Goal: Task Accomplishment & Management: Manage account settings

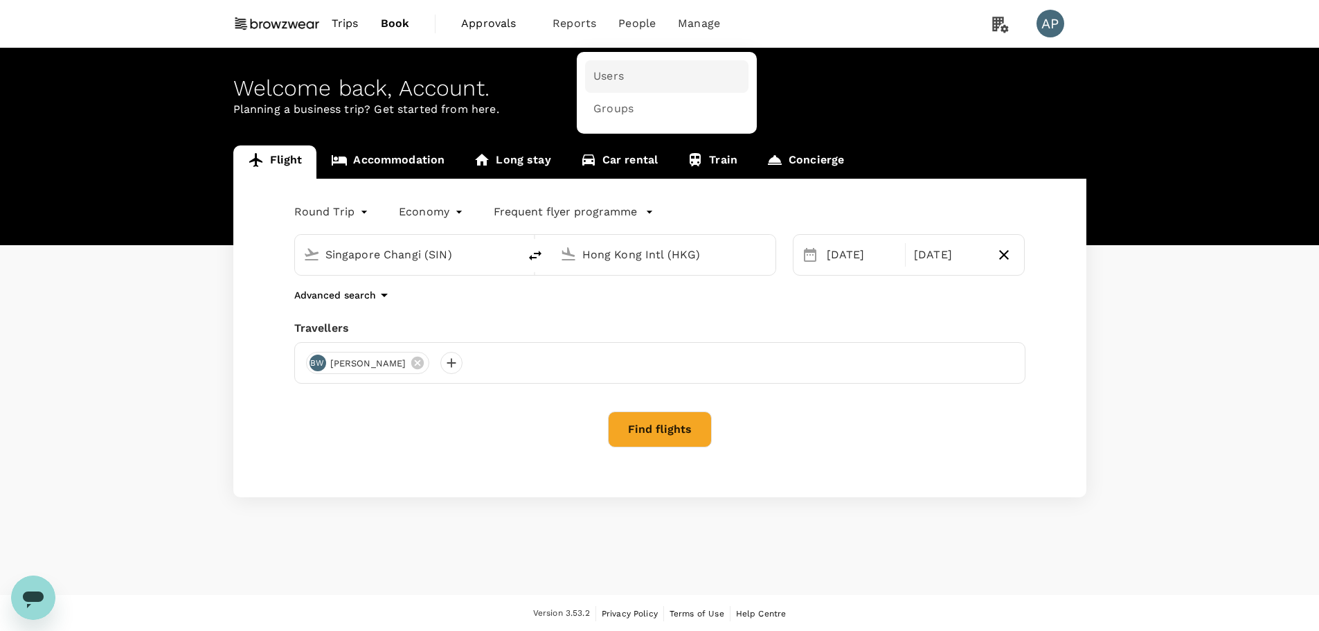
click at [617, 76] on span "Users" at bounding box center [609, 77] width 30 height 16
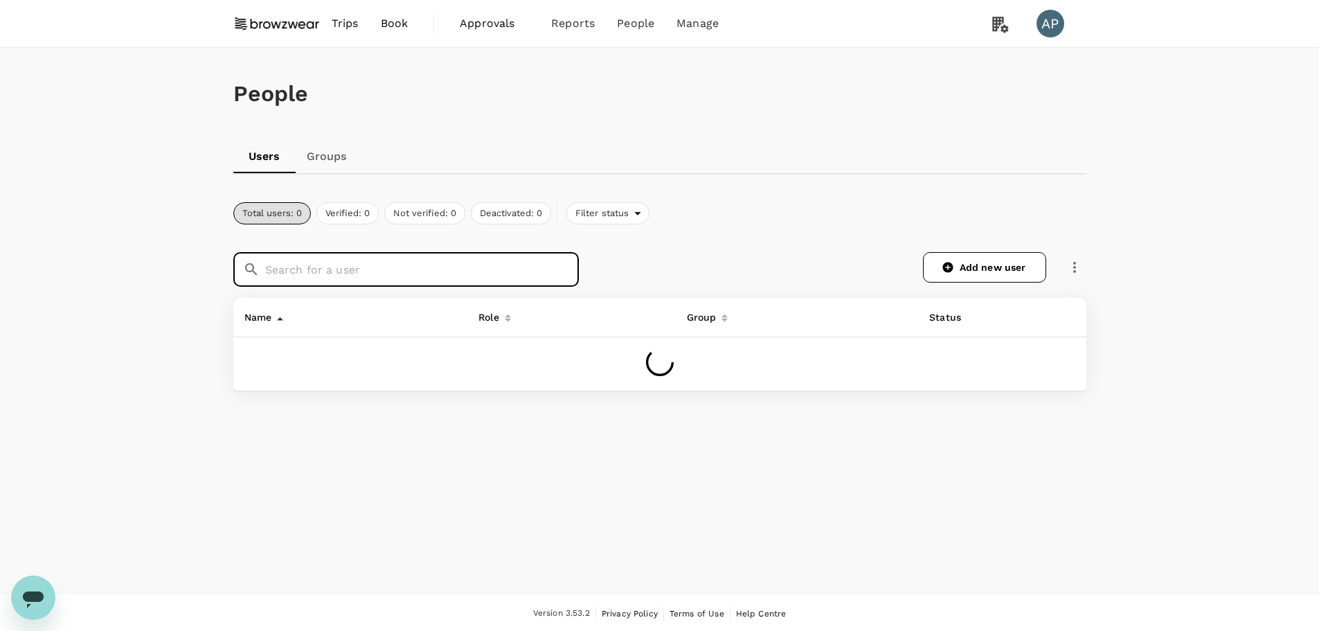
click at [467, 270] on input "text" at bounding box center [422, 269] width 314 height 35
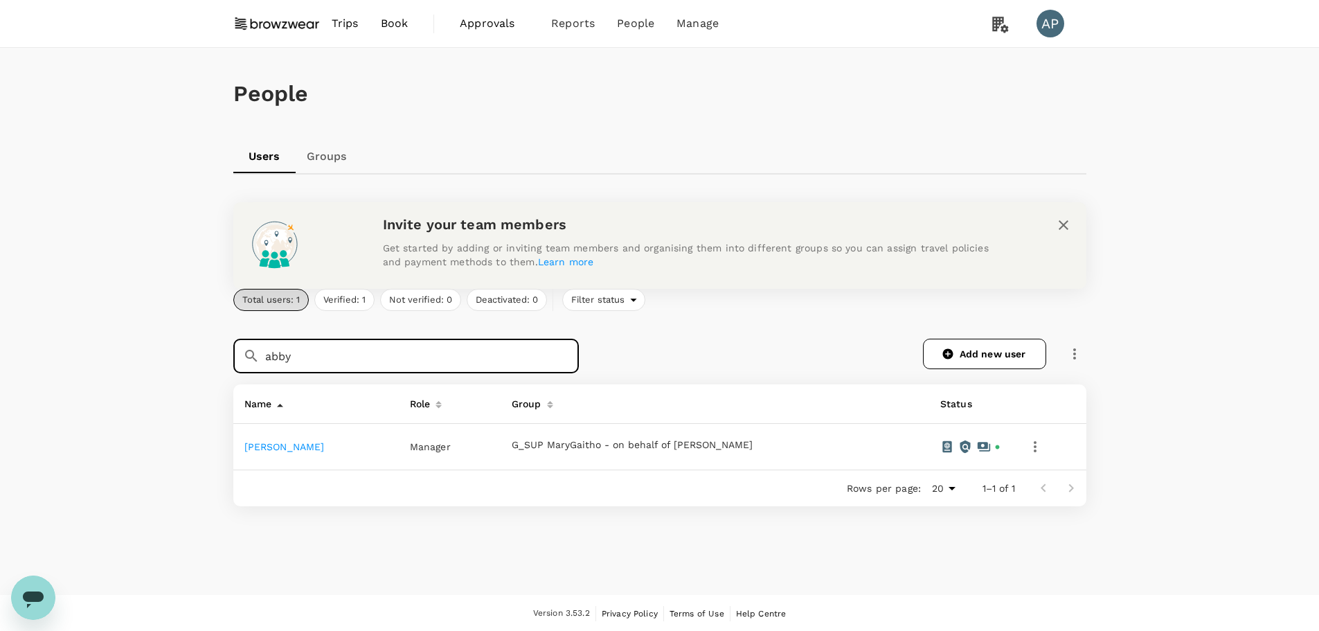
type input "abby"
click at [279, 448] on link "[PERSON_NAME]" at bounding box center [284, 446] width 80 height 11
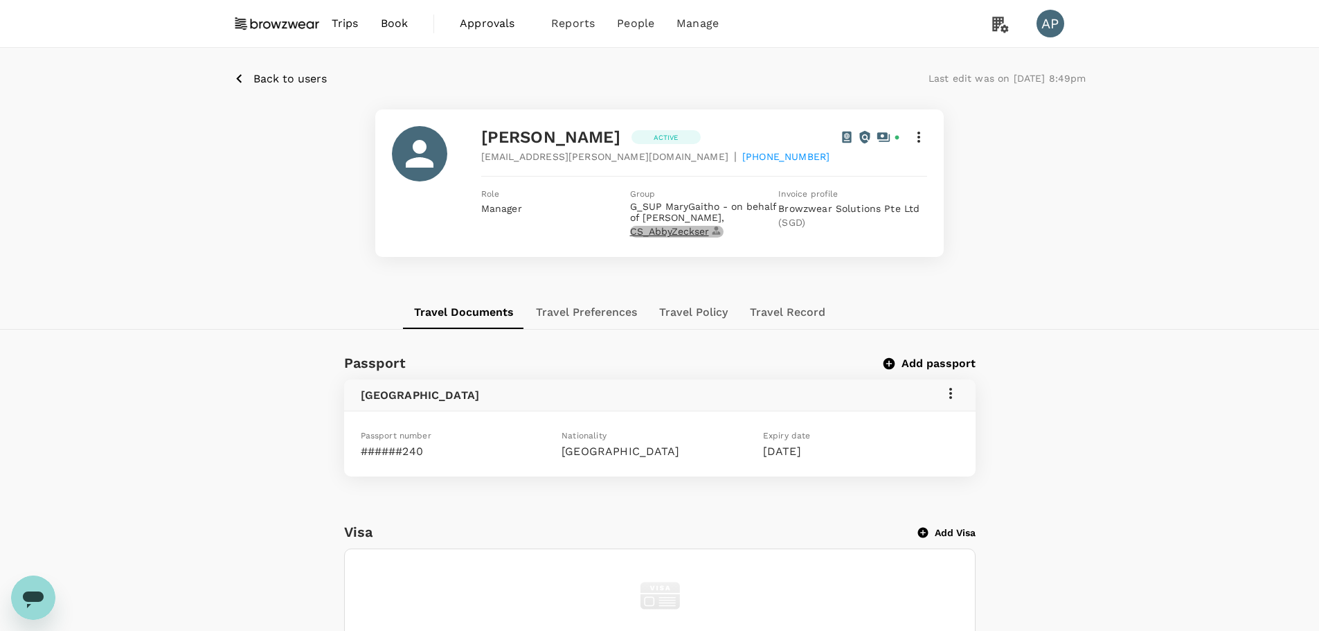
click at [686, 233] on span "CS_AbbyZeckser" at bounding box center [676, 232] width 93 height 12
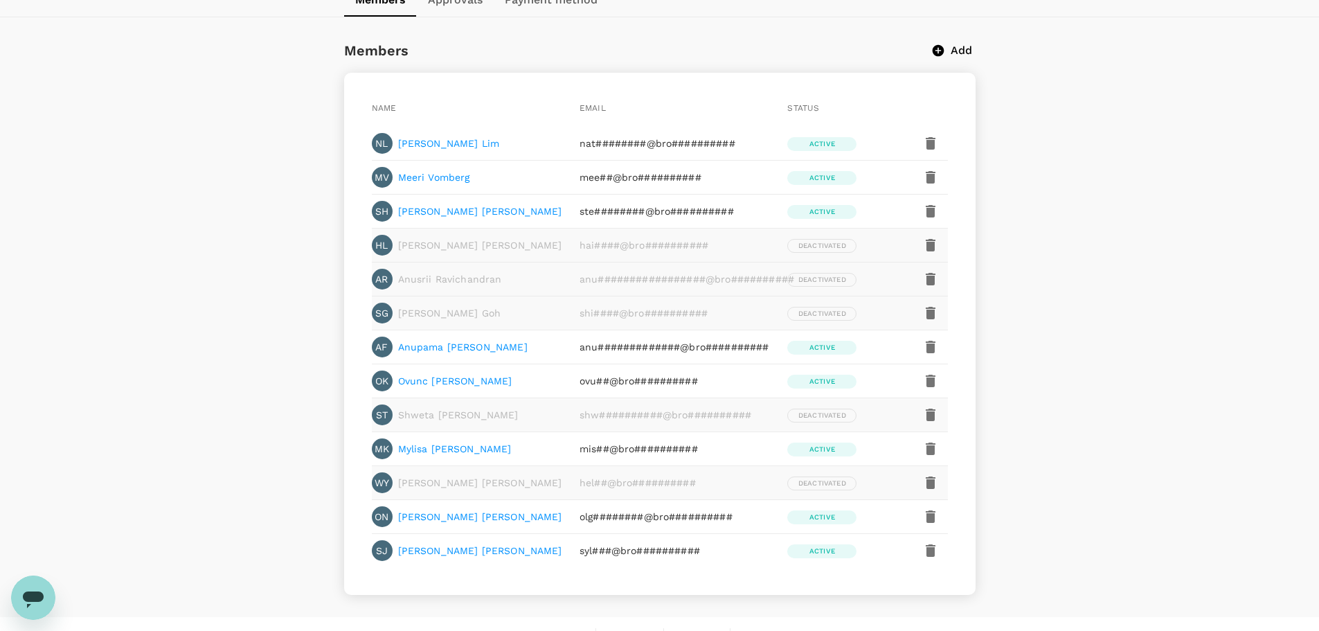
scroll to position [319, 0]
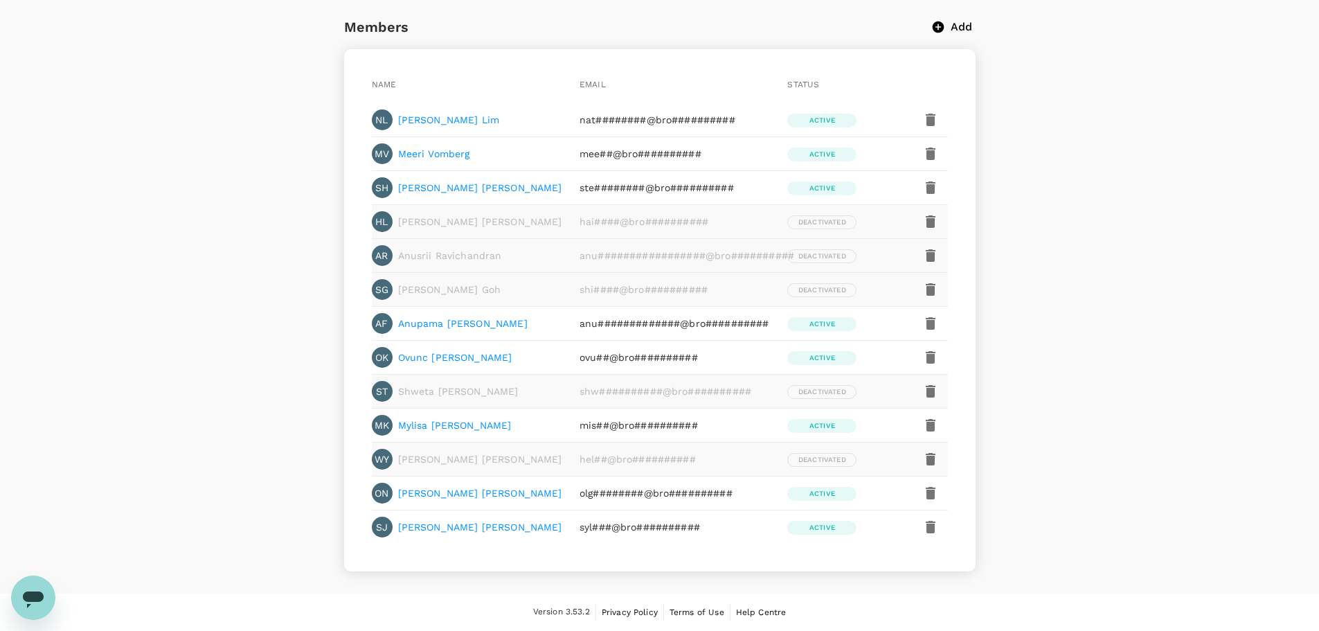
click at [437, 424] on p "Mylisa Krueger" at bounding box center [455, 425] width 114 height 14
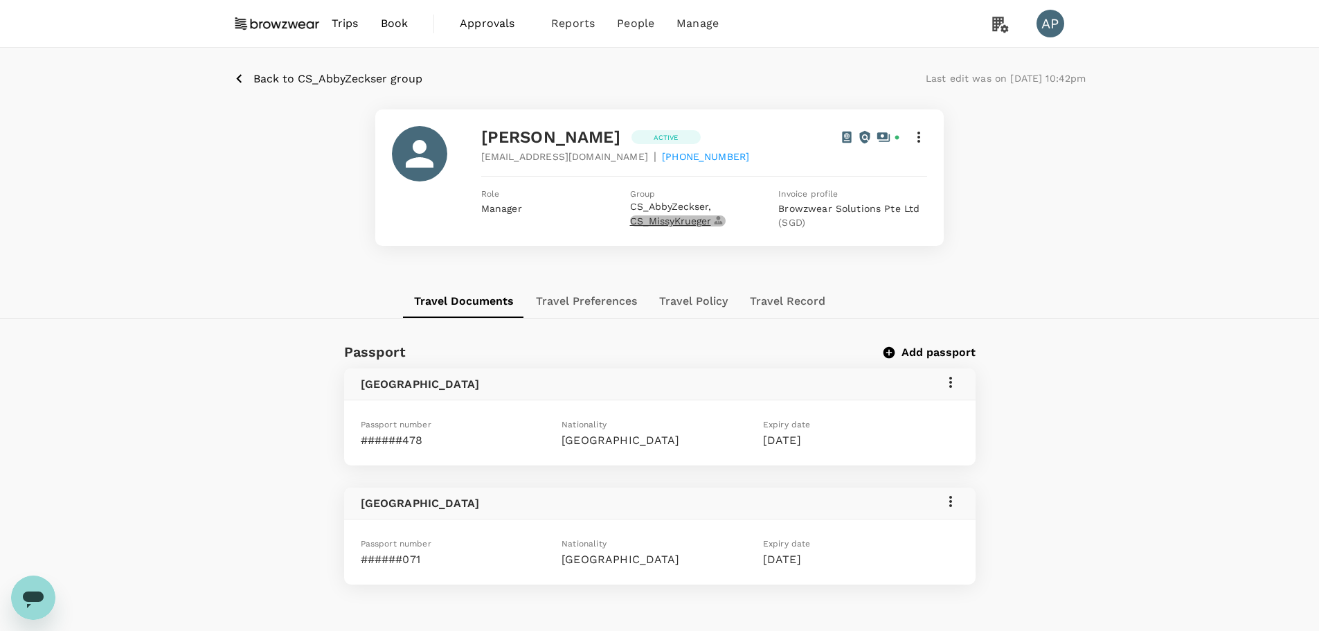
click at [696, 223] on span "CS_MissyKrueger" at bounding box center [678, 221] width 96 height 12
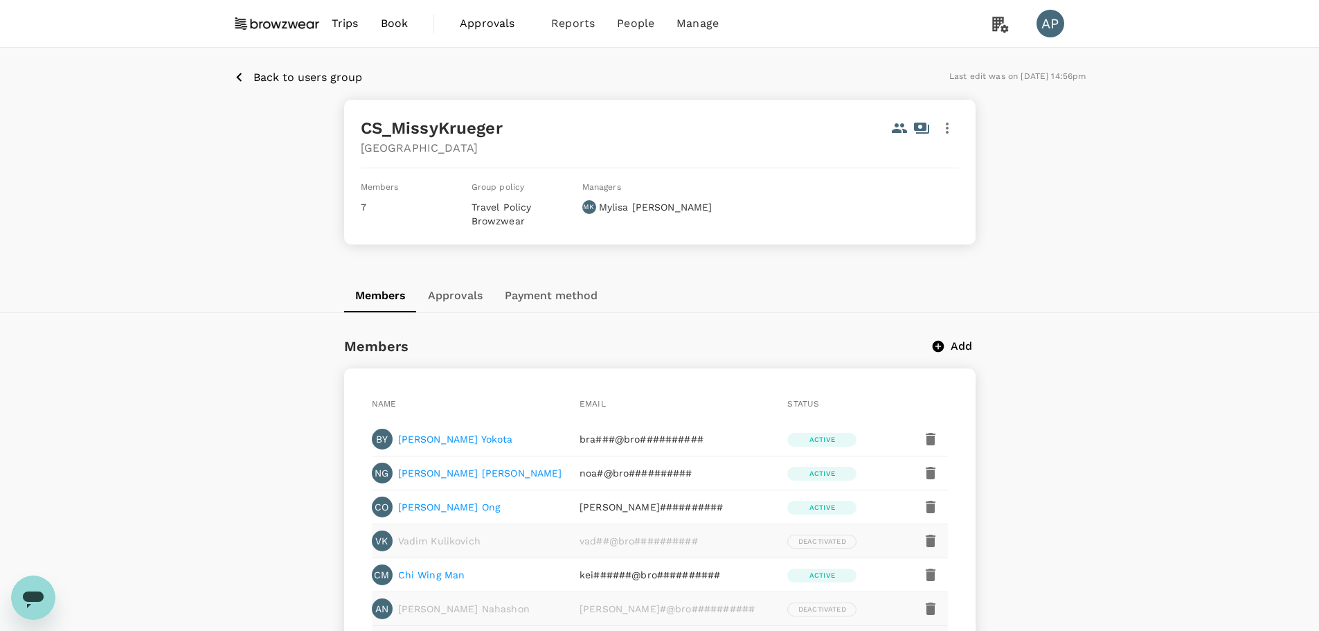
click at [312, 77] on p "Back to users group" at bounding box center [307, 77] width 109 height 17
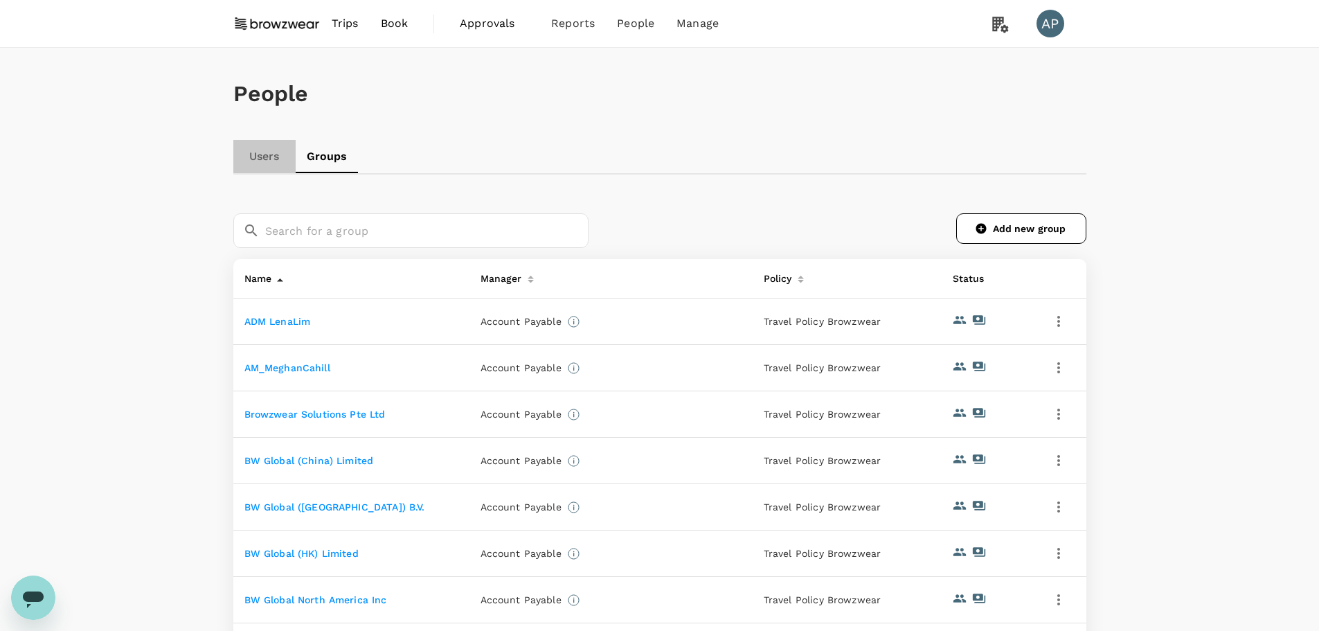
click at [267, 161] on link "Users" at bounding box center [264, 156] width 62 height 33
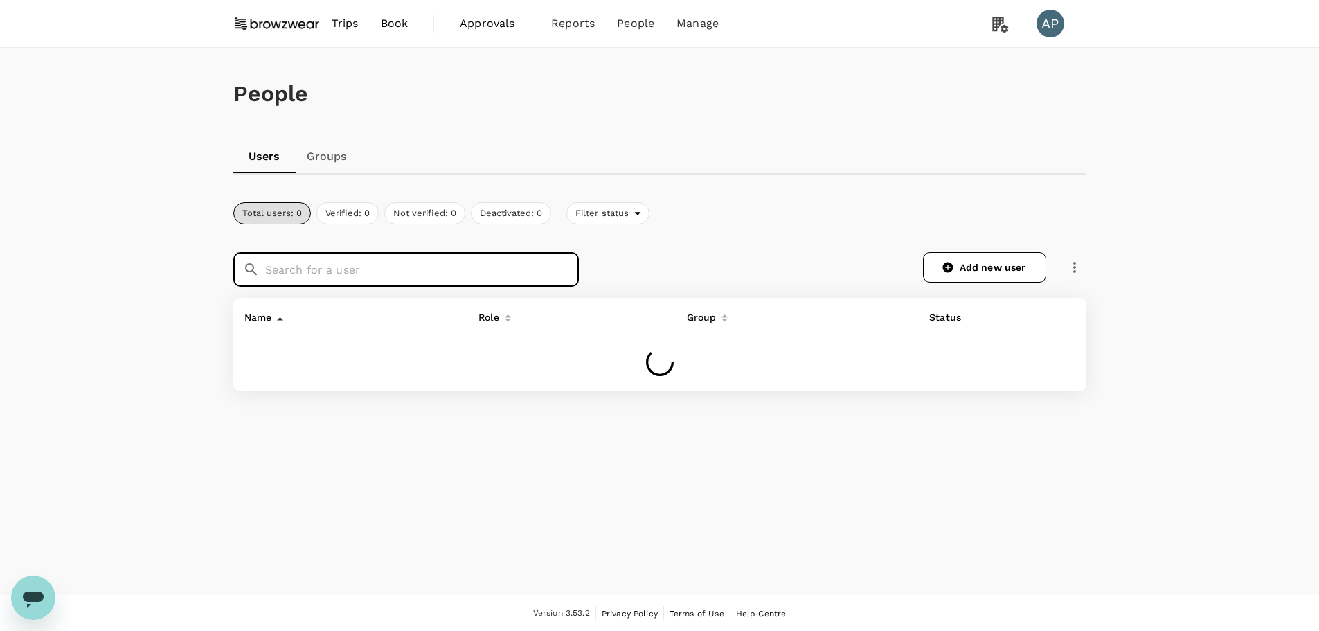
click at [427, 277] on input "text" at bounding box center [422, 269] width 314 height 35
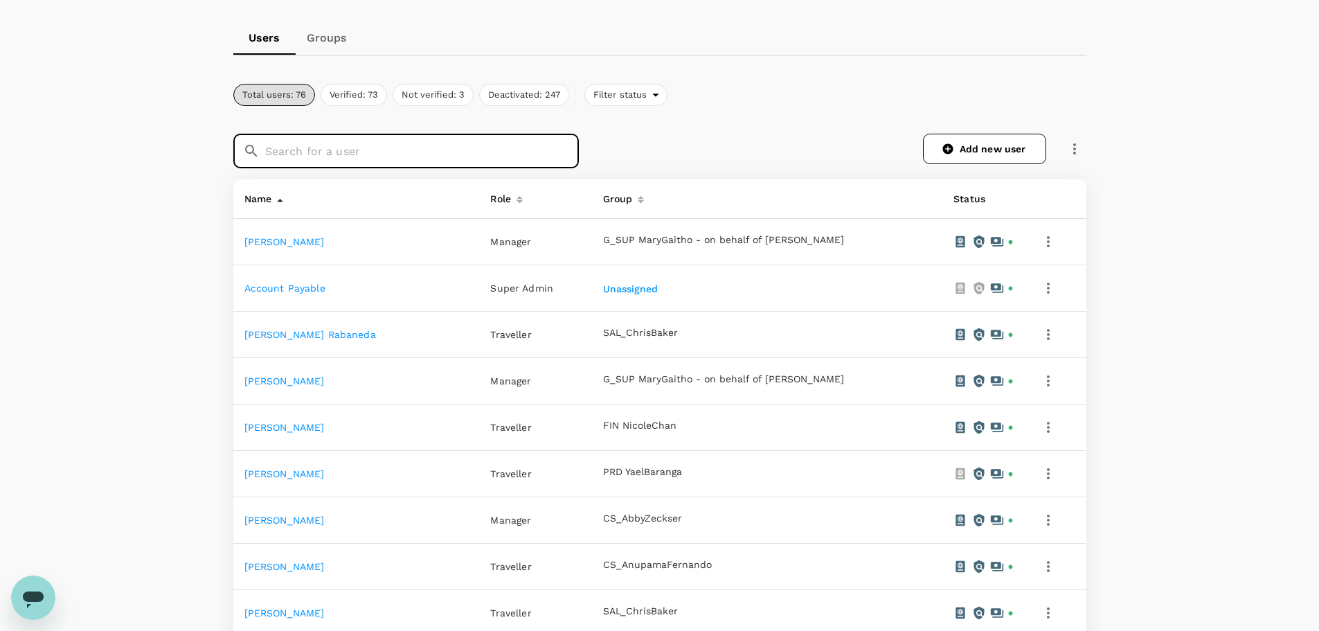
scroll to position [208, 0]
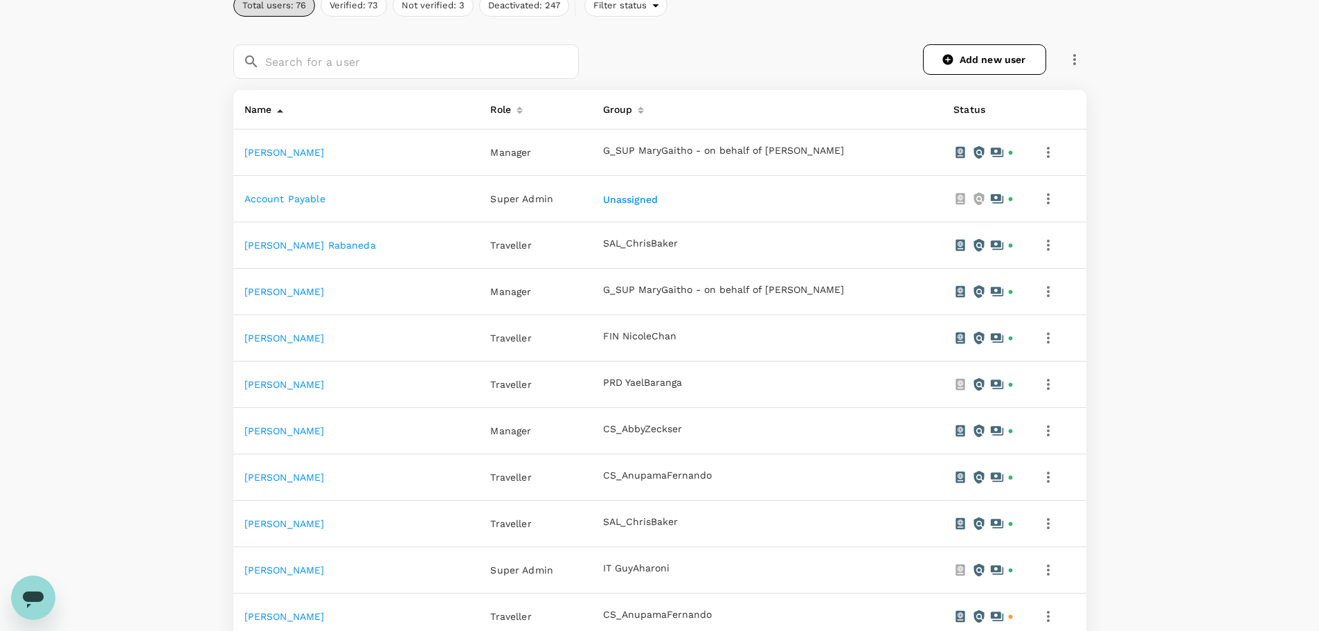
click at [320, 434] on link "[PERSON_NAME]" at bounding box center [284, 430] width 80 height 11
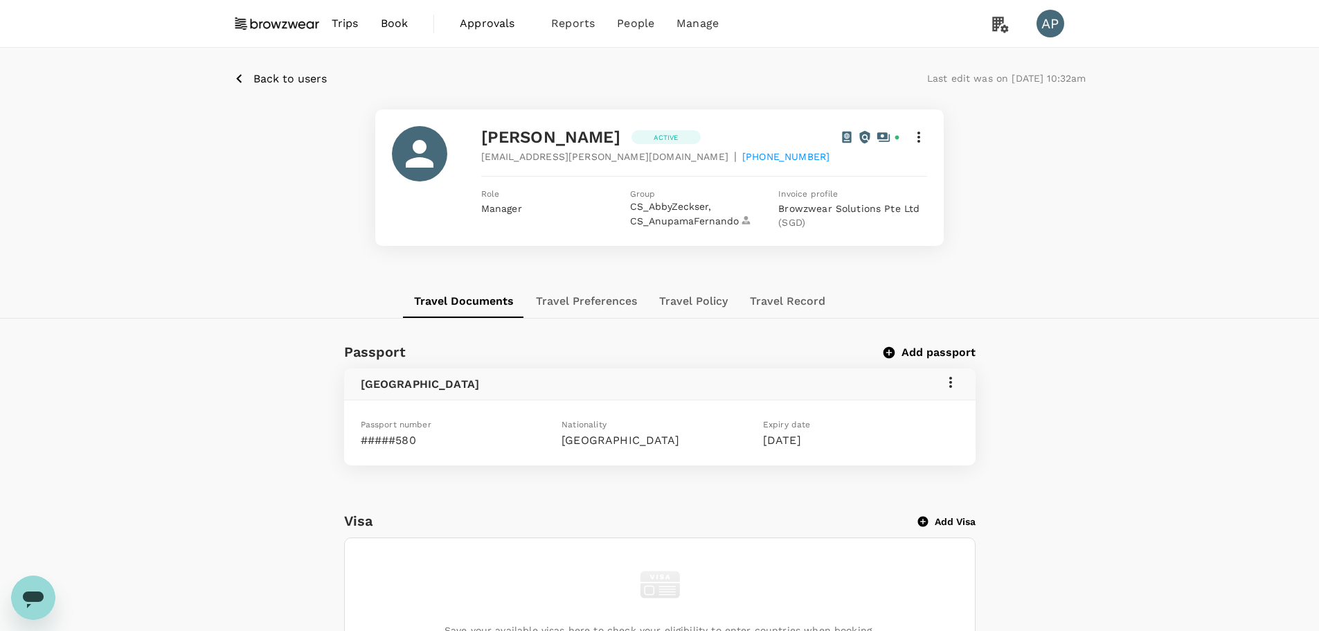
click at [926, 136] on icon at bounding box center [919, 137] width 17 height 17
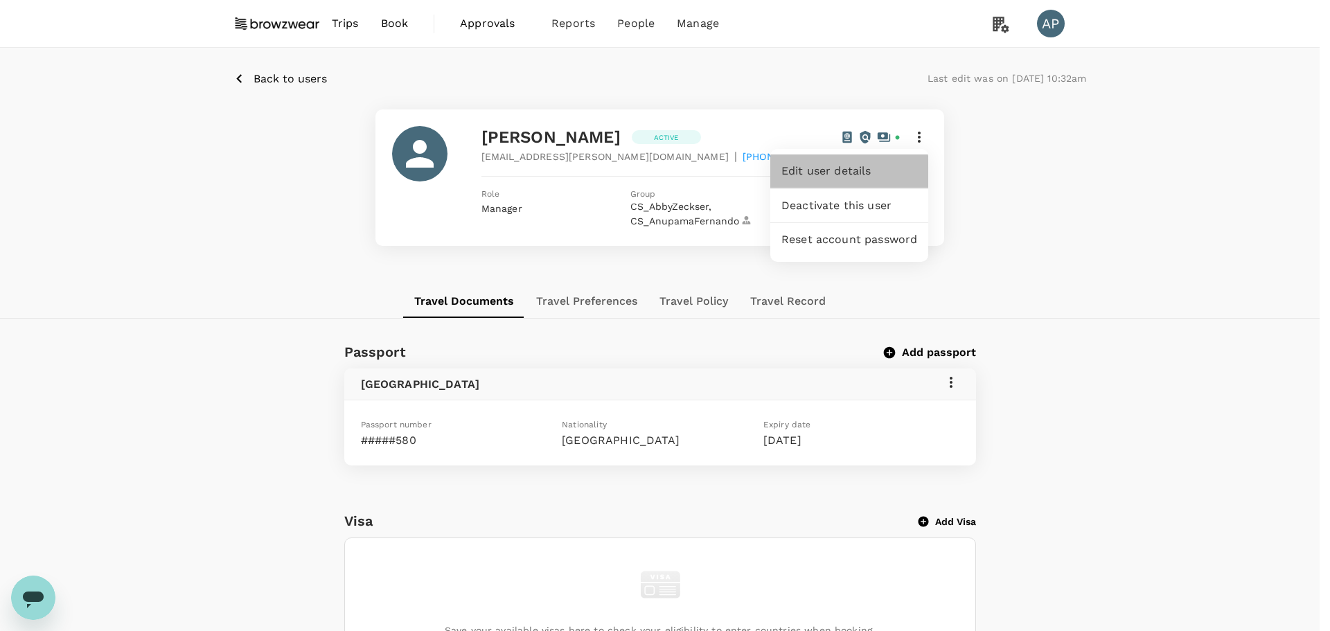
click at [879, 168] on span "Edit user details" at bounding box center [849, 171] width 136 height 17
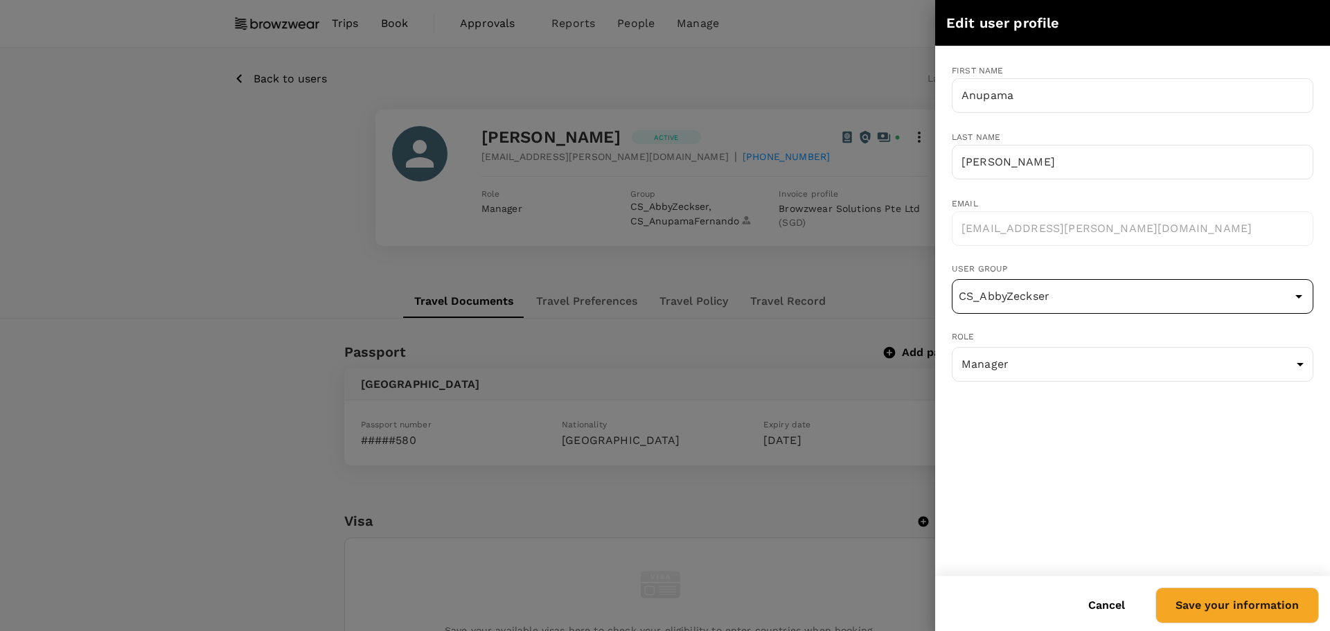
click at [1153, 298] on input "CS_AbbyZeckser" at bounding box center [1132, 296] width 355 height 26
click at [1067, 341] on li "PDT_KieleCox" at bounding box center [1132, 336] width 360 height 22
type input "PDT_KieleCox"
click at [1222, 609] on button "Save your information" at bounding box center [1236, 605] width 163 height 36
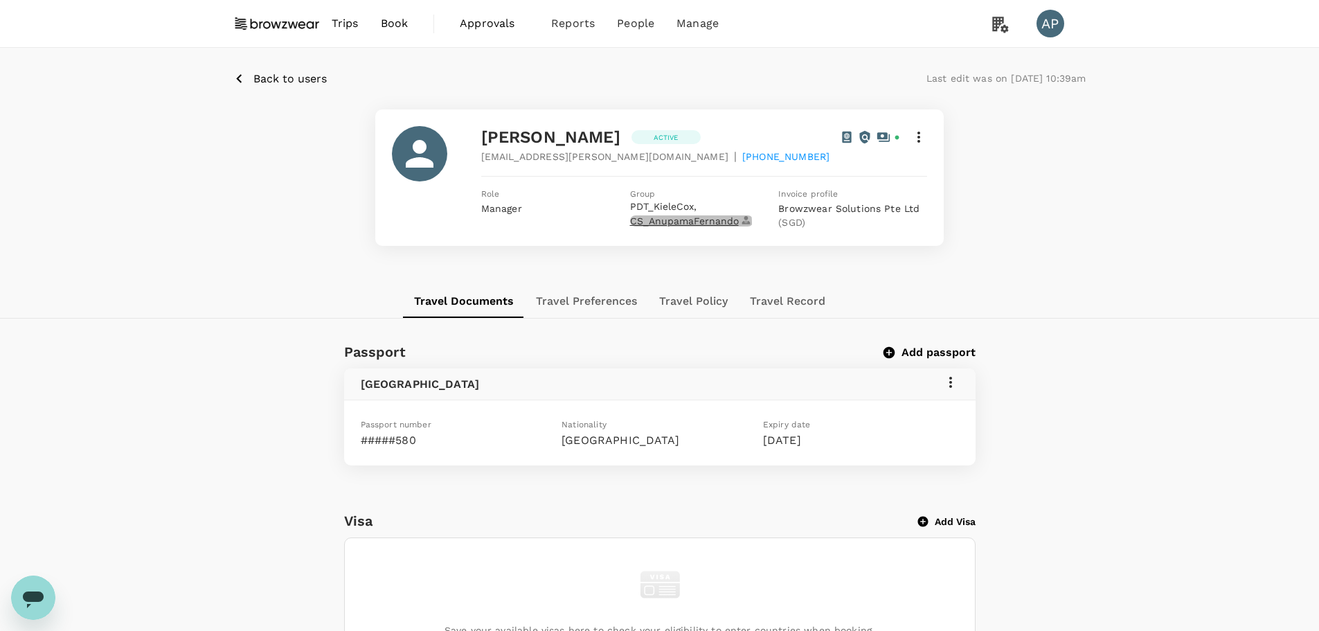
click at [690, 223] on span "CS_AnupamaFernando" at bounding box center [691, 221] width 123 height 12
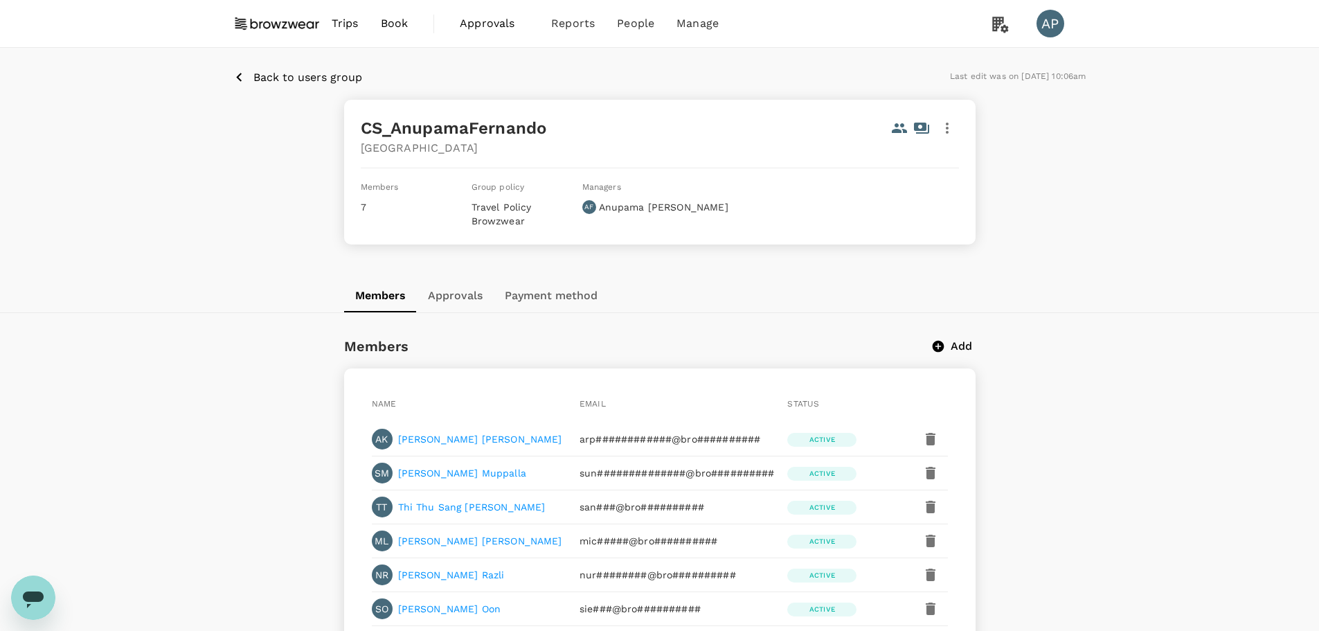
click at [301, 82] on p "Back to users group" at bounding box center [307, 77] width 109 height 17
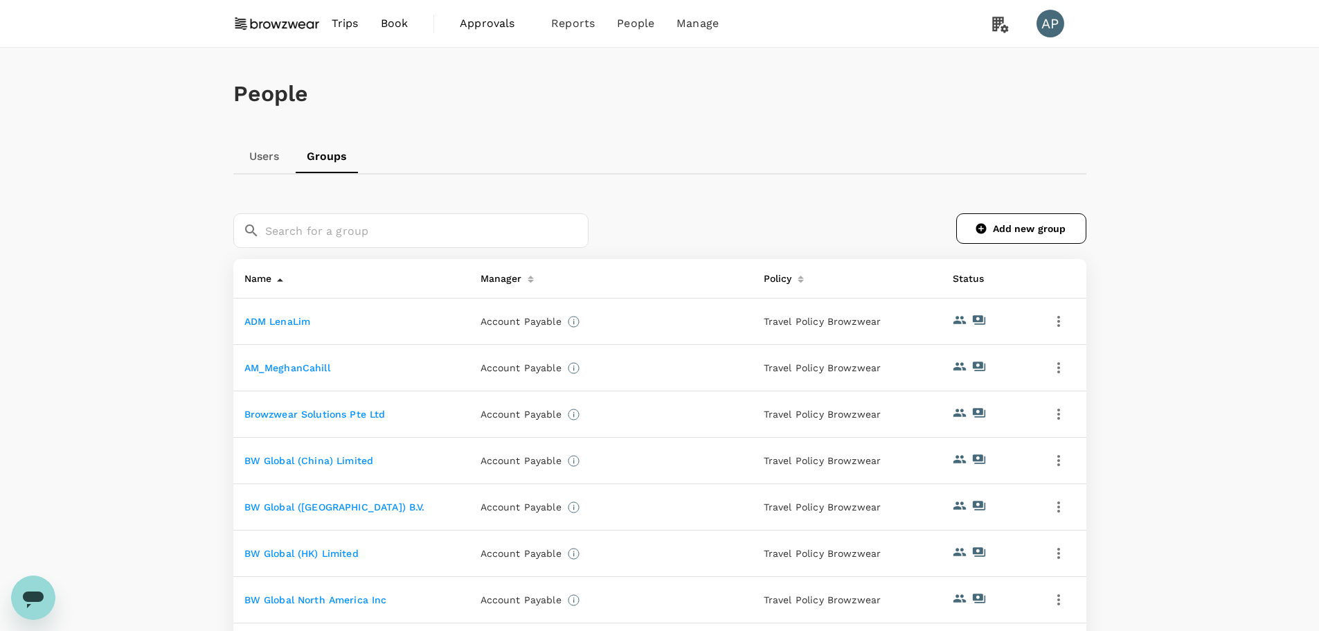
click at [262, 157] on link "Users" at bounding box center [264, 156] width 62 height 33
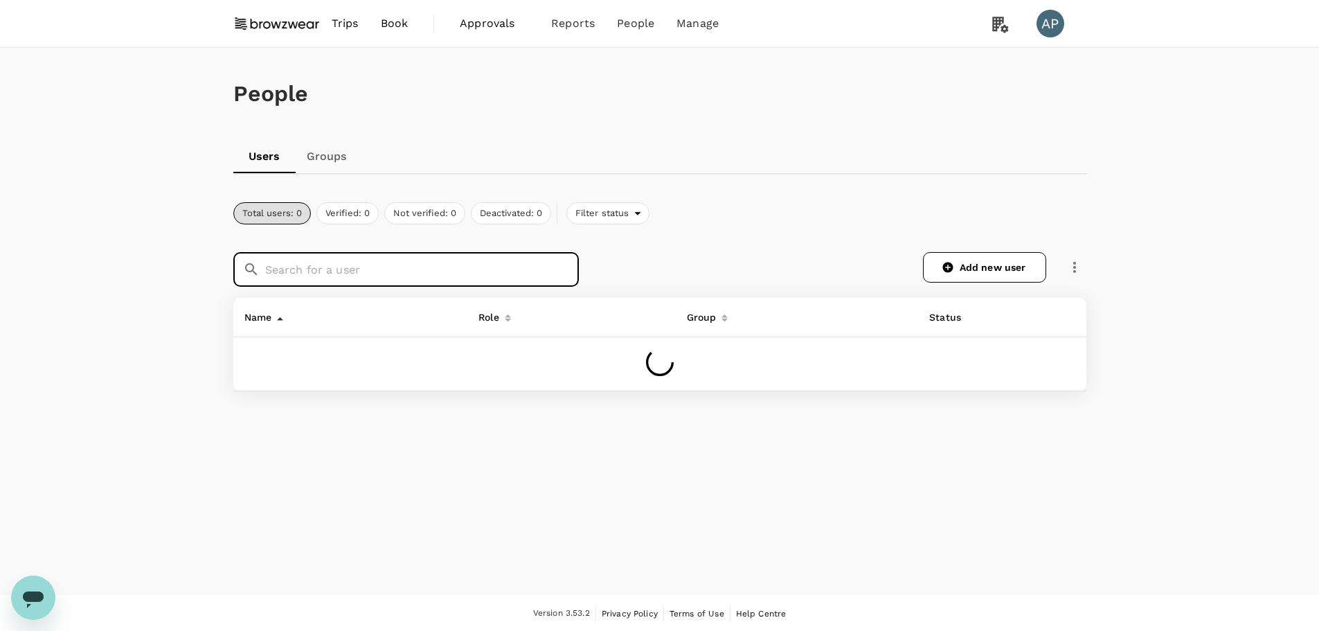
click at [297, 267] on input "text" at bounding box center [422, 269] width 314 height 35
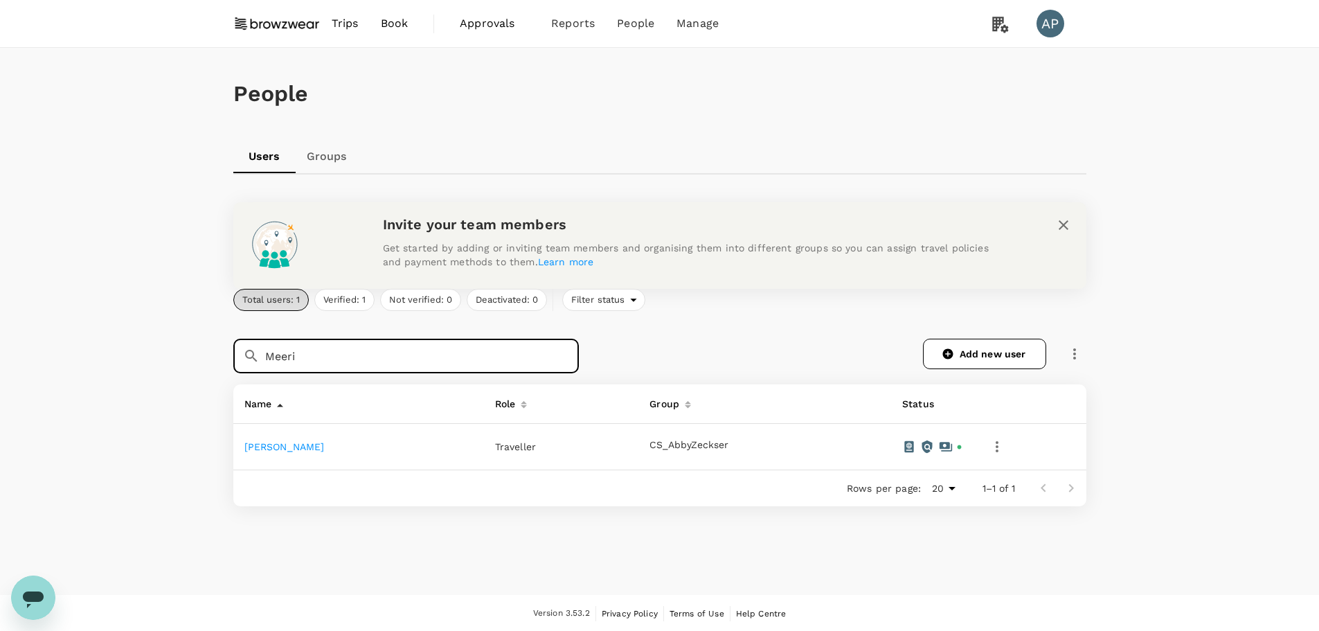
type input "Meeri"
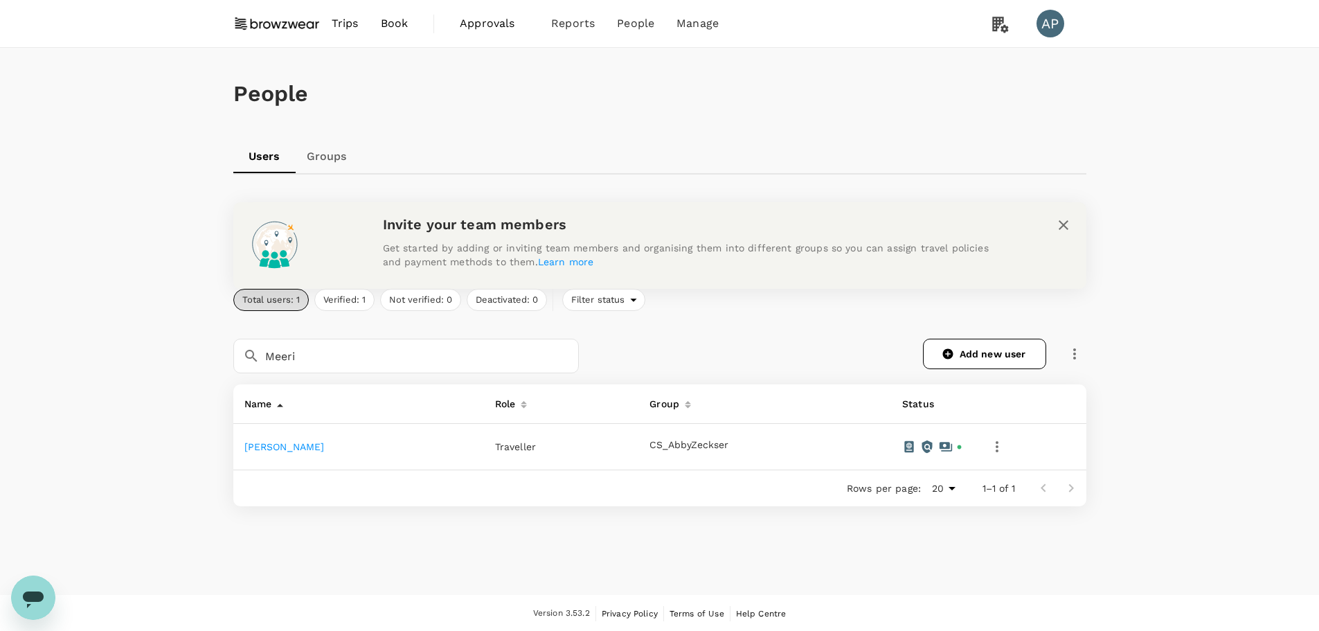
click at [297, 443] on link "Meeri Vomberg" at bounding box center [284, 446] width 80 height 11
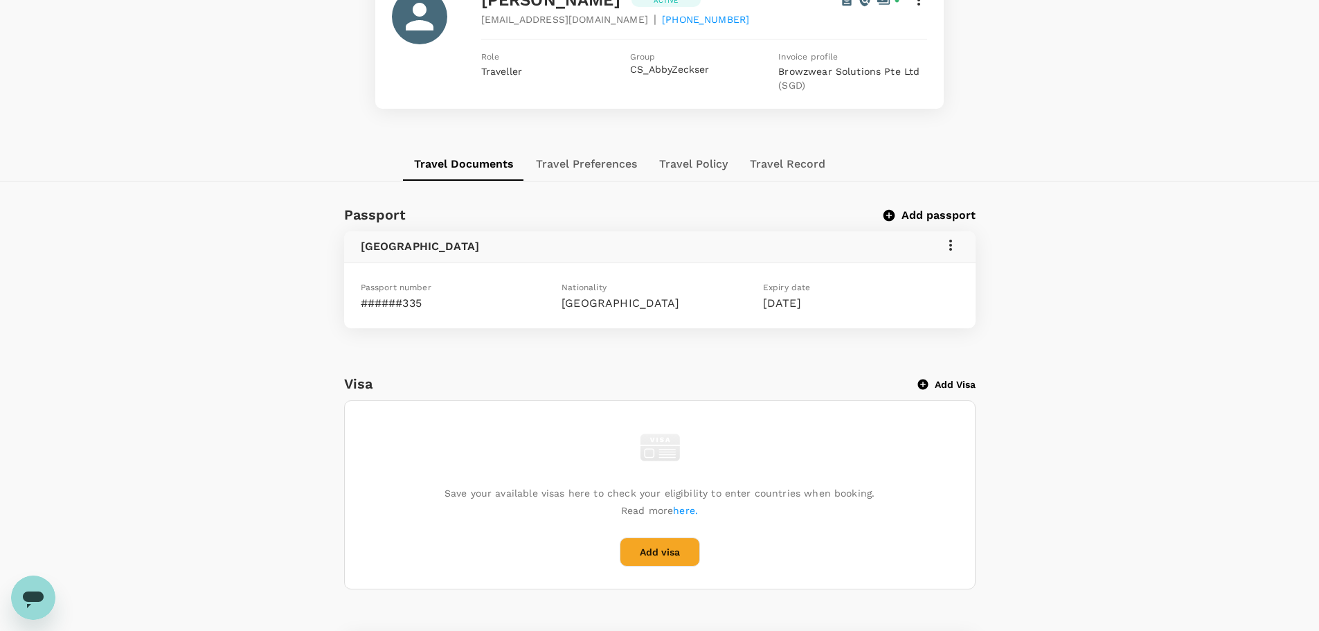
scroll to position [35, 0]
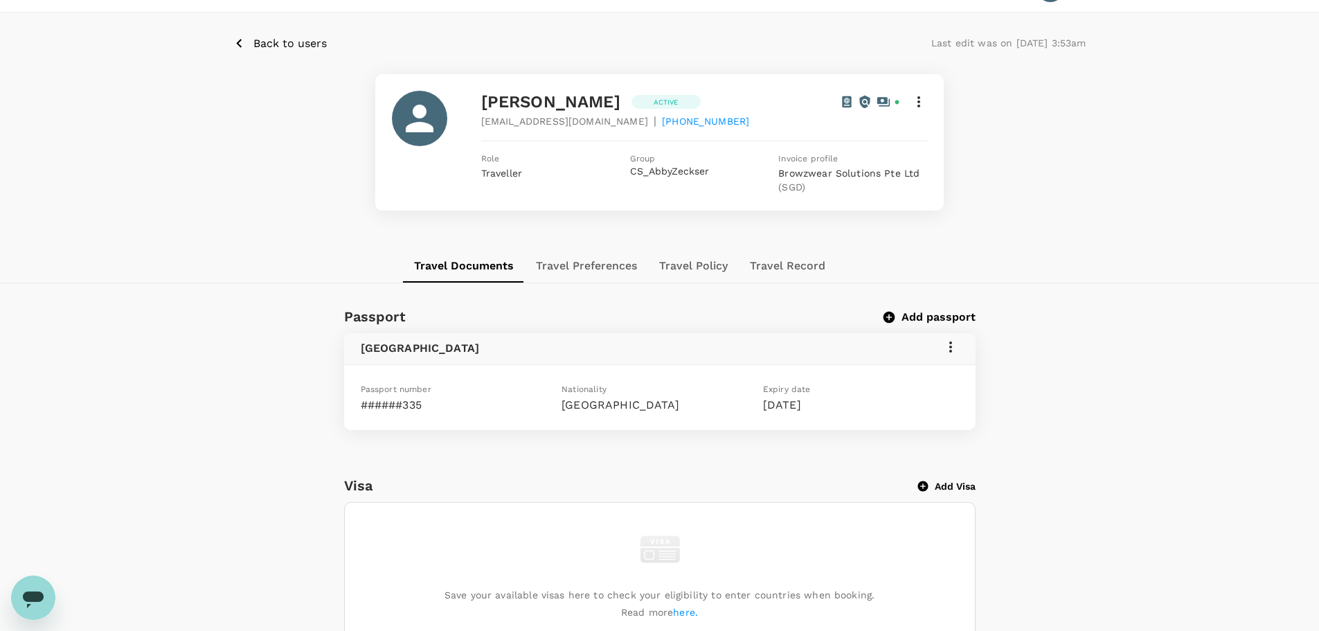
click at [918, 101] on icon at bounding box center [919, 101] width 3 height 11
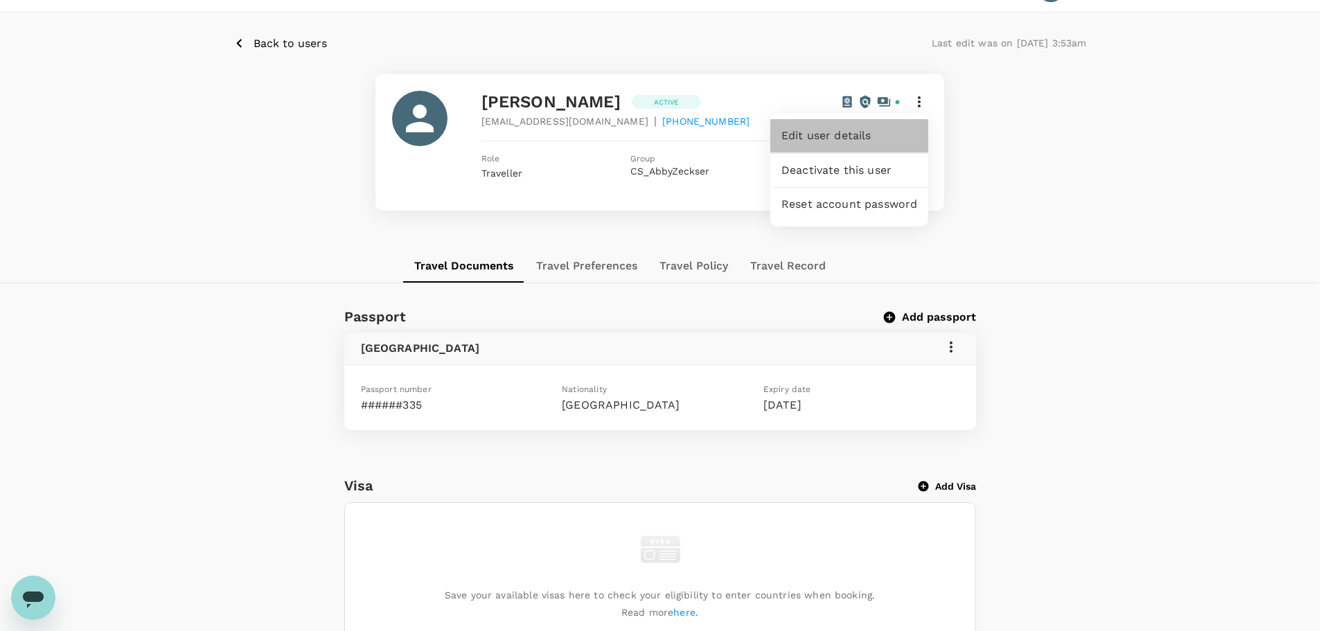
click at [878, 132] on span "Edit user details" at bounding box center [849, 135] width 136 height 17
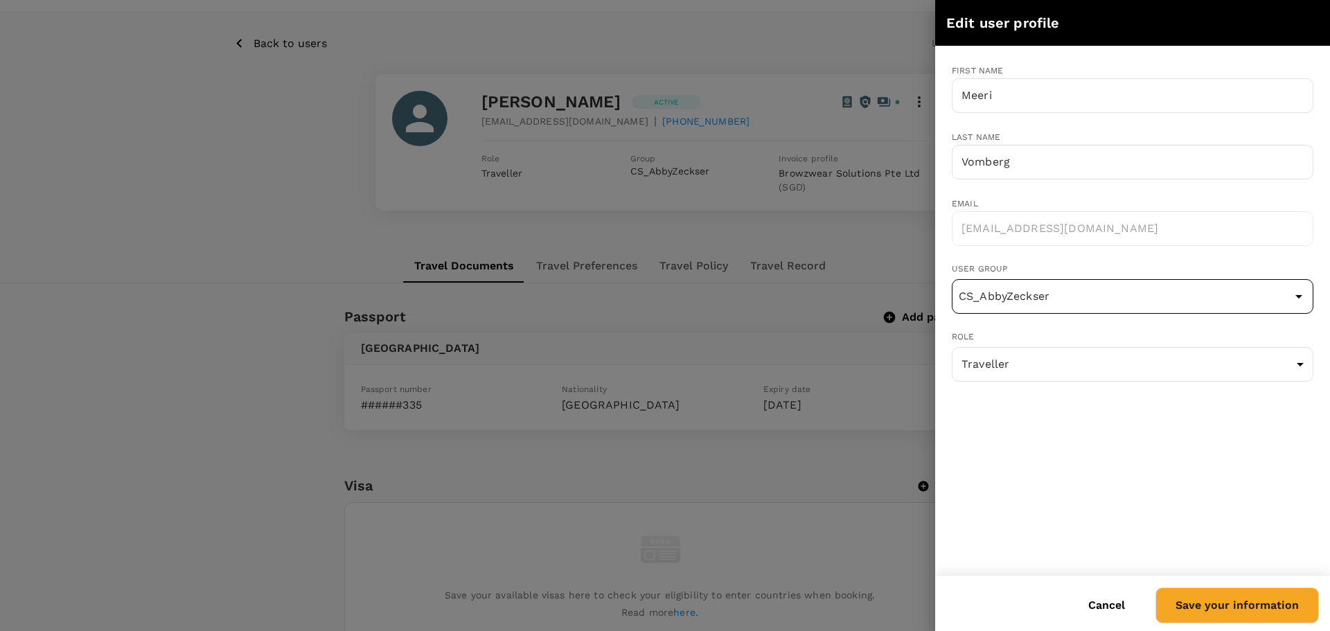
click at [1142, 302] on input "CS_AbbyZeckser" at bounding box center [1132, 296] width 355 height 26
click at [1125, 335] on li "CS_AnupamaFernando" at bounding box center [1132, 336] width 360 height 22
type input "CS_AnupamaFernando"
click at [1229, 600] on button "Save your information" at bounding box center [1236, 605] width 163 height 36
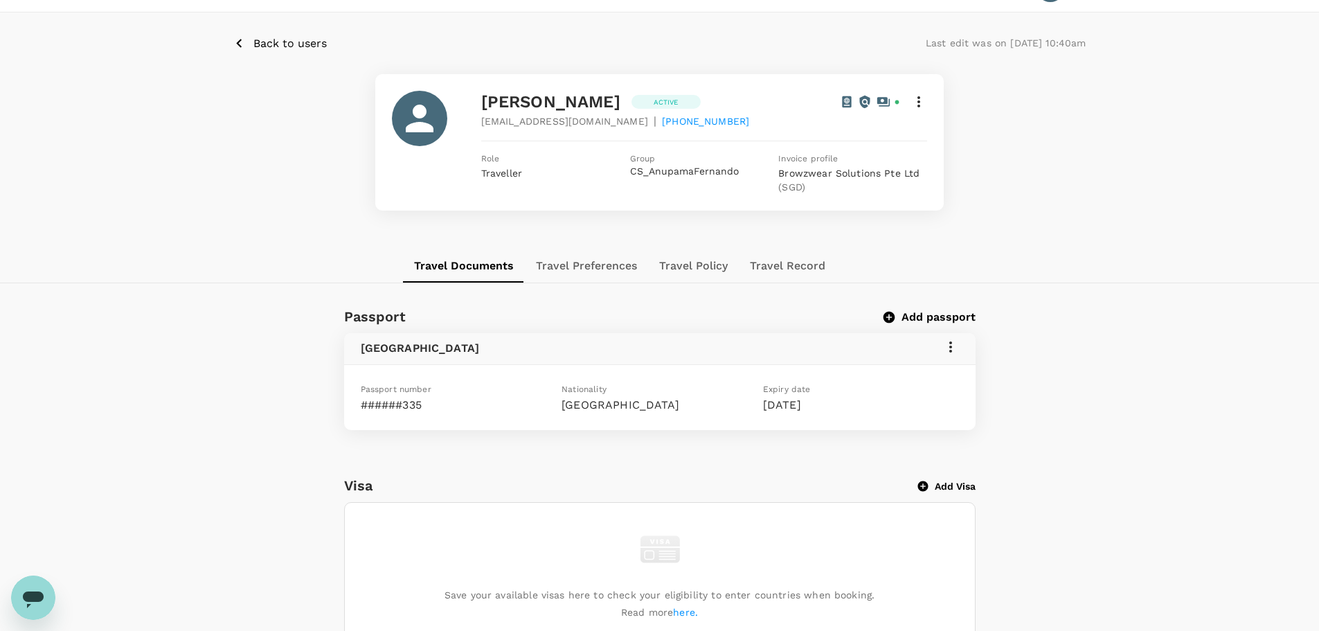
click at [307, 46] on span "Back to users" at bounding box center [289, 43] width 73 height 13
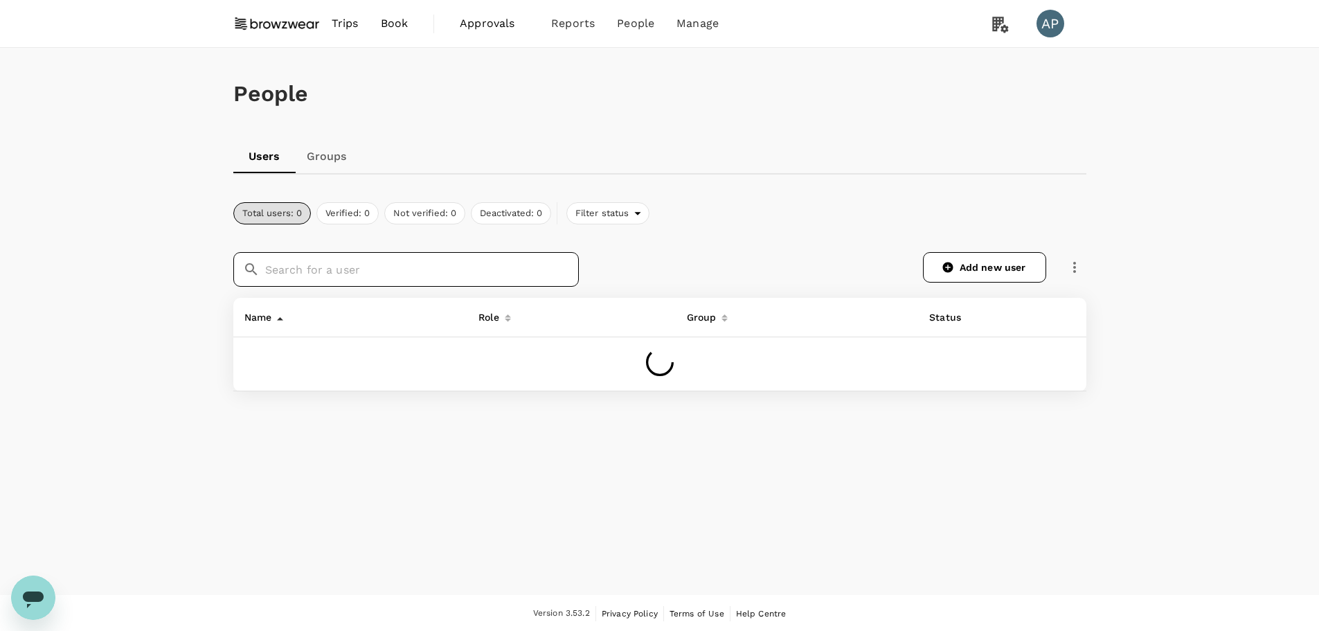
click at [402, 269] on input "text" at bounding box center [422, 269] width 314 height 35
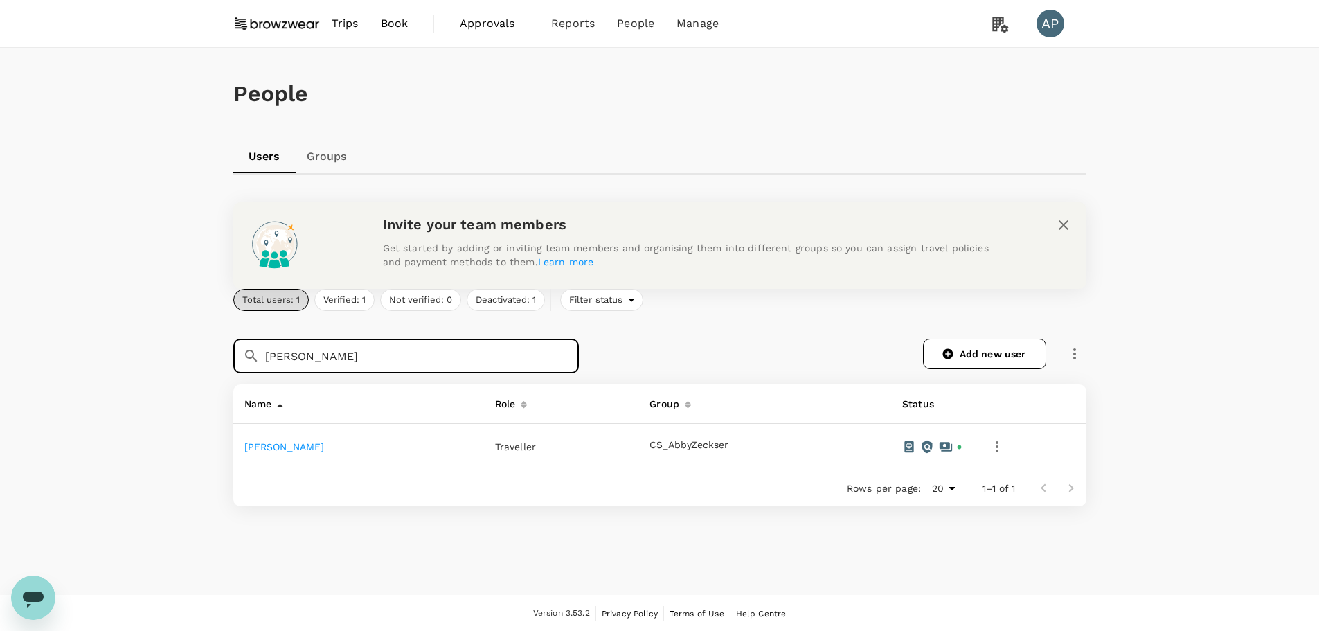
type input "stephanie"
click at [316, 447] on link "Stephanie Hutton" at bounding box center [284, 446] width 80 height 11
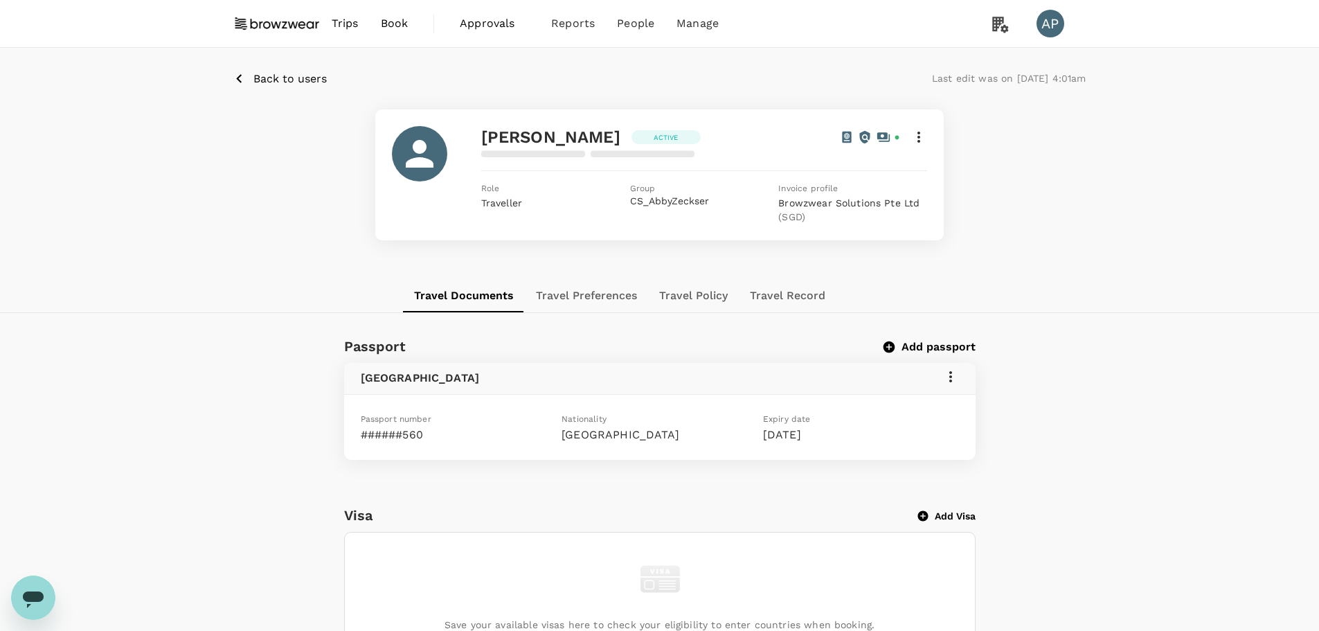
click at [922, 139] on icon at bounding box center [919, 137] width 17 height 17
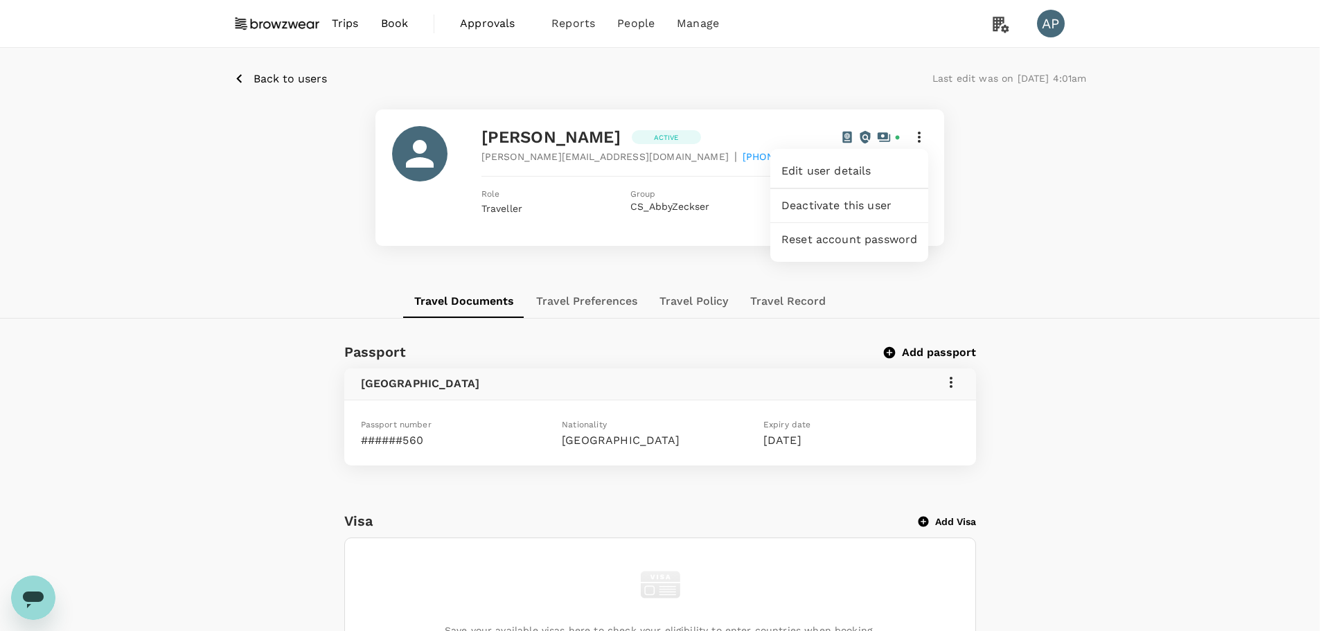
click at [874, 169] on span "Edit user details" at bounding box center [849, 171] width 136 height 17
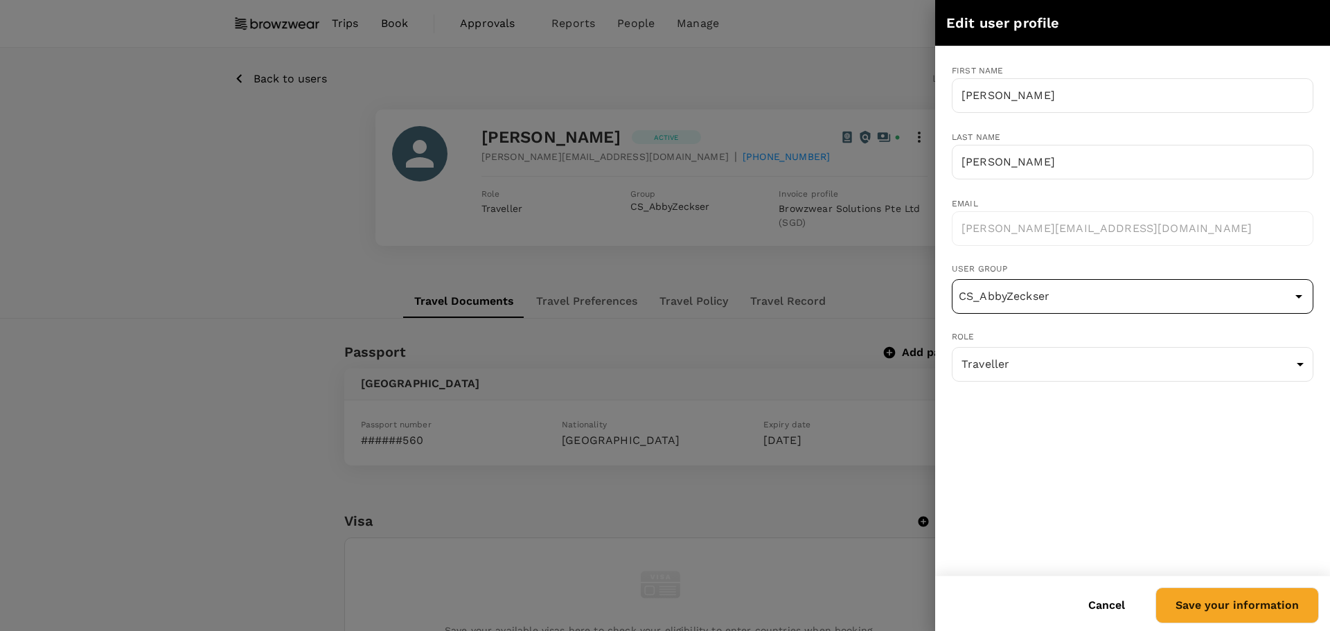
click at [1028, 298] on input "CS_AbbyZeckser" at bounding box center [1132, 296] width 355 height 26
click at [1087, 339] on li "CS_AnupamaFernando" at bounding box center [1132, 336] width 360 height 22
type input "CS_AnupamaFernando"
click at [1244, 609] on button "Save your information" at bounding box center [1236, 605] width 163 height 36
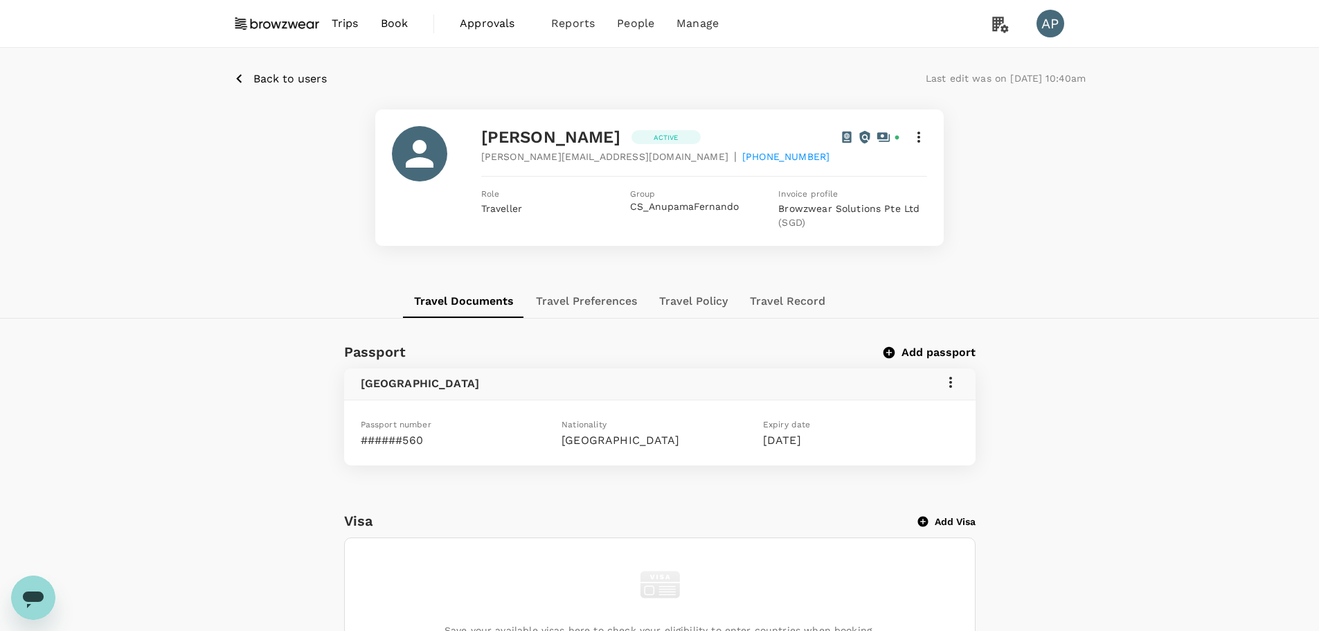
click at [316, 79] on span "Back to users" at bounding box center [289, 78] width 73 height 13
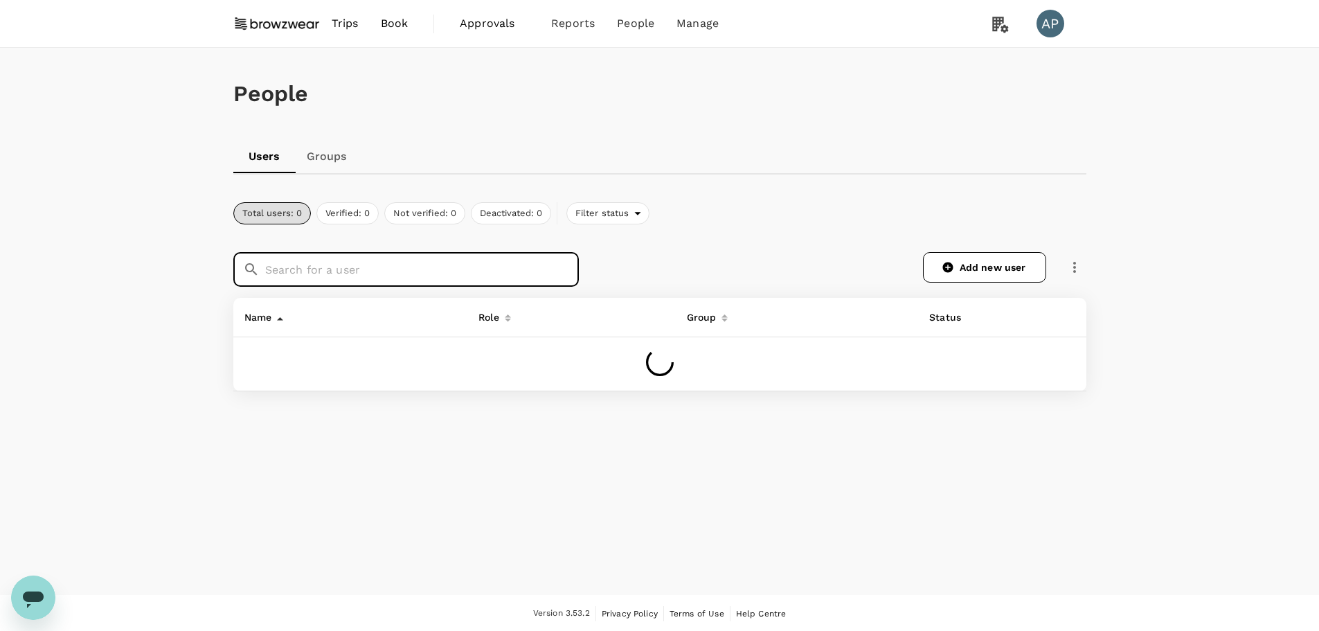
click at [393, 272] on input "text" at bounding box center [422, 269] width 314 height 35
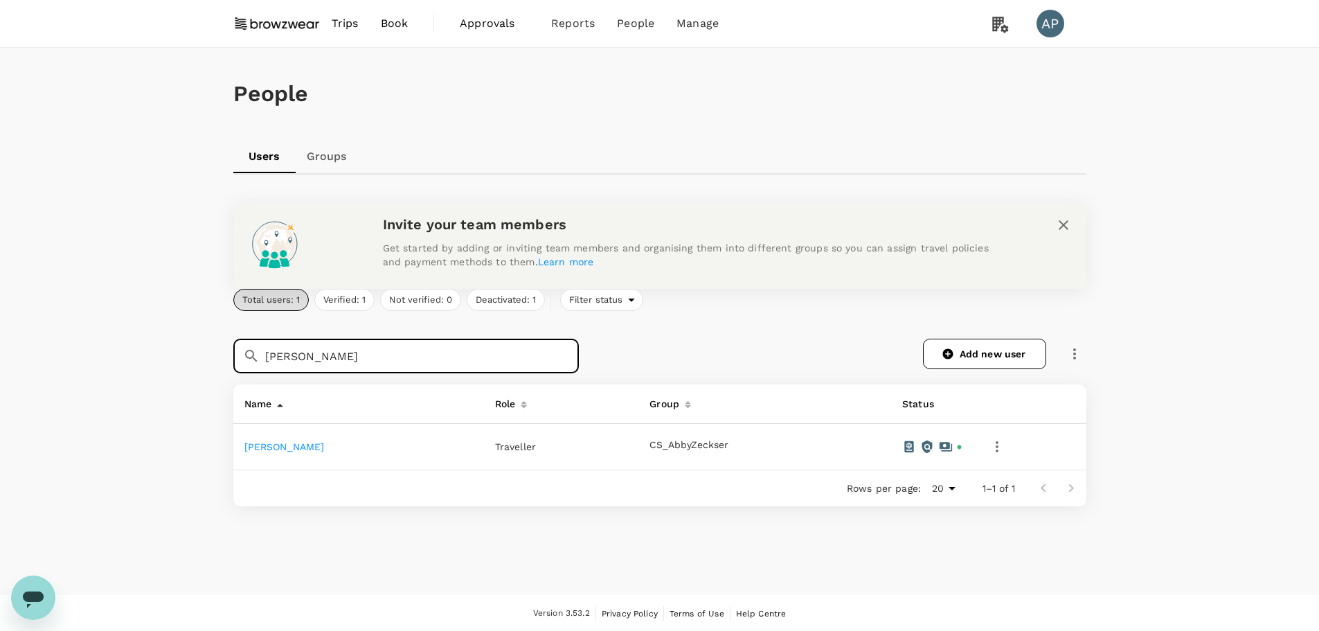
type input "Olga"
click at [287, 448] on link "Olga Nagula" at bounding box center [284, 446] width 80 height 11
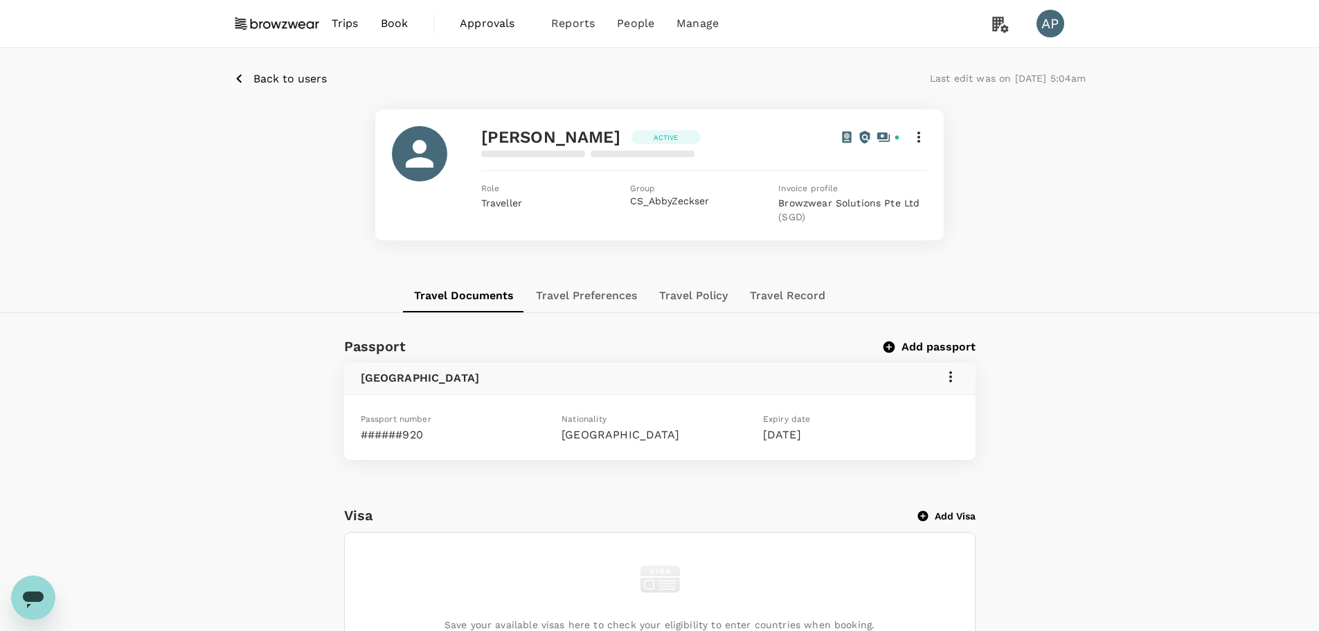
click at [922, 136] on icon at bounding box center [919, 137] width 17 height 17
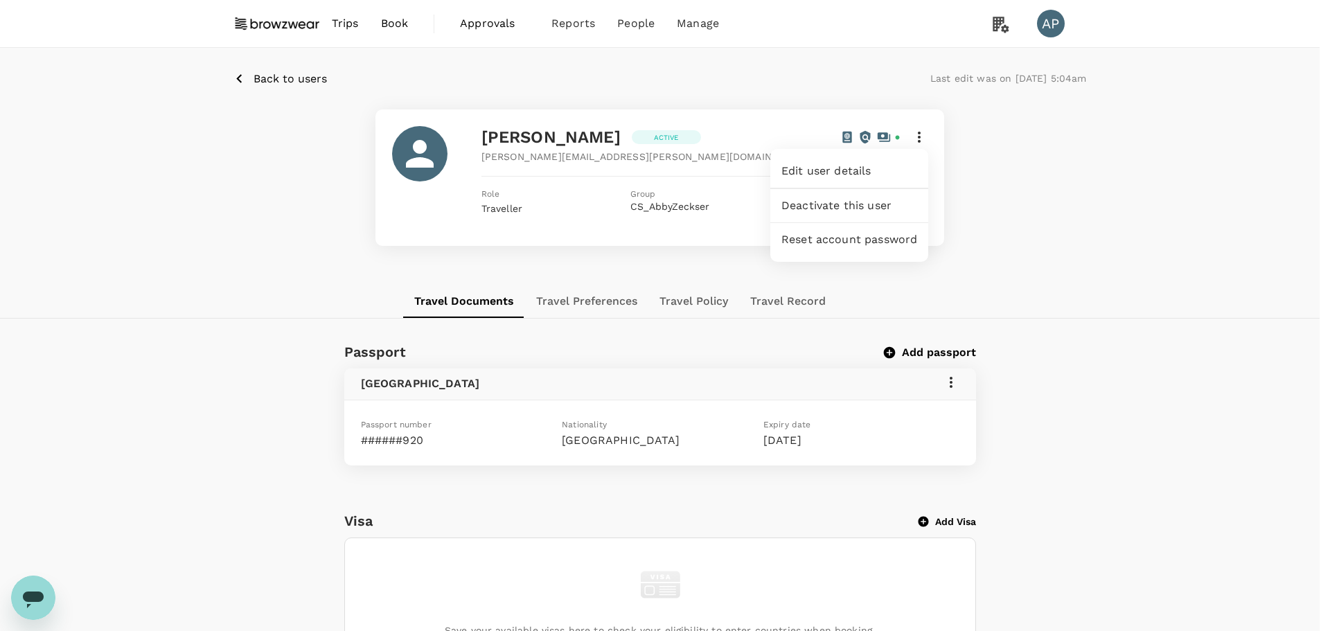
click at [875, 169] on span "Edit user details" at bounding box center [849, 171] width 136 height 17
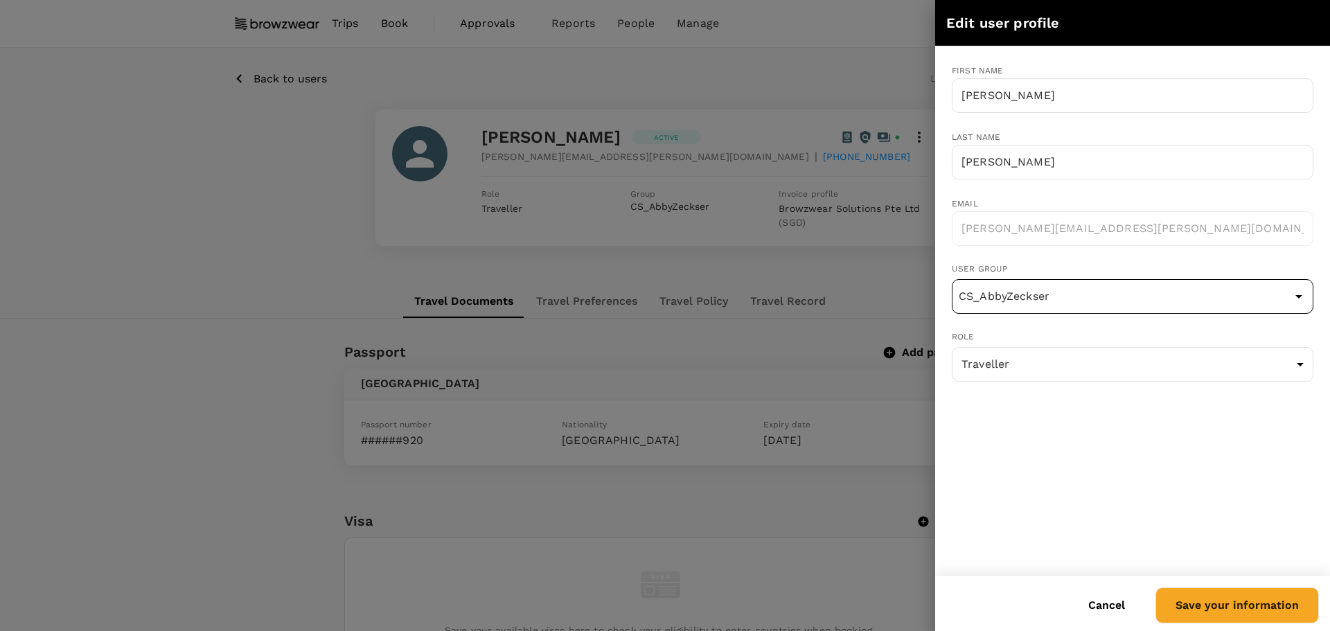
click at [1078, 293] on input "CS_AbbyZeckser" at bounding box center [1132, 296] width 355 height 26
type input "CS_AnupamaFernando"
click at [1272, 599] on button "Save your information" at bounding box center [1236, 605] width 163 height 36
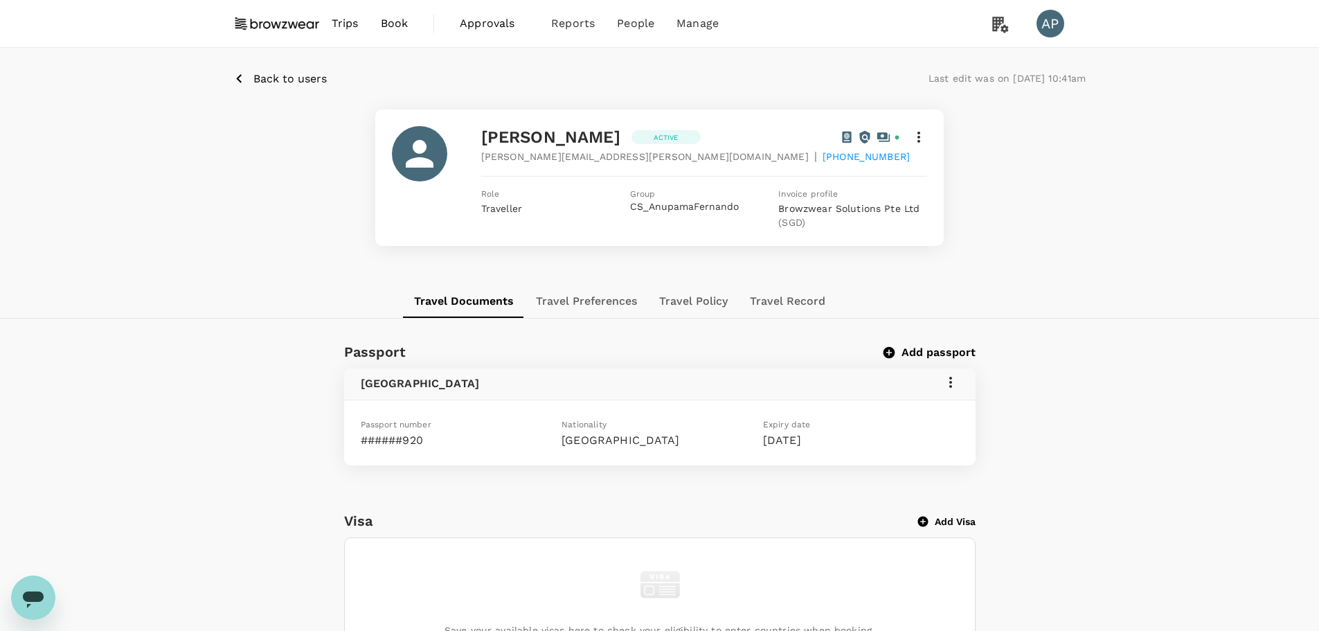
click at [306, 71] on p "Back to users" at bounding box center [289, 79] width 73 height 17
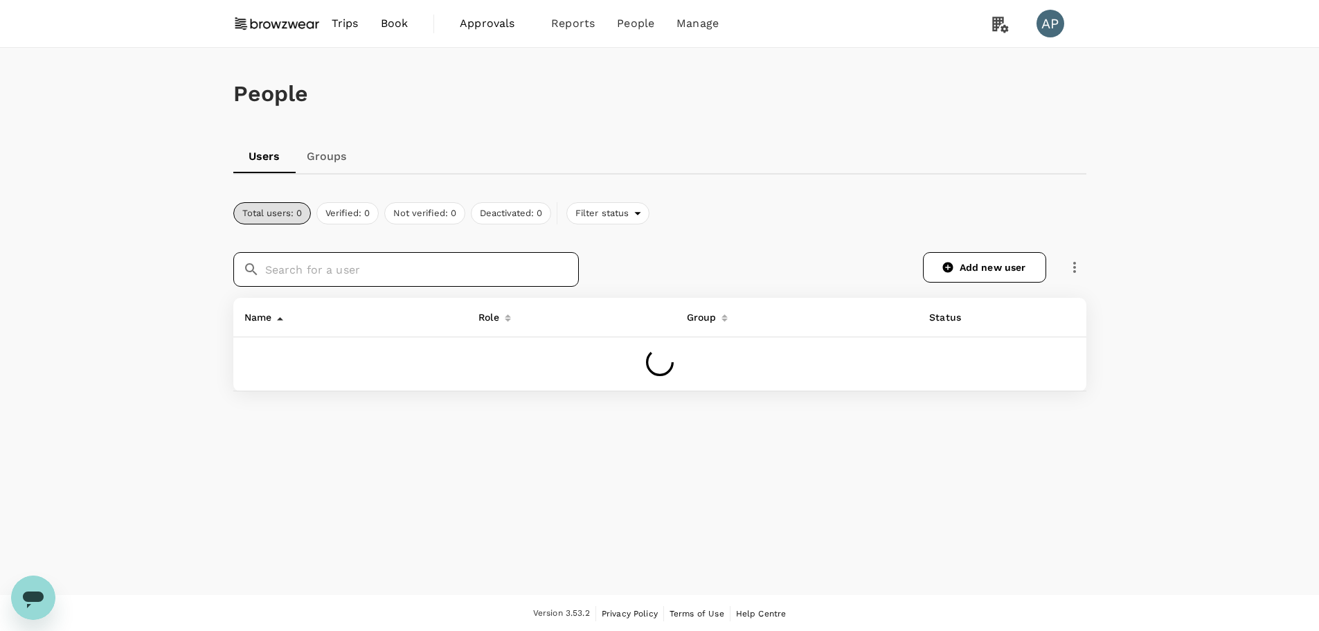
click at [318, 275] on input "text" at bounding box center [422, 269] width 314 height 35
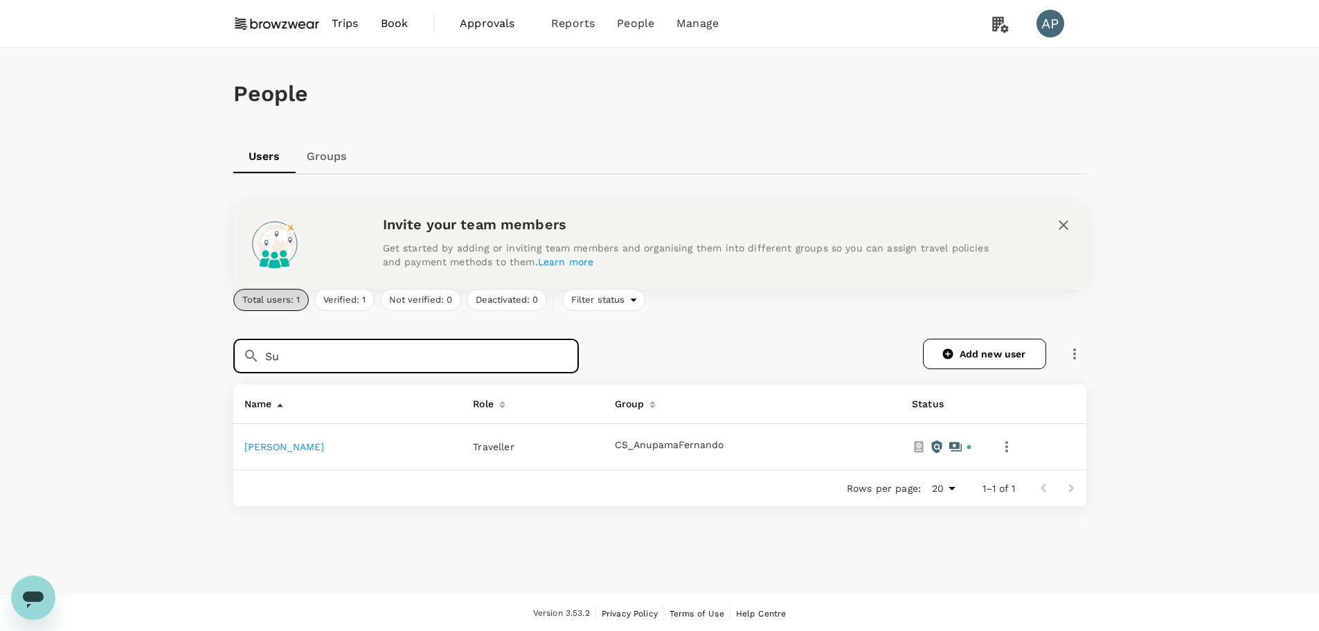
type input "S"
type input "A"
type input "Sylvia"
click at [310, 450] on link "Sylvia Juenemann" at bounding box center [284, 446] width 80 height 11
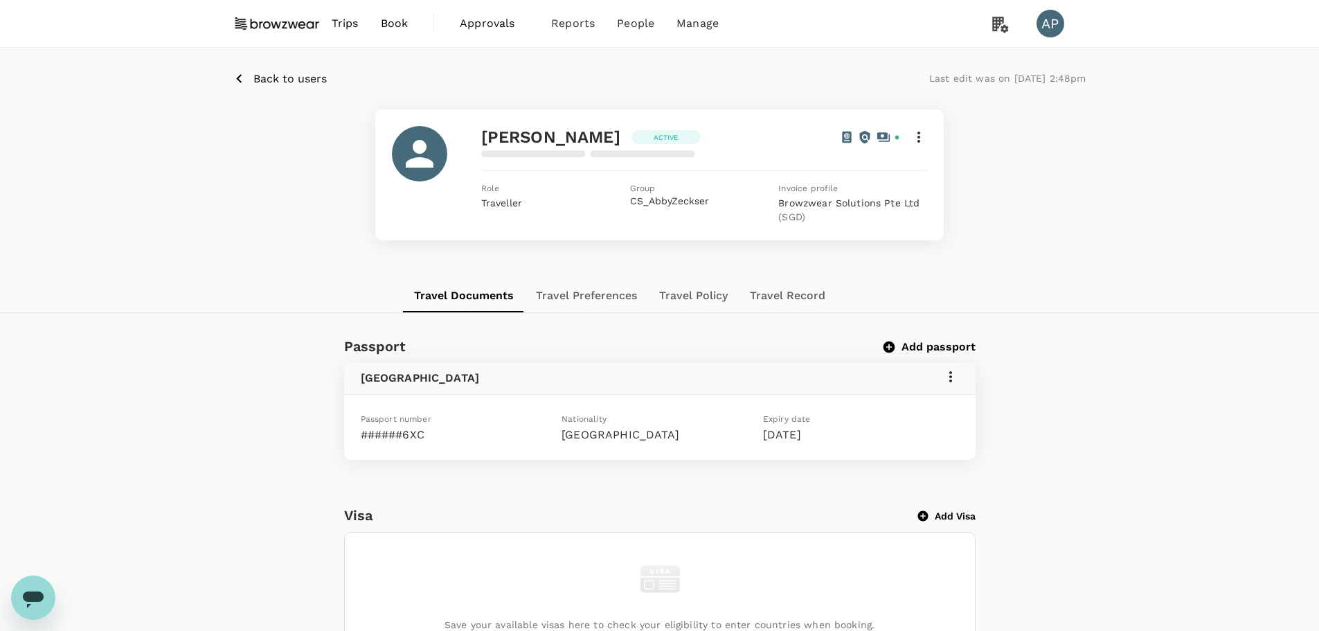
click at [925, 136] on icon at bounding box center [919, 137] width 17 height 17
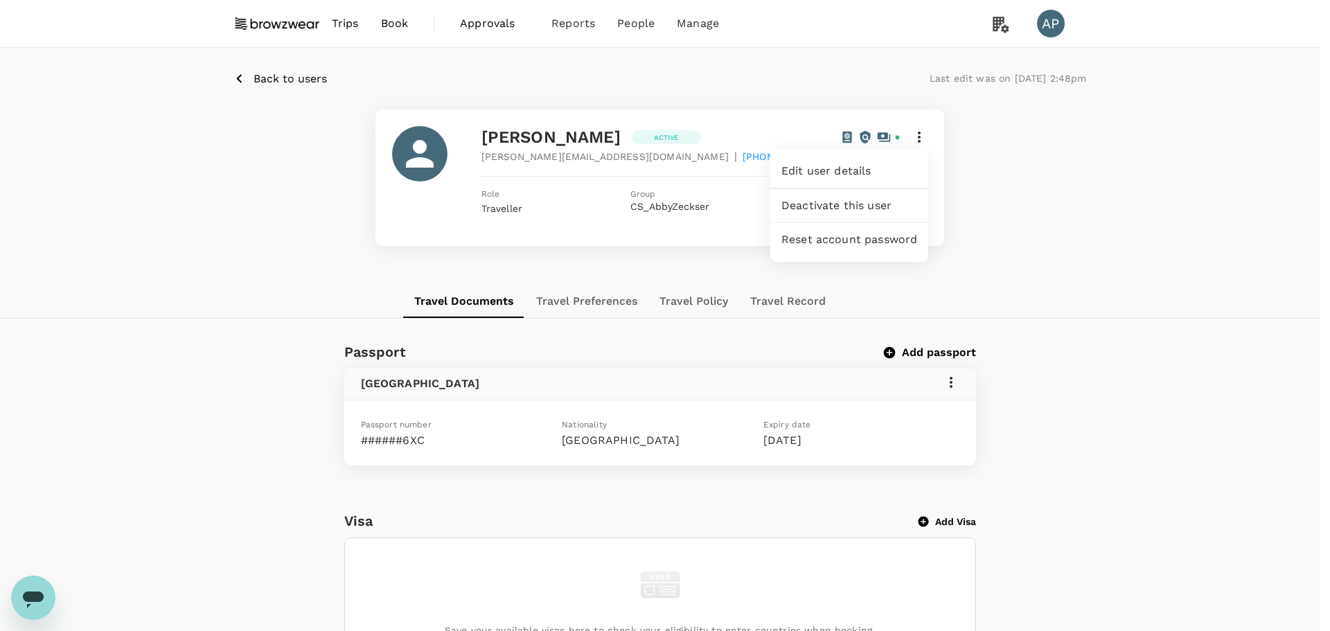
click at [853, 175] on span "Edit user details" at bounding box center [849, 171] width 136 height 17
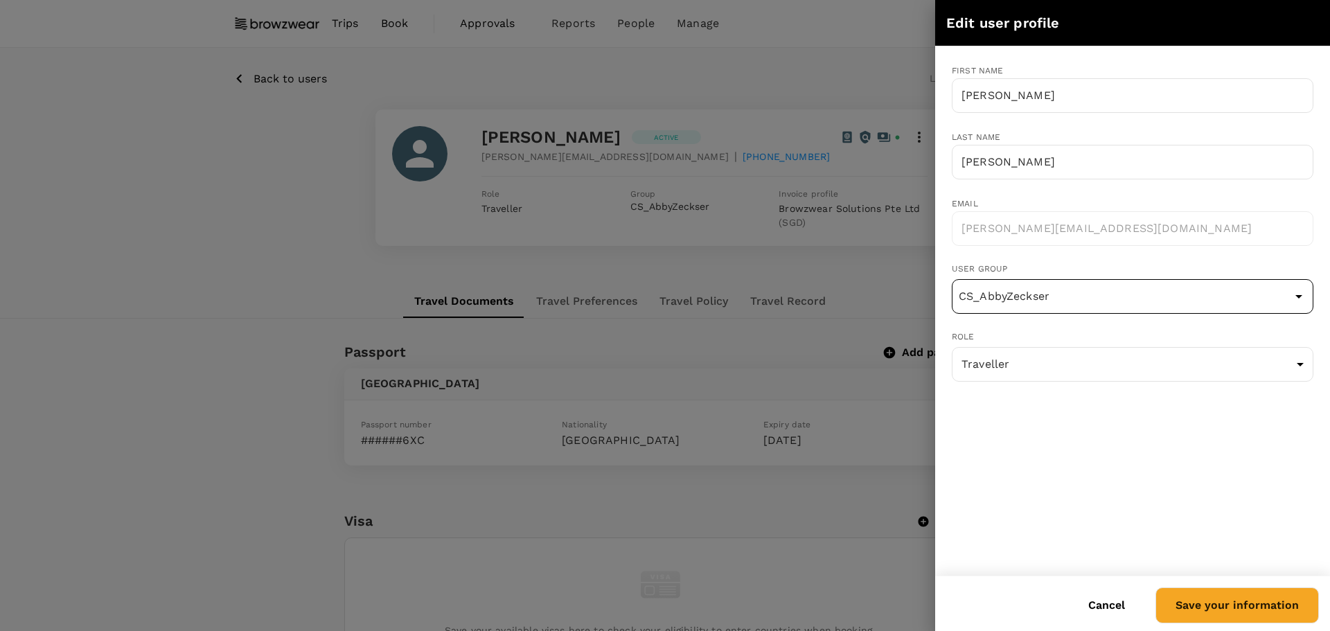
click at [1071, 303] on input "CS_AbbyZeckser" at bounding box center [1132, 296] width 355 height 26
type input "CS_AnupamaFernando"
click at [1233, 612] on button "Save your information" at bounding box center [1236, 605] width 163 height 36
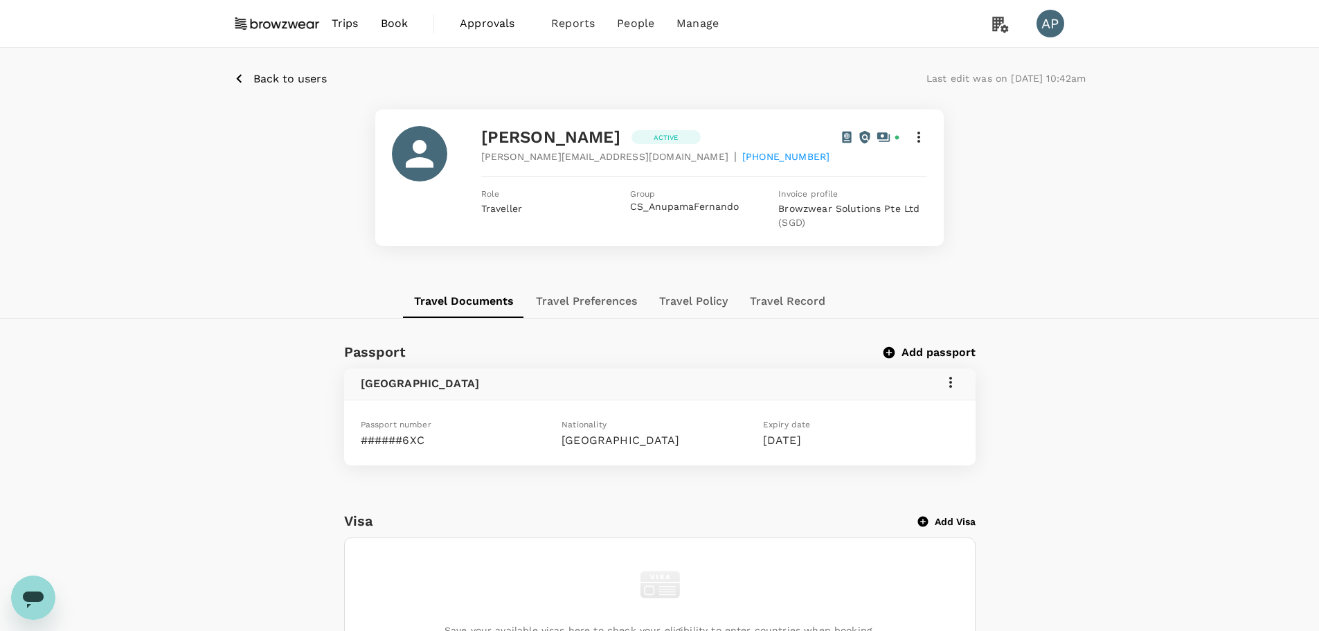
click at [287, 75] on span "Back to users" at bounding box center [289, 78] width 73 height 13
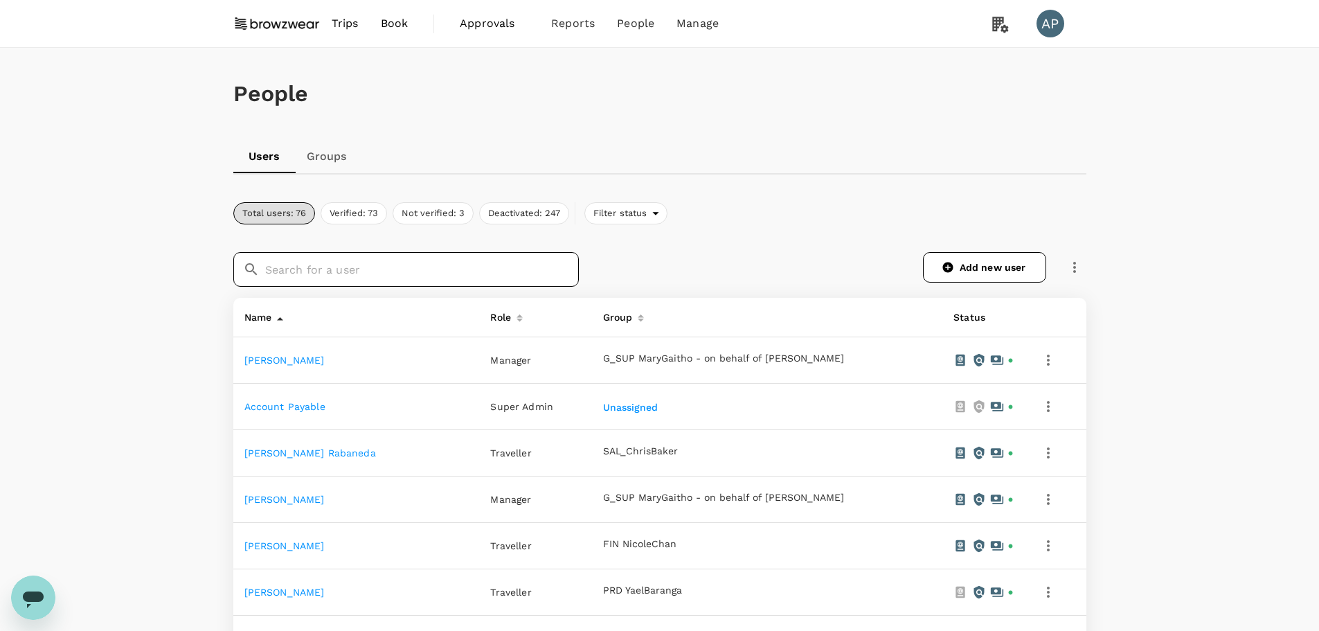
click at [403, 278] on input "text" at bounding box center [422, 269] width 314 height 35
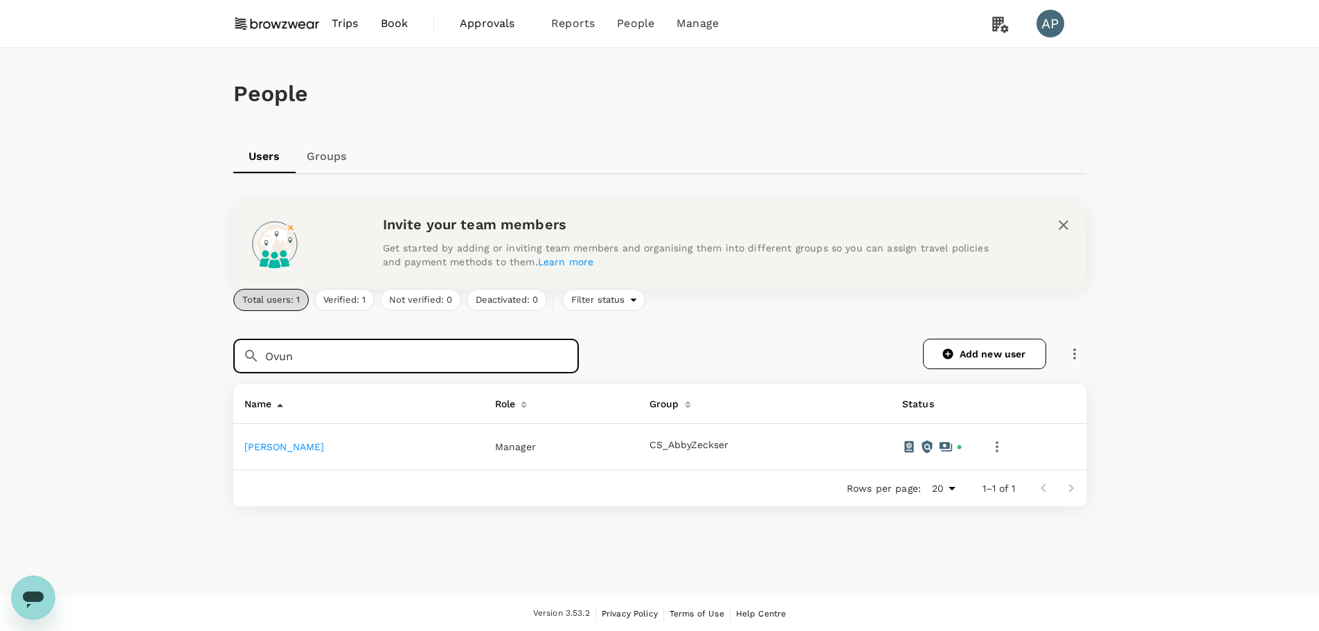
type input "Ovun"
click at [289, 444] on link "[PERSON_NAME]" at bounding box center [284, 446] width 80 height 11
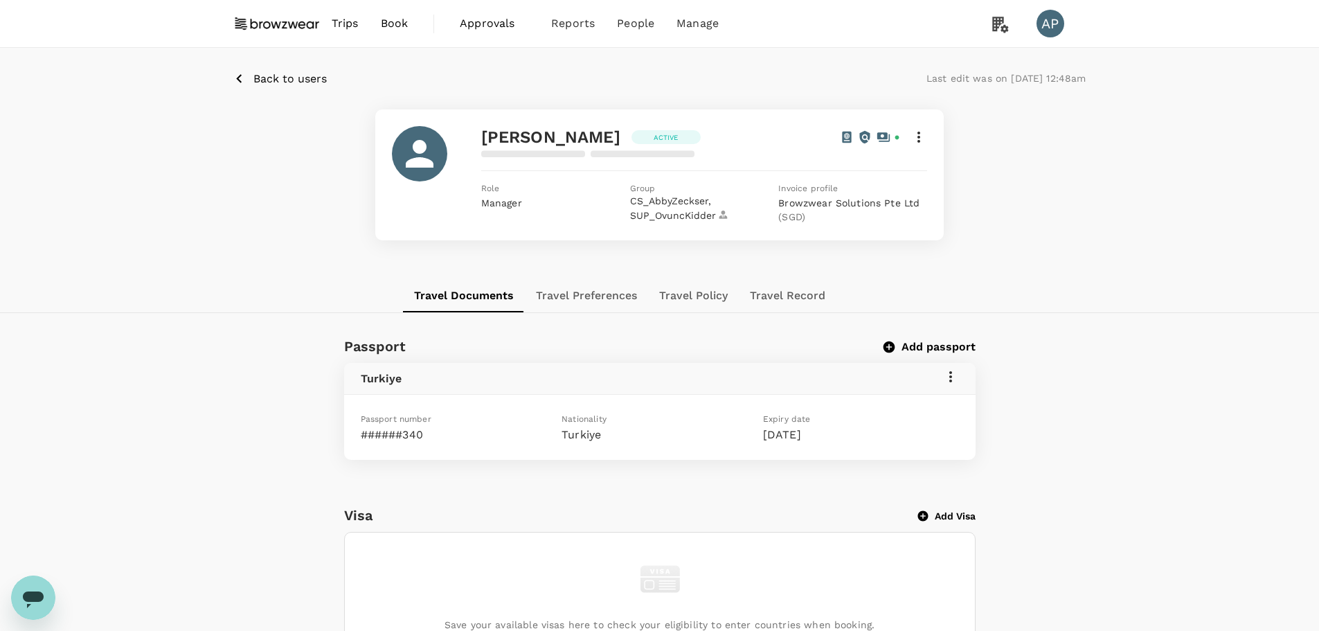
click at [920, 136] on icon at bounding box center [919, 137] width 17 height 17
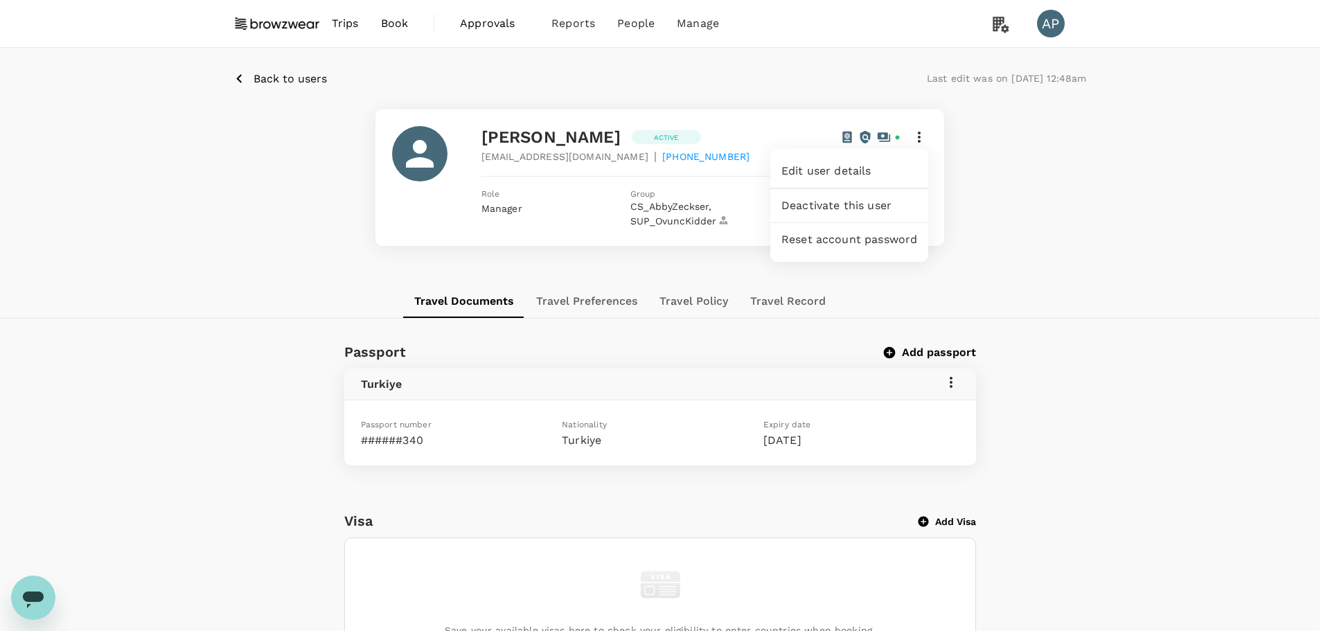
click at [866, 173] on span "Edit user details" at bounding box center [849, 171] width 136 height 17
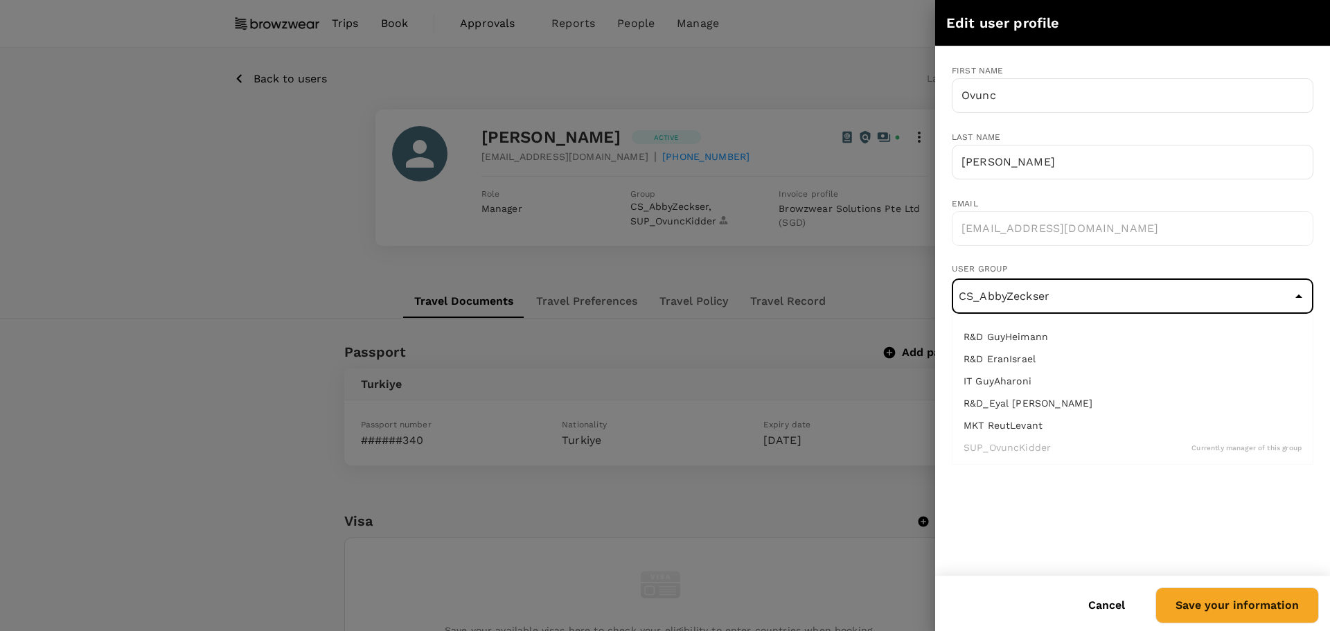
click at [1088, 302] on input "CS_AbbyZeckser" at bounding box center [1132, 296] width 355 height 26
click at [1055, 328] on li "UX_DraganTodorovic" at bounding box center [1132, 336] width 360 height 22
type input "UX_DraganTodorovic"
click at [1220, 606] on button "Save your information" at bounding box center [1236, 605] width 163 height 36
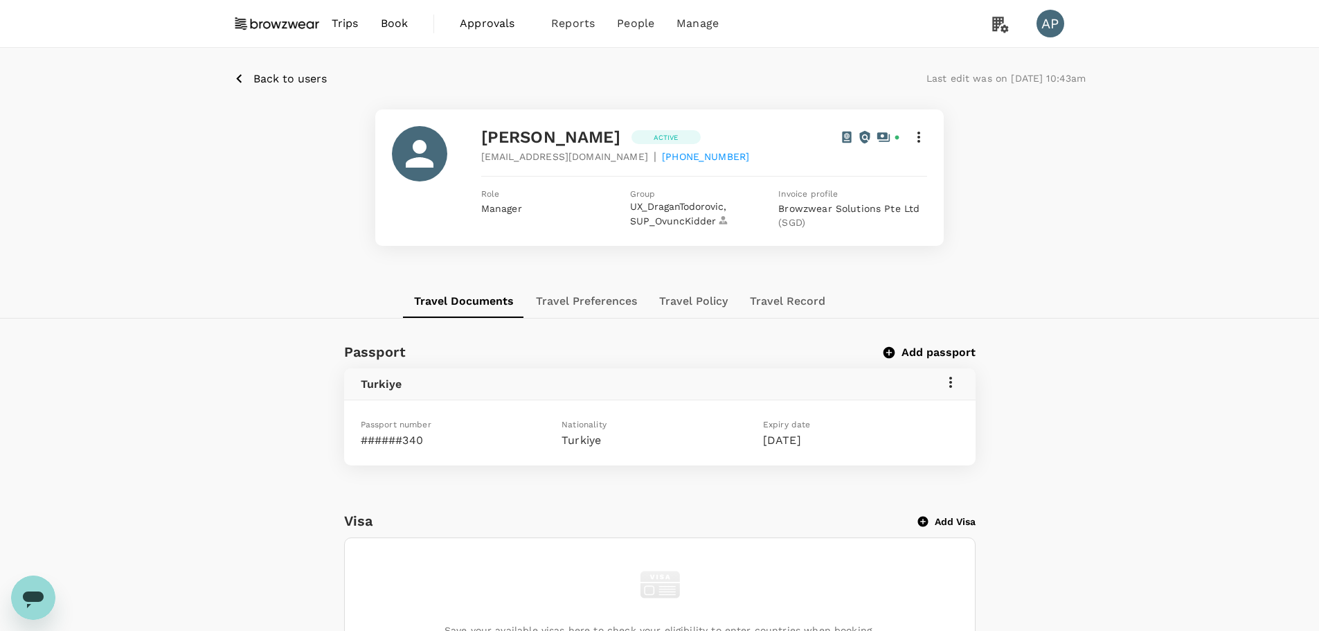
click at [276, 75] on span "Back to users" at bounding box center [289, 78] width 73 height 13
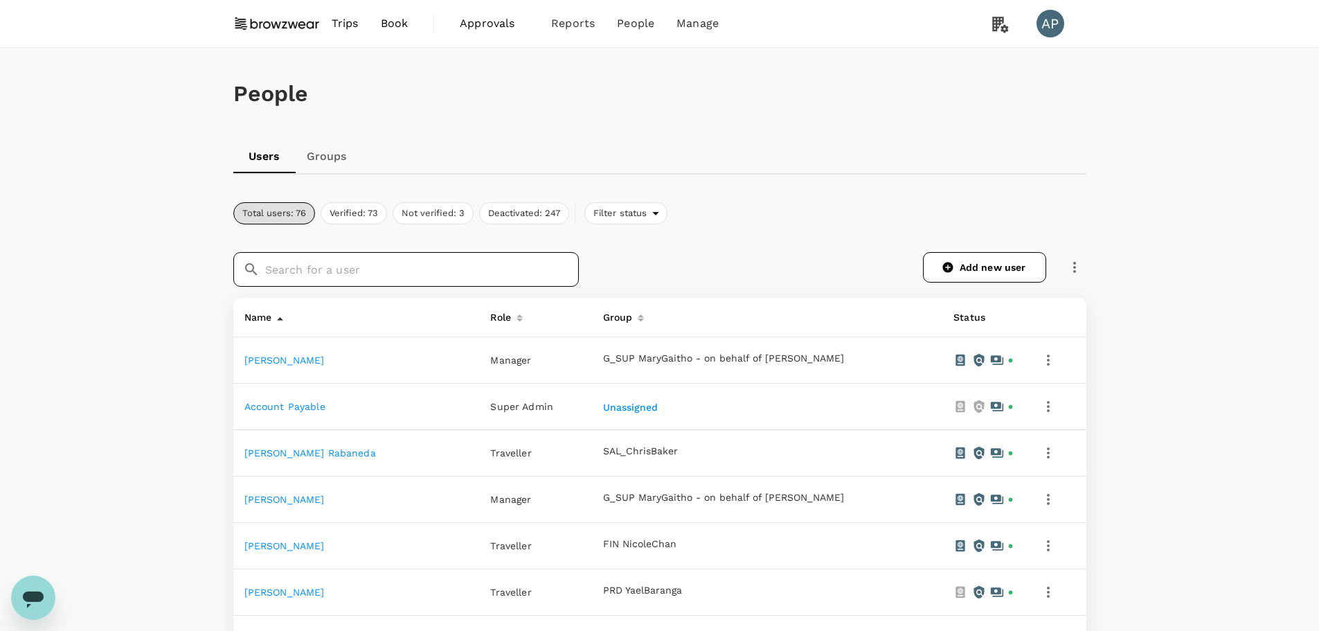
click at [419, 270] on input "text" at bounding box center [422, 269] width 314 height 35
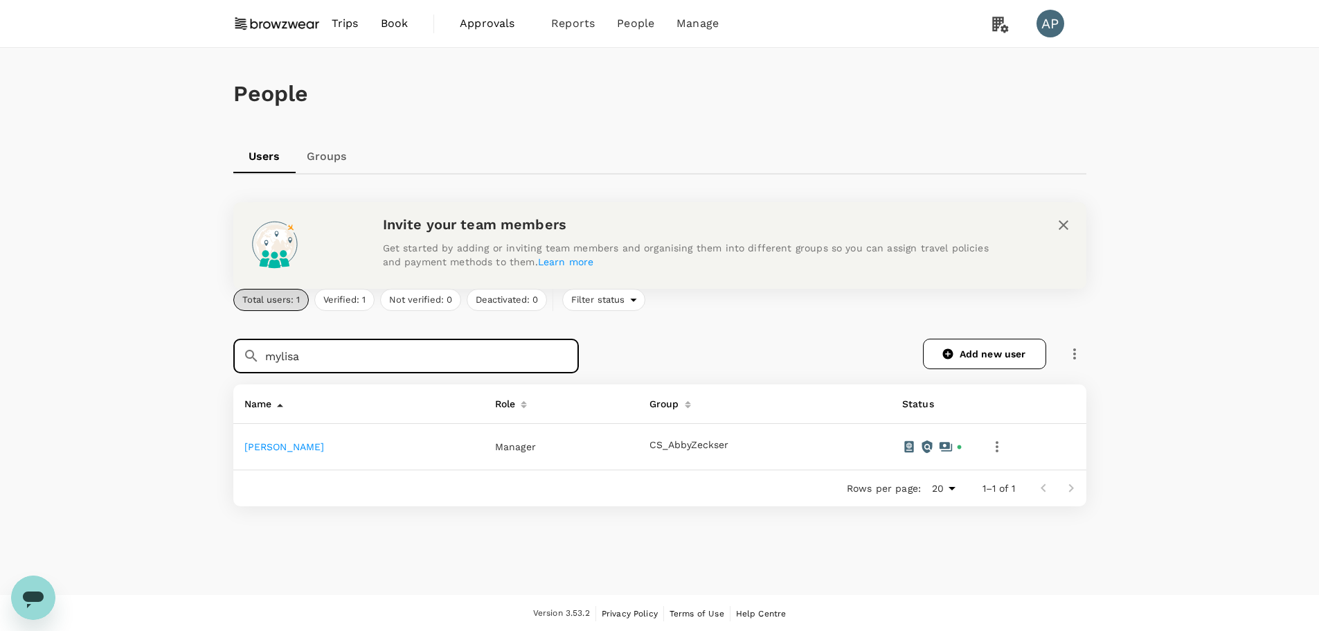
type input "mylisa"
click at [290, 445] on link "[PERSON_NAME]" at bounding box center [284, 446] width 80 height 11
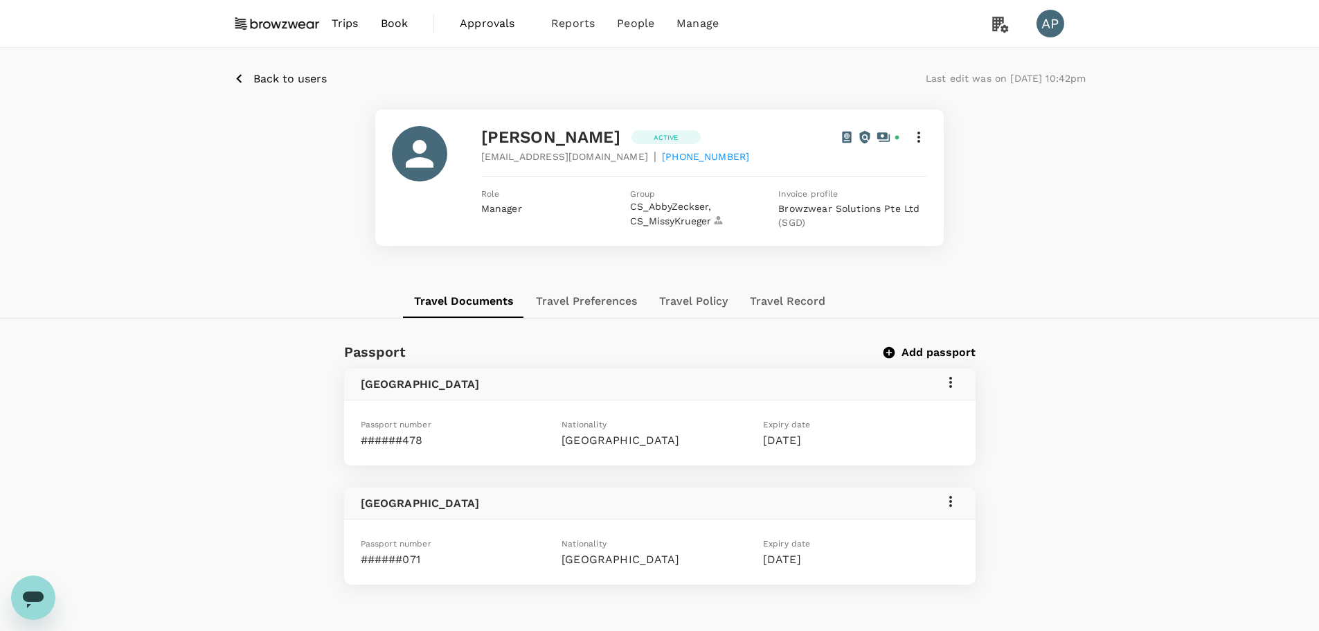
click at [310, 79] on span "Back to users" at bounding box center [289, 78] width 73 height 13
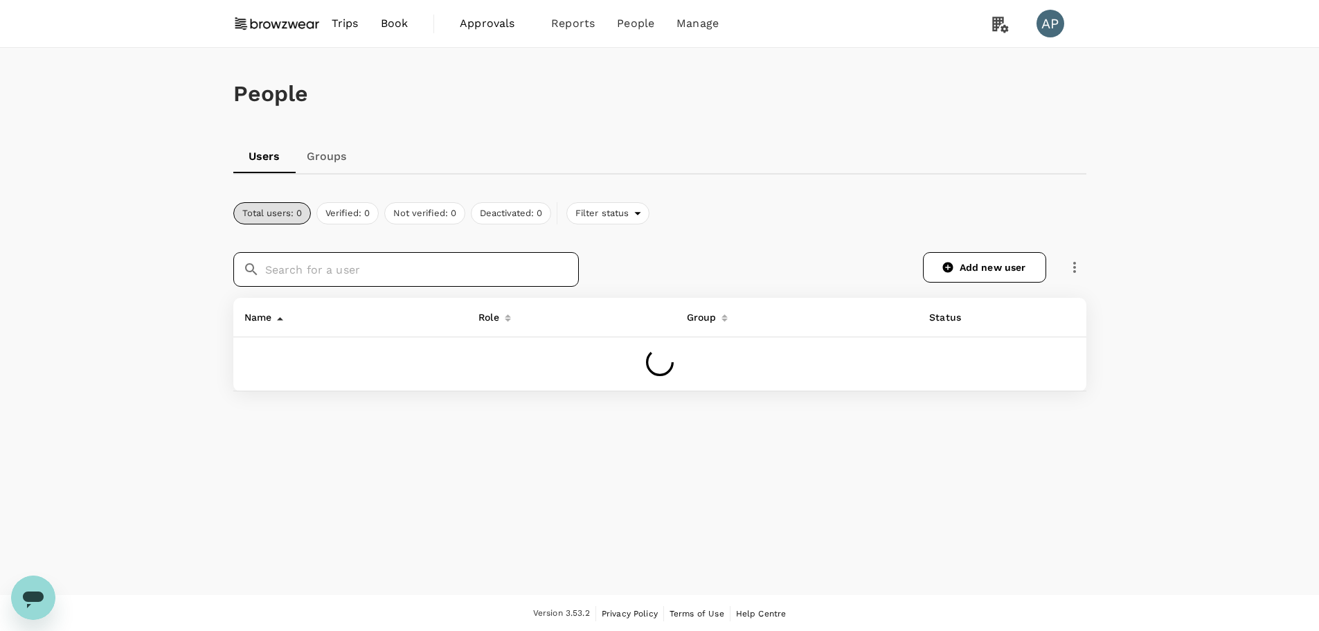
click at [315, 265] on input "text" at bounding box center [422, 269] width 314 height 35
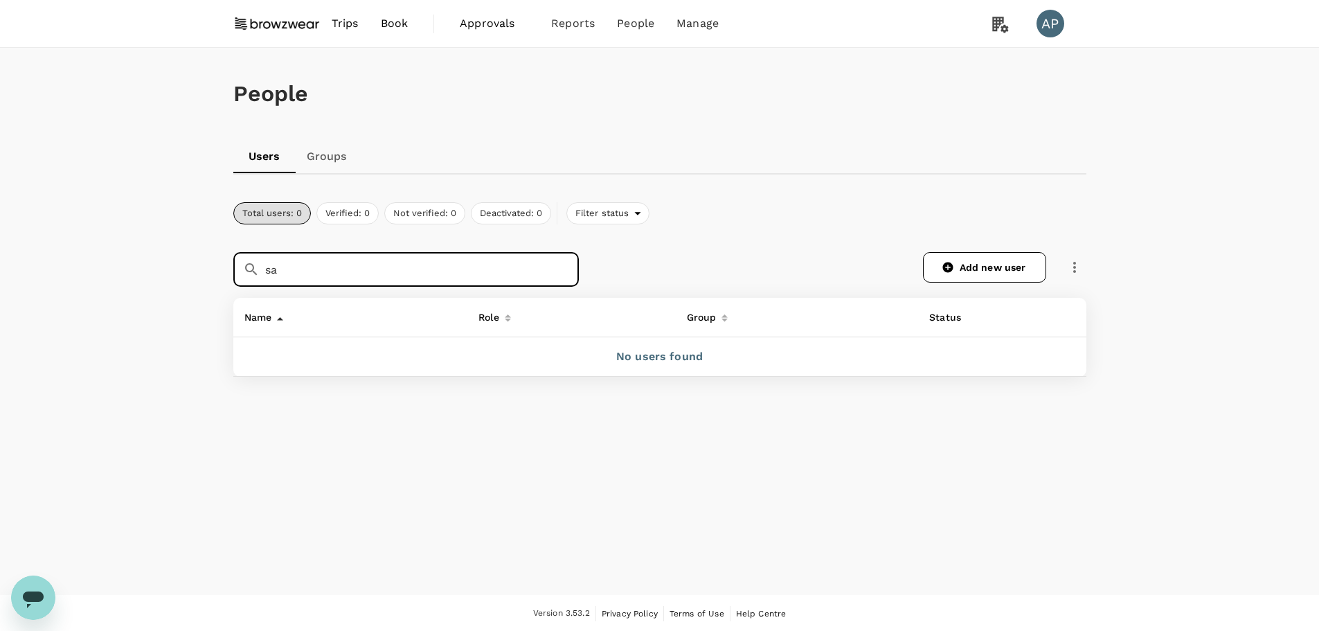
type input "s"
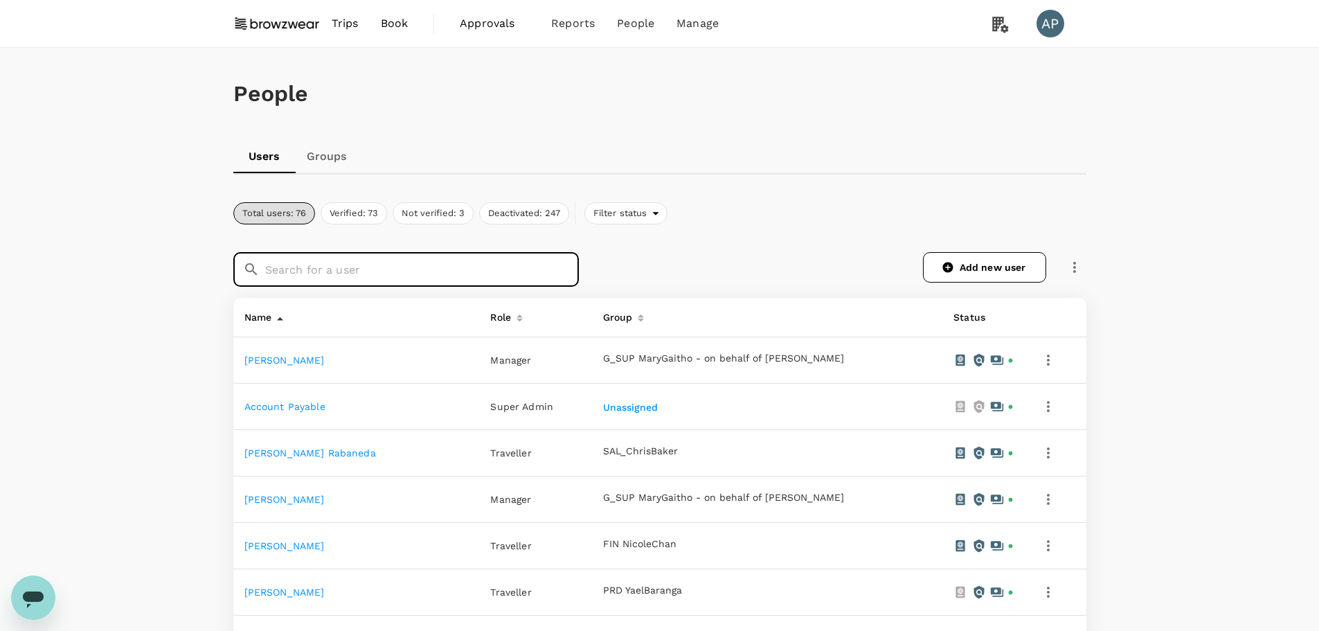
click at [339, 152] on link "Groups" at bounding box center [327, 156] width 62 height 33
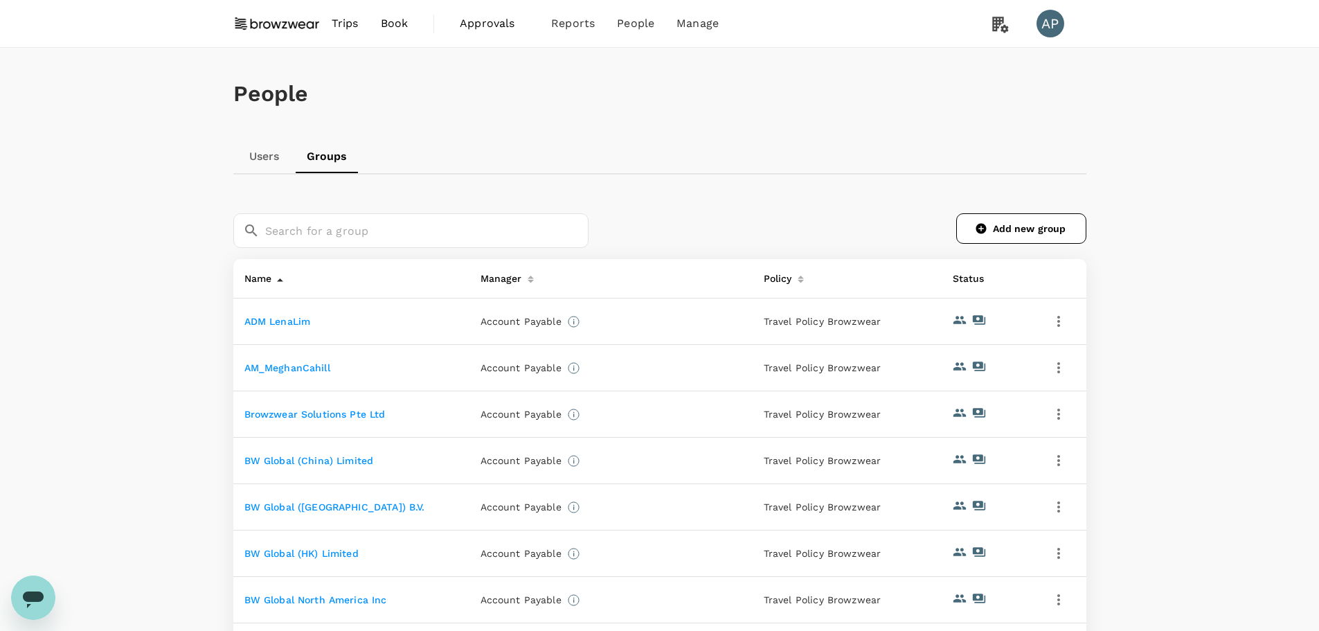
click at [272, 155] on link "Users" at bounding box center [264, 156] width 62 height 33
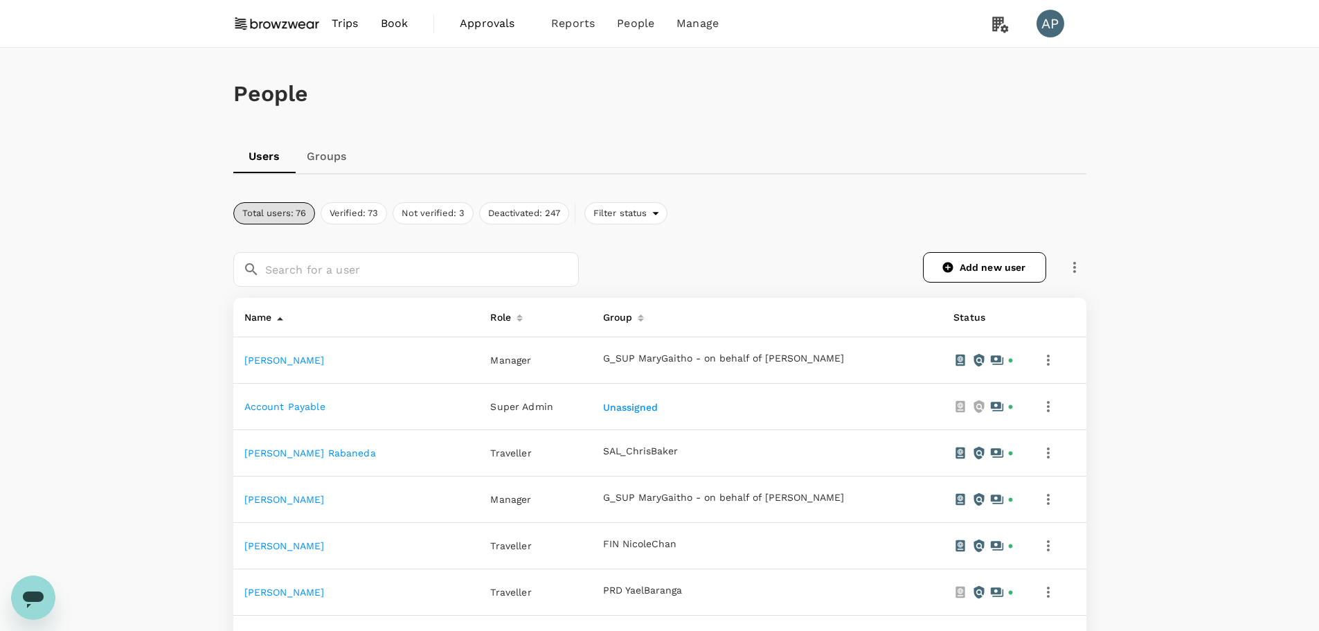
click at [295, 361] on link "Abby Zeckser" at bounding box center [284, 360] width 80 height 11
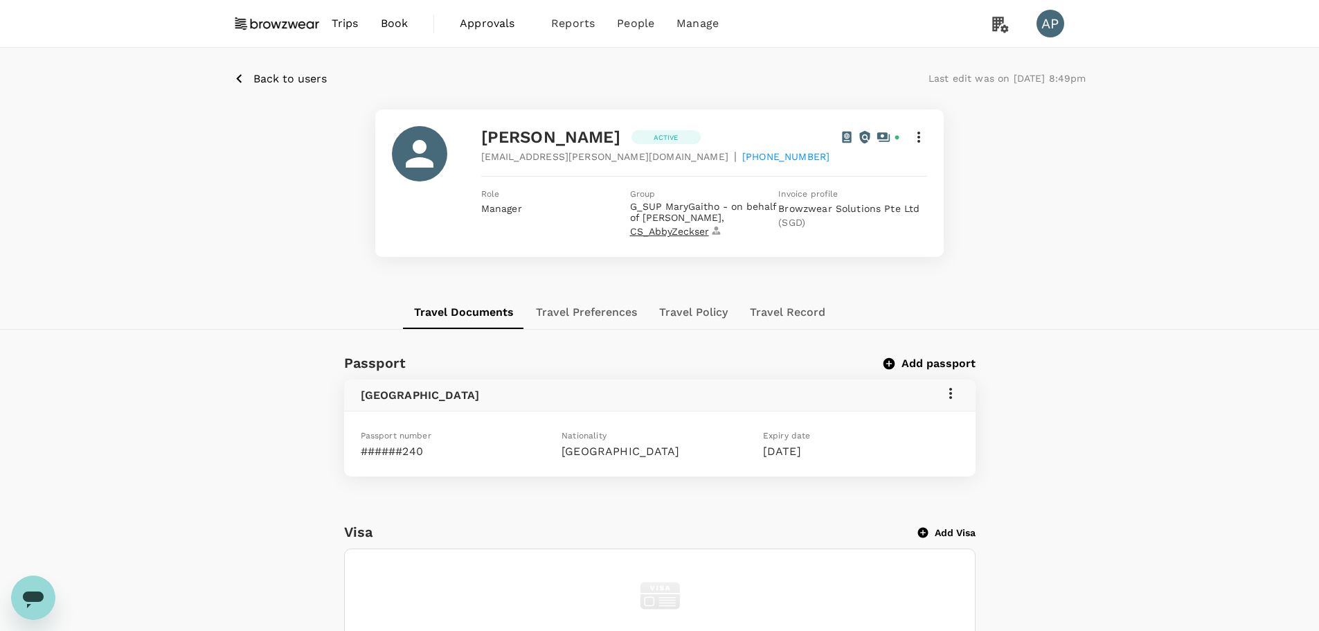
click at [672, 231] on span "CS_AbbyZeckser" at bounding box center [676, 232] width 93 height 12
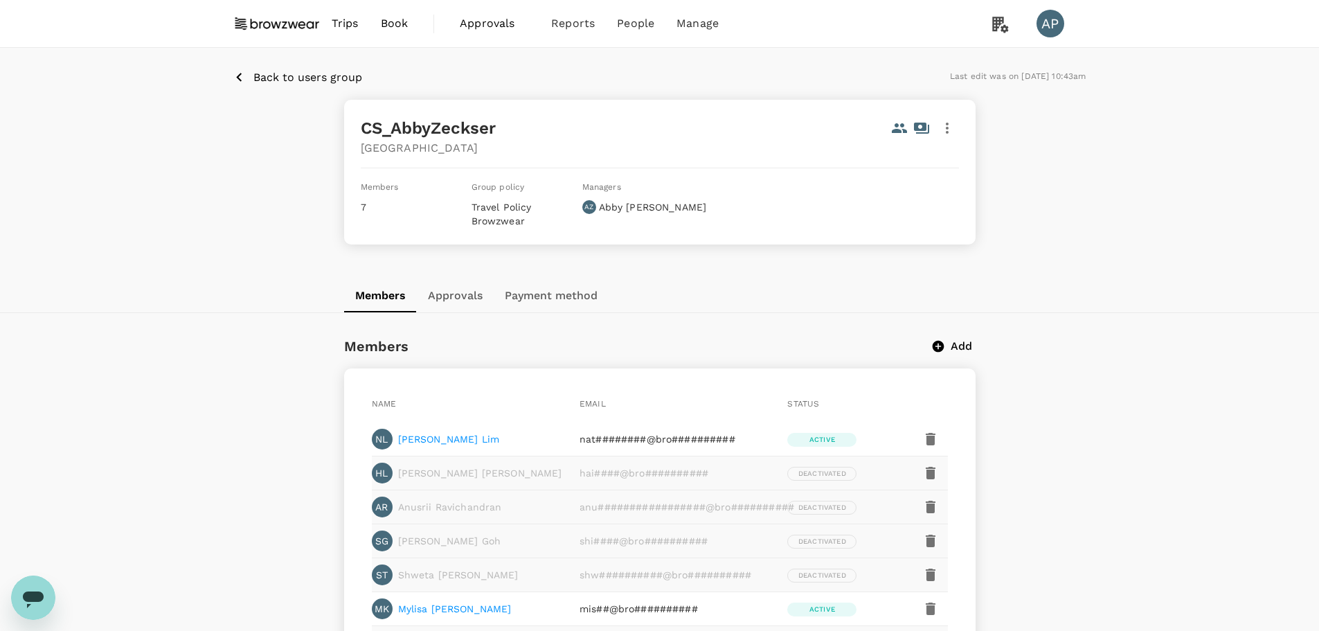
click at [273, 79] on p "Back to users group" at bounding box center [307, 77] width 109 height 17
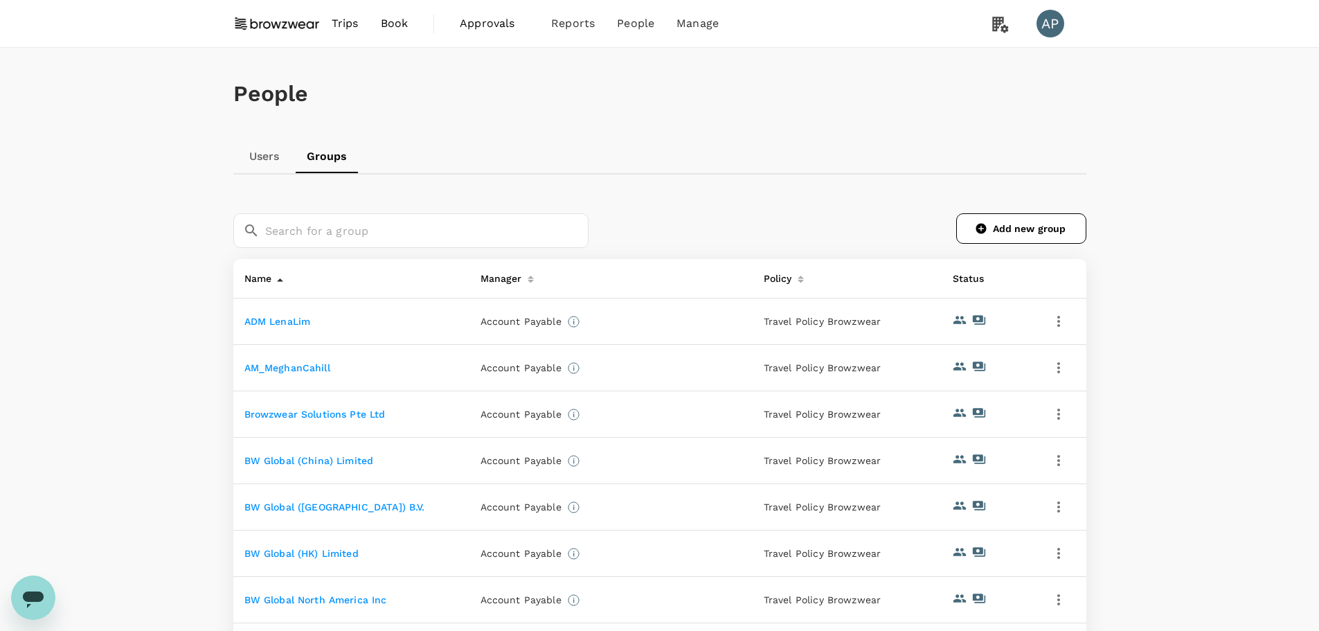
click at [251, 160] on link "Users" at bounding box center [264, 156] width 62 height 33
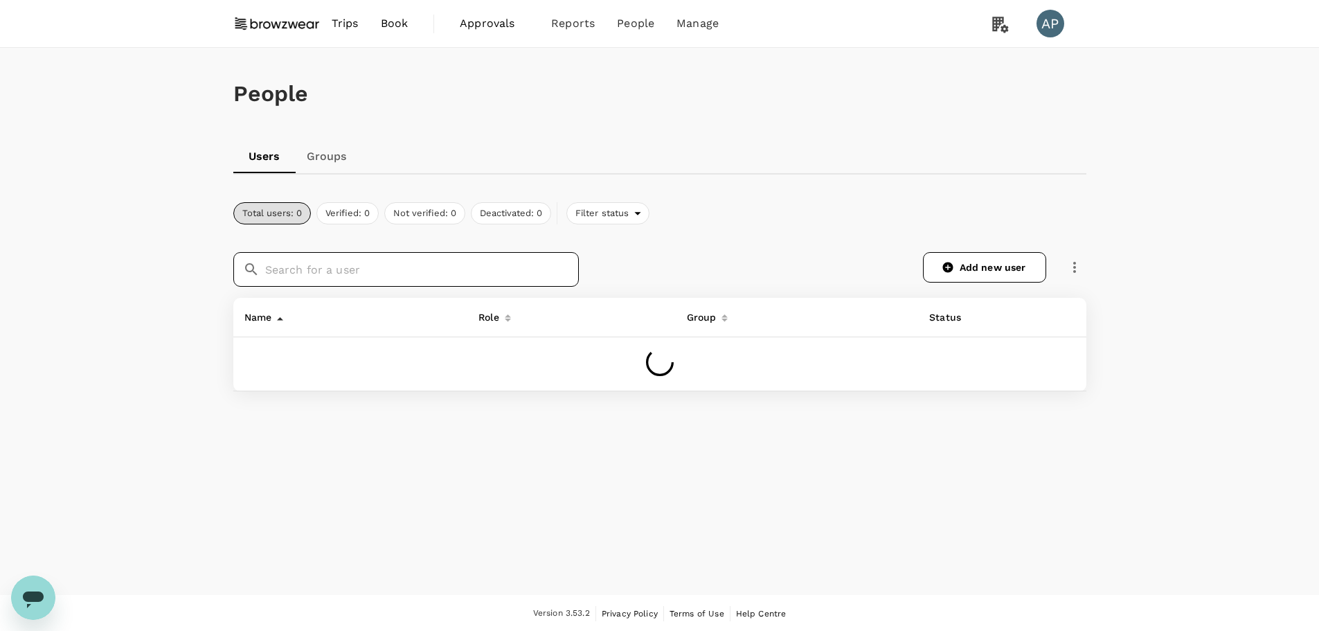
click at [327, 264] on input "text" at bounding box center [422, 269] width 314 height 35
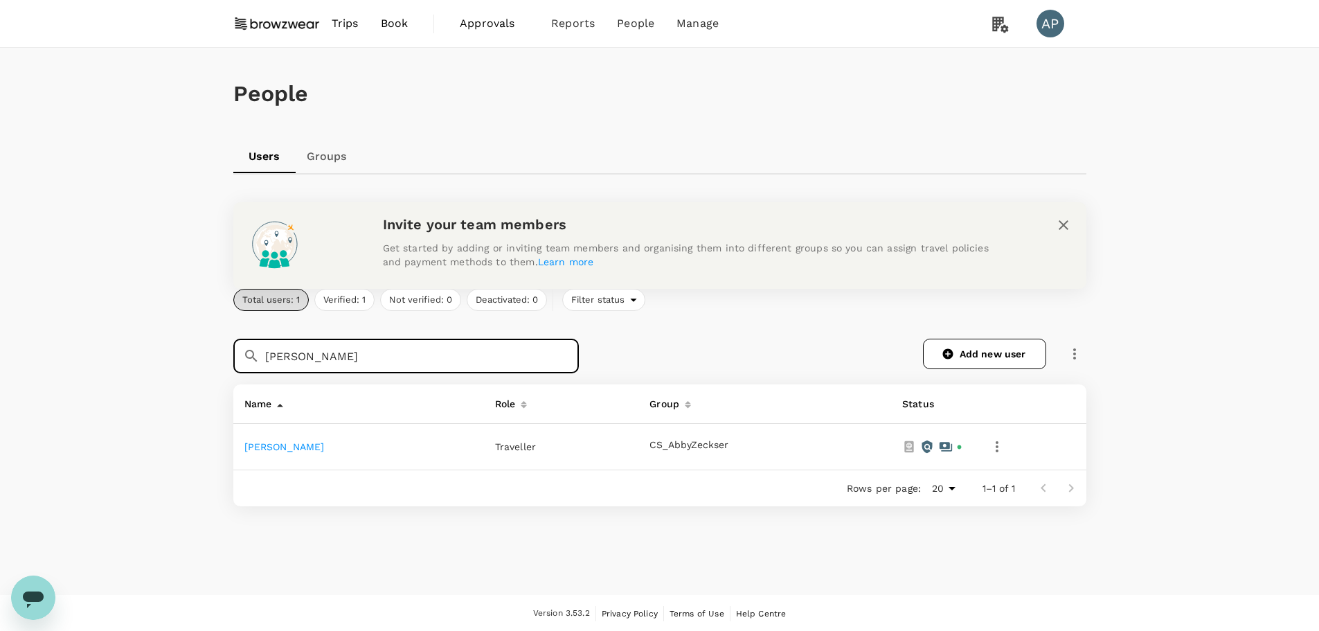
type input "natalie"
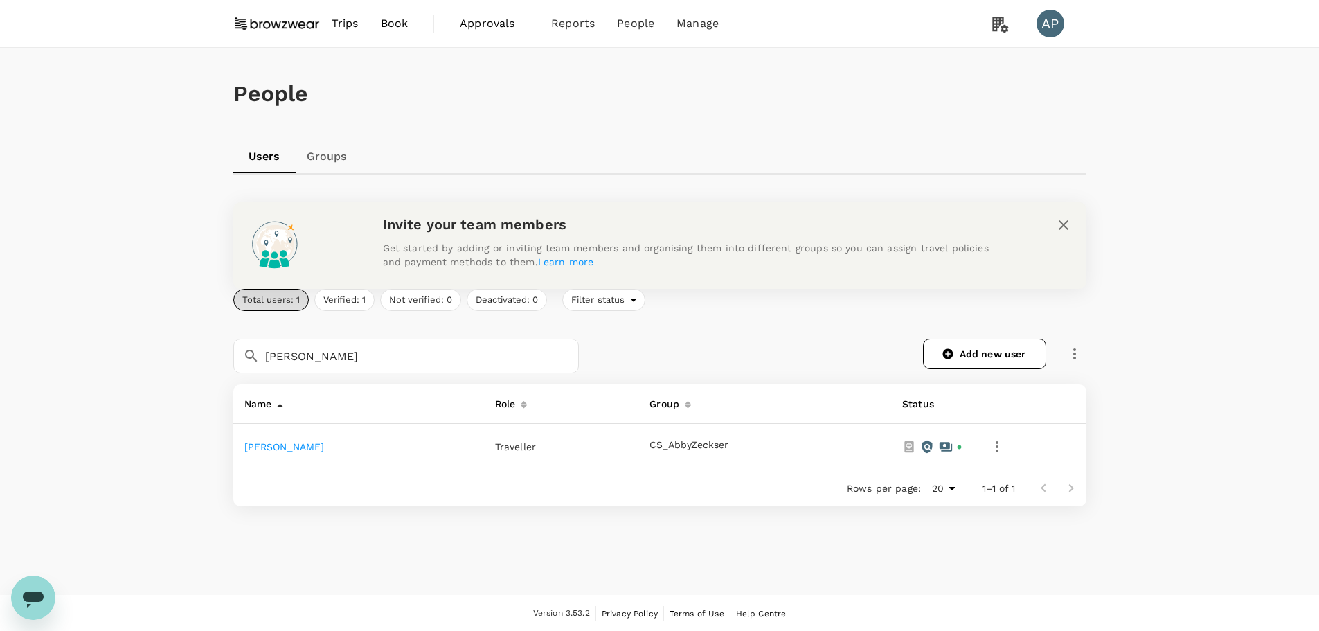
click at [285, 444] on link "Natalie Lim" at bounding box center [284, 446] width 80 height 11
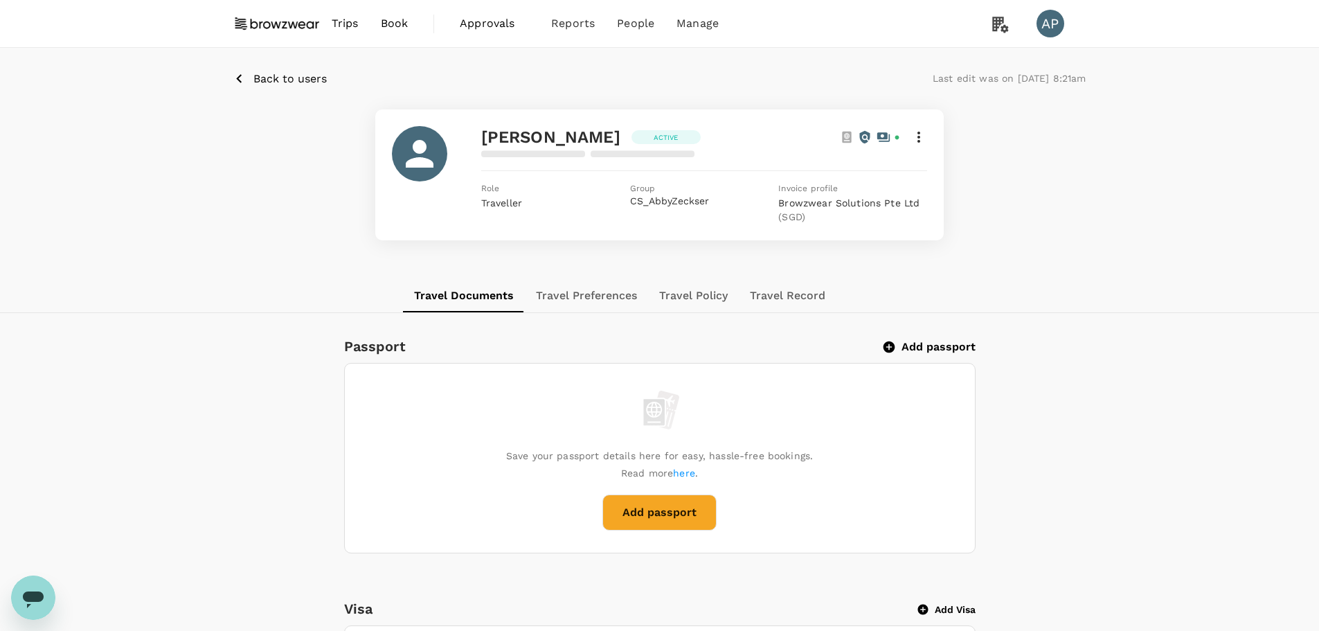
click at [924, 138] on icon at bounding box center [919, 137] width 17 height 17
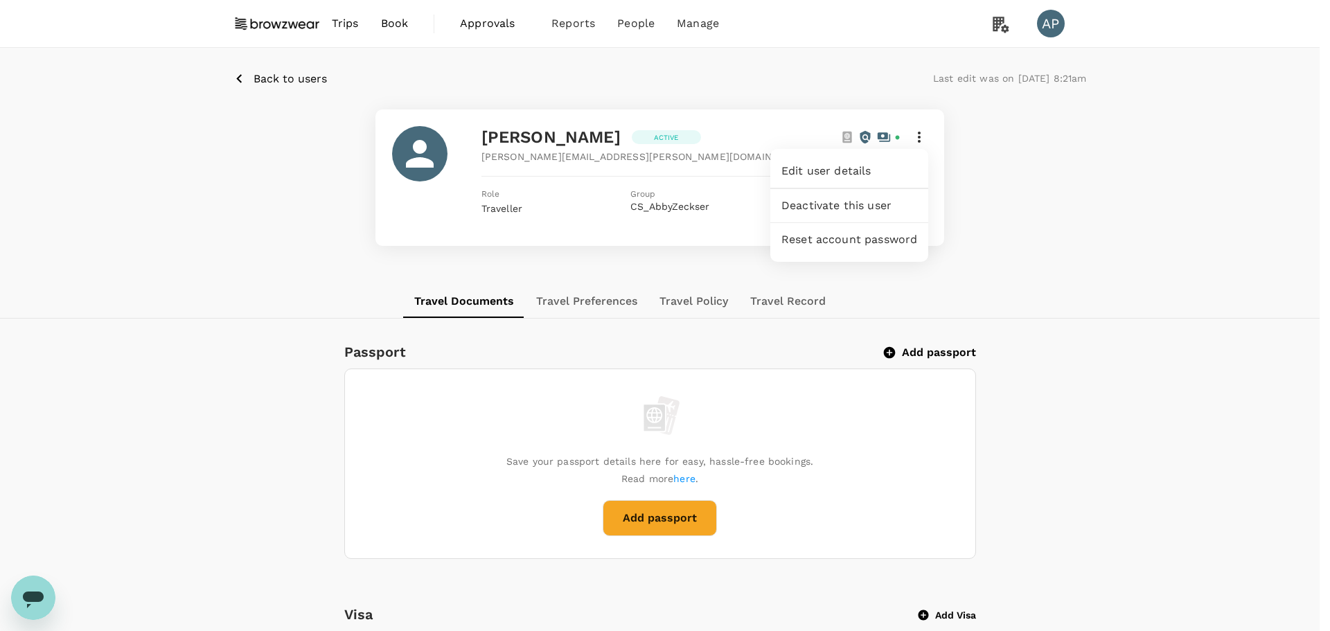
click at [880, 163] on span "Edit user details" at bounding box center [849, 171] width 136 height 17
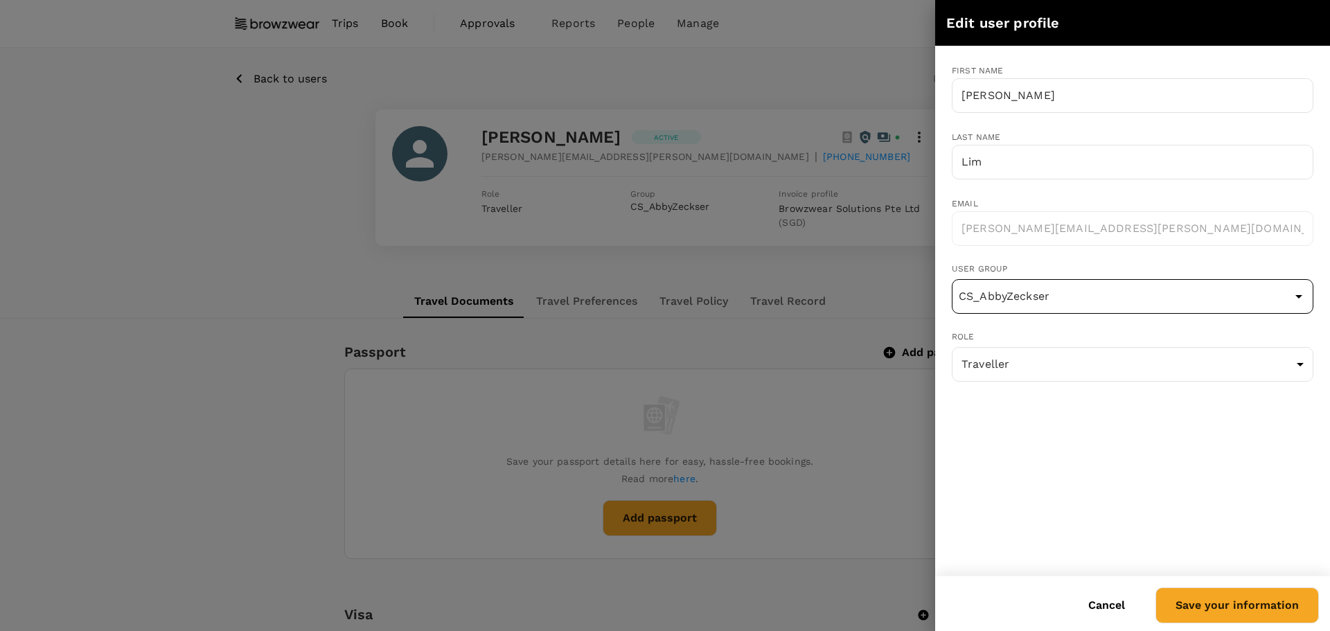
click at [1060, 292] on input "CS_AbbyZeckser" at bounding box center [1132, 296] width 355 height 26
type input "CS_AnupamaFernando"
click at [1278, 603] on button "Save your information" at bounding box center [1236, 605] width 163 height 36
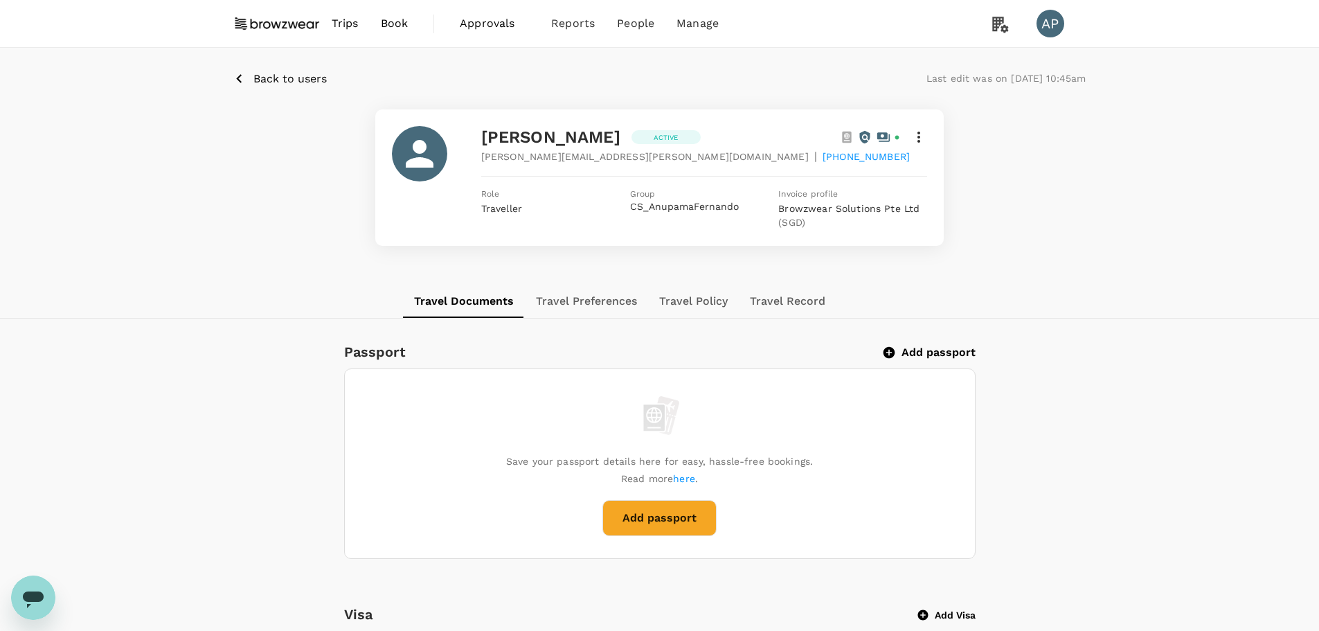
click at [280, 82] on span "Back to users" at bounding box center [289, 78] width 73 height 13
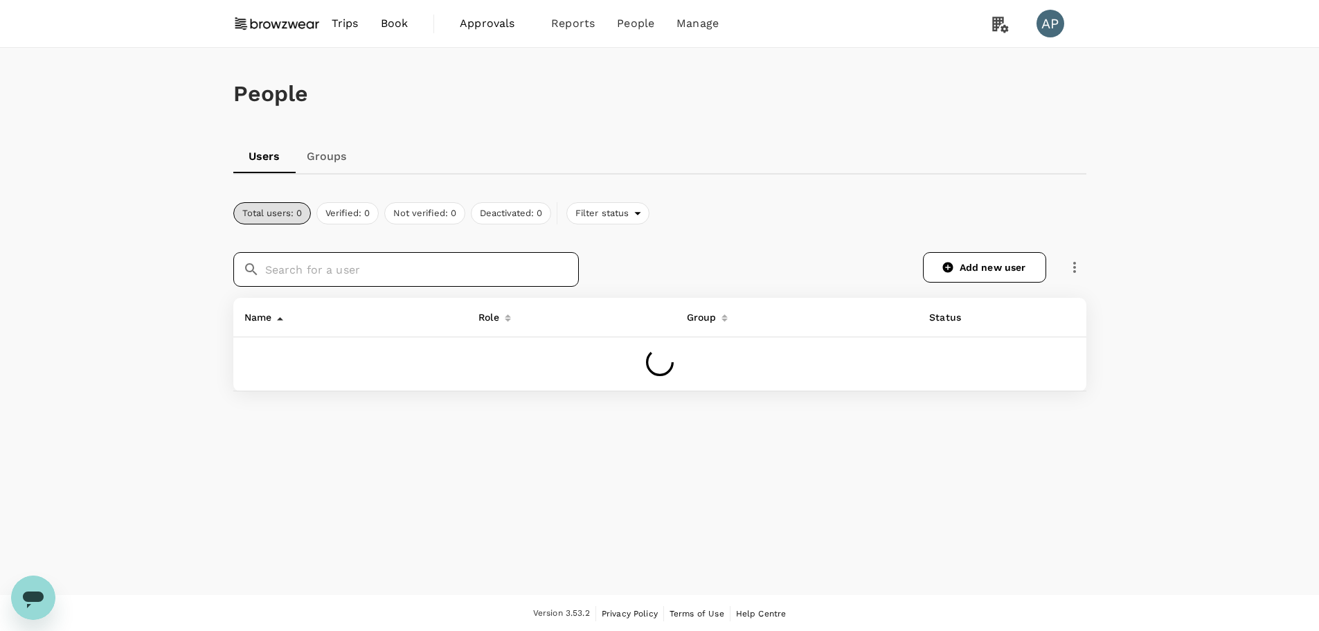
click at [410, 271] on input "text" at bounding box center [422, 269] width 314 height 35
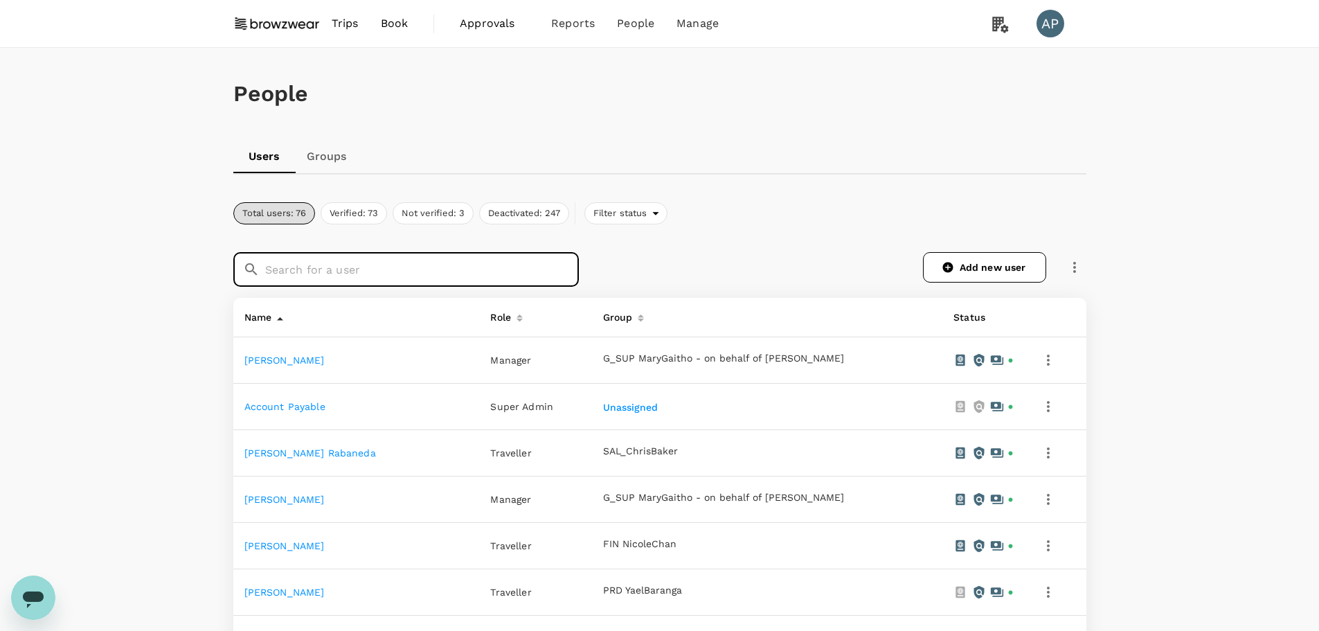
click at [316, 271] on input "text" at bounding box center [422, 269] width 314 height 35
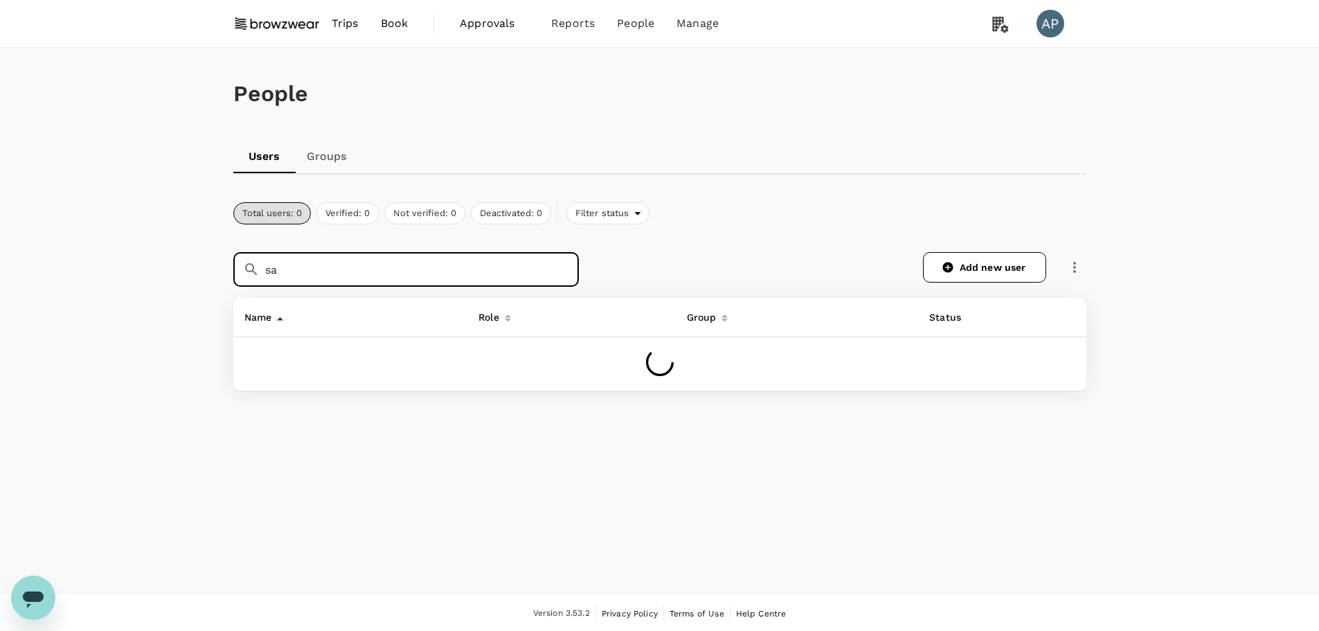
type input "s"
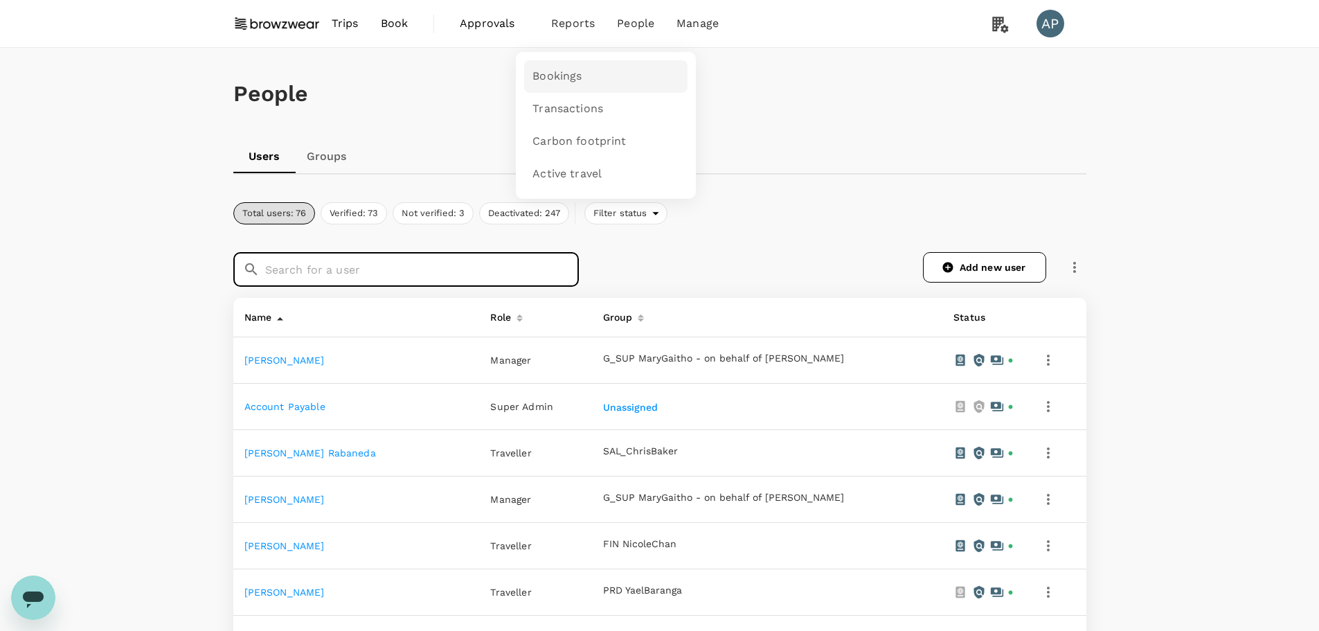
click at [560, 78] on span "Bookings" at bounding box center [557, 77] width 49 height 16
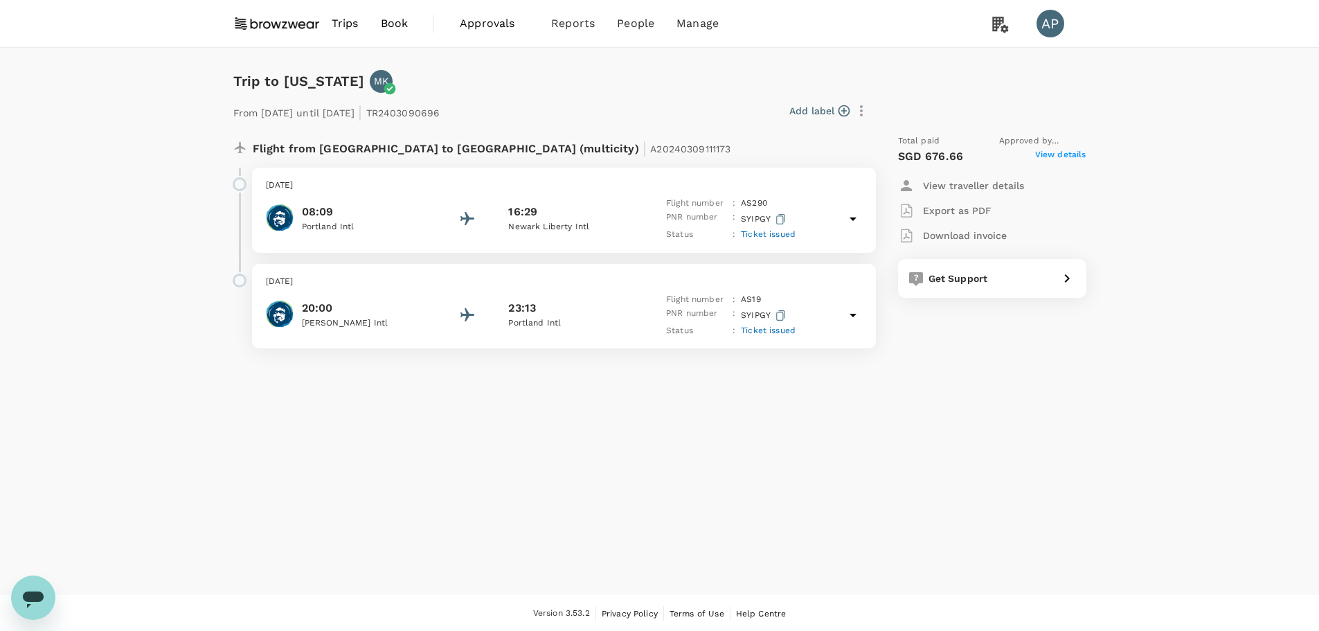
click at [1055, 155] on span "View details" at bounding box center [1060, 156] width 51 height 17
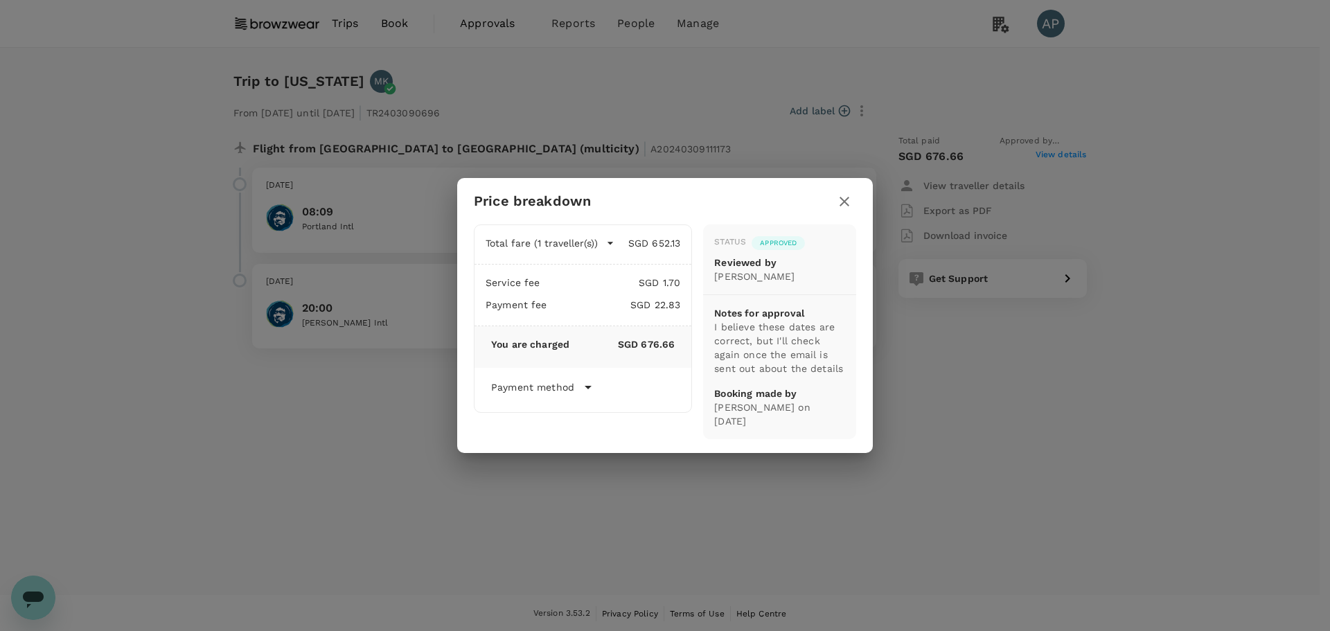
click at [1085, 447] on div "Price breakdown Total fare (1 traveller(s)) SGD 652.13 Air fare SGD 652.13 Bagg…" at bounding box center [665, 315] width 1330 height 631
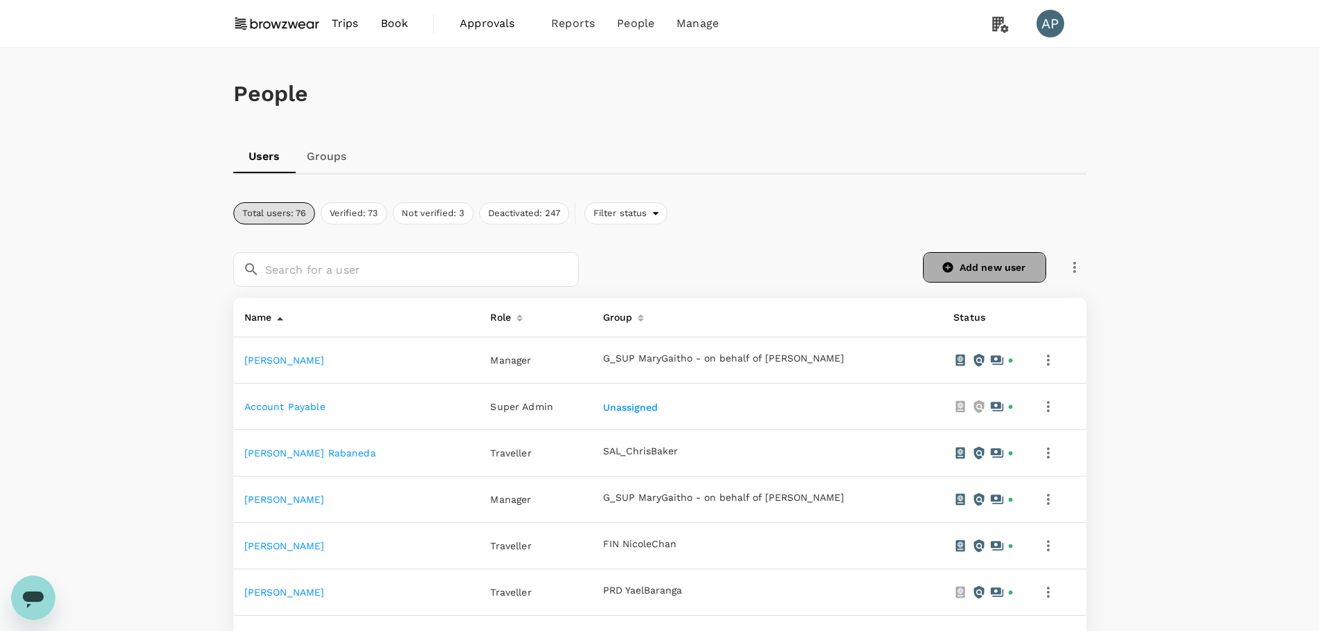
click at [943, 267] on icon at bounding box center [948, 267] width 10 height 10
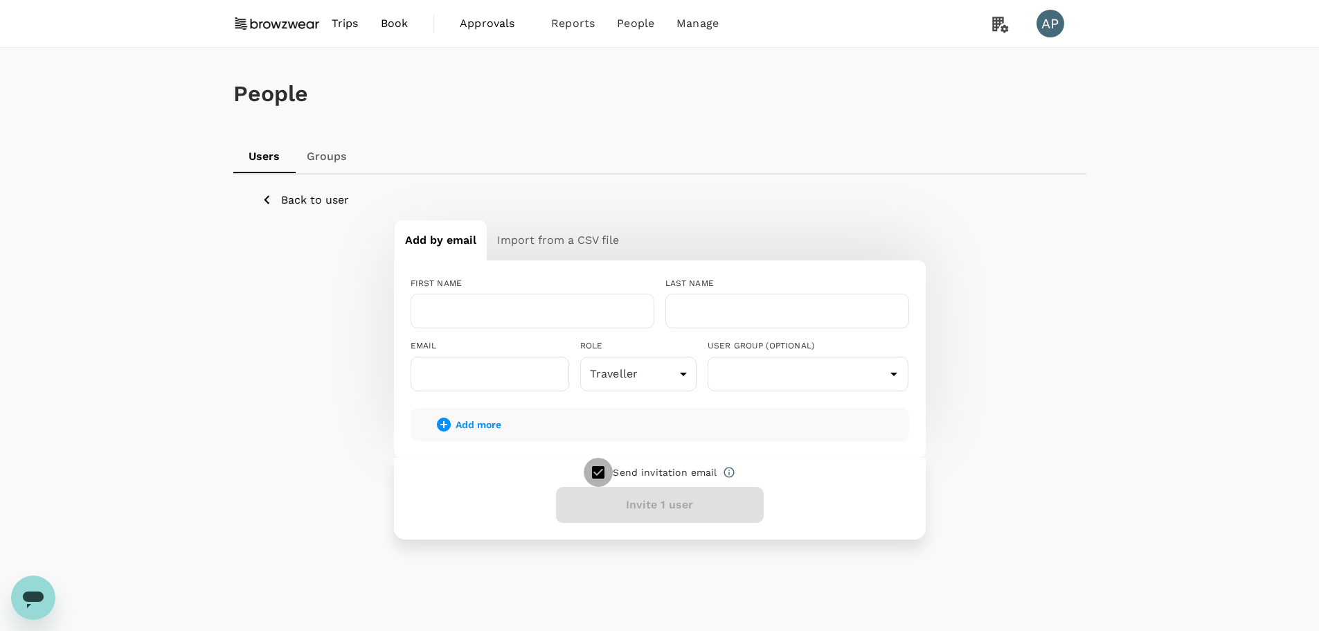
click at [600, 471] on input "checkbox" at bounding box center [598, 472] width 29 height 29
checkbox input "false"
click at [476, 305] on input "text" at bounding box center [533, 311] width 244 height 35
paste input "Sabina"
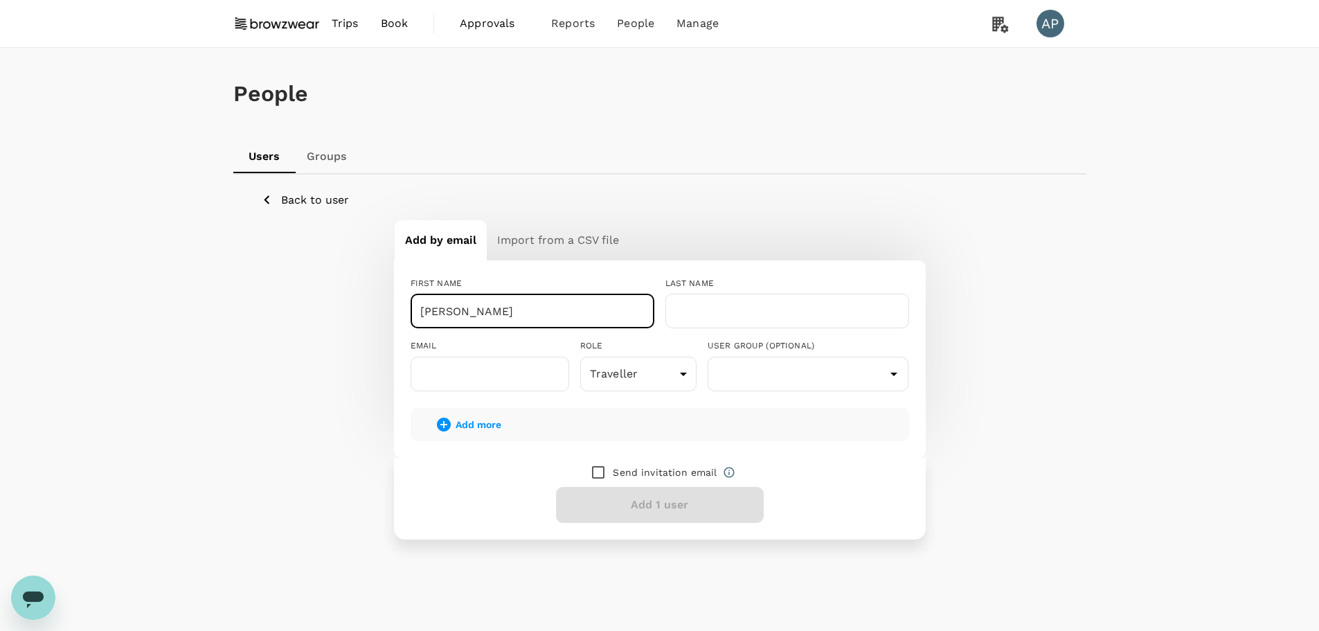
type input "Sabina"
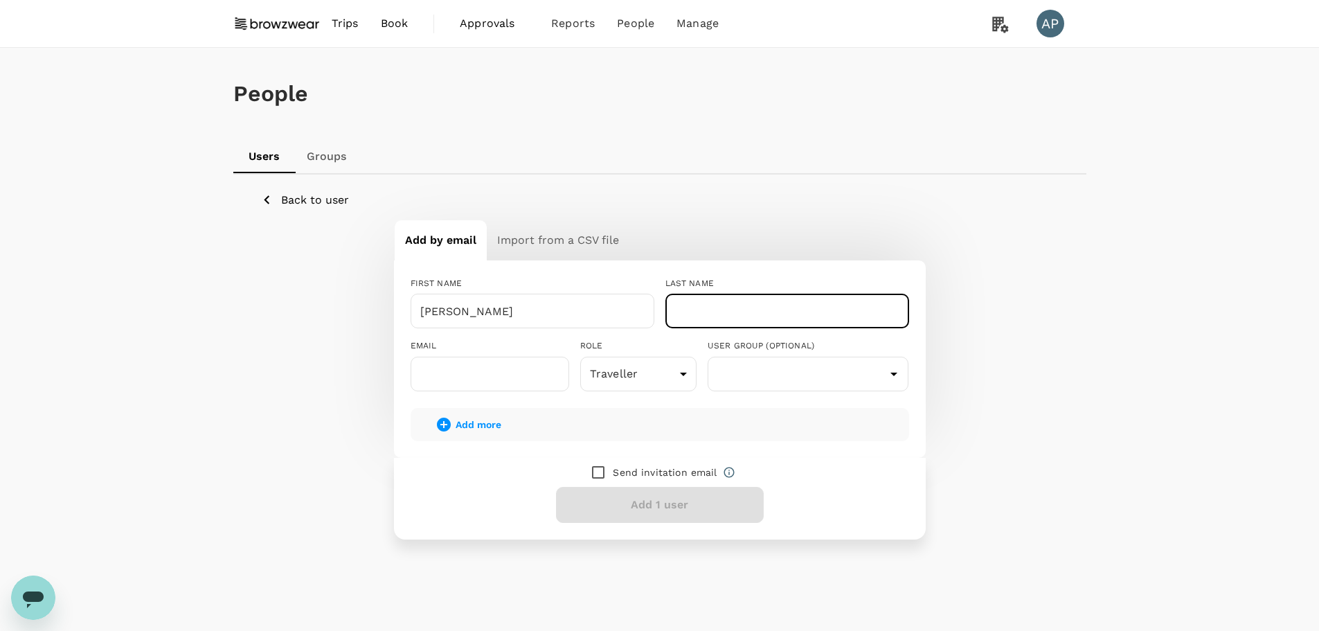
click at [717, 313] on input "text" at bounding box center [788, 311] width 244 height 35
paste input "Rusinek"
type input "Rusinek"
click at [479, 368] on input "text" at bounding box center [490, 374] width 159 height 35
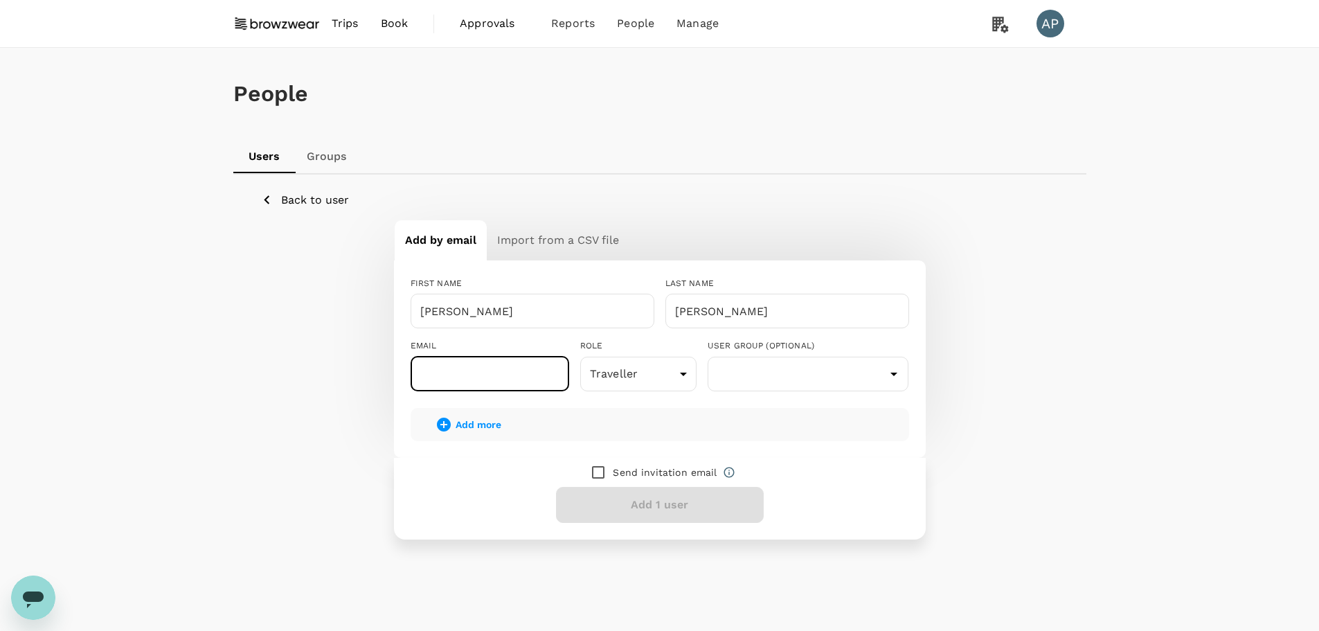
paste input "sabina.rusinek@browzwear.com"
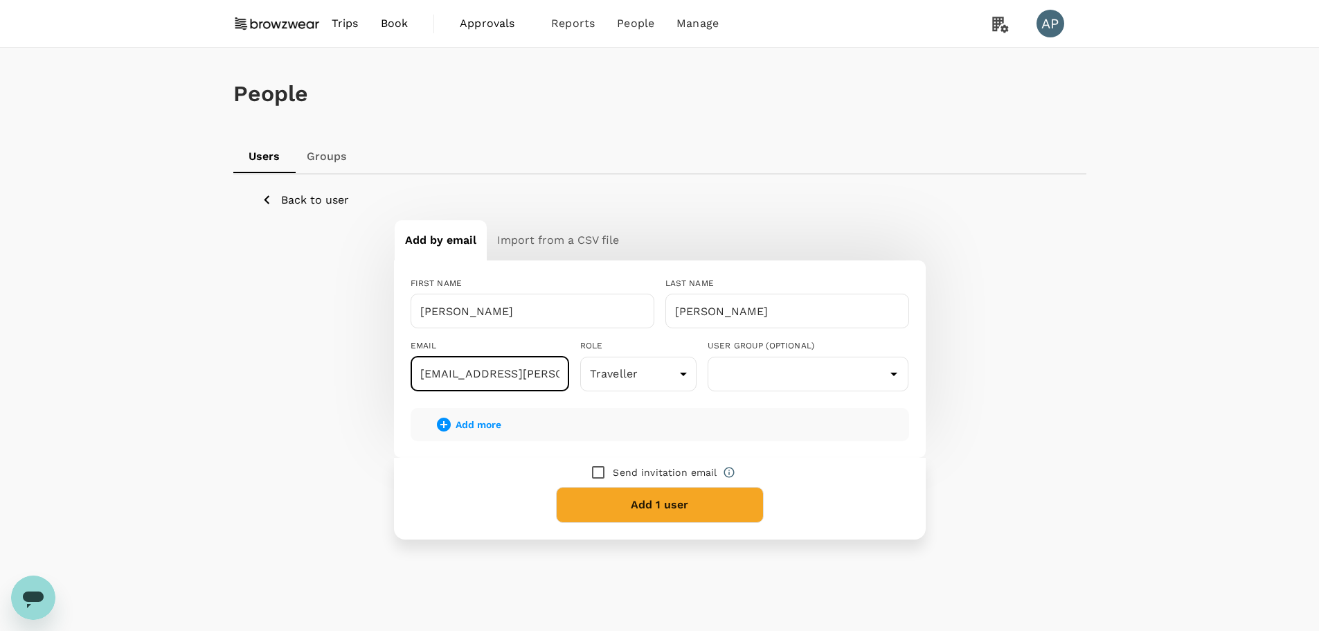
type input "sabina.rusinek@browzwear.com"
click at [685, 501] on button "Add 1 user" at bounding box center [660, 505] width 208 height 36
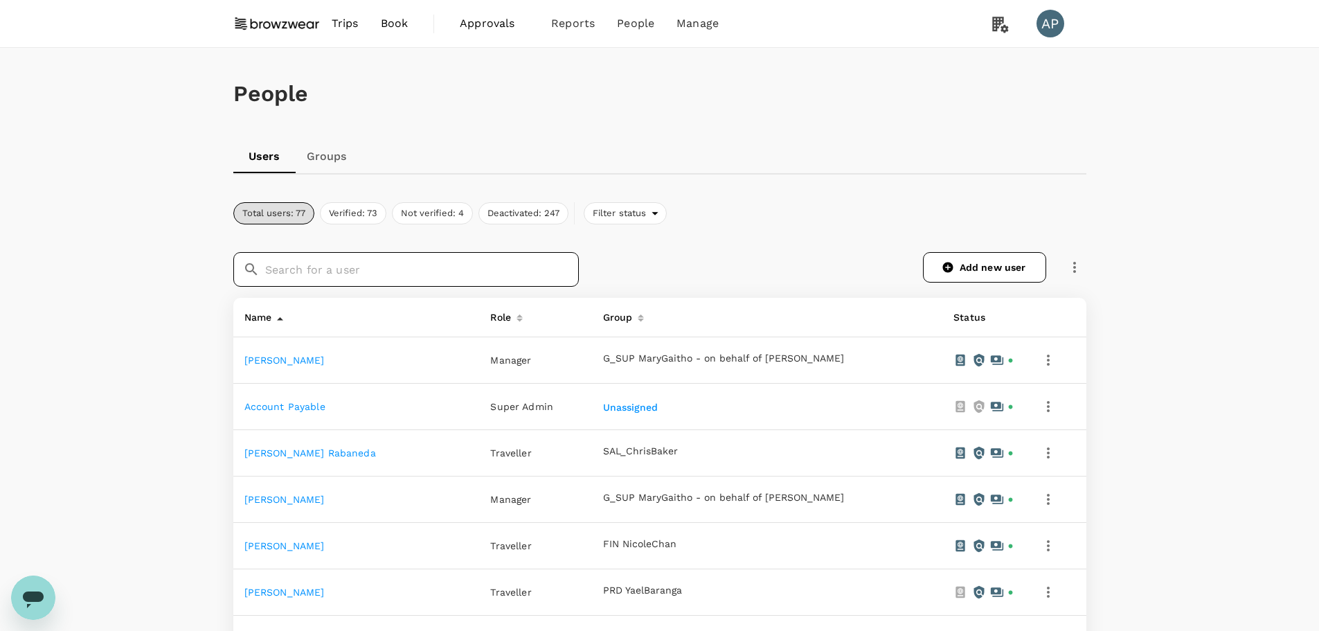
click at [510, 271] on input "text" at bounding box center [422, 269] width 314 height 35
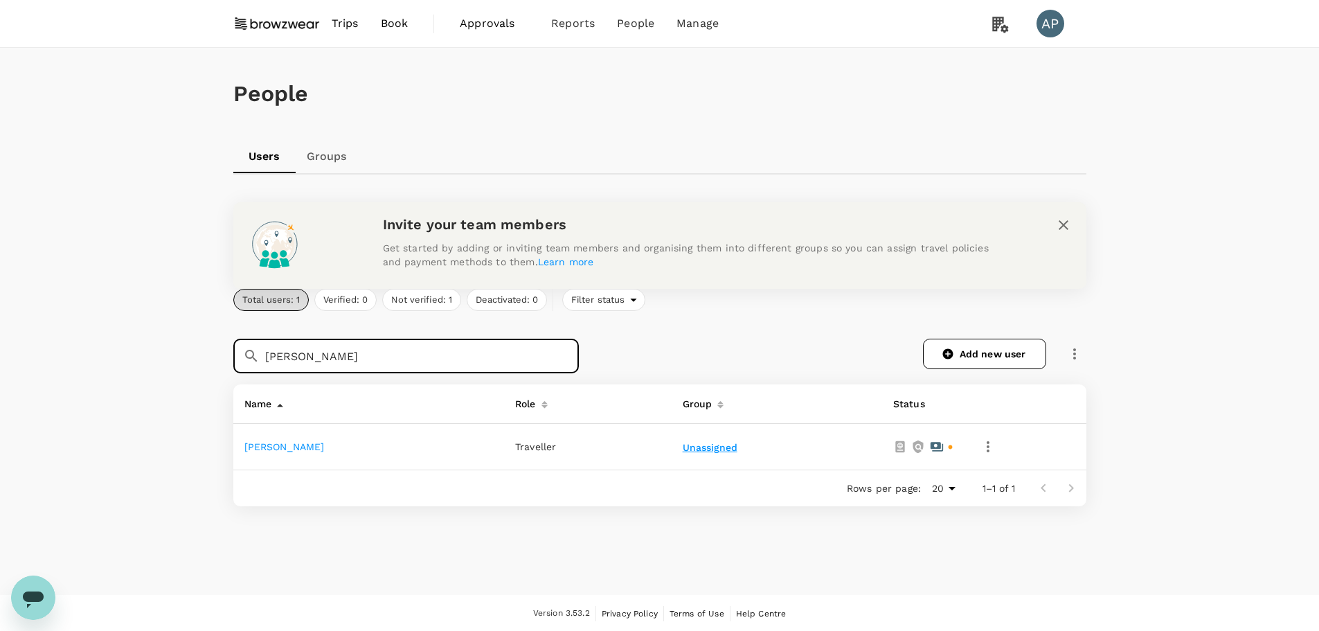
type input "[PERSON_NAME]"
click at [711, 447] on button "Unassigned" at bounding box center [711, 448] width 57 height 11
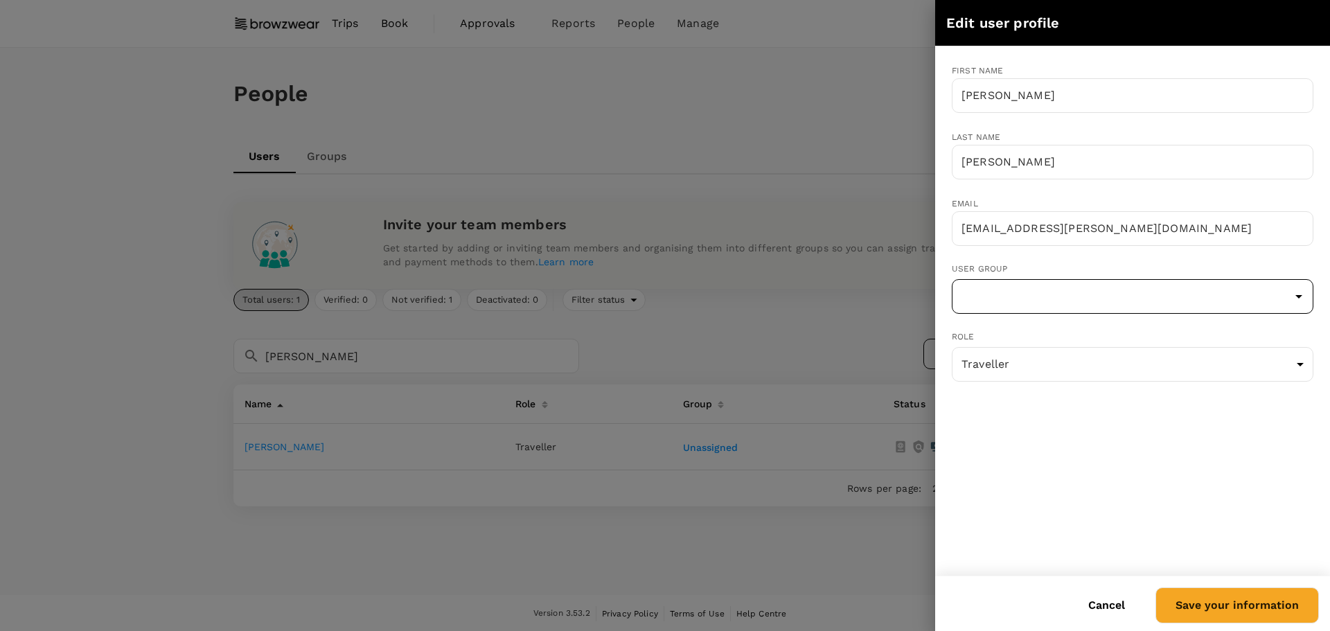
click at [997, 295] on input "text" at bounding box center [1132, 296] width 355 height 26
click at [1012, 332] on li "PDT_KieleCox" at bounding box center [1132, 336] width 360 height 22
type input "PDT_KieleCox"
click at [1007, 362] on body "Trips Book Approvals 0 Reports People Manage AP People Users Groups Invite your…" at bounding box center [665, 316] width 1330 height 632
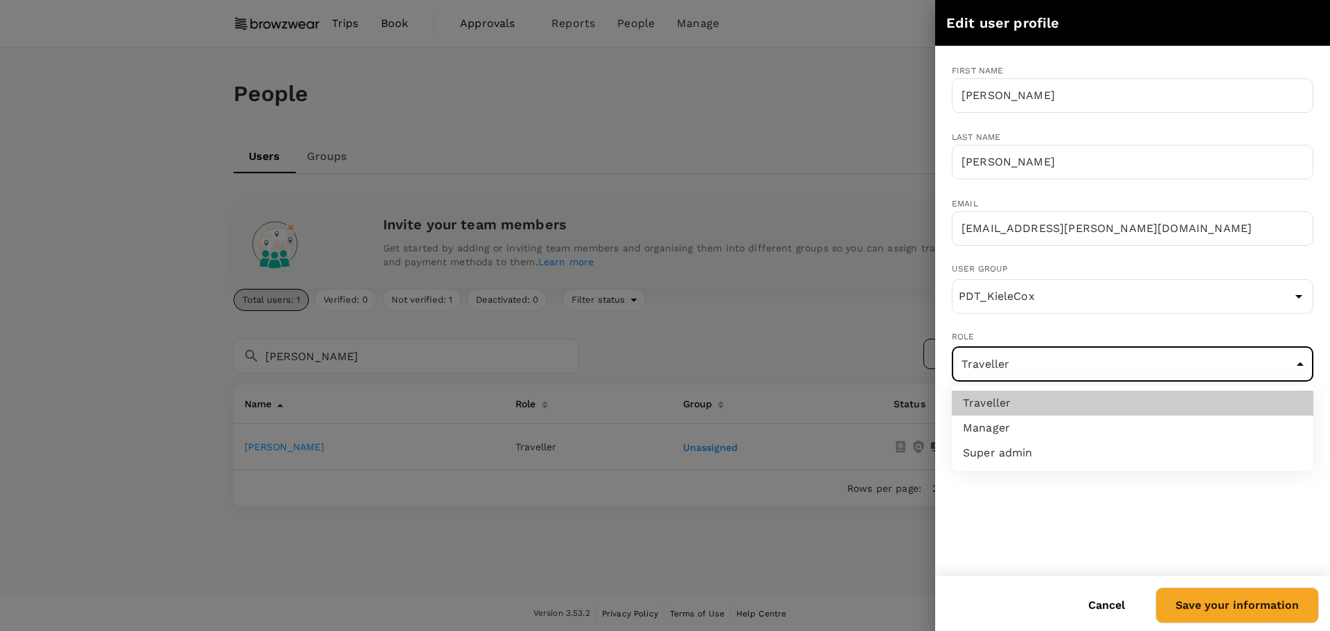
click at [1019, 431] on li "Manager" at bounding box center [1133, 428] width 362 height 25
type input "admin"
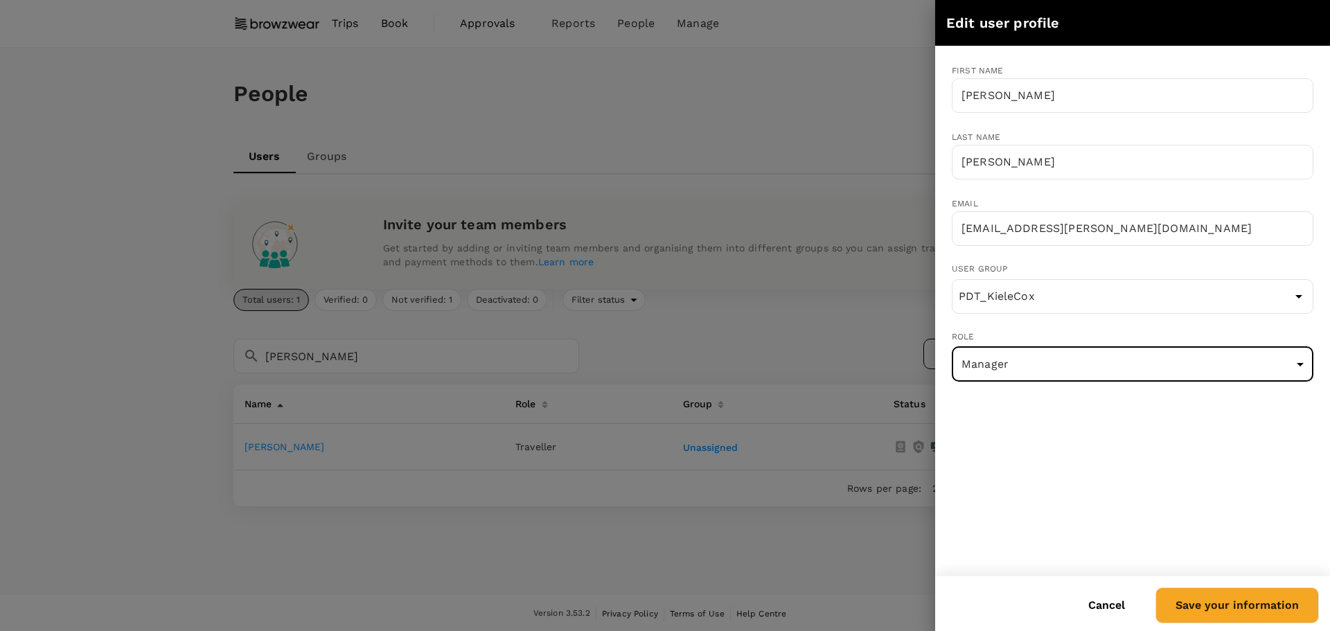
drag, startPoint x: 1192, startPoint y: 603, endPoint x: 1181, endPoint y: 603, distance: 10.4
click at [1193, 603] on button "Save your information" at bounding box center [1236, 605] width 163 height 36
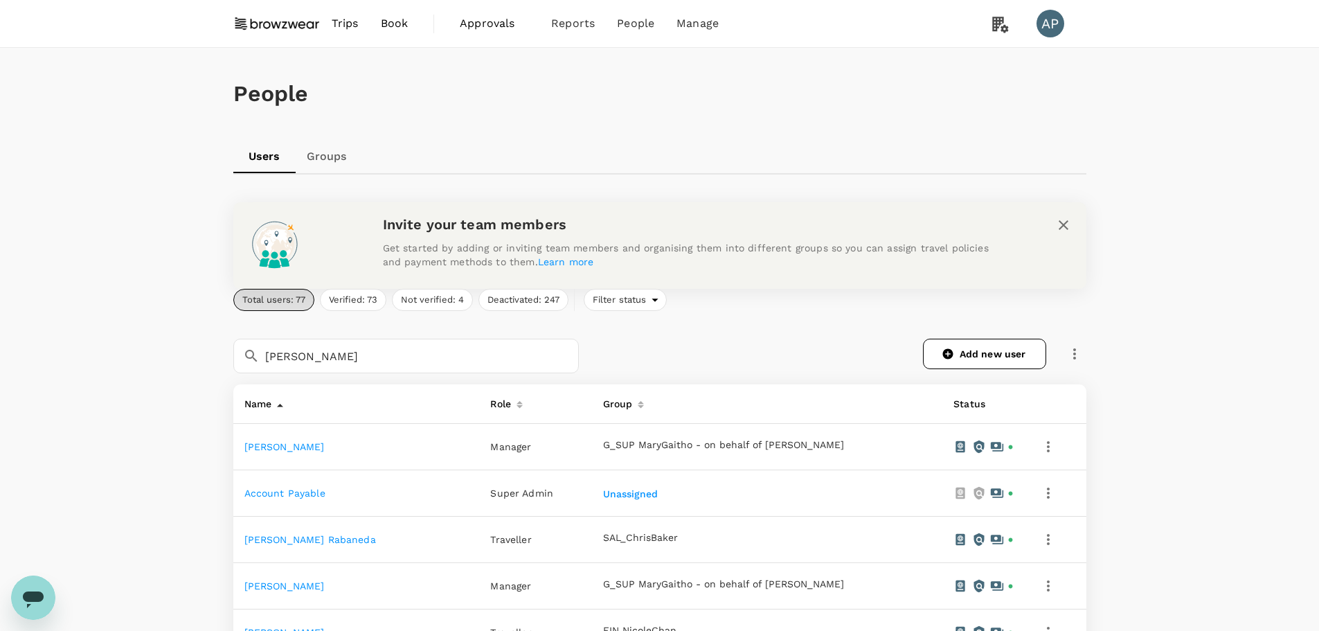
click at [341, 159] on link "Groups" at bounding box center [327, 156] width 62 height 33
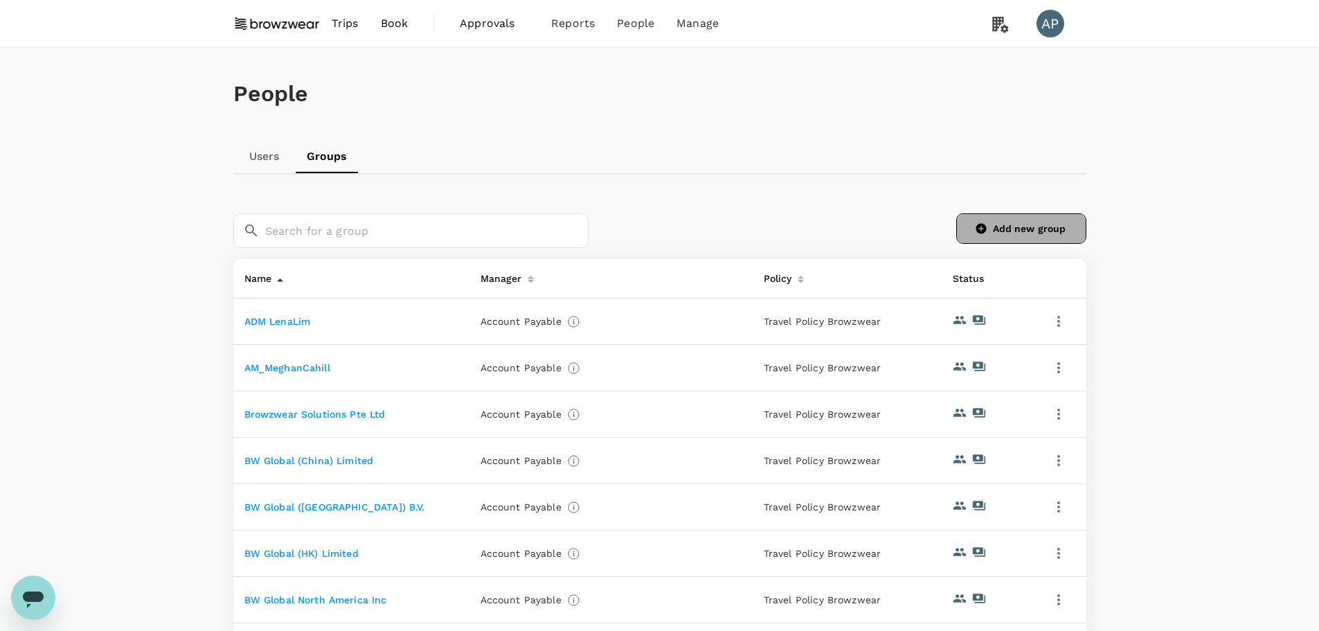
click at [979, 229] on icon at bounding box center [981, 228] width 12 height 12
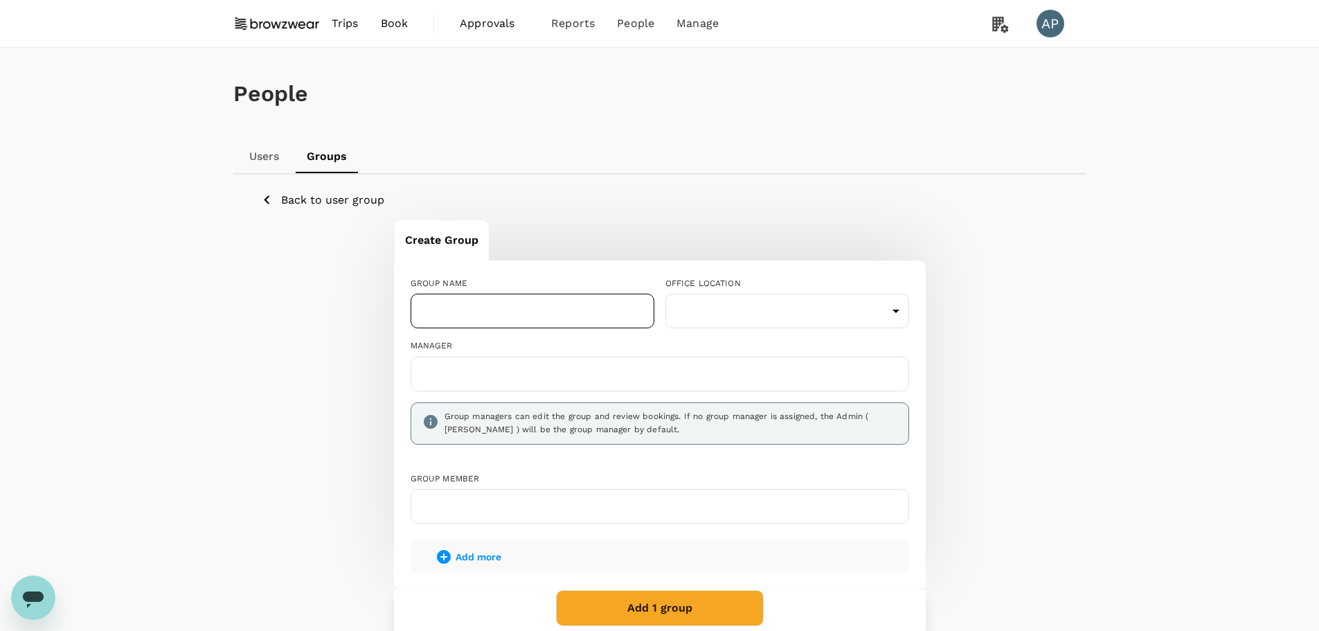
click at [519, 311] on input "text" at bounding box center [533, 311] width 244 height 35
paste input "[PERSON_NAME]"
click at [477, 310] on input "IS_Sabina Rusinek" at bounding box center [533, 311] width 244 height 35
type input "IS_SabinaRusinek"
click at [781, 313] on body "Trips Book Approvals 0 Reports People Manage AP People Users Groups Back to use…" at bounding box center [659, 385] width 1319 height 771
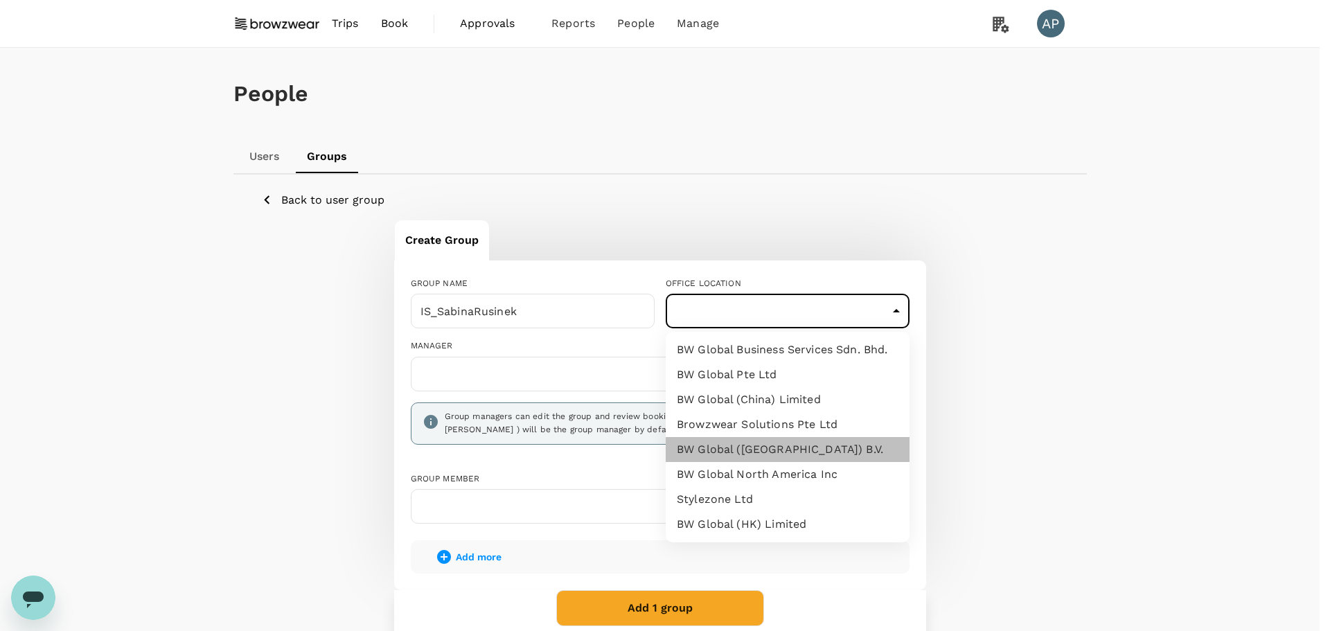
click at [839, 448] on li "BW Global ([GEOGRAPHIC_DATA]) B.V." at bounding box center [788, 449] width 244 height 25
type input "bfdb0ebc-b23d-4630-9c35-4bff1ac3bfce"
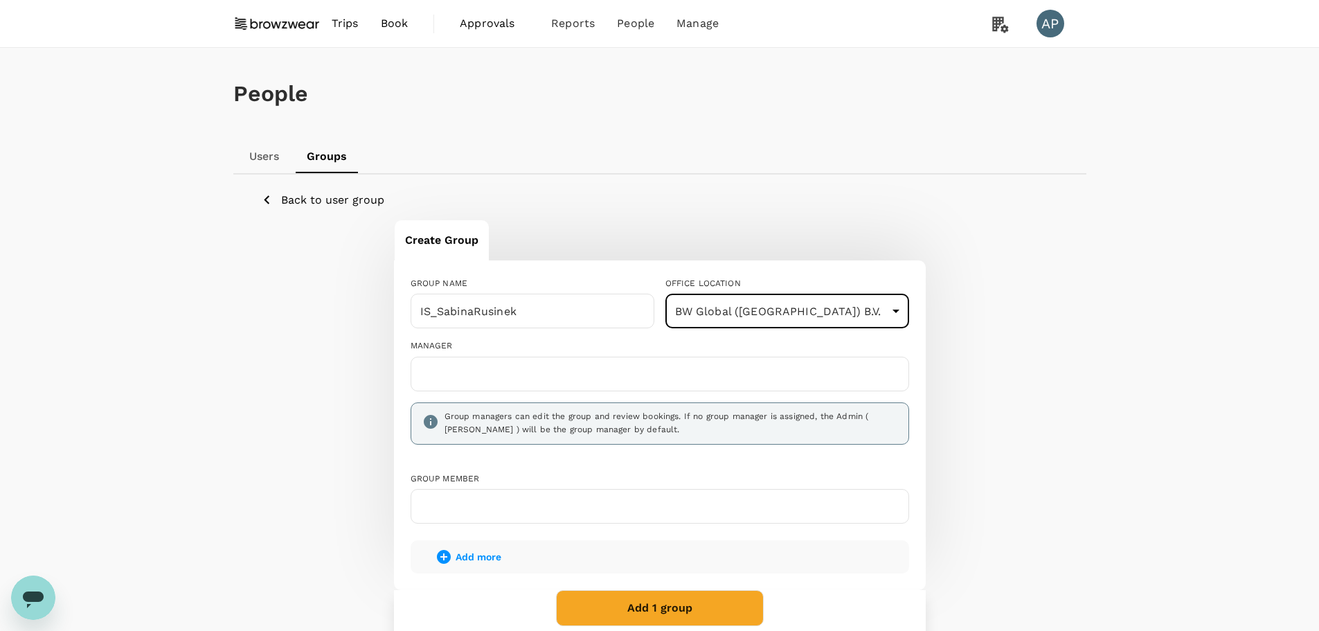
click at [783, 366] on input "text" at bounding box center [660, 374] width 486 height 22
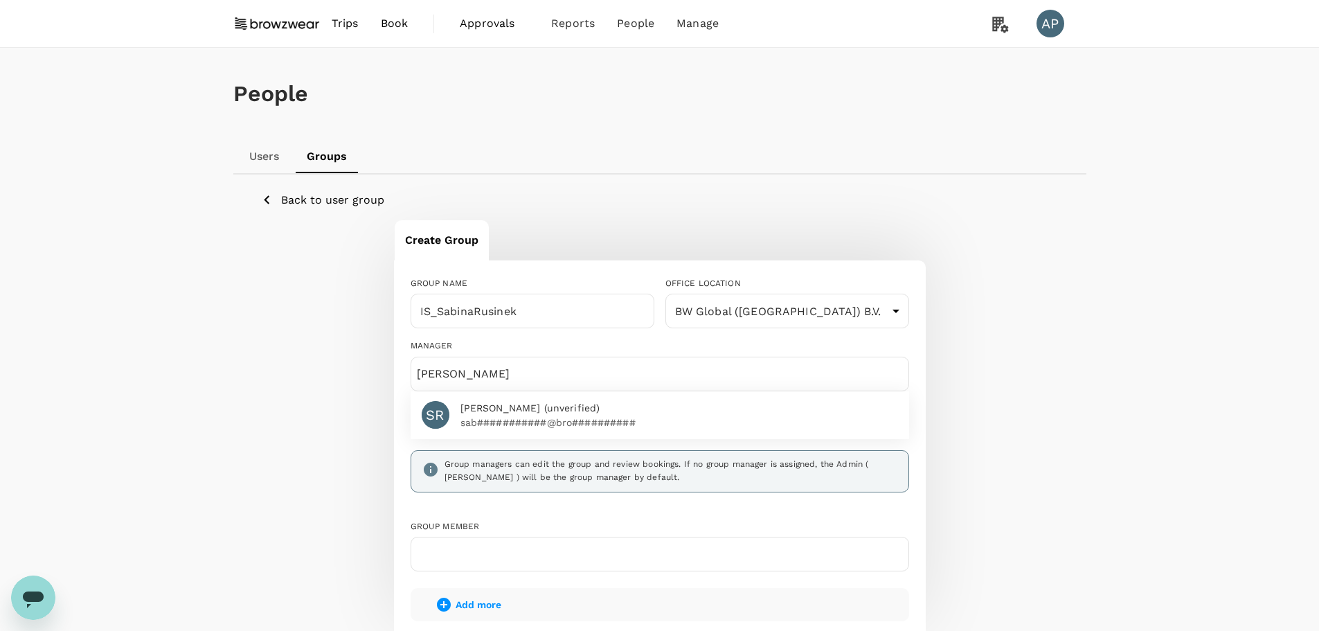
type input "sabina"
click at [630, 412] on span "Sabina Rusinek (unverified)" at bounding box center [680, 408] width 438 height 15
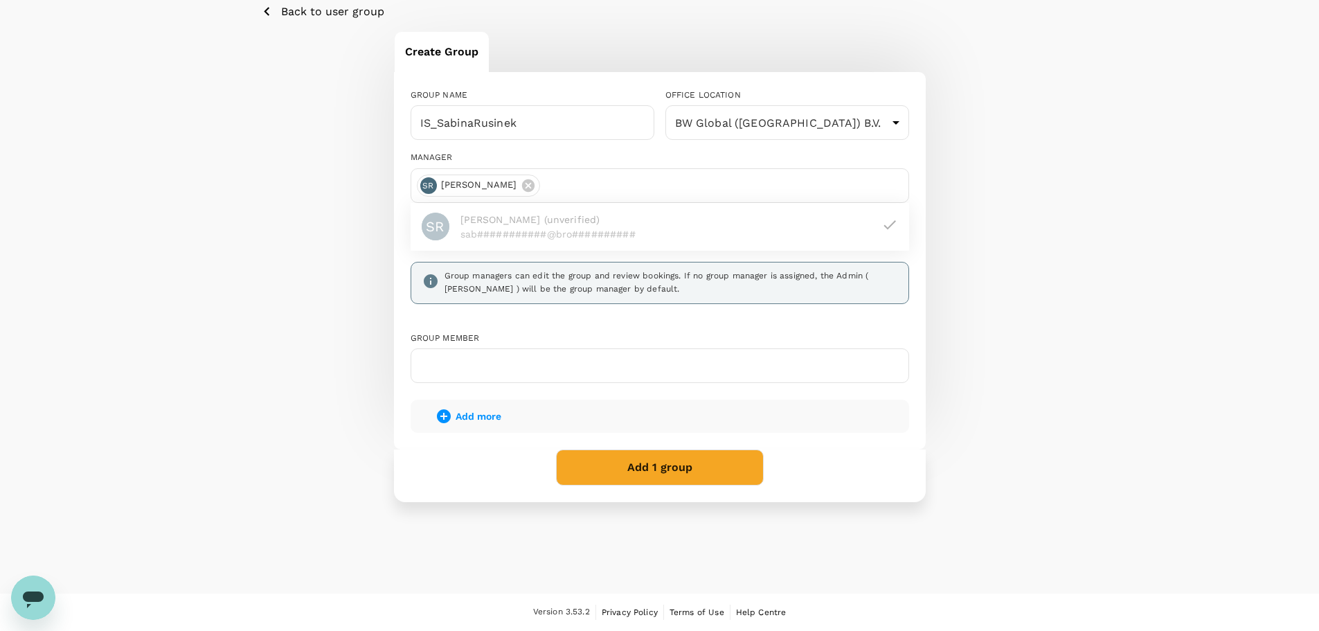
click at [677, 470] on button "Add 1 group" at bounding box center [660, 467] width 208 height 36
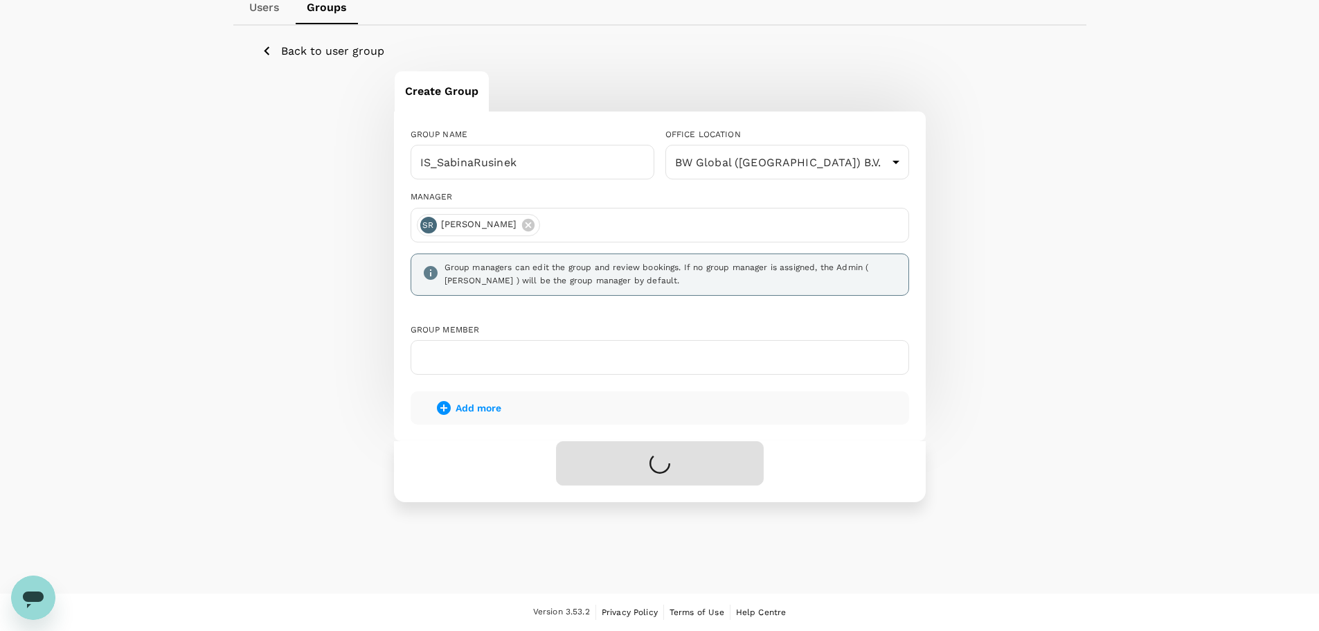
scroll to position [141, 0]
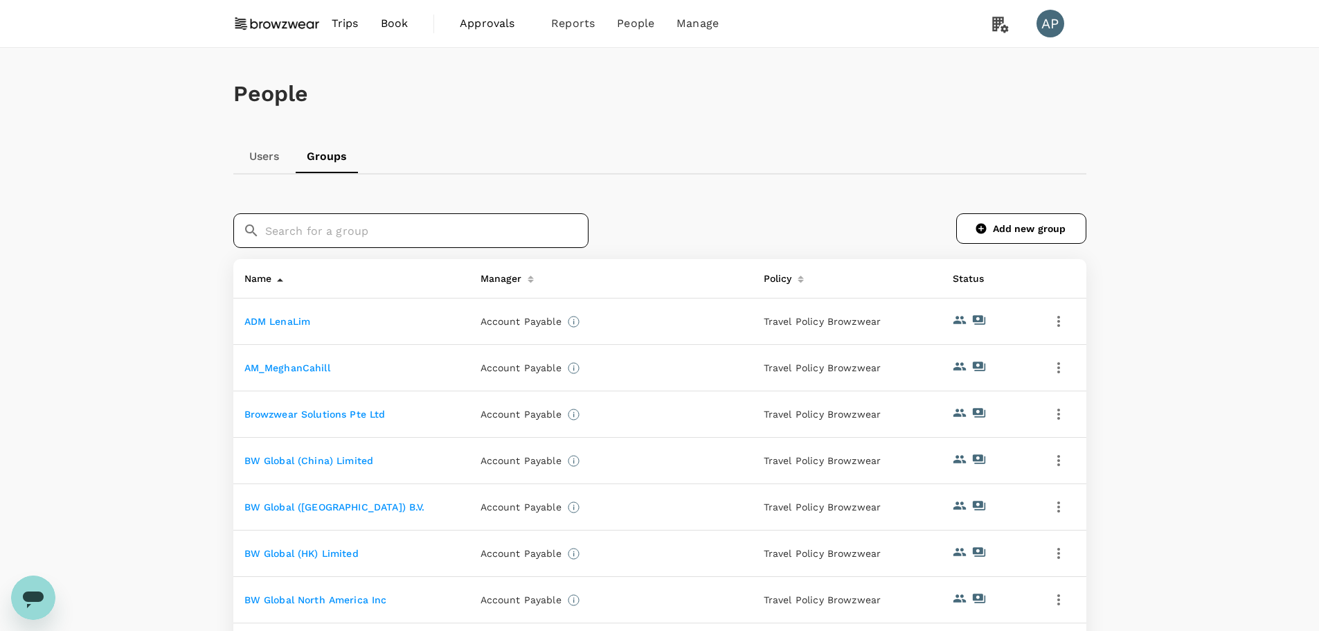
click at [376, 228] on input "text" at bounding box center [426, 230] width 323 height 35
click at [269, 157] on link "Users" at bounding box center [264, 156] width 62 height 33
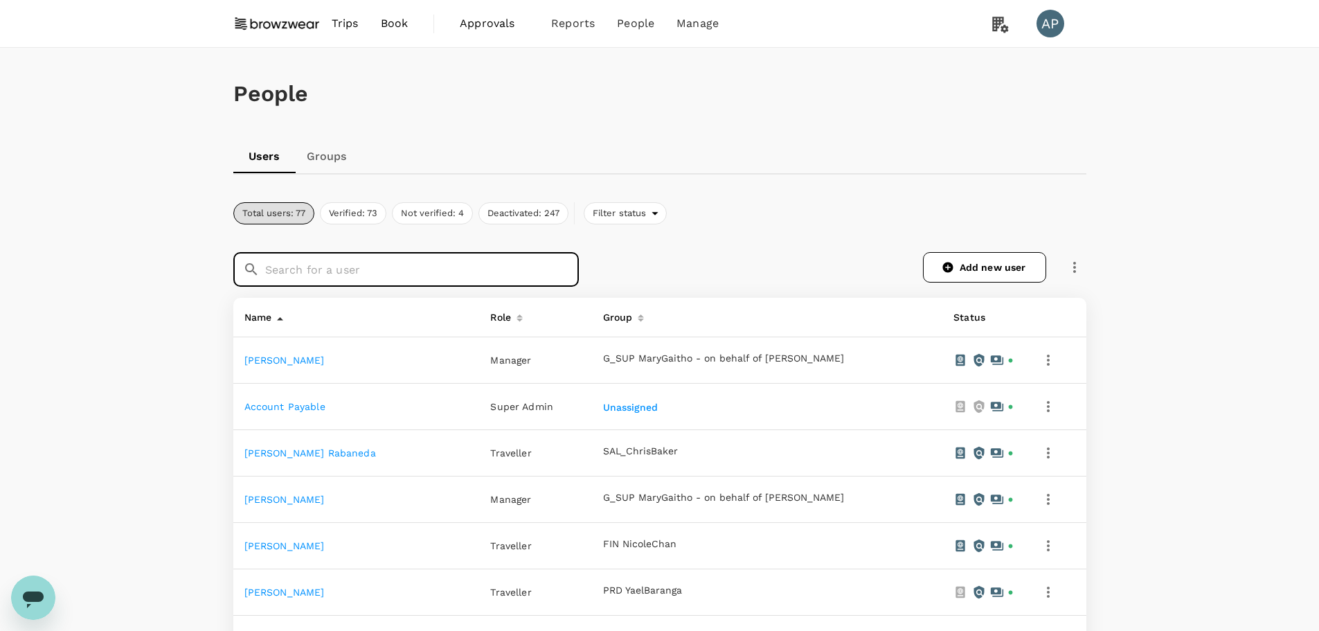
click at [440, 270] on input "text" at bounding box center [422, 269] width 314 height 35
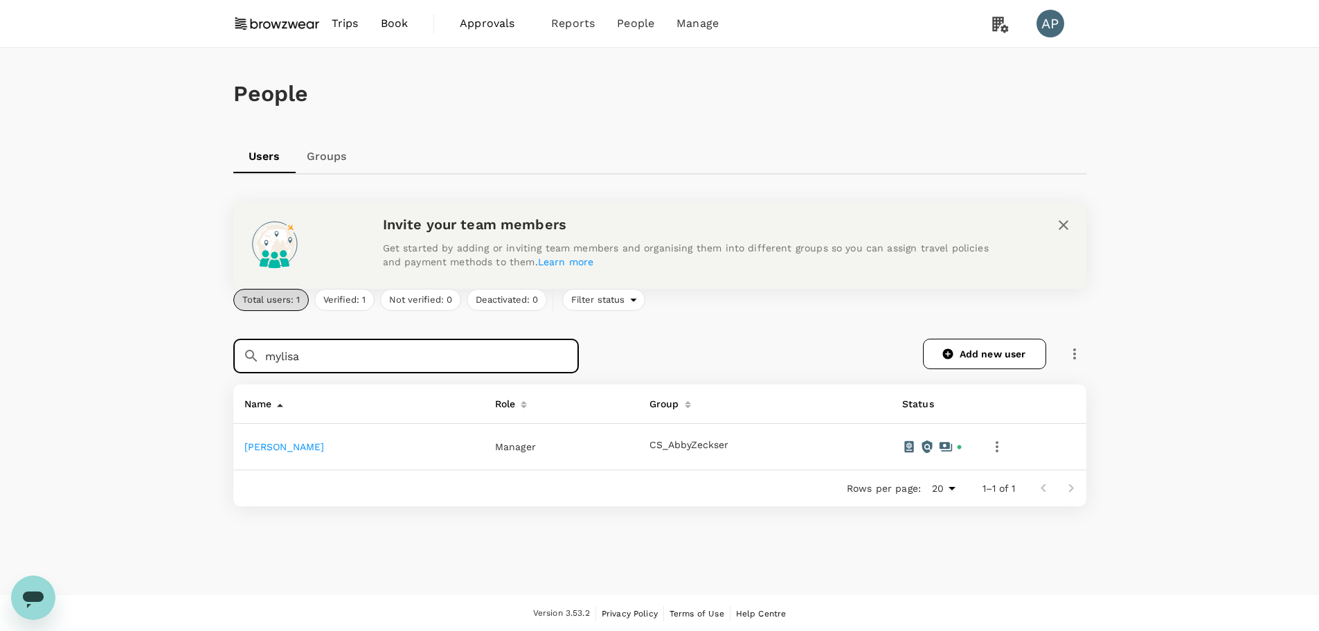
type input "mylisa"
click at [294, 447] on link "[PERSON_NAME]" at bounding box center [284, 446] width 80 height 11
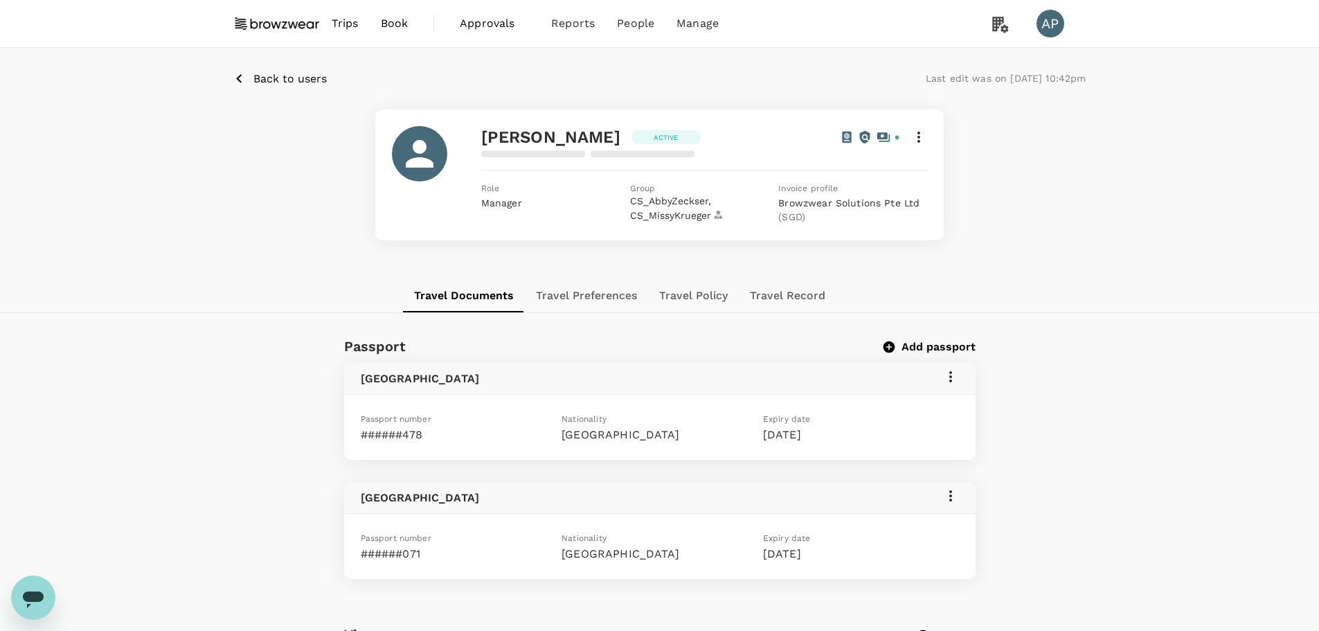
click at [922, 136] on icon at bounding box center [919, 137] width 17 height 17
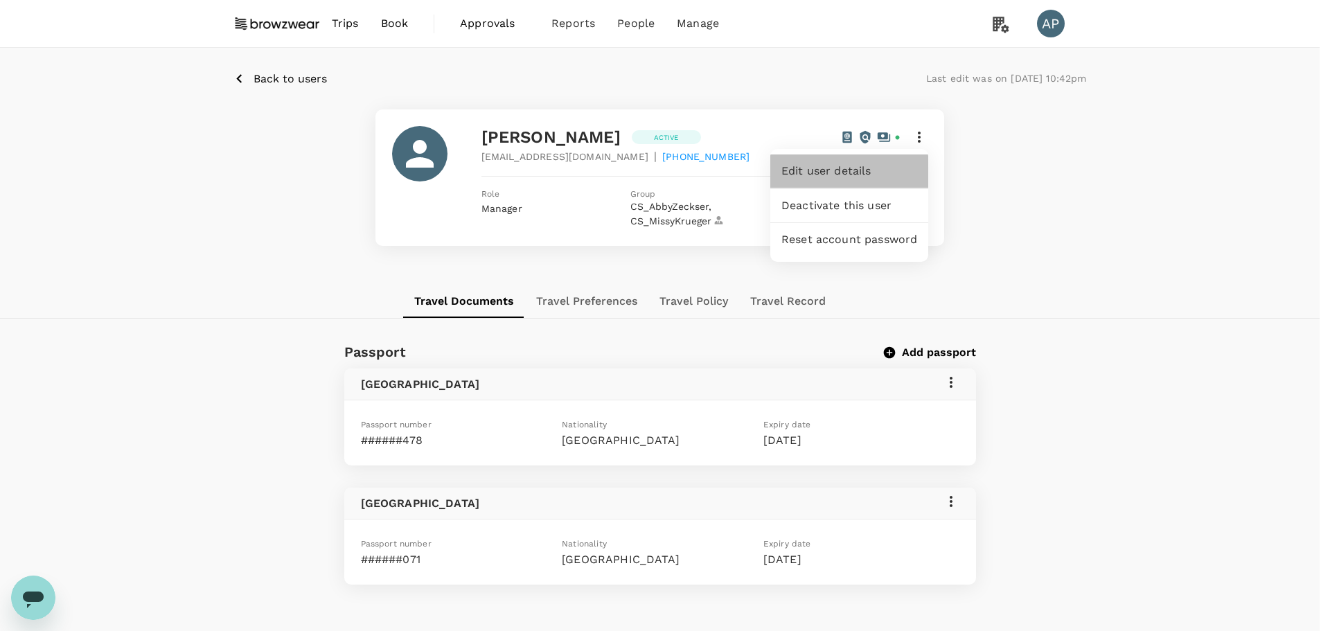
click at [877, 172] on span "Edit user details" at bounding box center [849, 171] width 136 height 17
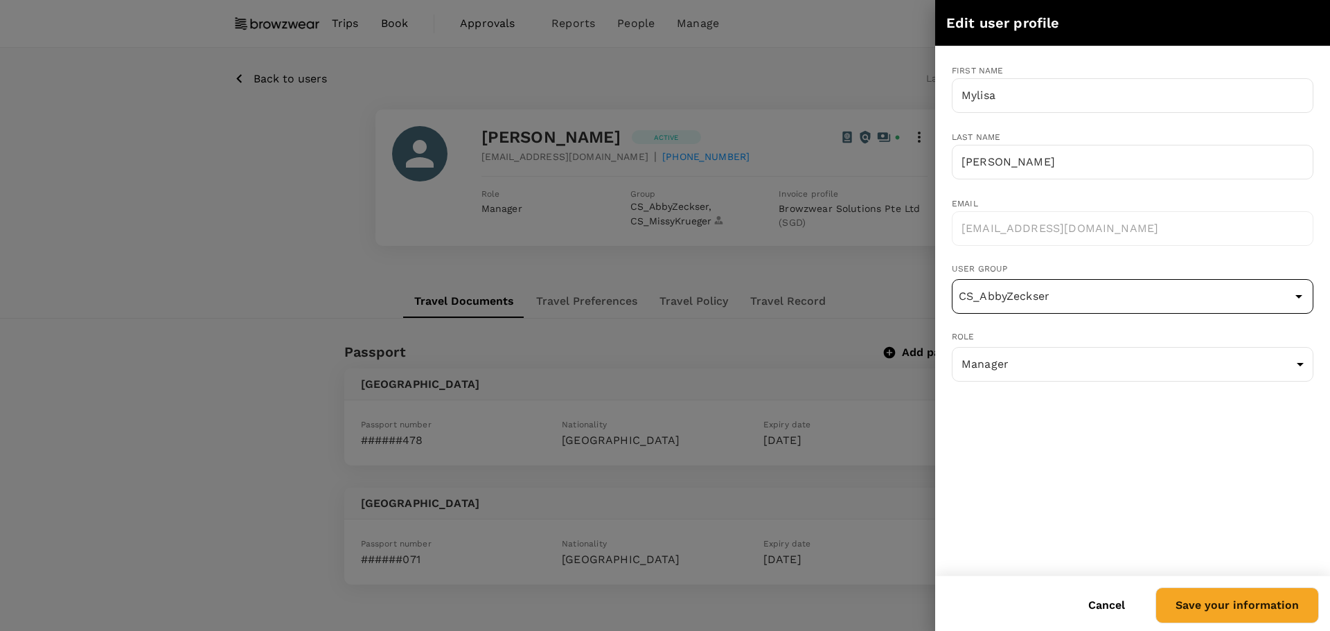
click at [1102, 302] on input "CS_AbbyZeckser" at bounding box center [1132, 296] width 355 height 26
click at [1017, 337] on li "IS_SabinaRusinek" at bounding box center [1132, 336] width 360 height 22
type input "IS_SabinaRusinek"
click at [1224, 611] on button "Save your information" at bounding box center [1236, 605] width 163 height 36
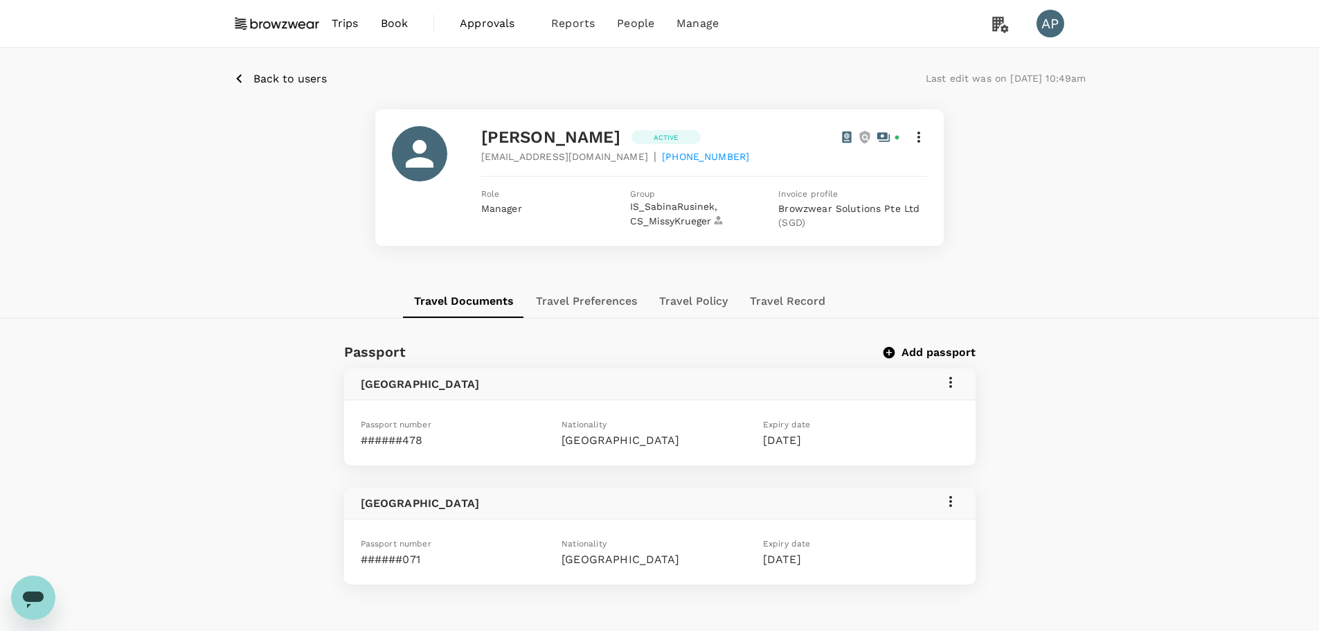
click at [266, 75] on span "Back to users" at bounding box center [289, 78] width 73 height 13
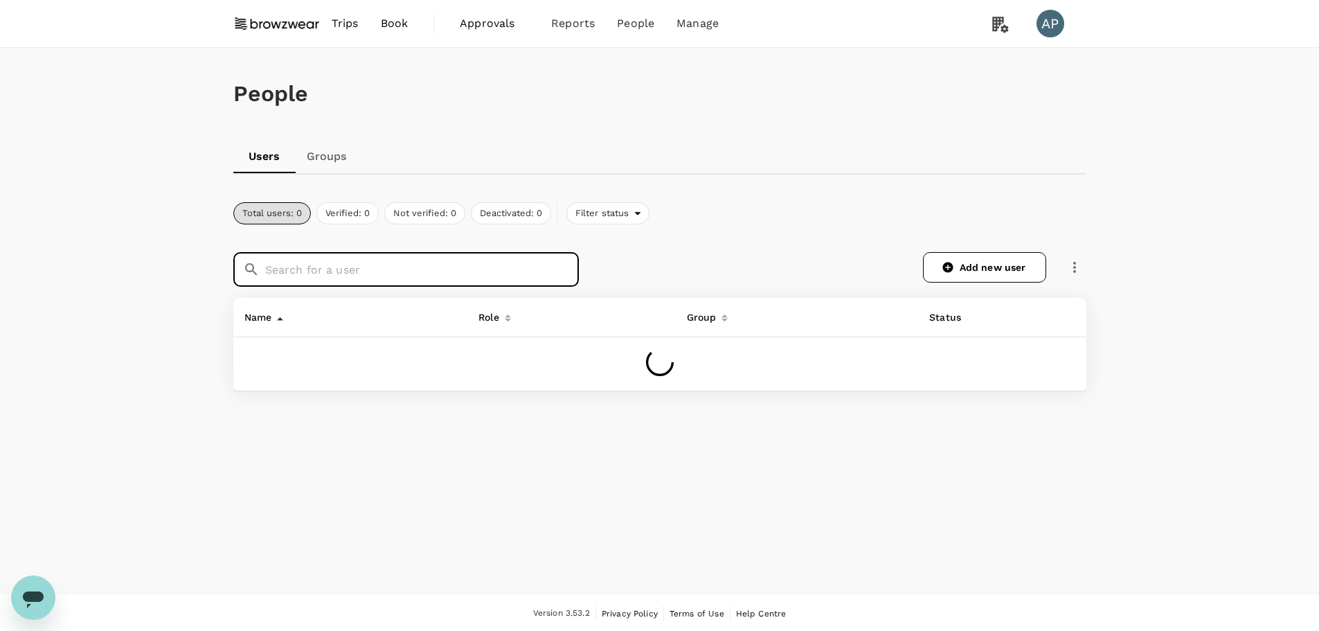
click at [453, 273] on input "text" at bounding box center [422, 269] width 314 height 35
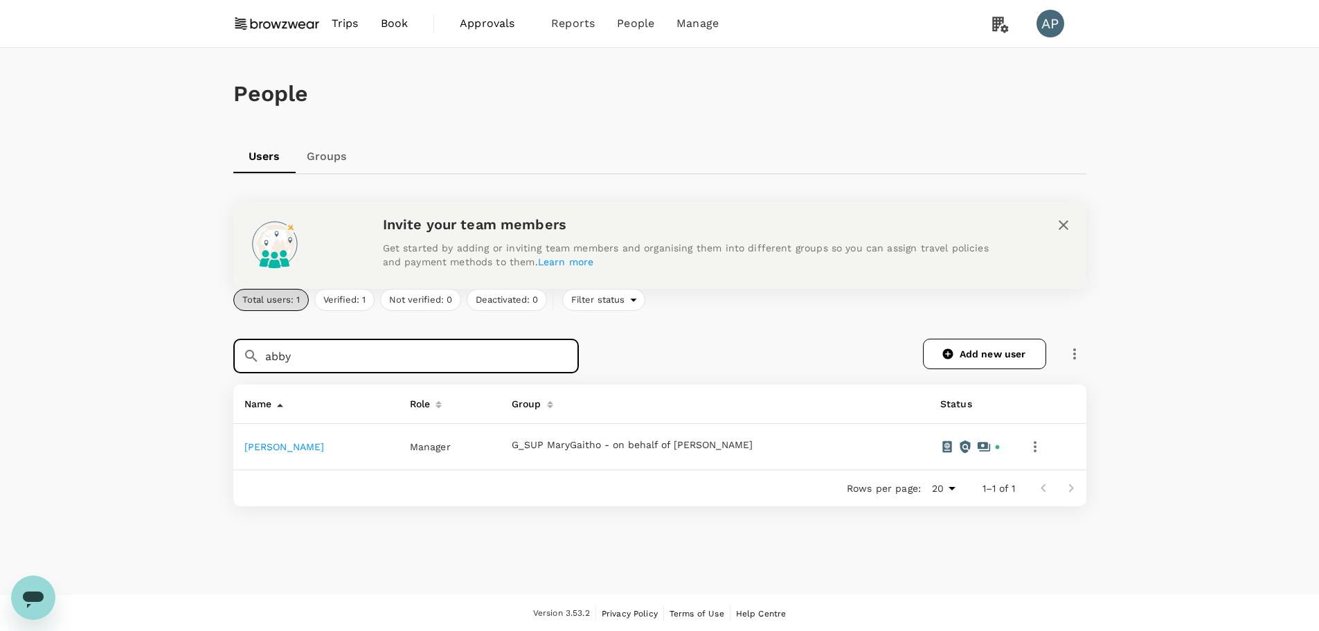
type input "abby"
click at [290, 447] on link "Abby Zeckser" at bounding box center [284, 446] width 80 height 11
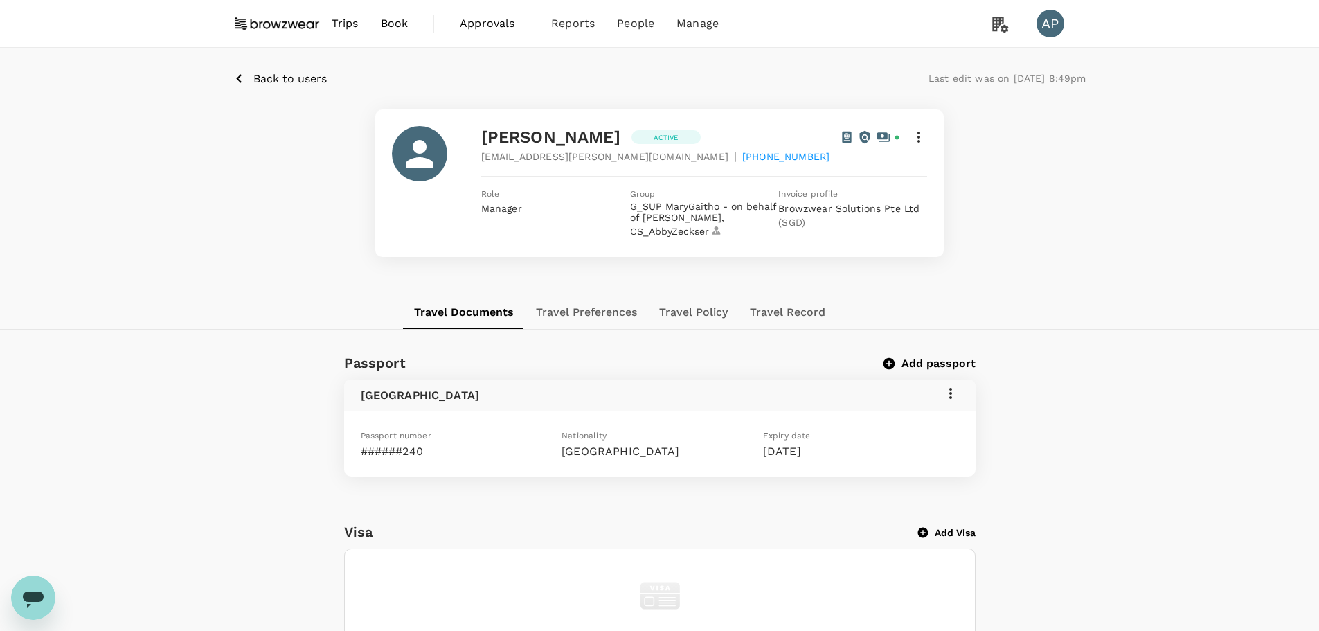
click at [922, 140] on icon at bounding box center [919, 137] width 17 height 17
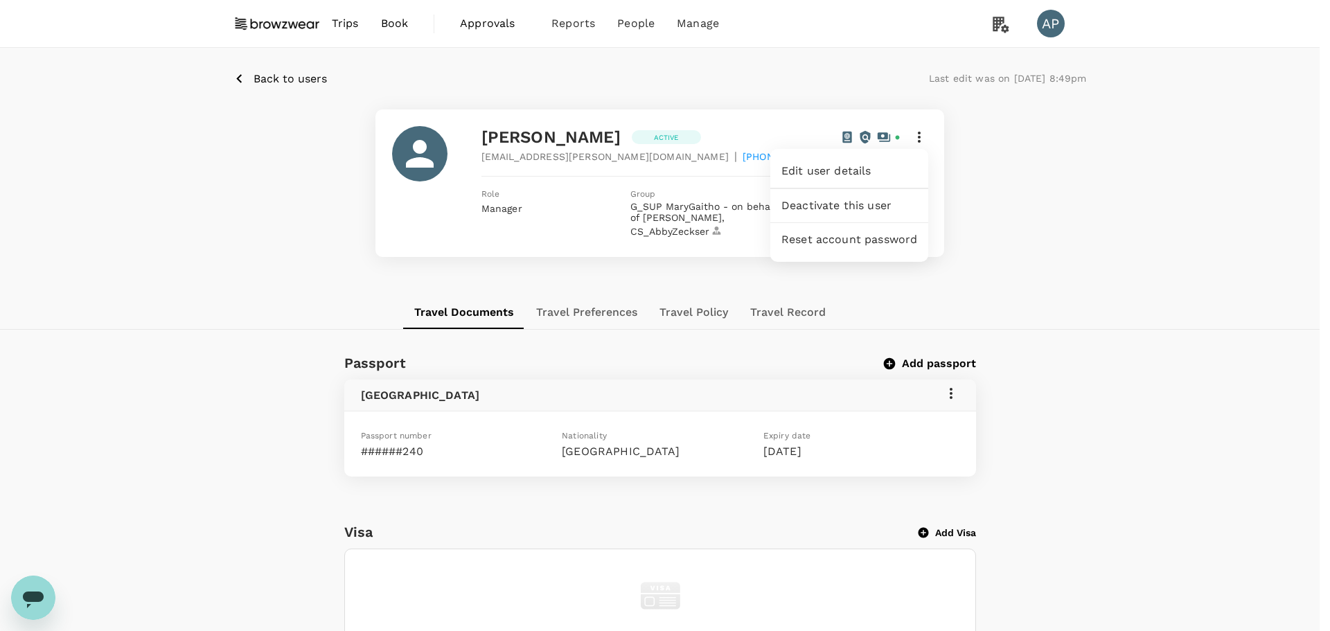
click at [1094, 340] on div at bounding box center [665, 315] width 1330 height 631
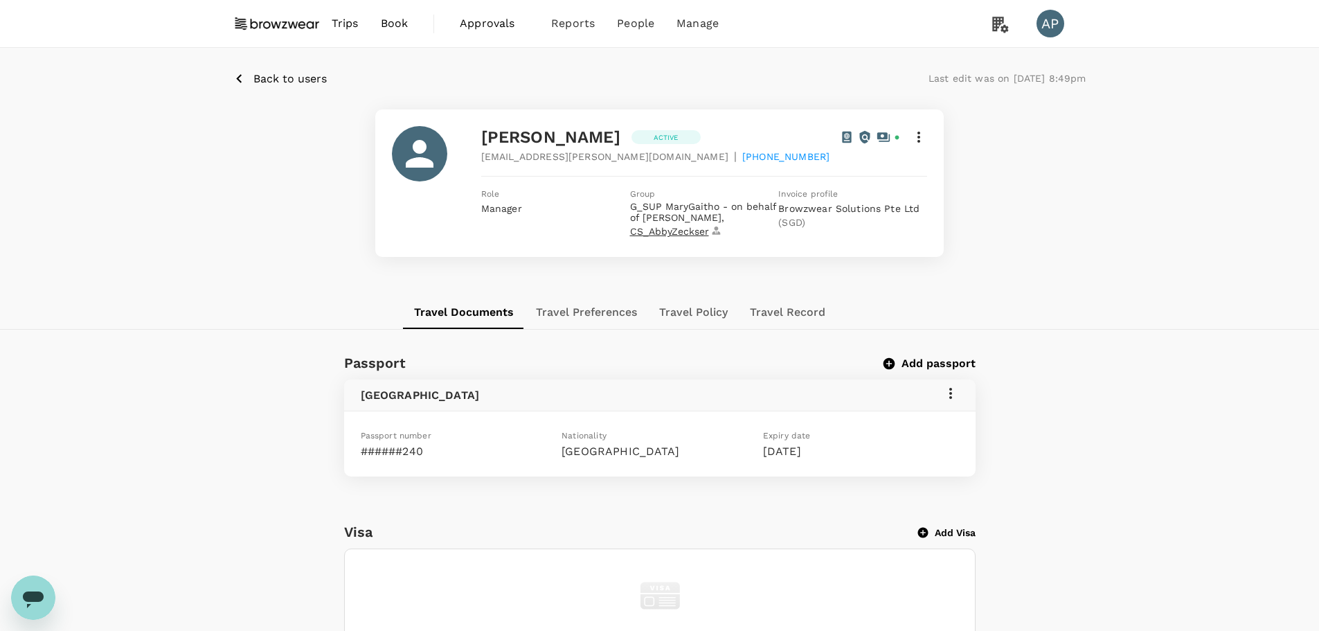
click at [676, 231] on span "CS_AbbyZeckser" at bounding box center [676, 232] width 93 height 12
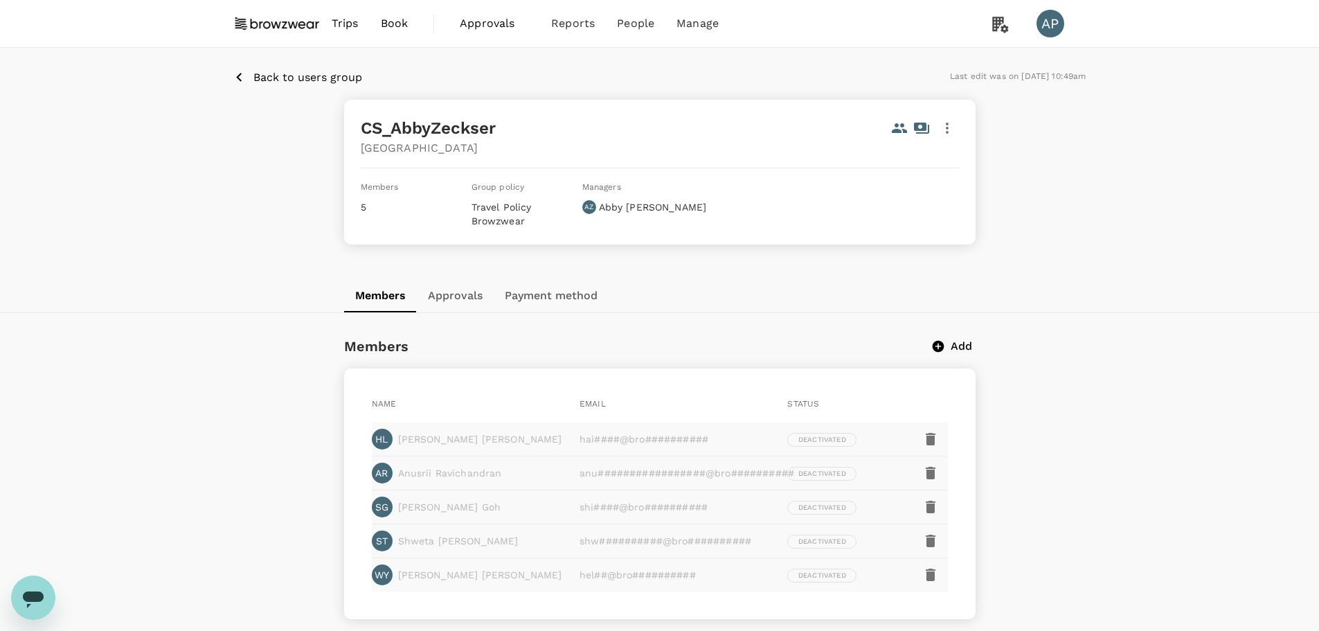
click at [295, 76] on p "Back to users group" at bounding box center [307, 77] width 109 height 17
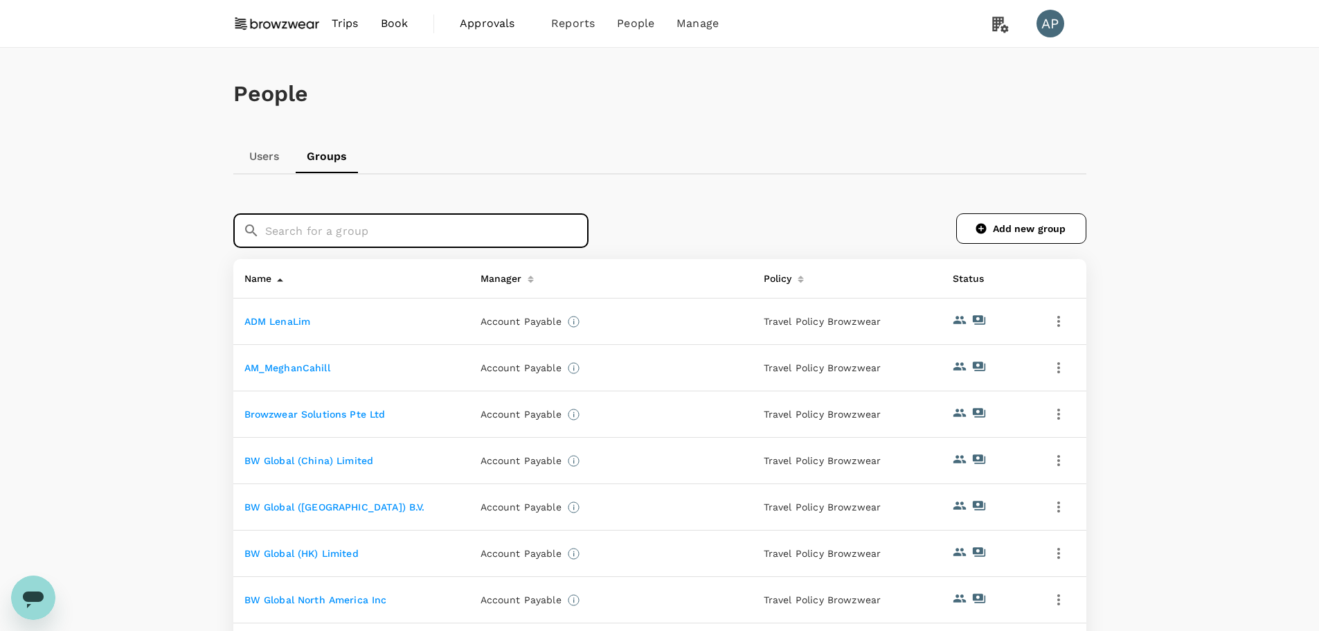
click at [370, 226] on input "text" at bounding box center [426, 230] width 323 height 35
click at [263, 163] on link "Users" at bounding box center [264, 156] width 62 height 33
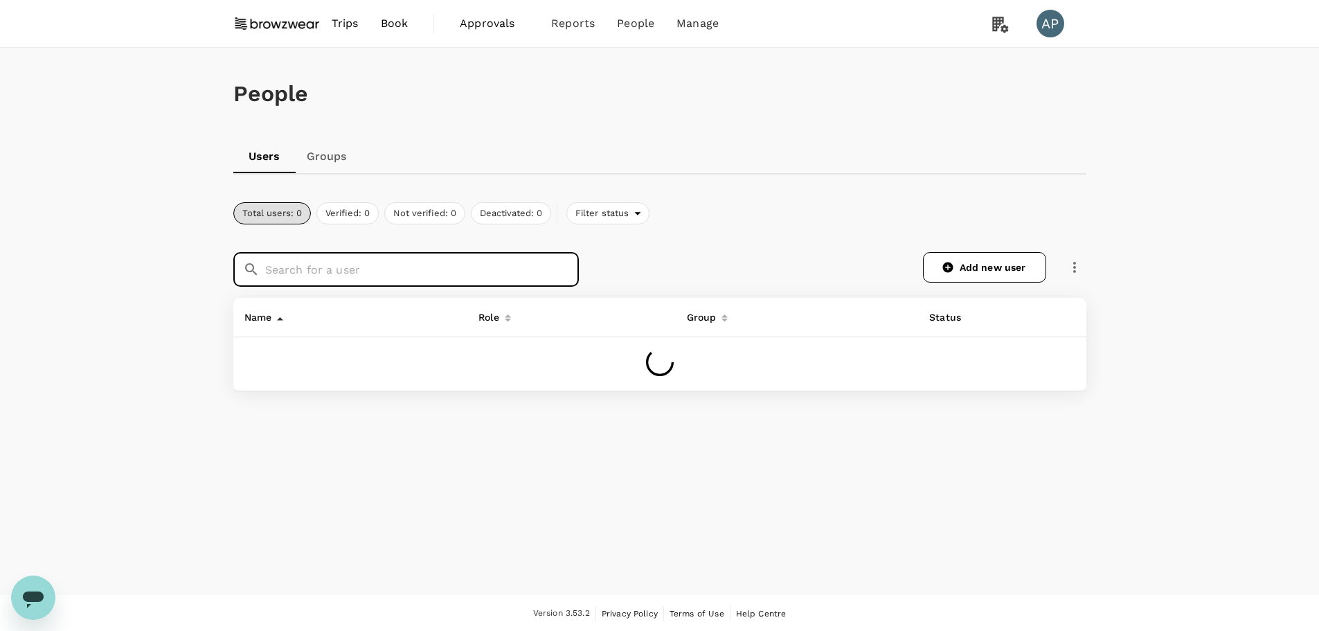
click at [295, 276] on input "text" at bounding box center [422, 269] width 314 height 35
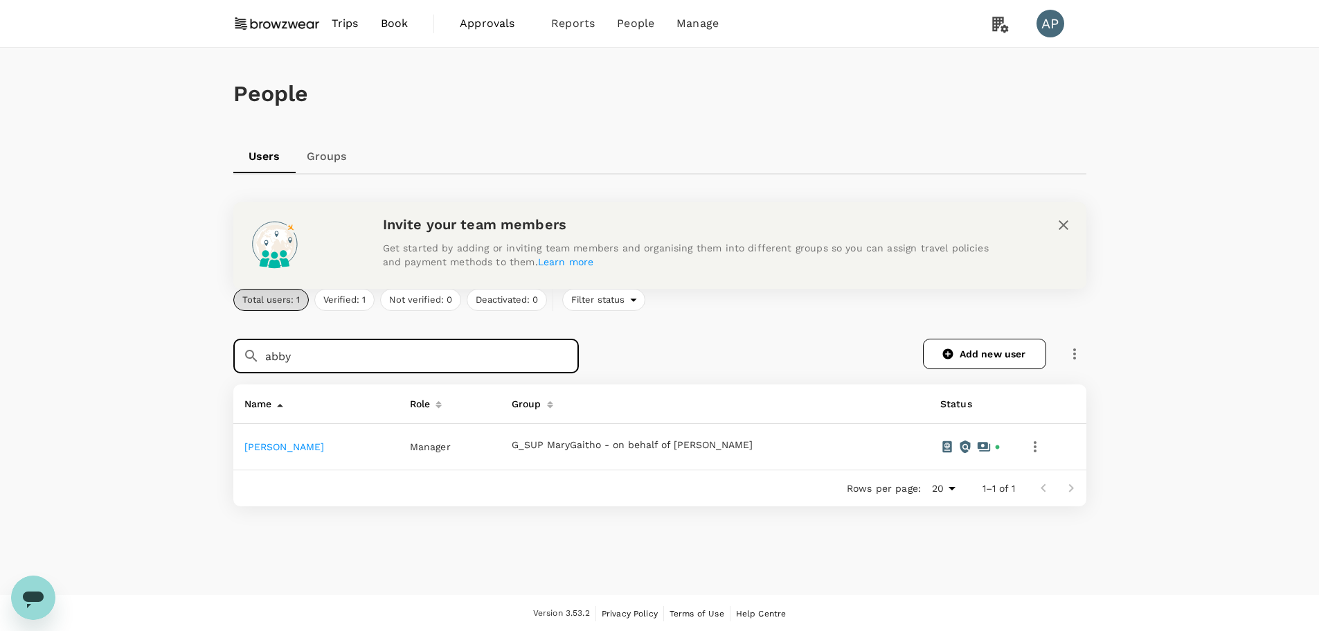
type input "abby"
click at [280, 447] on link "Abby Zeckser" at bounding box center [284, 446] width 80 height 11
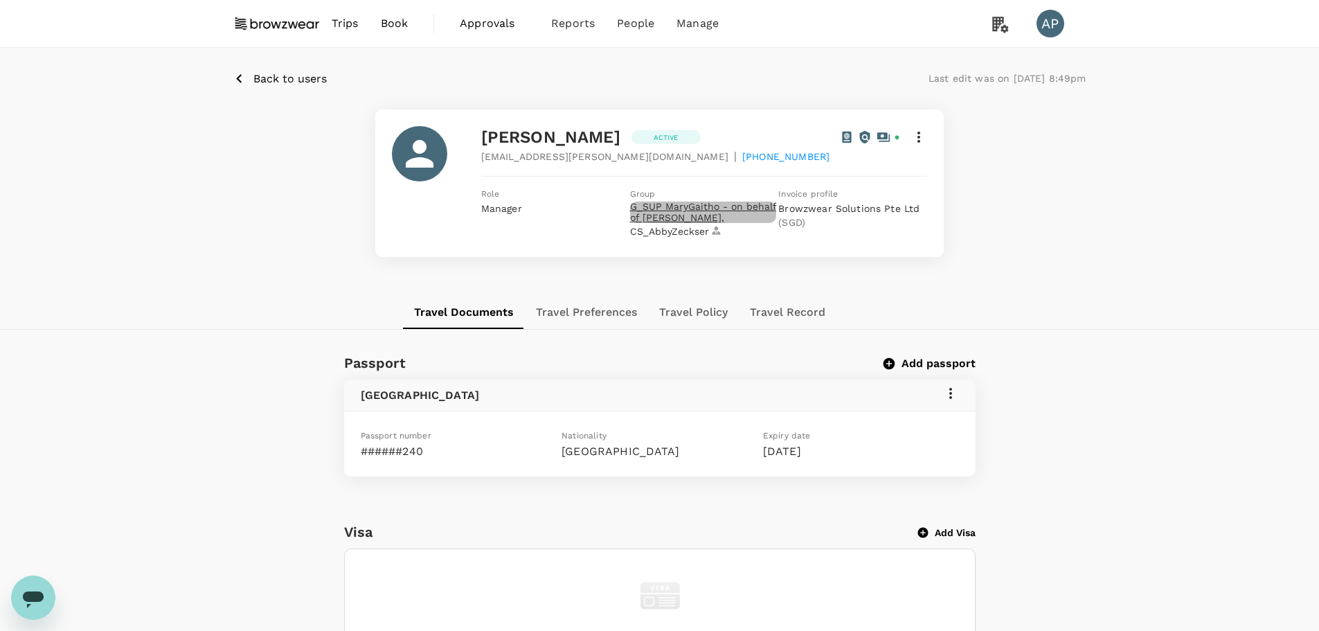
click at [678, 209] on span "G_SUP MaryGaitho - on behalf of Greg Hanson ," at bounding box center [703, 213] width 147 height 22
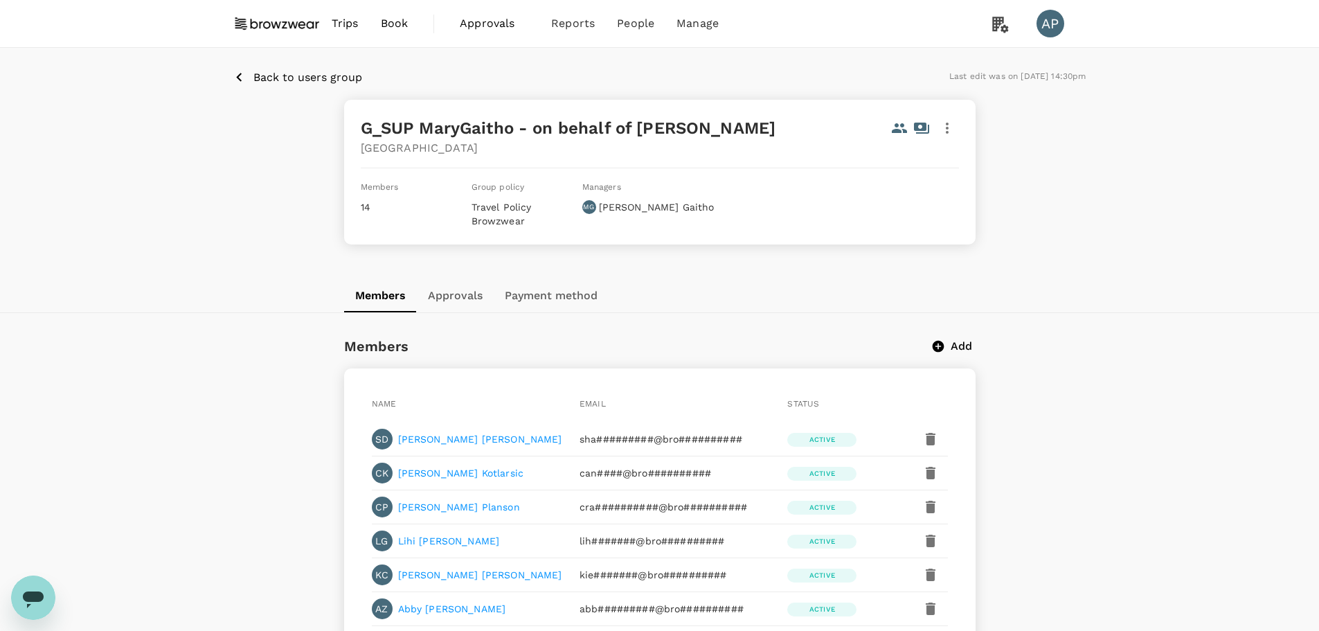
click at [267, 77] on p "Back to users group" at bounding box center [307, 77] width 109 height 17
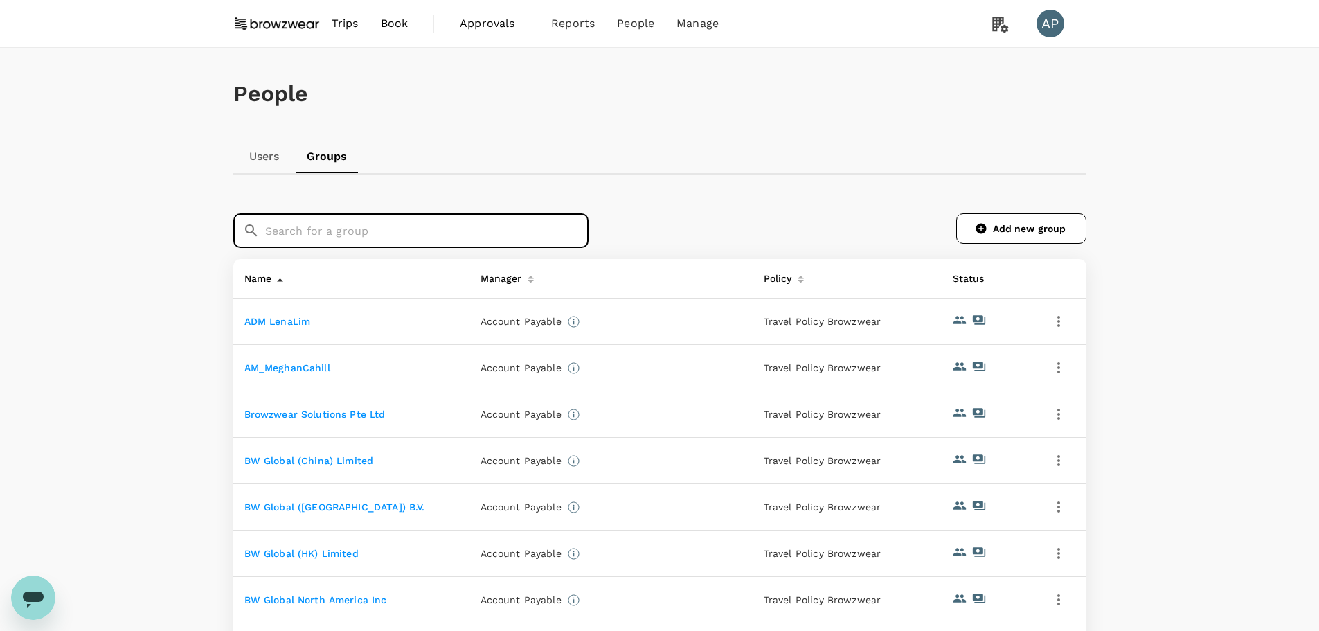
click at [452, 227] on input "text" at bounding box center [426, 230] width 323 height 35
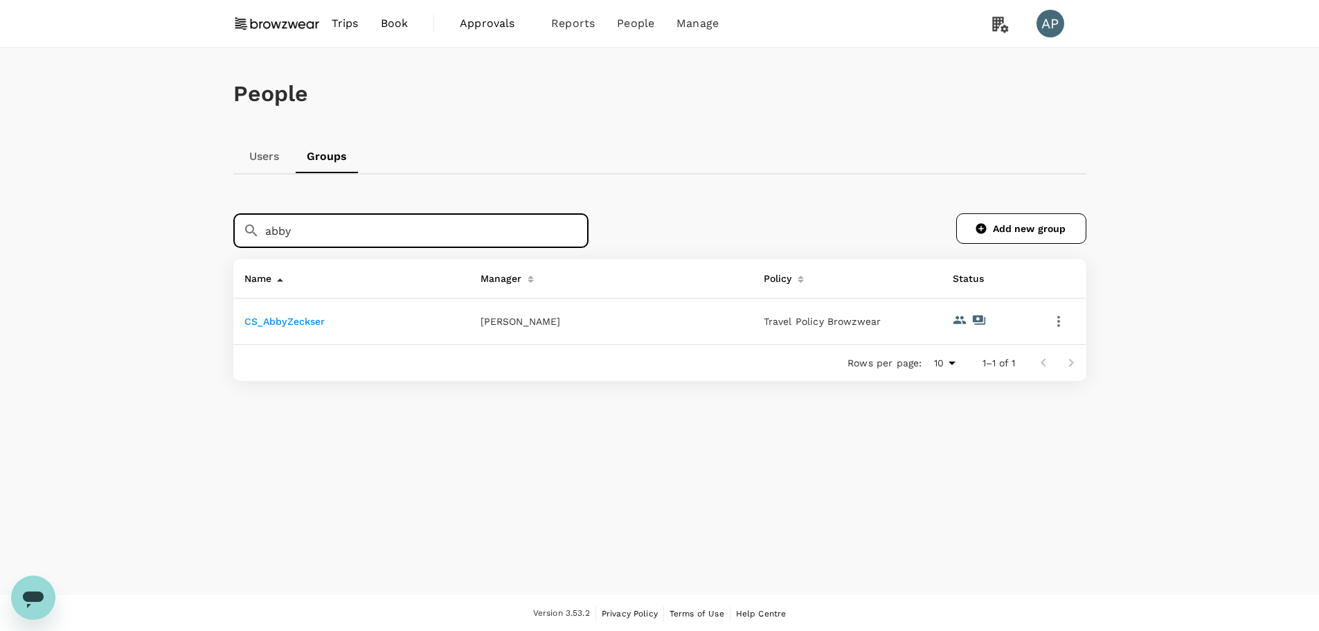
type input "abby"
click at [306, 321] on link "CS_AbbyZeckser" at bounding box center [284, 321] width 81 height 11
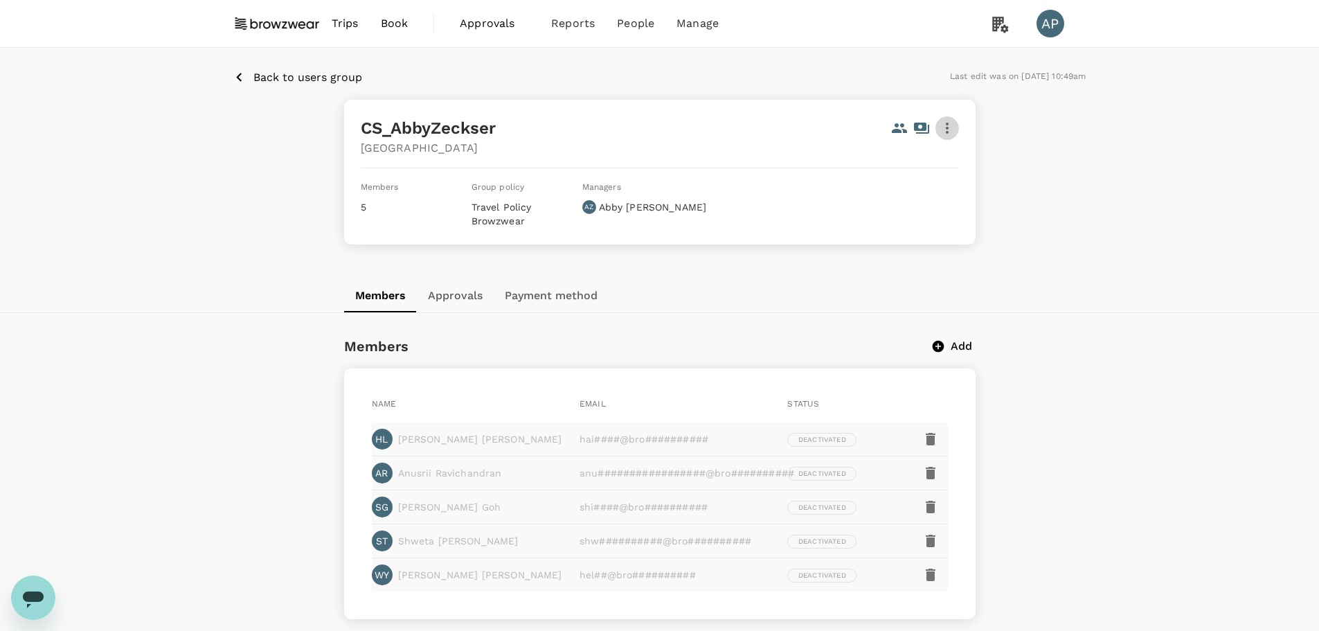
click at [947, 126] on icon "button" at bounding box center [947, 128] width 17 height 17
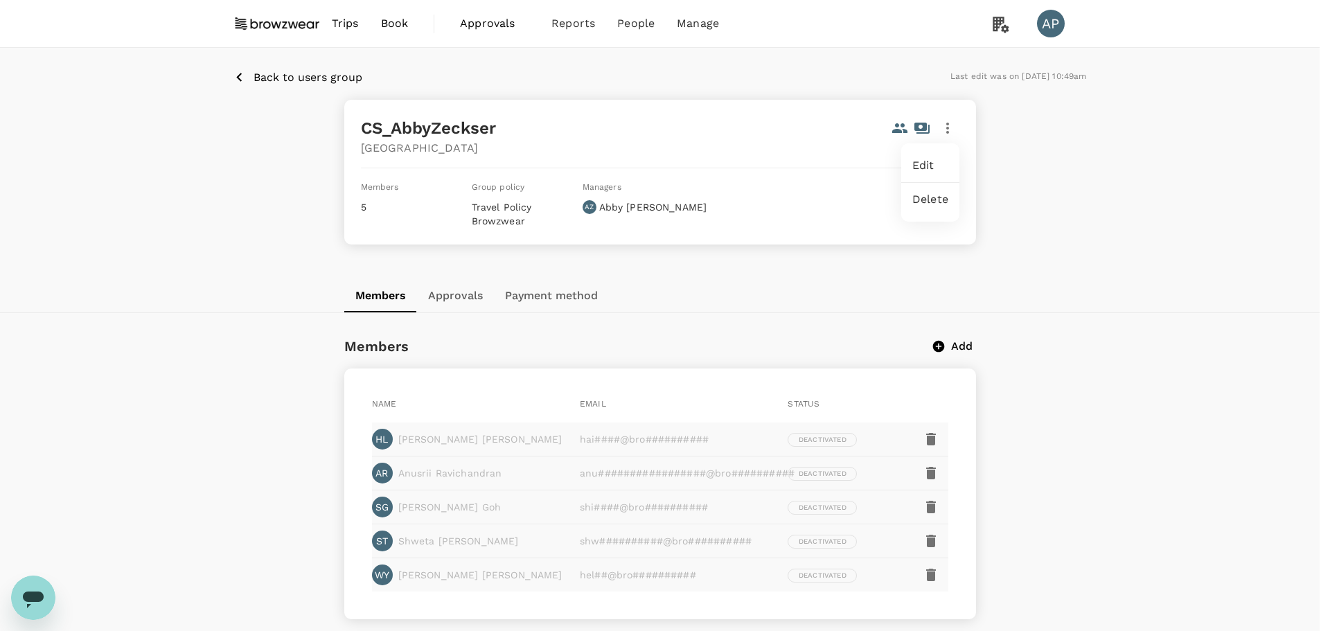
click at [934, 157] on span "Edit" at bounding box center [930, 165] width 36 height 17
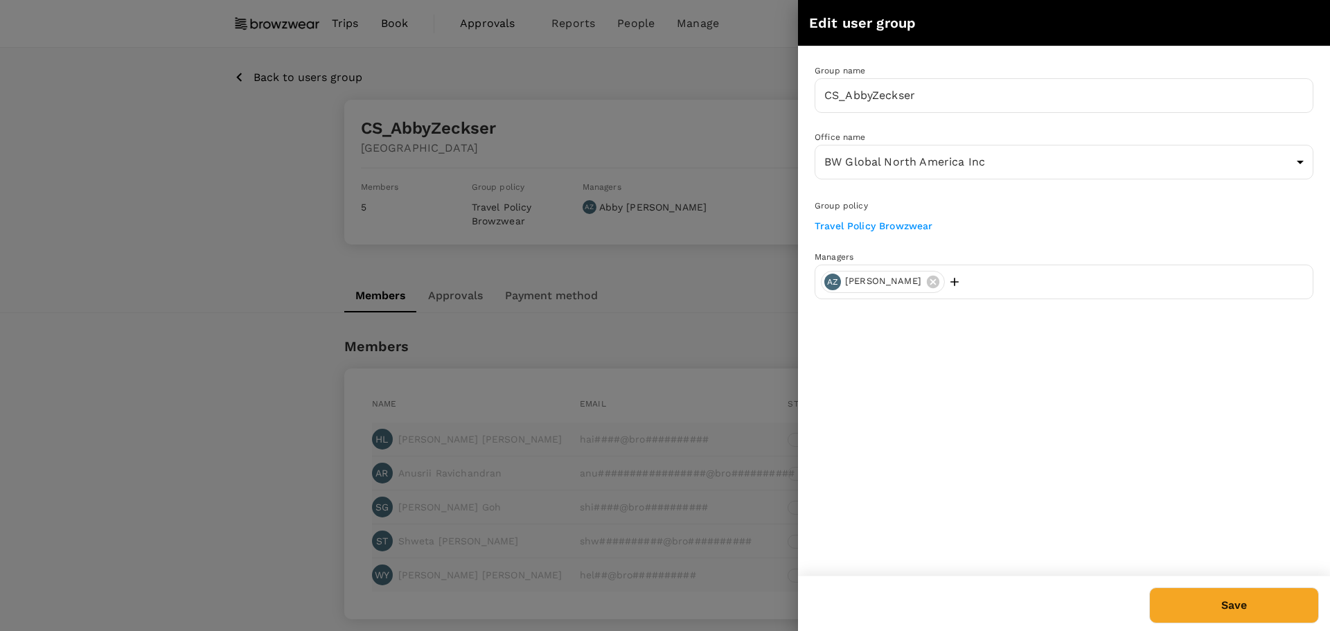
click at [925, 281] on div "AZ Abby Zeckser" at bounding box center [883, 282] width 124 height 22
click at [927, 277] on icon at bounding box center [933, 281] width 12 height 12
click at [1263, 615] on button "Save" at bounding box center [1234, 605] width 170 height 36
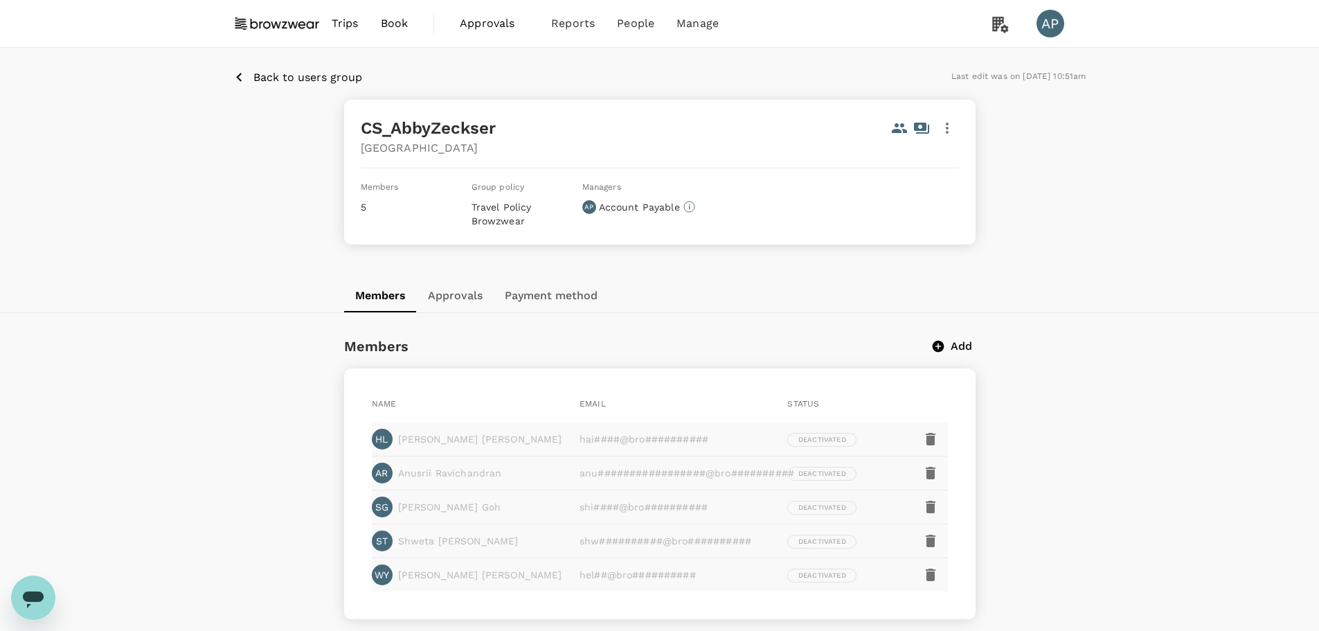
click at [287, 75] on p "Back to users group" at bounding box center [307, 77] width 109 height 17
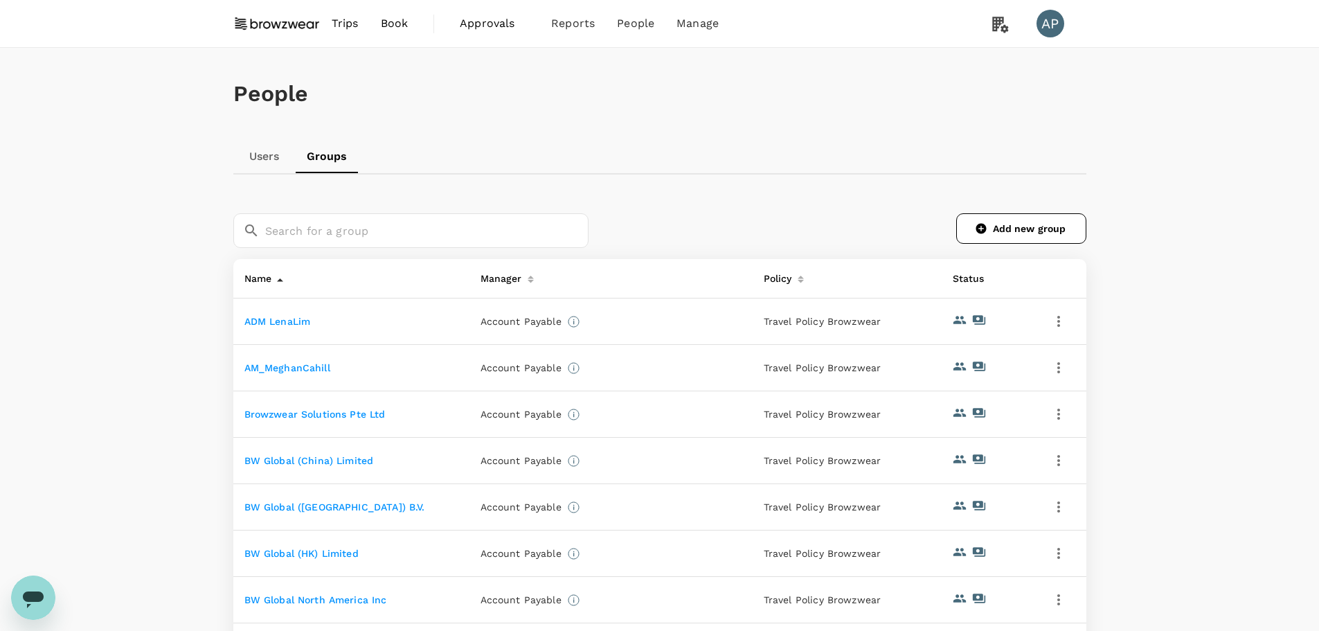
click at [265, 151] on link "Users" at bounding box center [264, 156] width 62 height 33
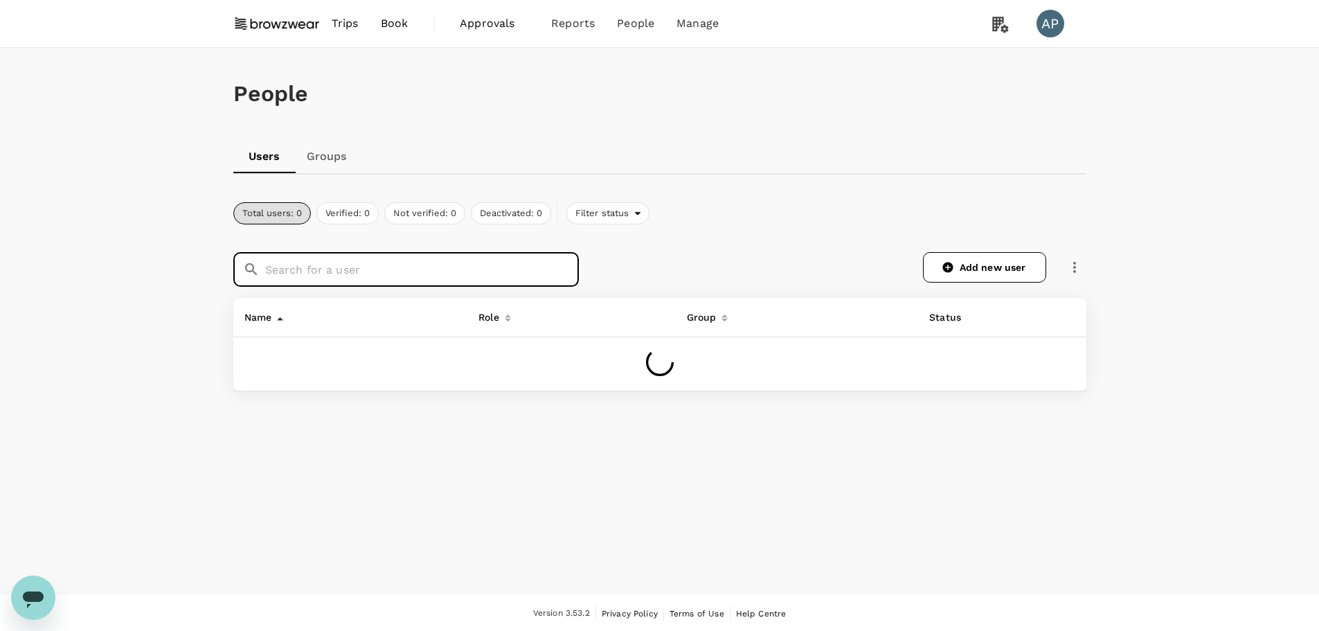
click at [301, 269] on input "text" at bounding box center [422, 269] width 314 height 35
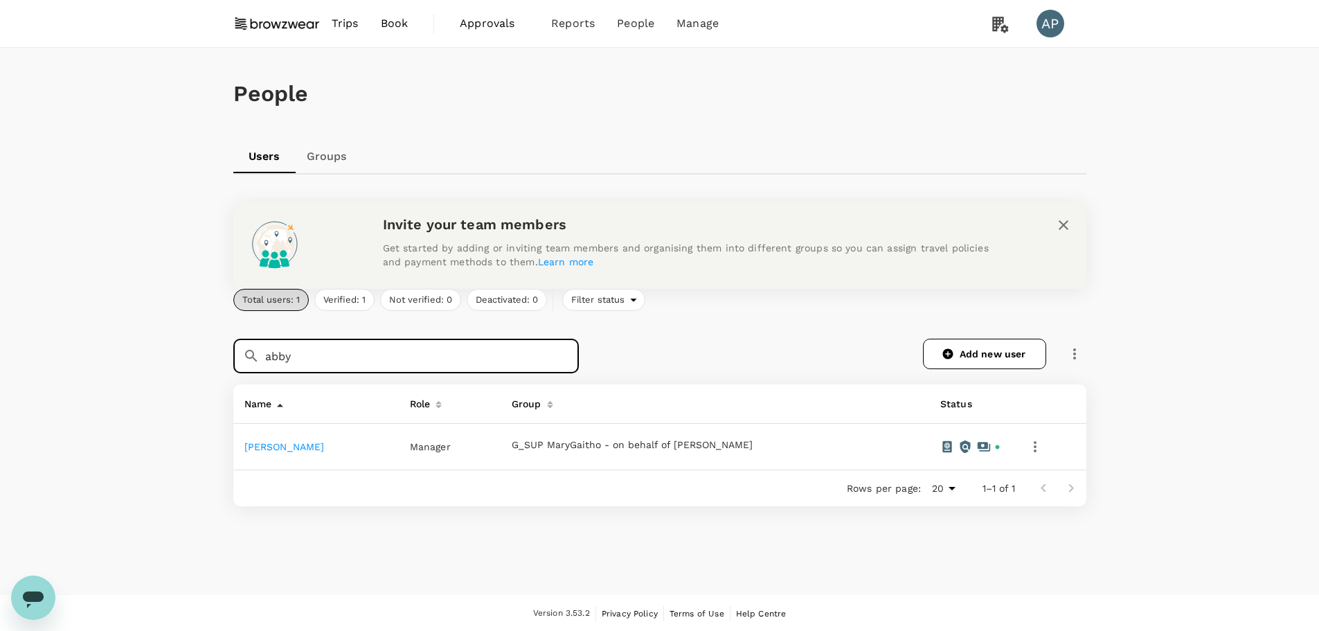
type input "abby"
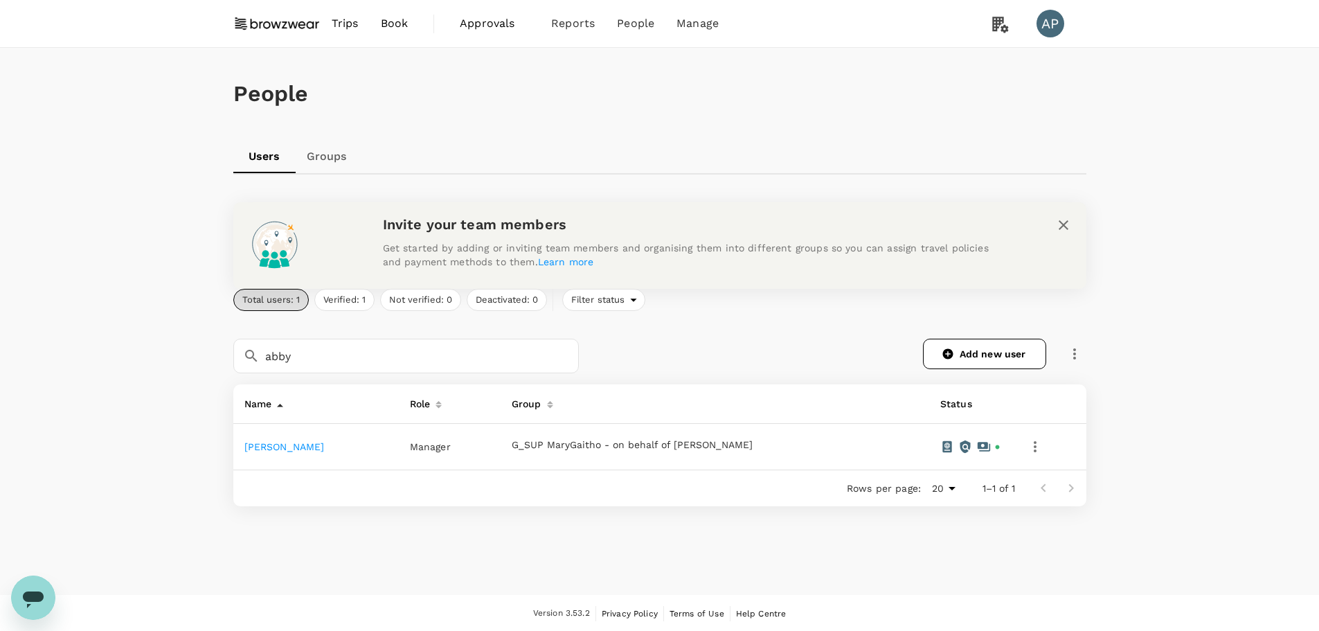
click at [278, 445] on link "Abby Zeckser" at bounding box center [284, 446] width 80 height 11
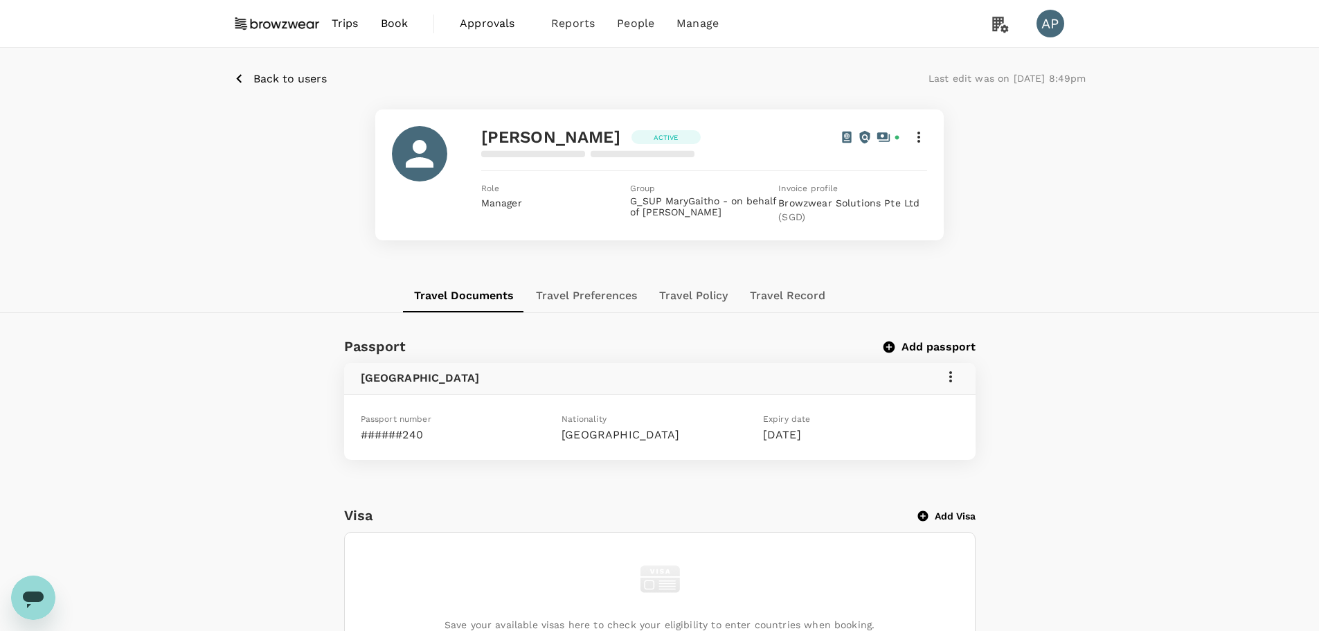
click at [922, 135] on icon at bounding box center [919, 137] width 17 height 17
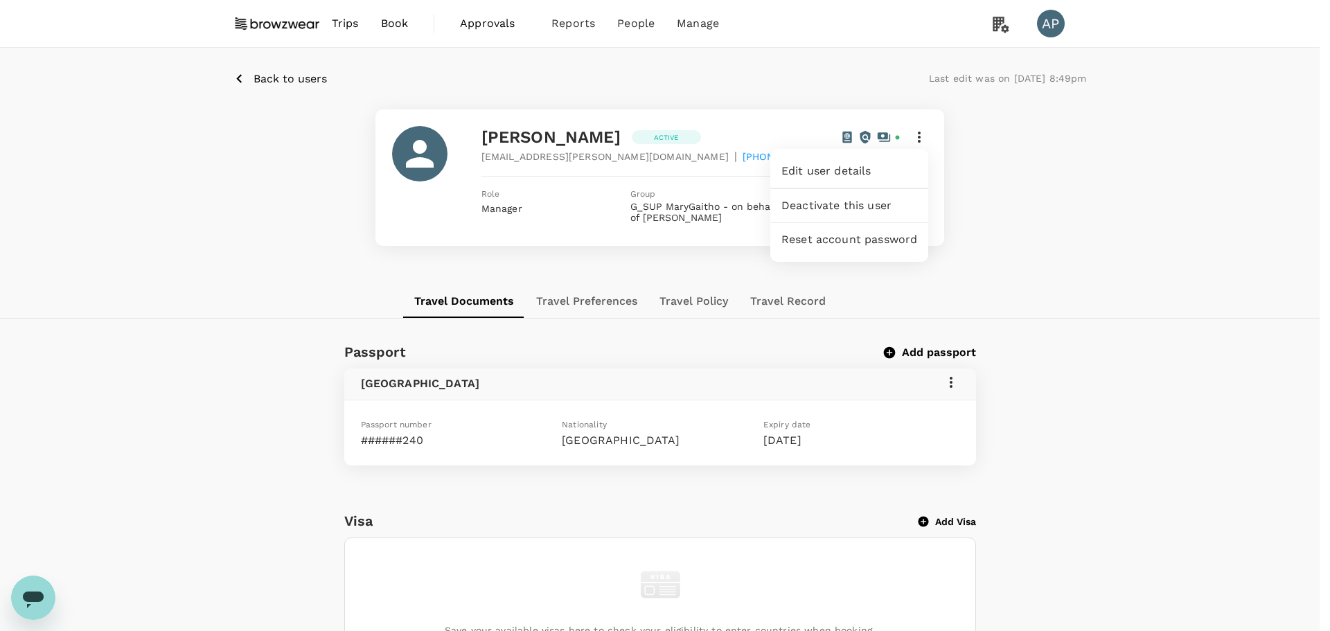
click at [882, 172] on span "Edit user details" at bounding box center [849, 171] width 136 height 17
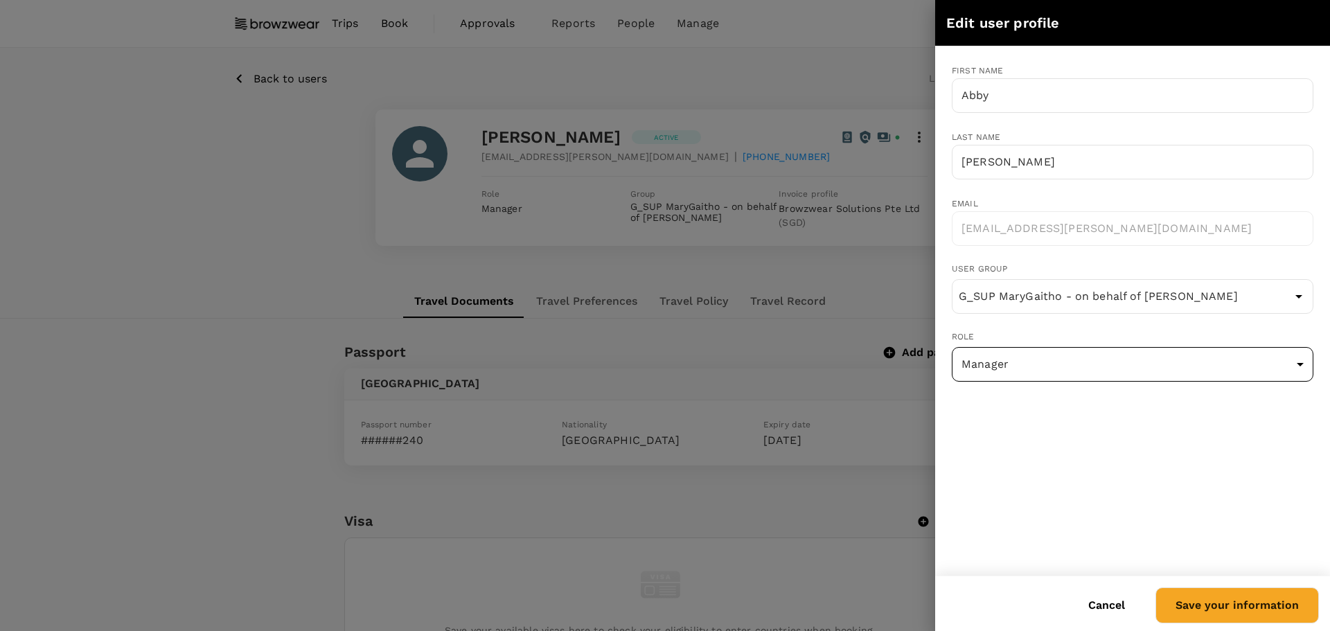
click at [1069, 366] on body "Trips Book Approvals 0 Reports People Manage AP Back to users Last edit was on …" at bounding box center [665, 575] width 1330 height 1151
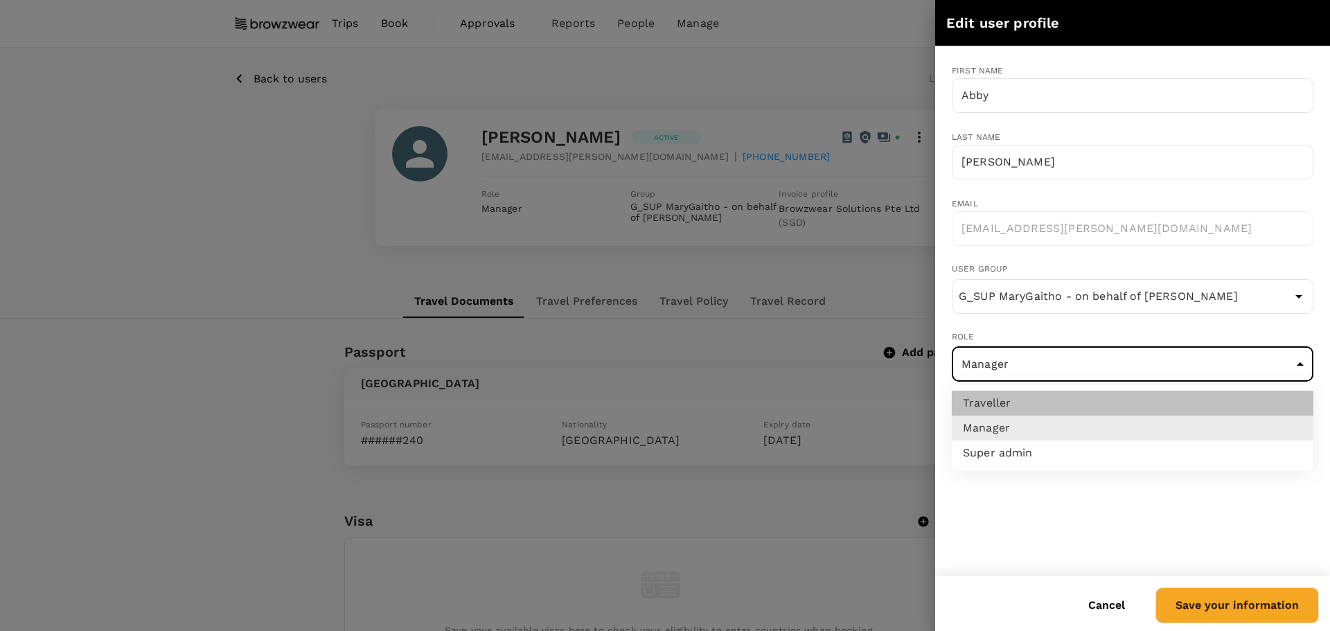
click at [1006, 405] on li "Traveller" at bounding box center [1133, 403] width 362 height 25
type input "user"
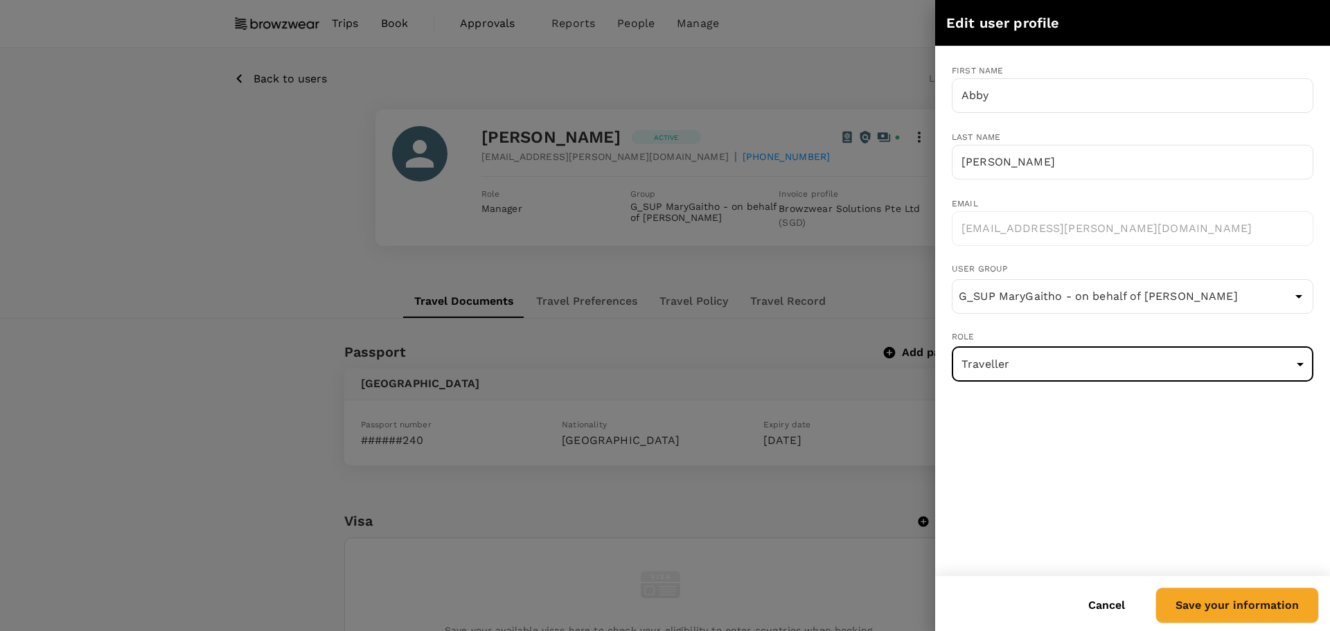
click at [1242, 605] on button "Save your information" at bounding box center [1236, 605] width 163 height 36
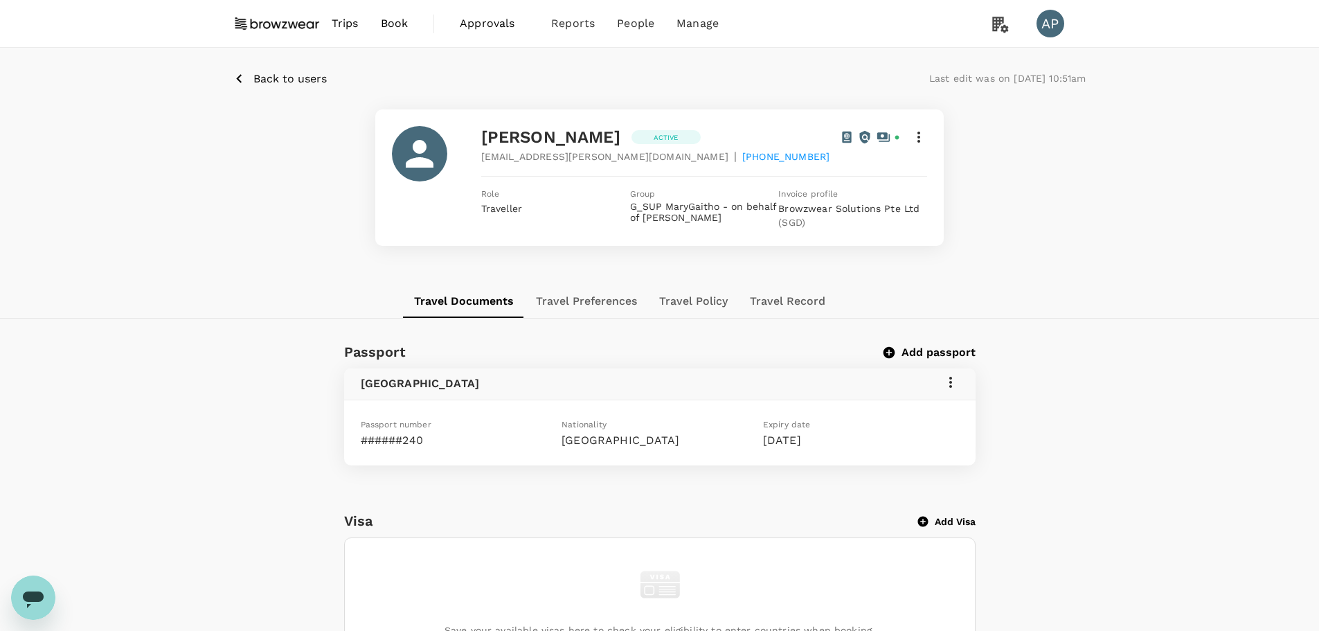
click at [922, 141] on icon at bounding box center [919, 137] width 17 height 17
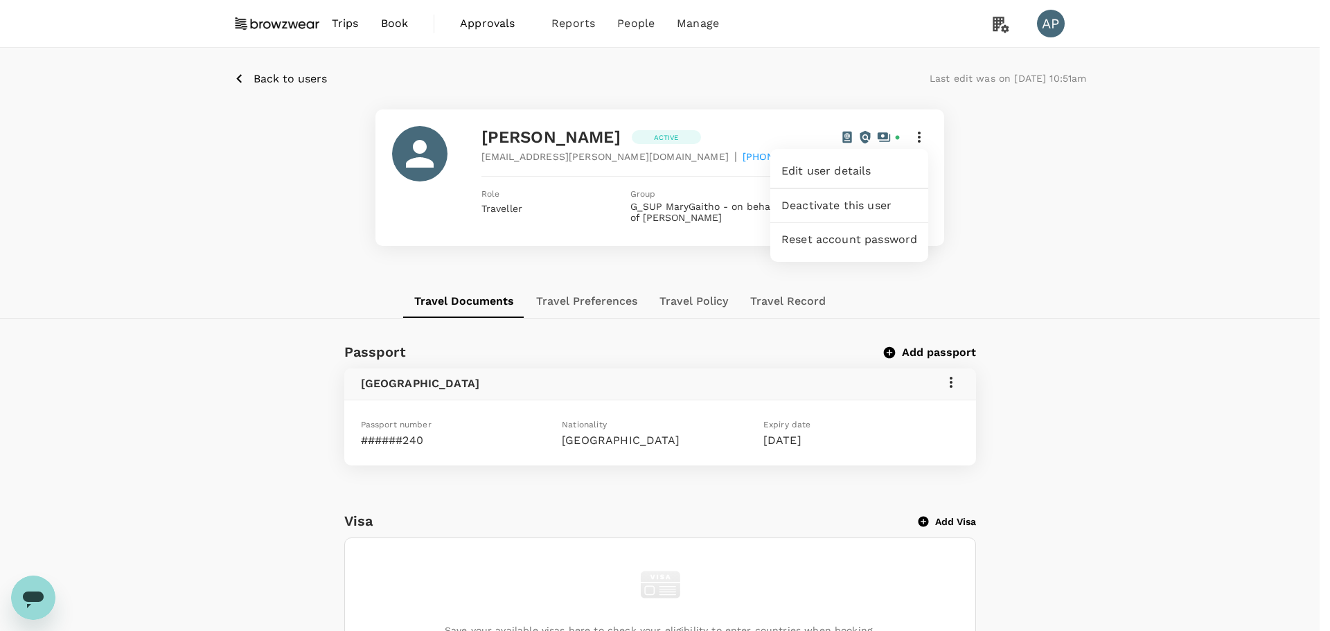
click at [857, 206] on span "Deactivate this user" at bounding box center [849, 205] width 136 height 17
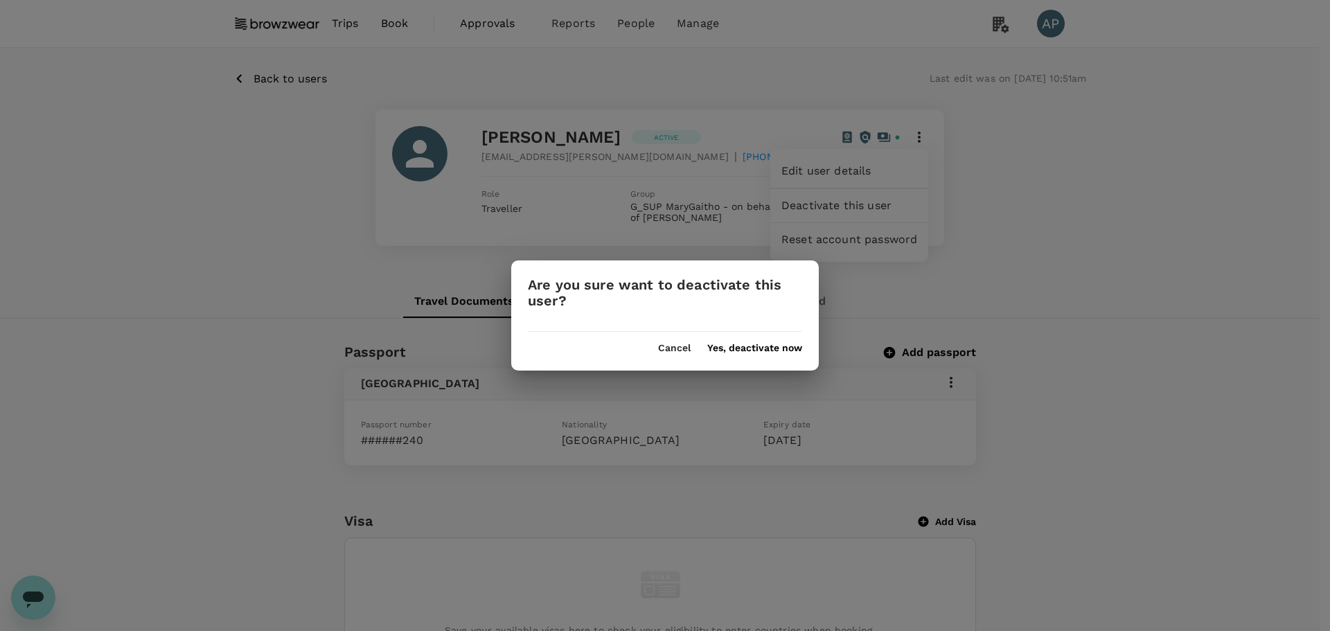
click at [776, 343] on button "Yes, deactivate now" at bounding box center [754, 348] width 95 height 11
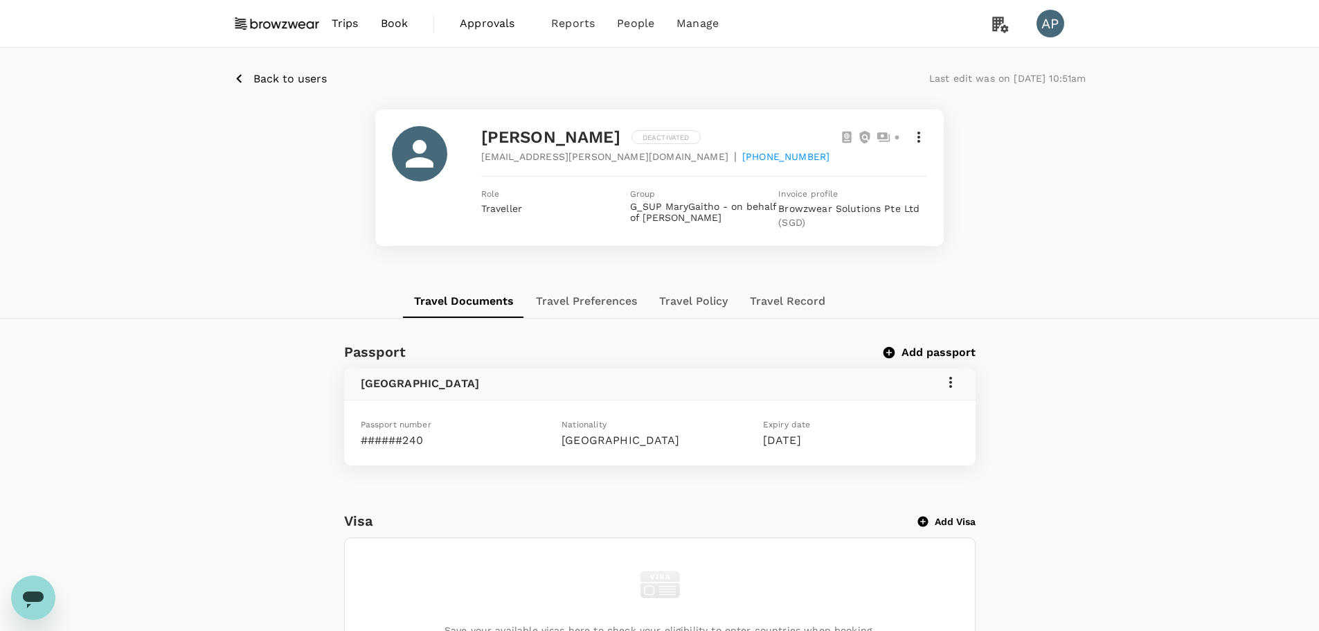
click at [271, 78] on span "Back to users" at bounding box center [289, 78] width 73 height 13
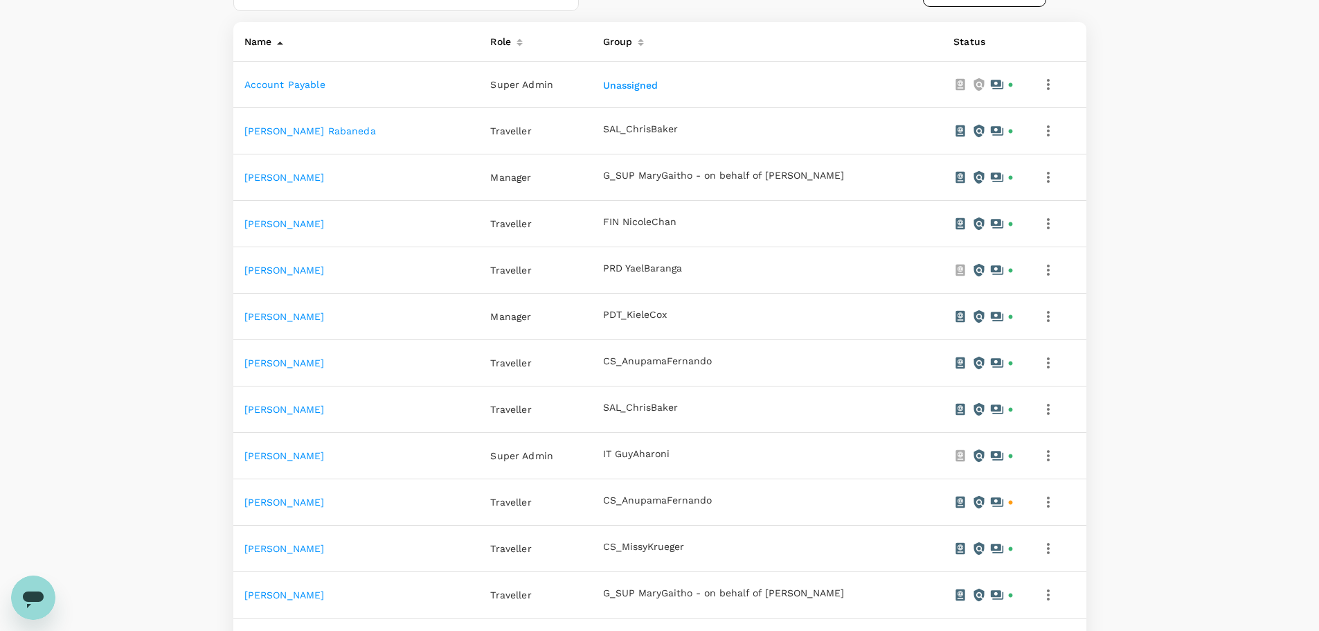
scroll to position [208, 0]
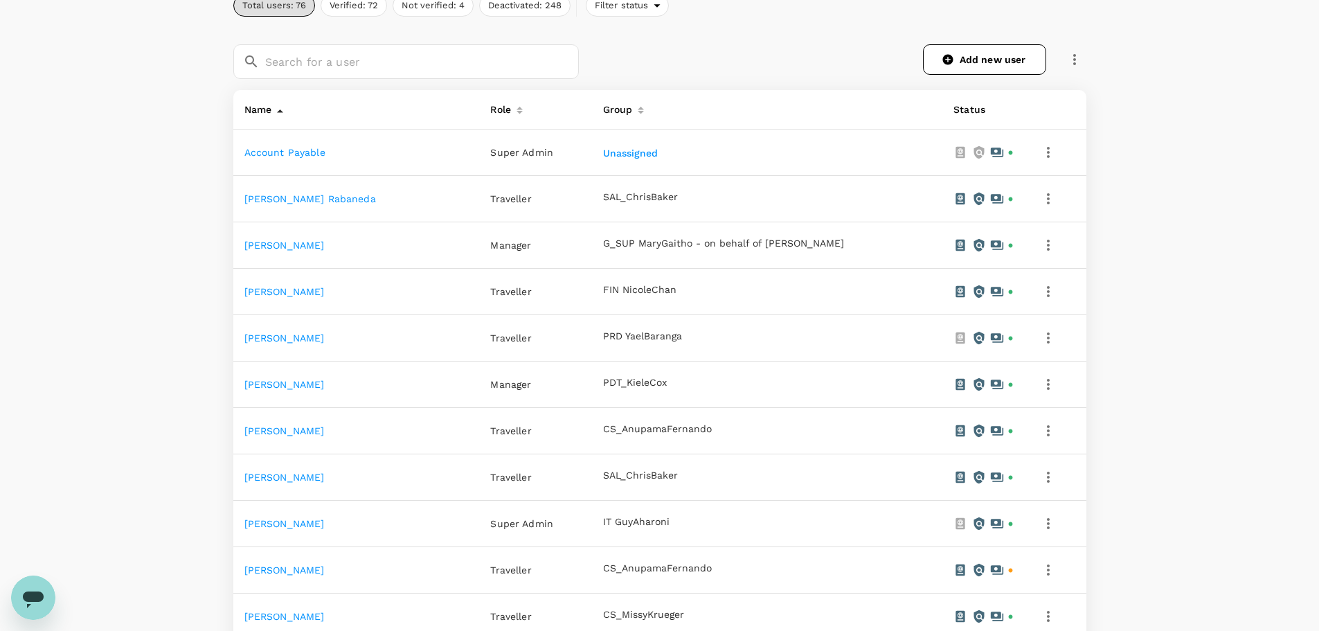
click at [299, 244] on link "[PERSON_NAME]" at bounding box center [284, 245] width 80 height 11
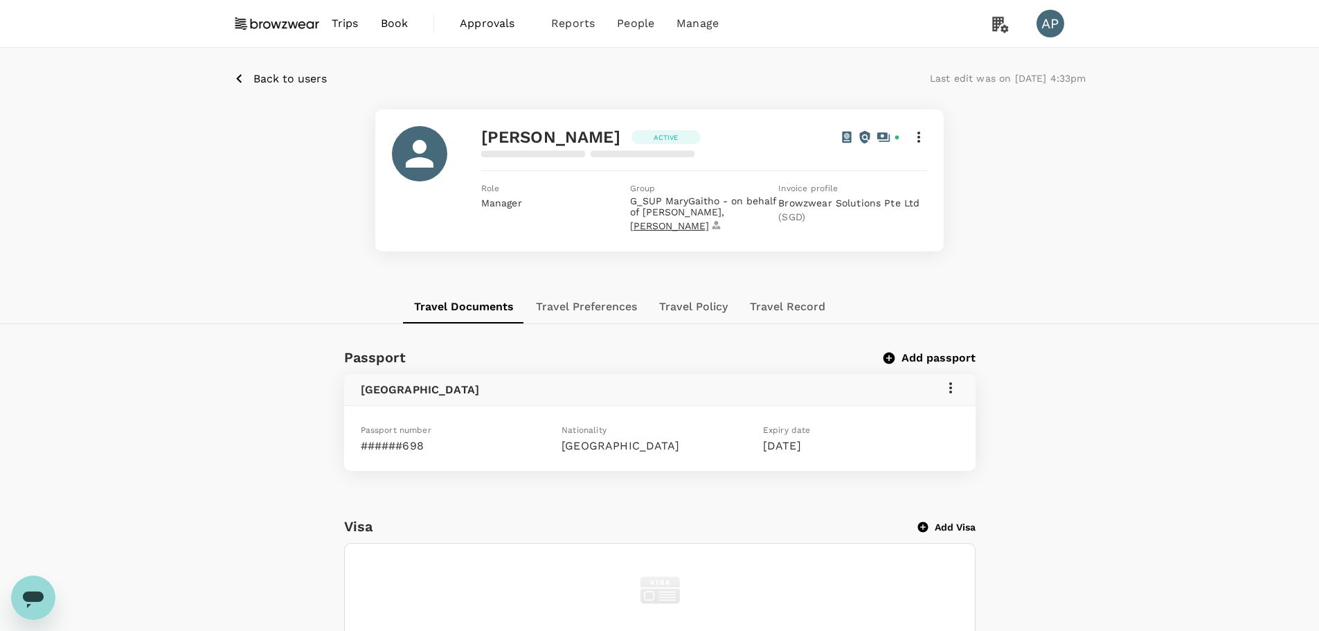
click at [683, 222] on span "[PERSON_NAME]" at bounding box center [676, 226] width 93 height 12
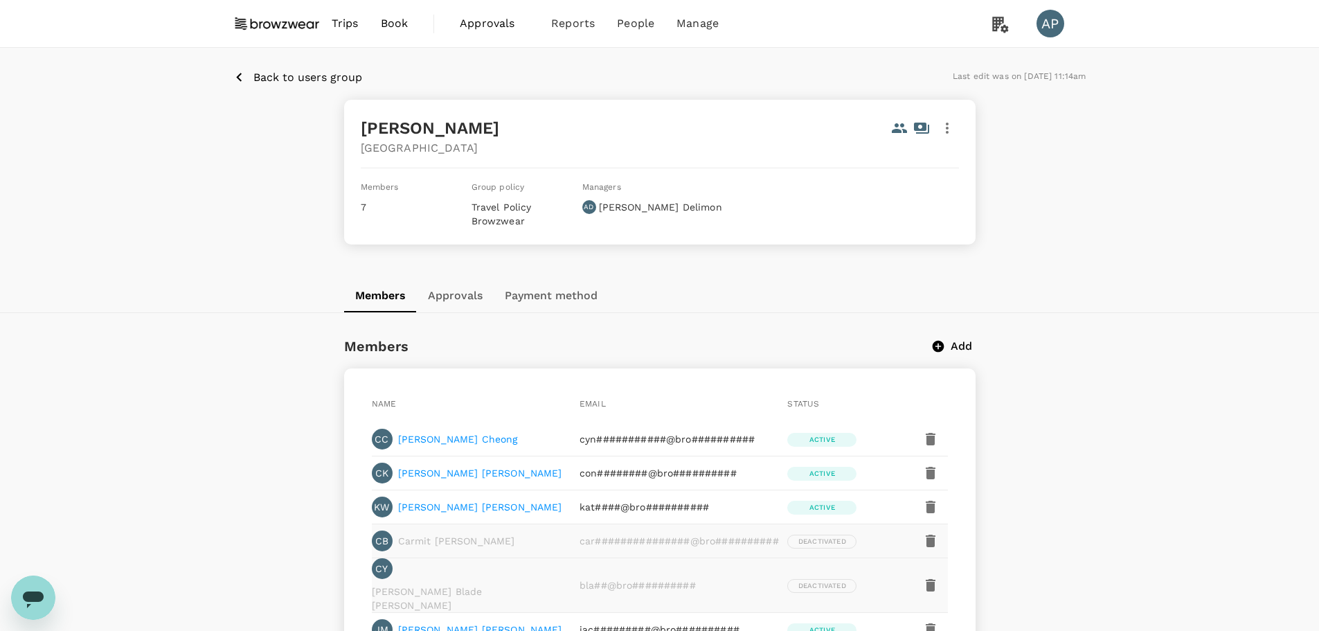
click at [289, 78] on p "Back to users group" at bounding box center [307, 77] width 109 height 17
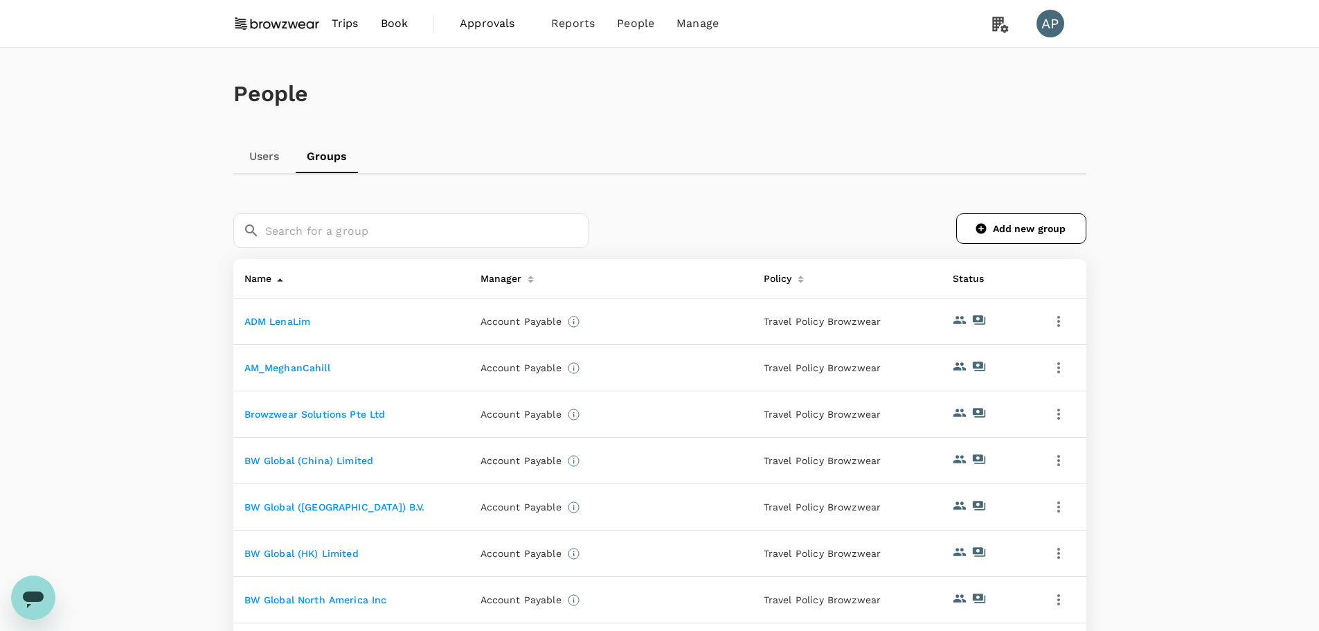
click at [256, 159] on link "Users" at bounding box center [264, 156] width 62 height 33
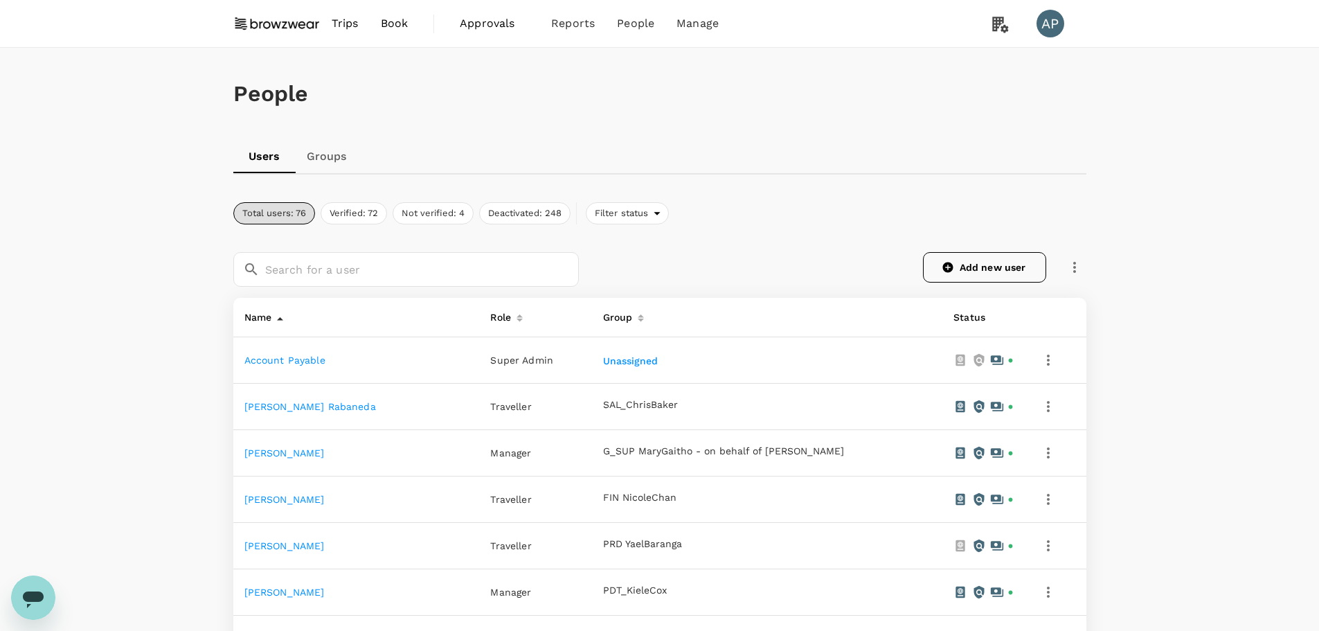
click at [992, 266] on link "Add new user" at bounding box center [984, 267] width 123 height 30
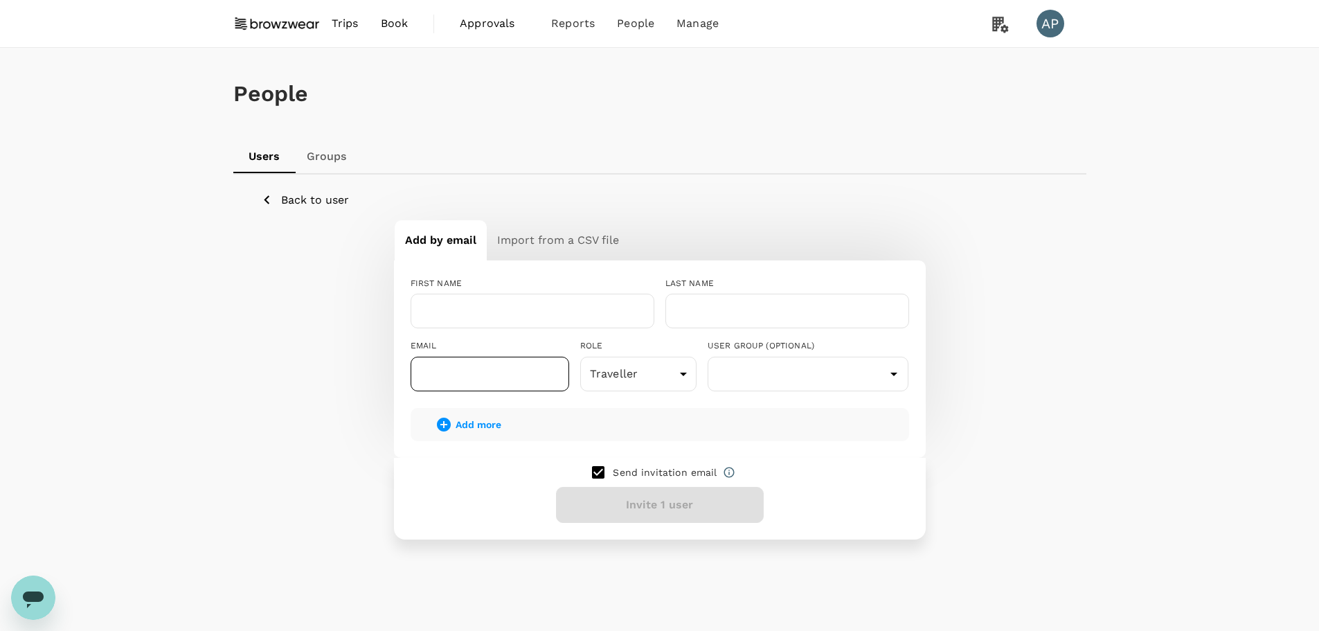
click at [498, 382] on input "text" at bounding box center [490, 374] width 159 height 35
paste input "[PERSON_NAME][EMAIL_ADDRESS][PERSON_NAME][DOMAIN_NAME]"
type input "[PERSON_NAME][EMAIL_ADDRESS][PERSON_NAME][DOMAIN_NAME]"
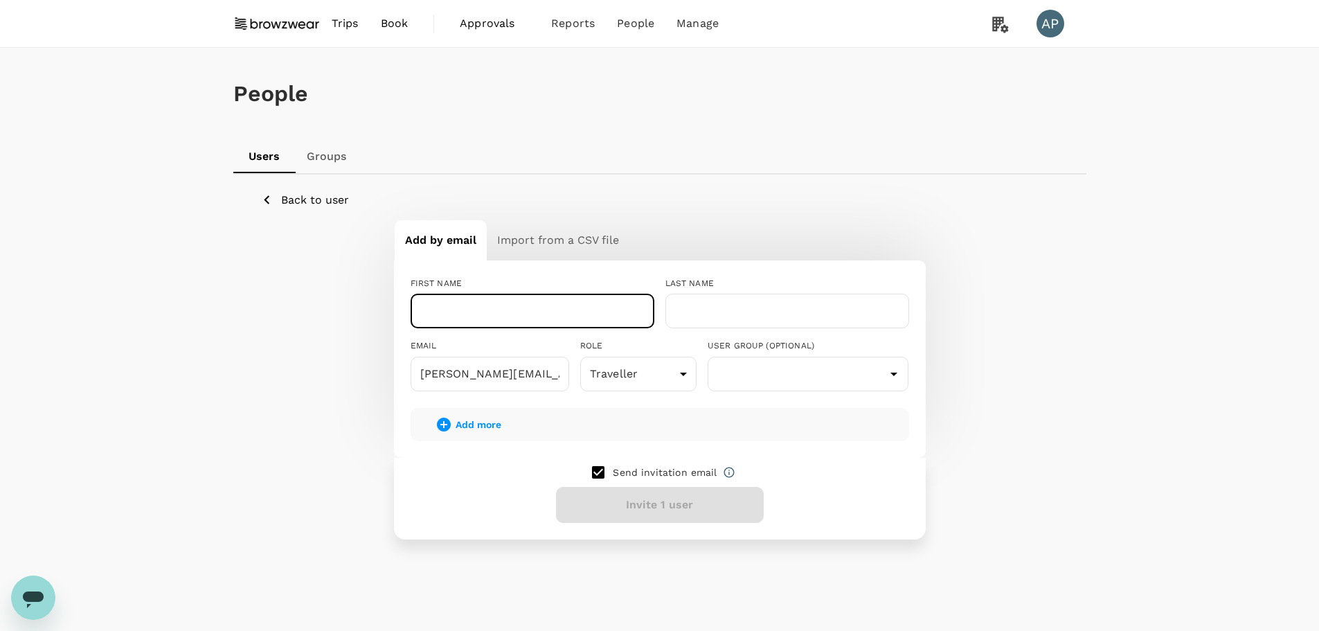
click at [583, 318] on input "text" at bounding box center [533, 311] width 244 height 35
type input "[PERSON_NAME]"
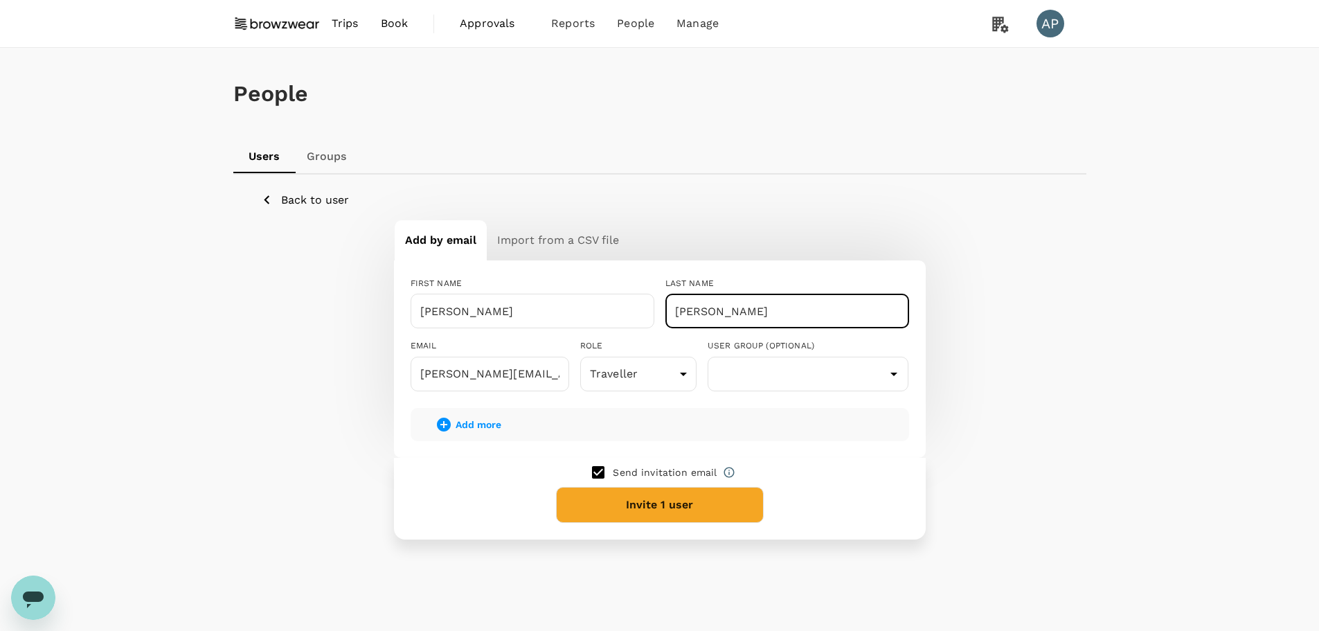
type input "[PERSON_NAME]"
click at [601, 469] on input "checkbox" at bounding box center [598, 472] width 29 height 29
checkbox input "false"
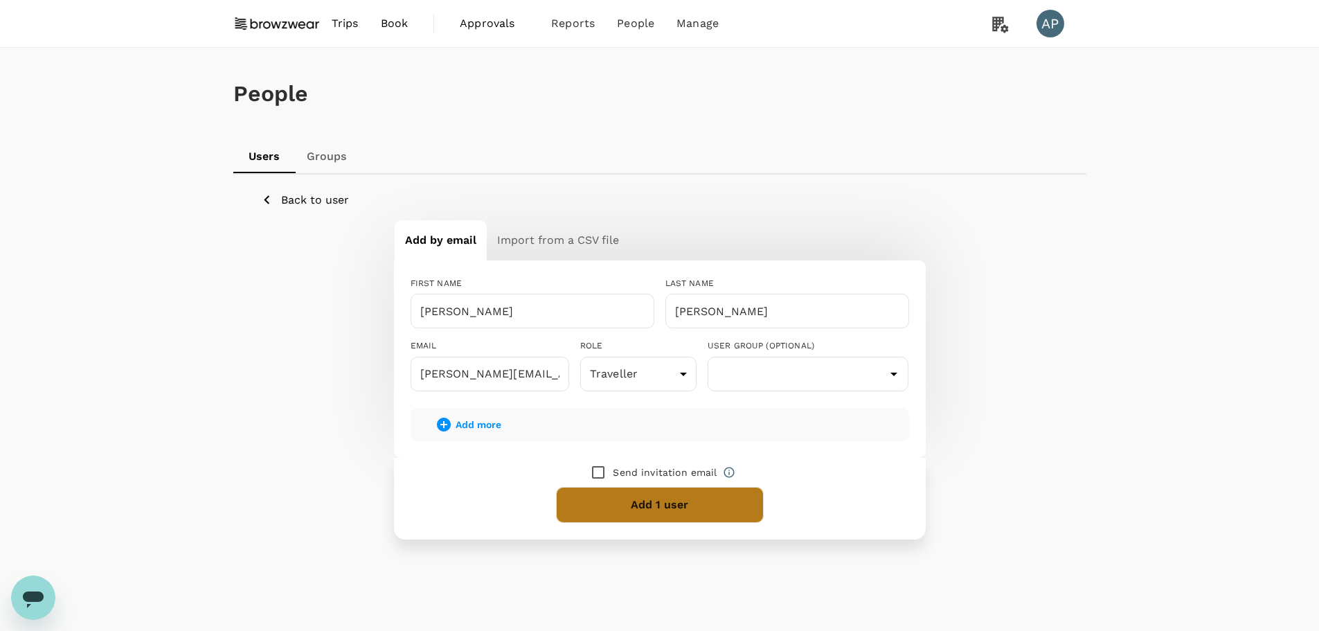
click at [652, 499] on button "Add 1 user" at bounding box center [660, 505] width 208 height 36
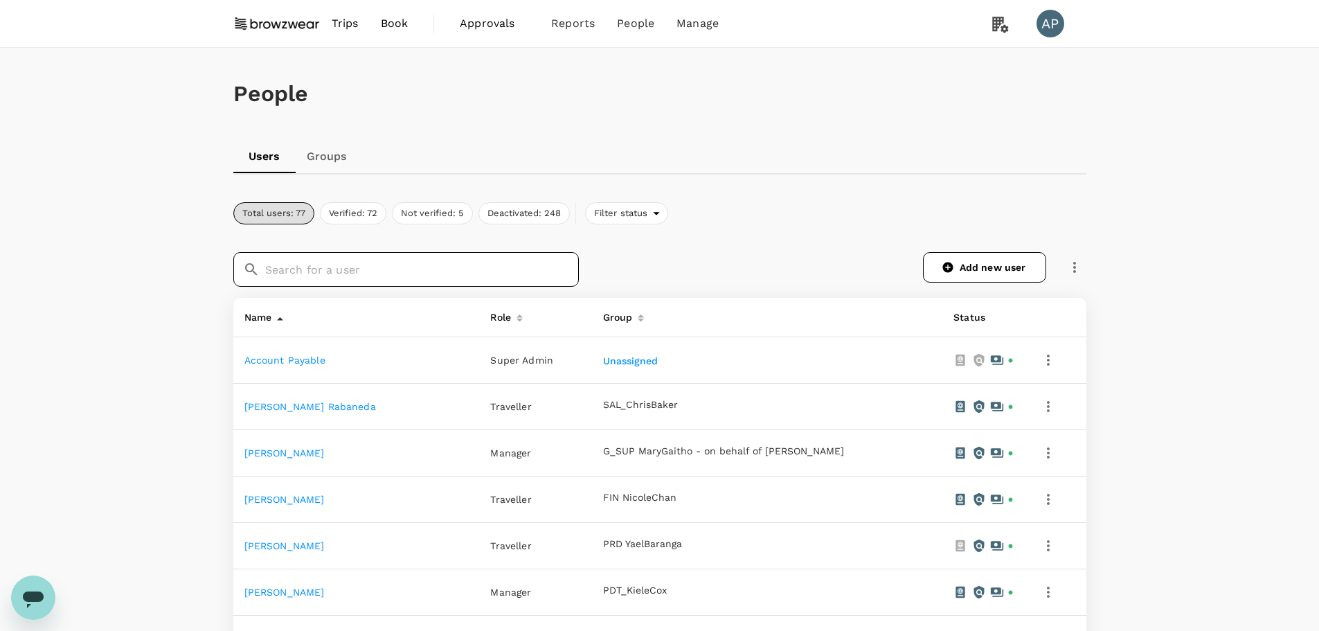
click at [430, 267] on input "text" at bounding box center [422, 269] width 314 height 35
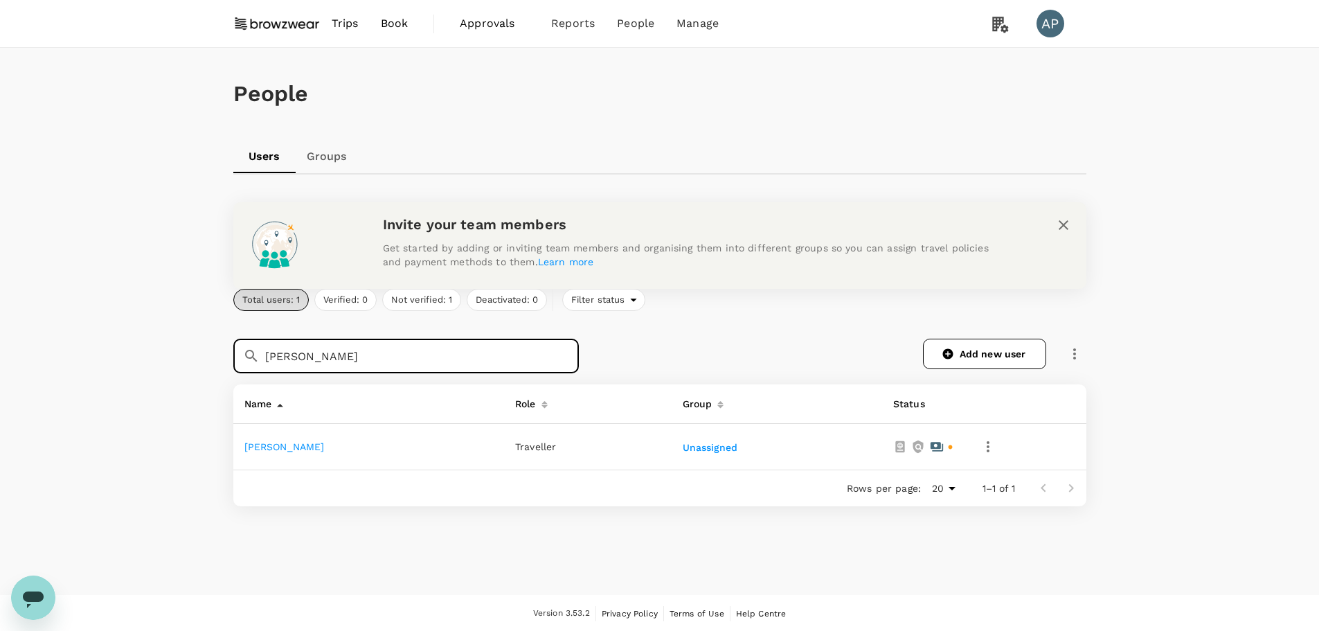
type input "[PERSON_NAME]"
click at [295, 445] on link "[PERSON_NAME]" at bounding box center [284, 446] width 80 height 11
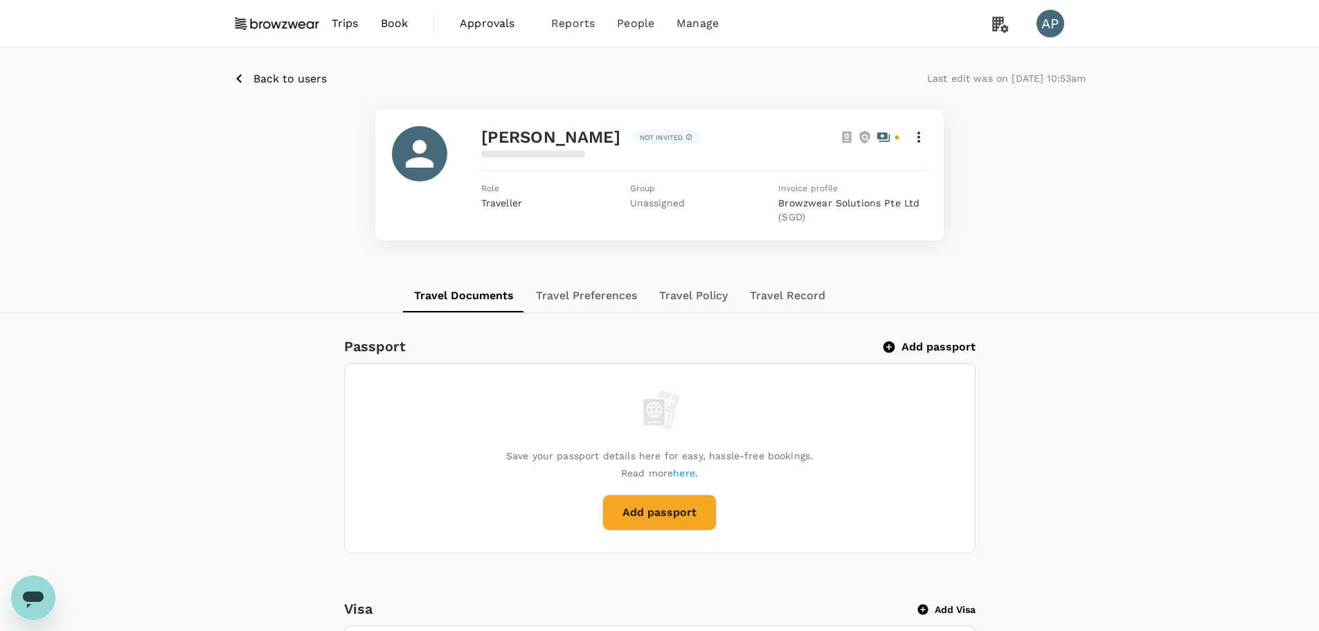
click at [922, 136] on icon at bounding box center [919, 137] width 17 height 17
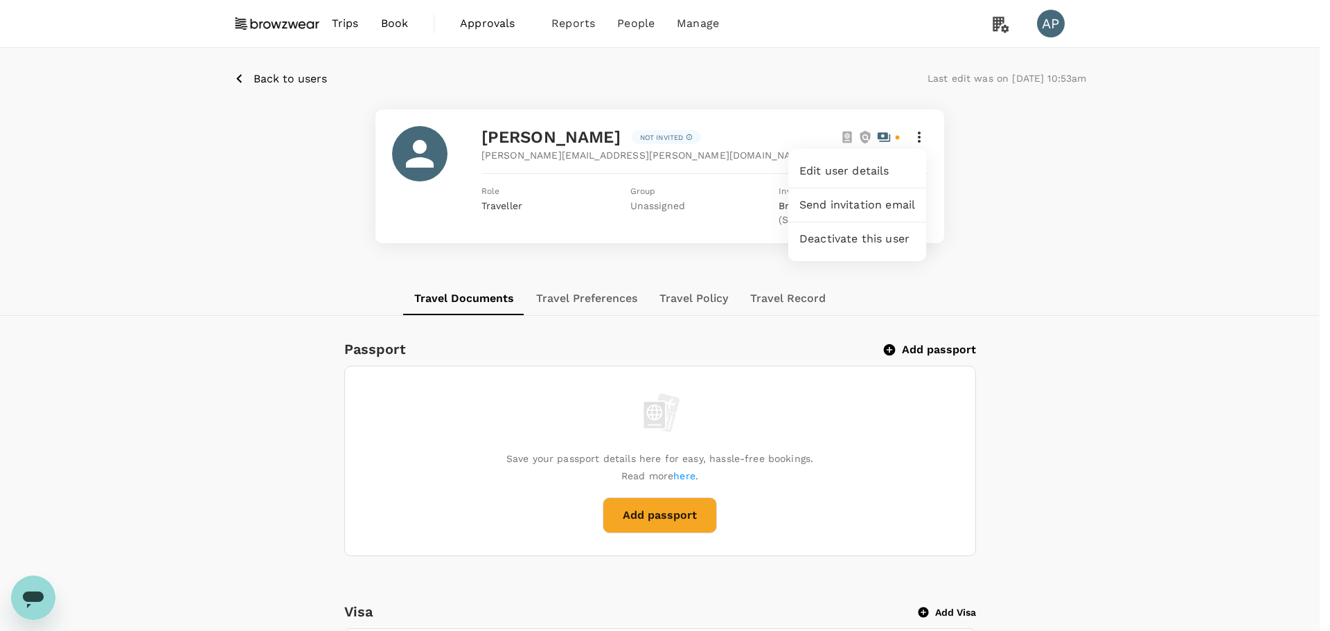
click at [874, 171] on span "Edit user details" at bounding box center [857, 171] width 116 height 17
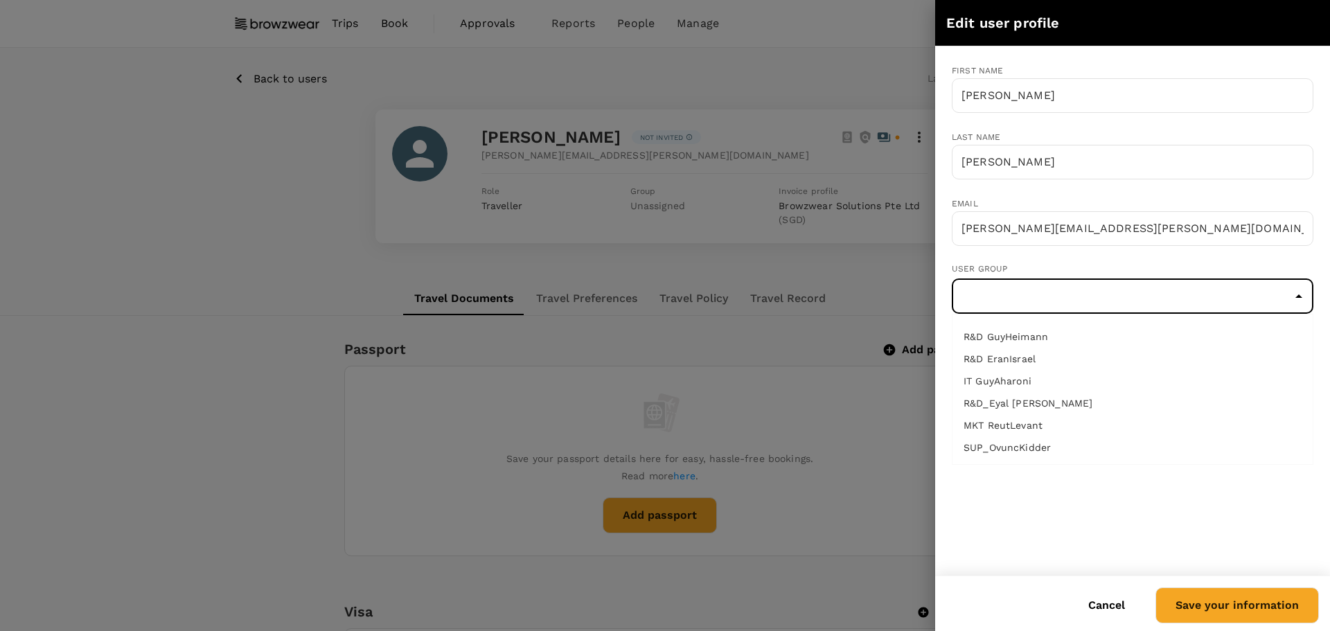
click at [1118, 294] on input "text" at bounding box center [1132, 296] width 355 height 26
click at [1123, 339] on li "G_SUP MaryGaitho - on behalf of Greg Hanson" at bounding box center [1132, 336] width 360 height 22
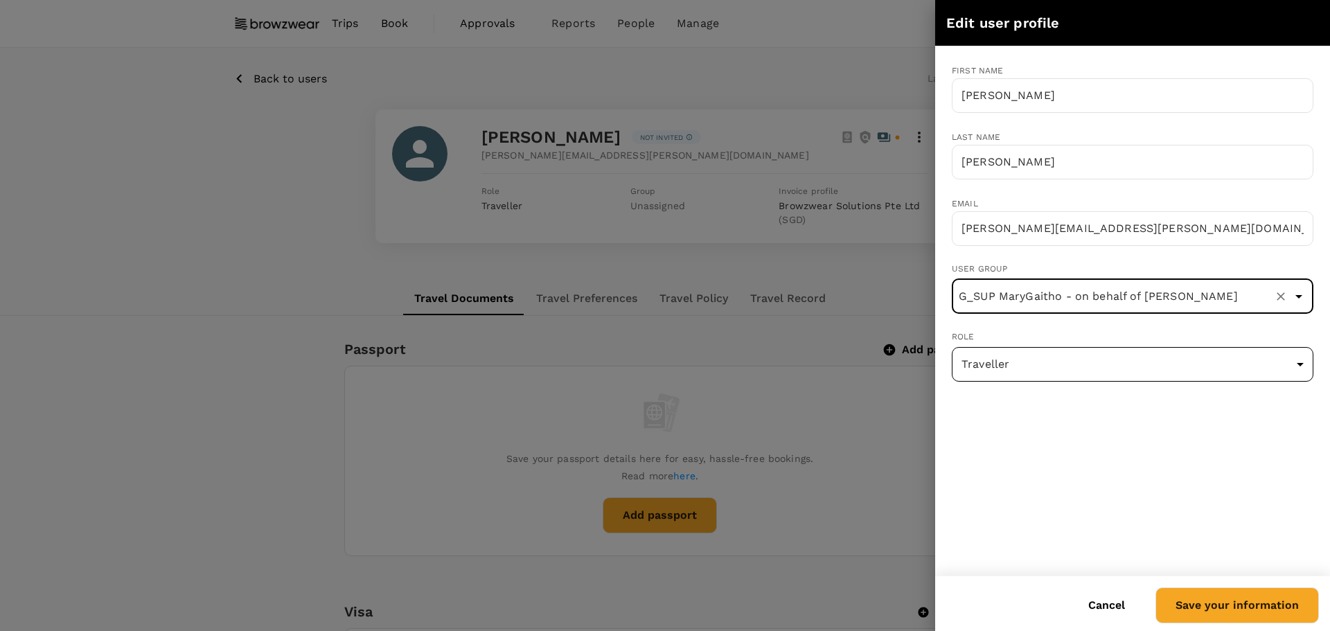
type input "G_SUP MaryGaitho - on behalf of Greg Hanson"
click at [1094, 363] on body "Trips Book Approvals 0 Reports People Manage AP Back to users Last edit was on …" at bounding box center [665, 620] width 1330 height 1241
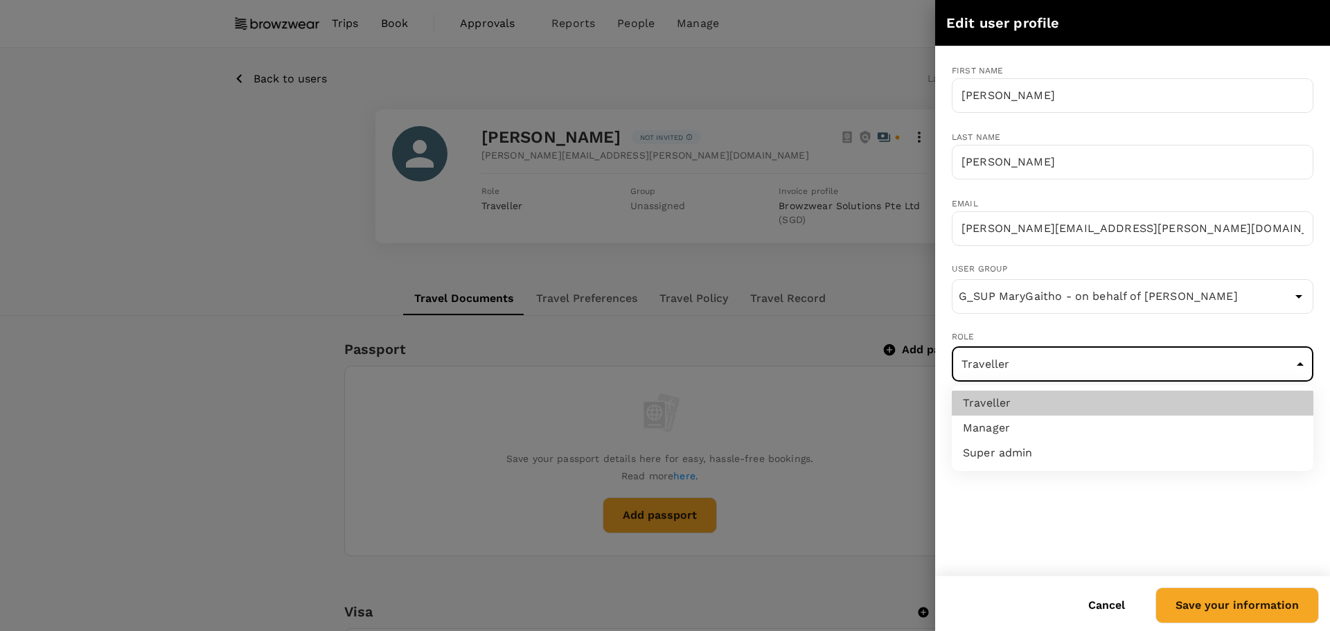
click at [1051, 426] on li "Manager" at bounding box center [1133, 428] width 362 height 25
type input "admin"
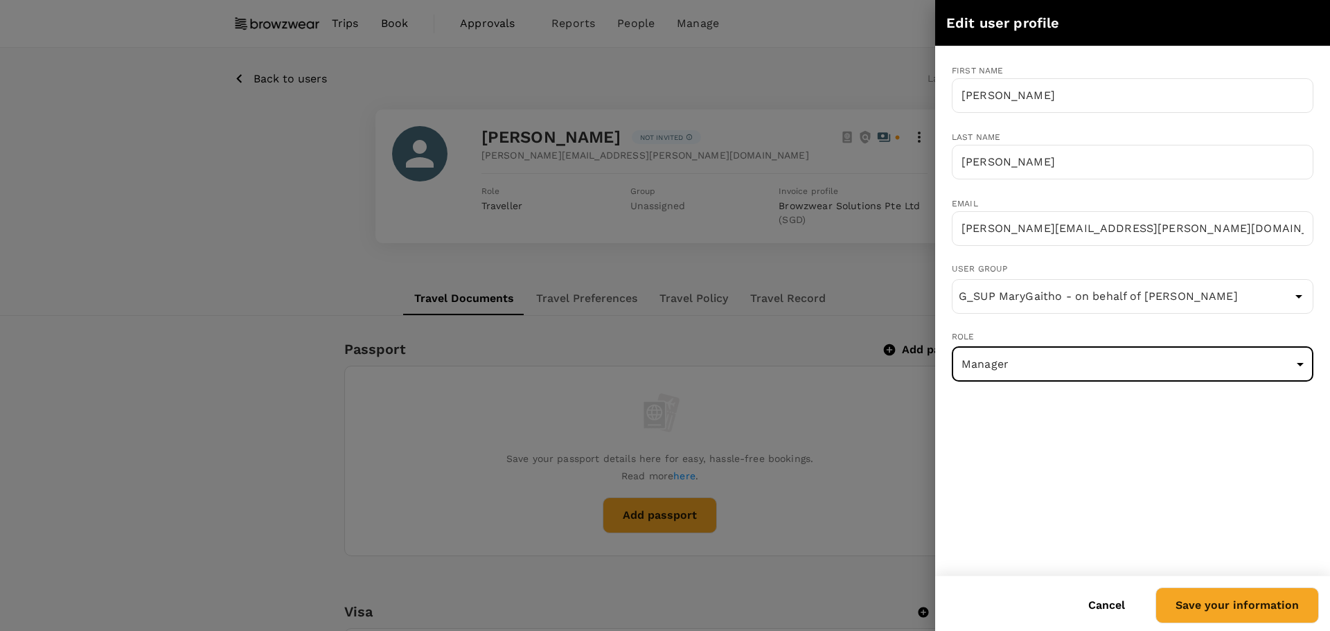
click at [1193, 611] on button "Save your information" at bounding box center [1236, 605] width 163 height 36
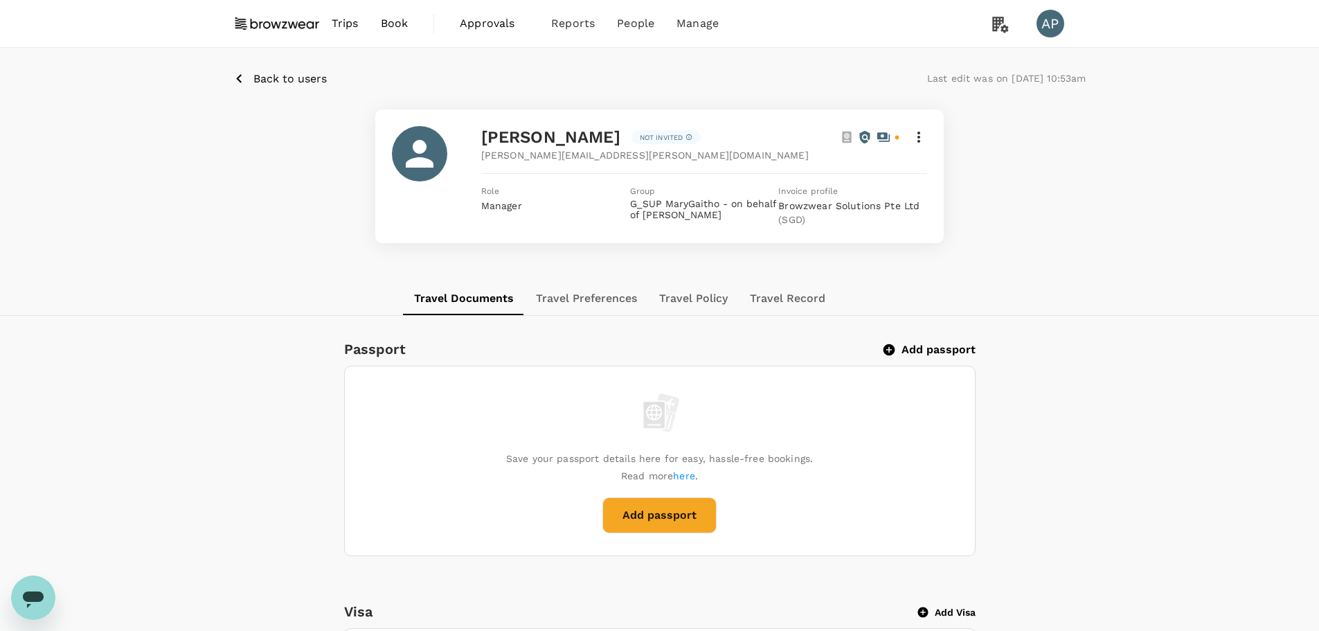
click at [282, 74] on span "Back to users" at bounding box center [289, 78] width 73 height 13
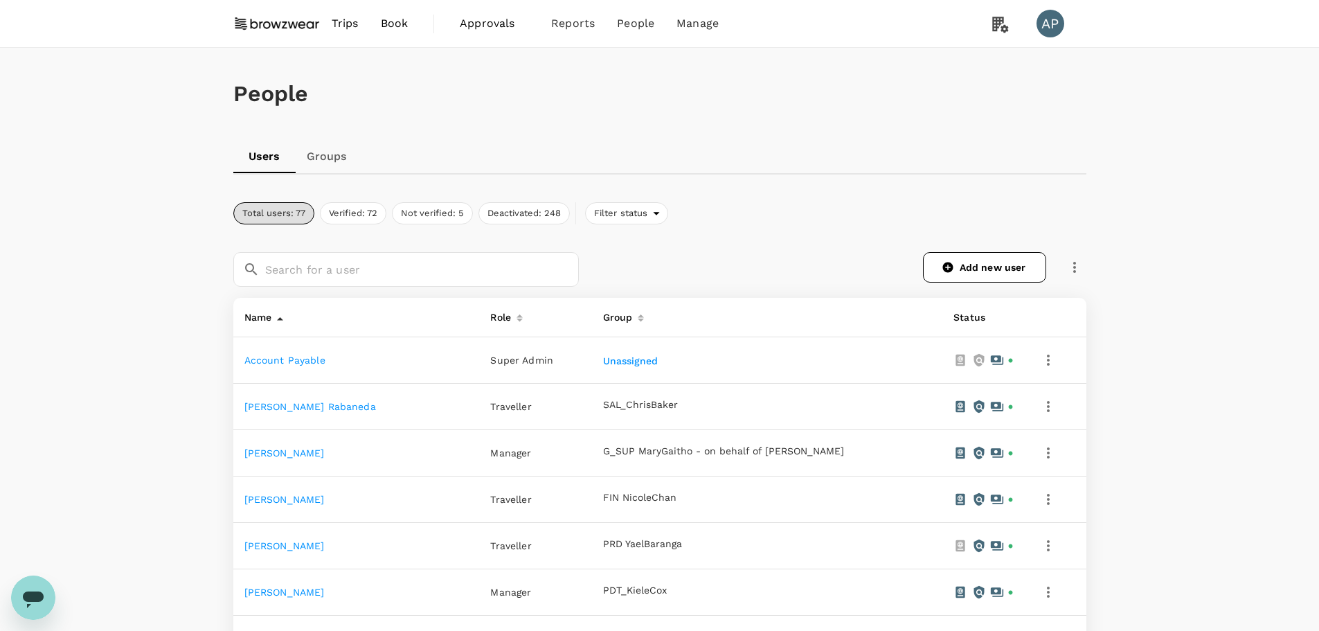
click at [334, 145] on link "Groups" at bounding box center [327, 156] width 62 height 33
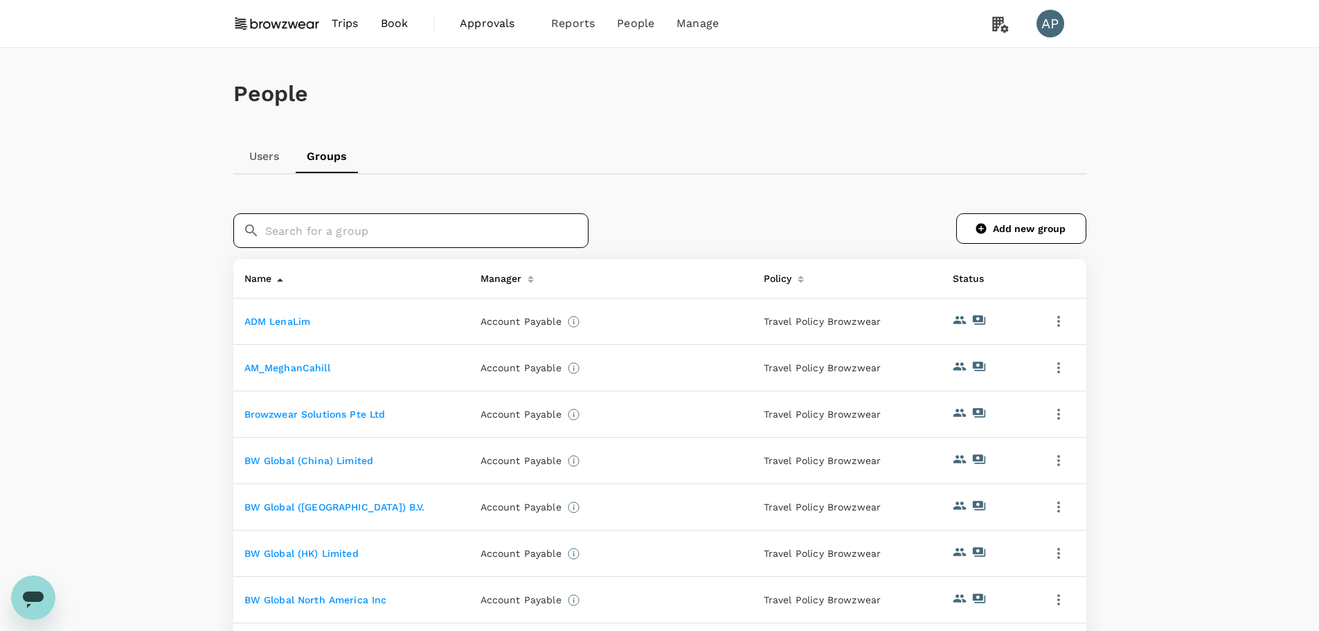
click at [458, 229] on input "text" at bounding box center [426, 230] width 323 height 35
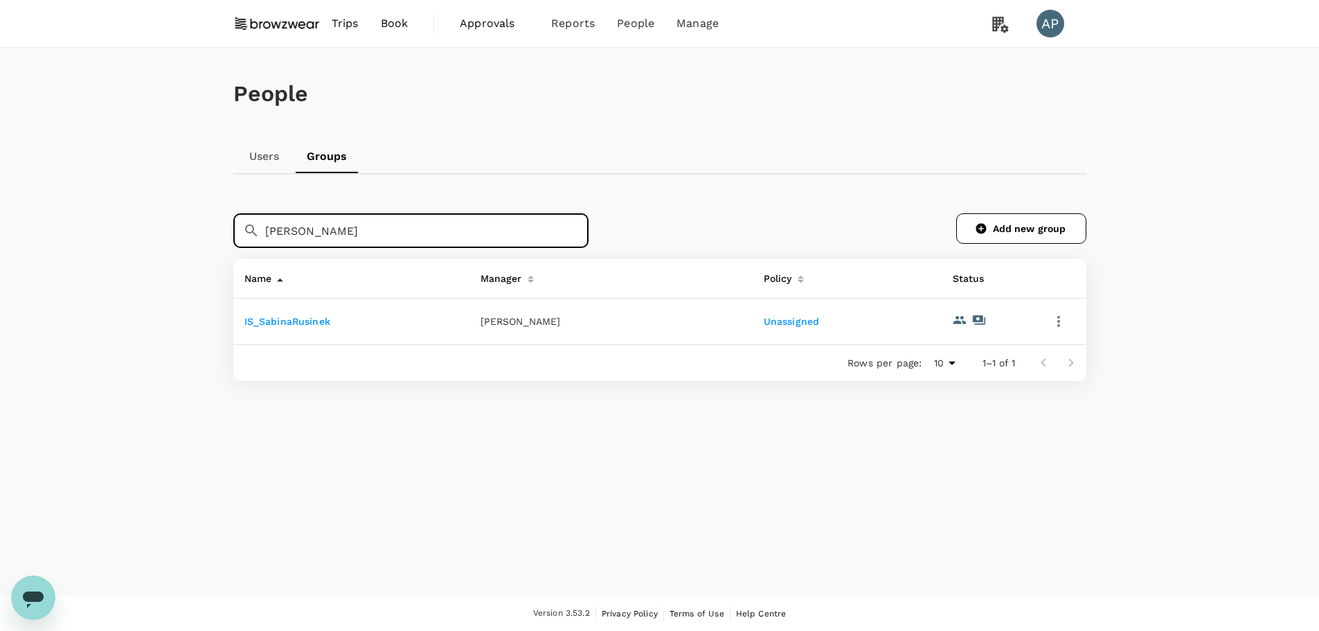
type input "Sabina"
click at [781, 321] on link "Unassigned" at bounding box center [792, 321] width 56 height 11
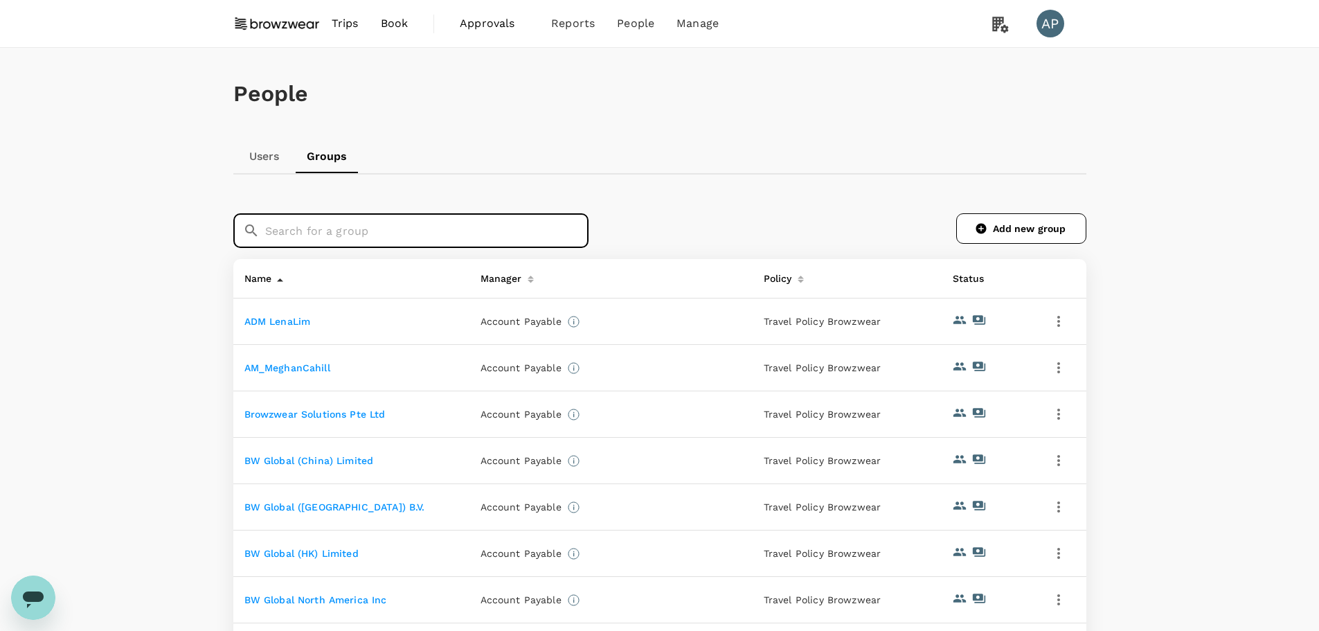
click at [454, 238] on input "text" at bounding box center [426, 230] width 323 height 35
click at [1051, 237] on link "Add new group" at bounding box center [1021, 228] width 130 height 30
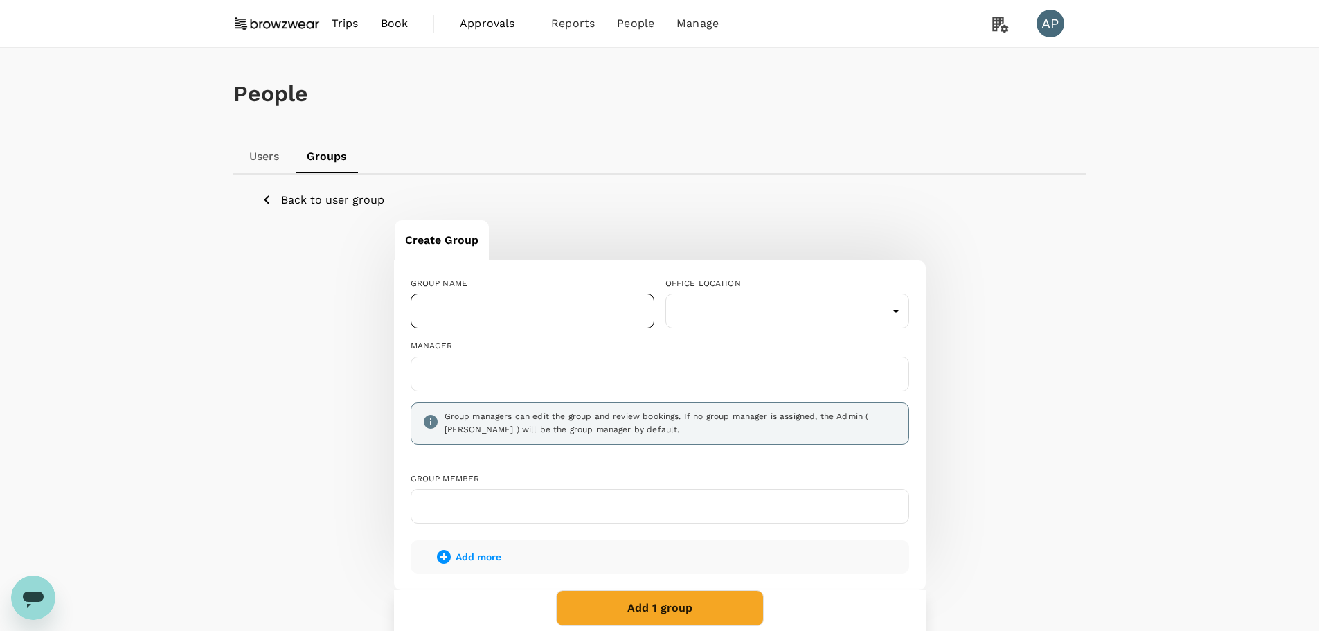
click at [529, 312] on input "text" at bounding box center [533, 311] width 244 height 35
type input "HR_JenniferPratt"
click at [756, 305] on body "Trips Book Approvals 0 Reports People Manage AP People Users Groups Back to use…" at bounding box center [659, 385] width 1319 height 771
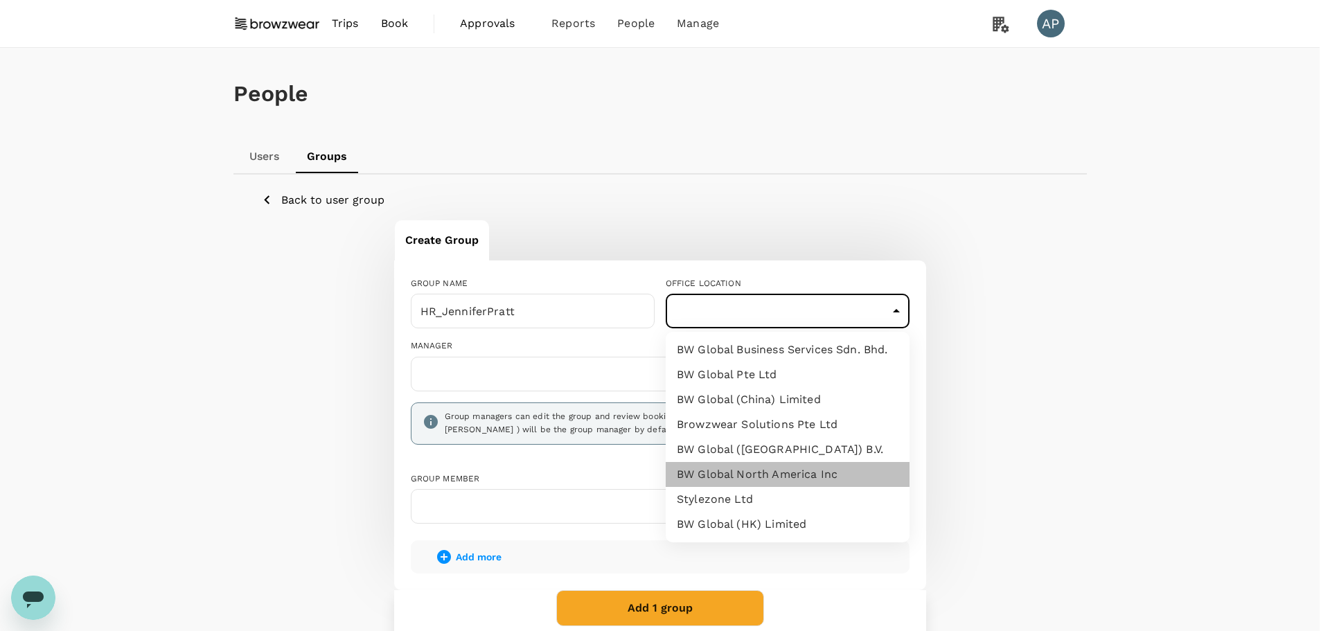
click at [824, 470] on li "BW Global North America Inc" at bounding box center [788, 474] width 244 height 25
type input "c0ae1bc6-d564-4e21-bbf6-6092f13d987d"
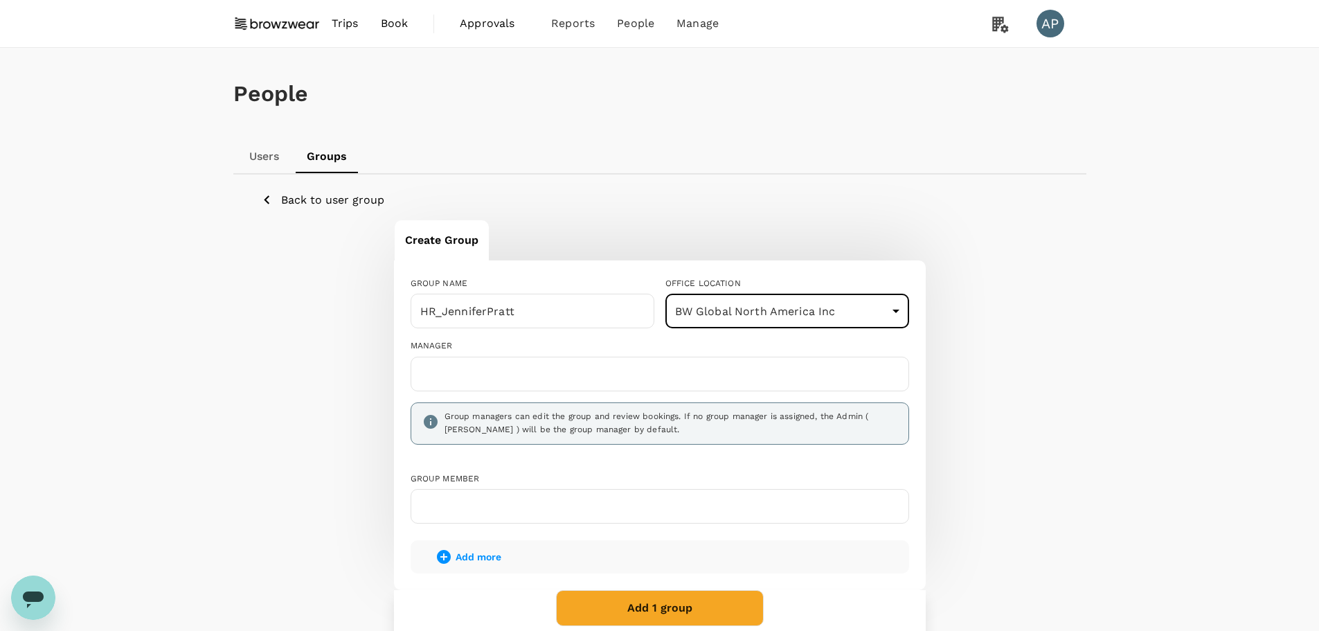
click at [519, 372] on input "text" at bounding box center [660, 374] width 486 height 22
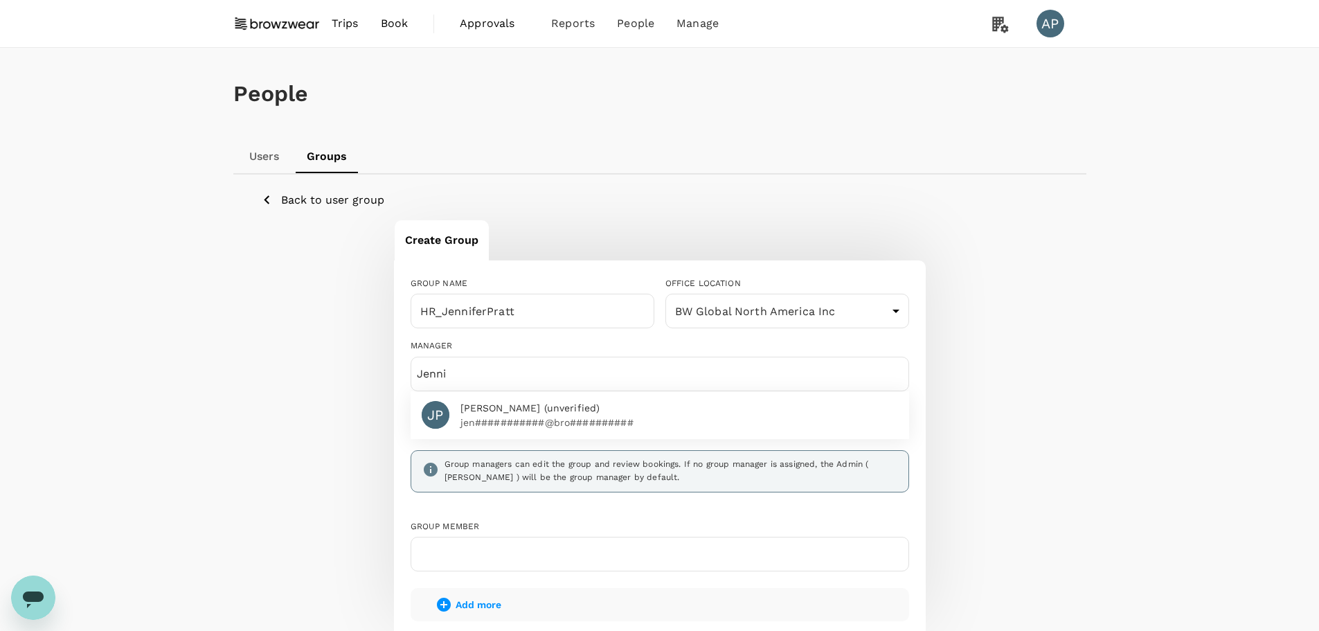
type input "Jenni"
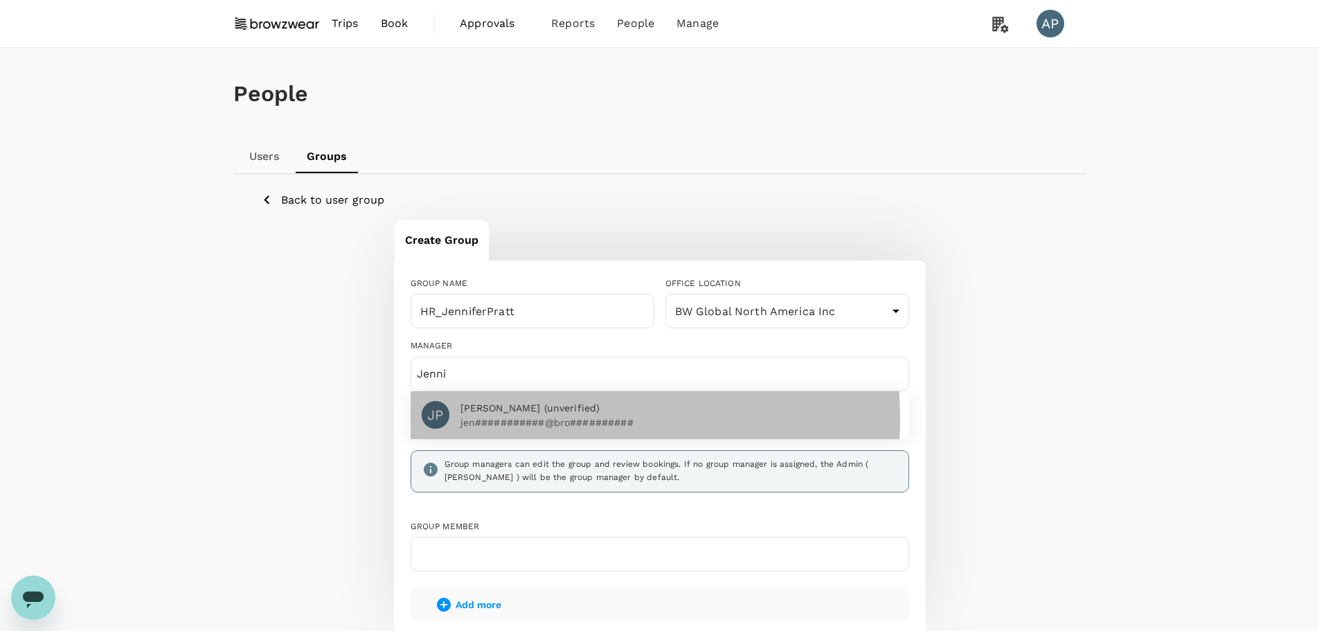
click at [530, 419] on p "jen###########@bro##########" at bounding box center [680, 423] width 438 height 14
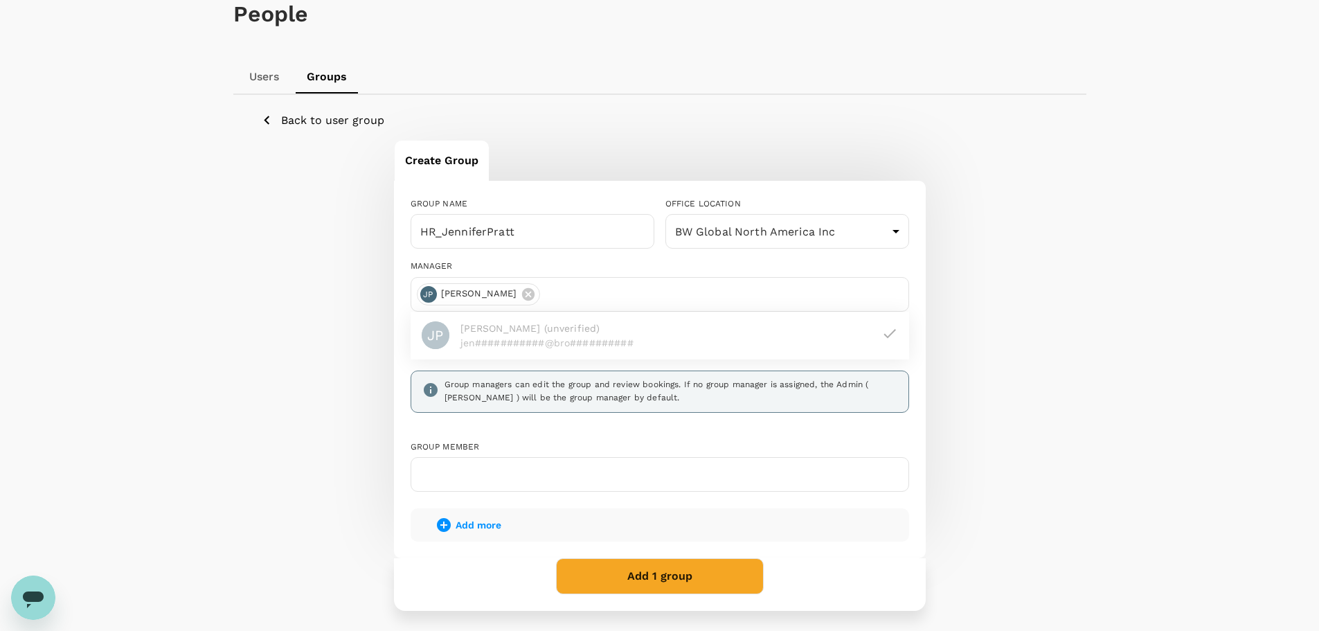
scroll to position [199, 0]
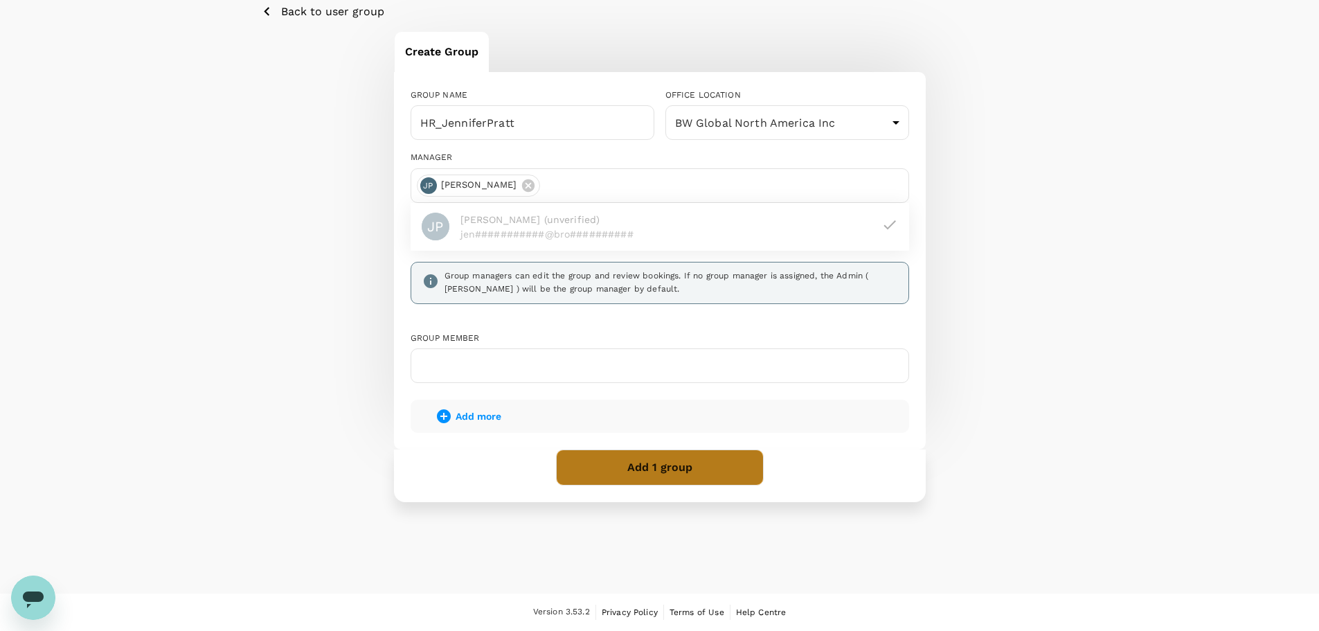
click at [694, 471] on button "Add 1 group" at bounding box center [660, 467] width 208 height 36
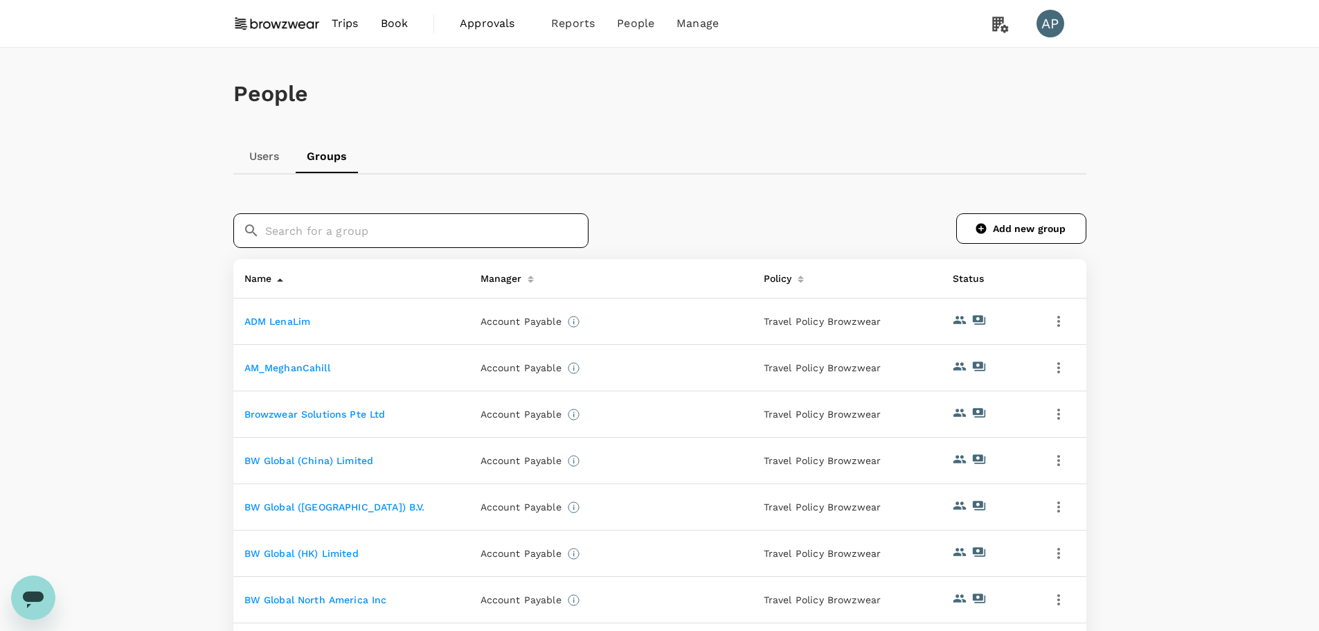
click at [476, 232] on input "text" at bounding box center [426, 230] width 323 height 35
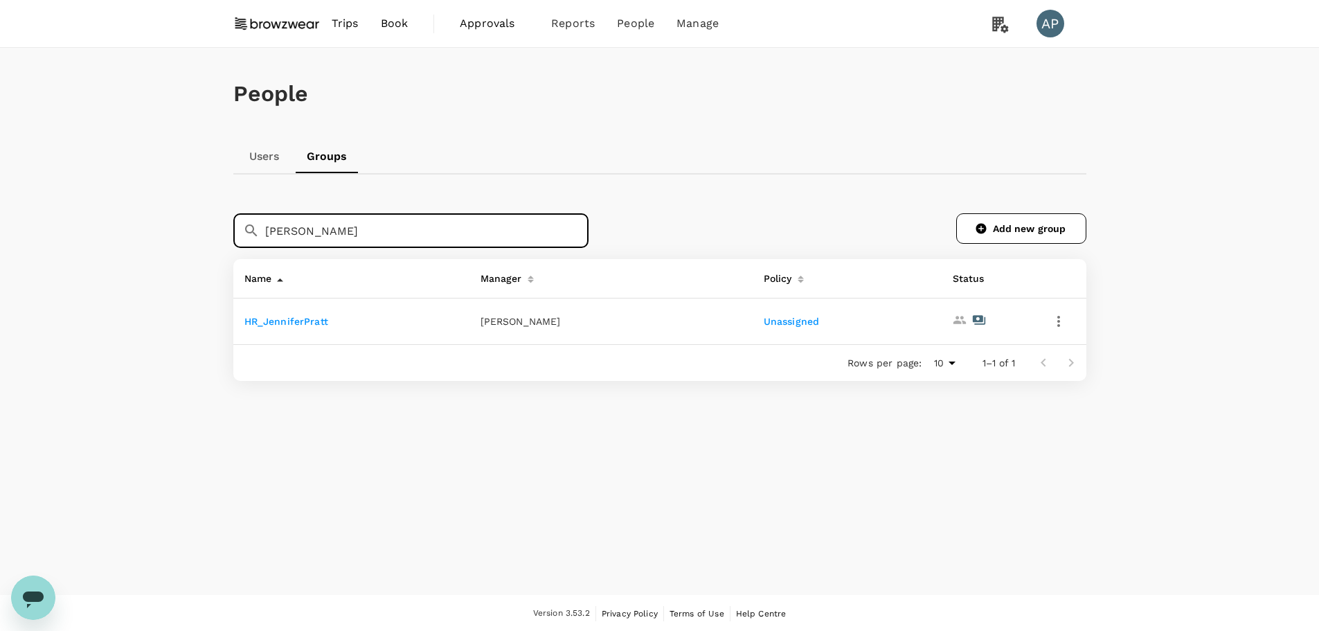
type input "[PERSON_NAME]"
click at [312, 316] on link "HR_JenniferPratt" at bounding box center [286, 321] width 84 height 11
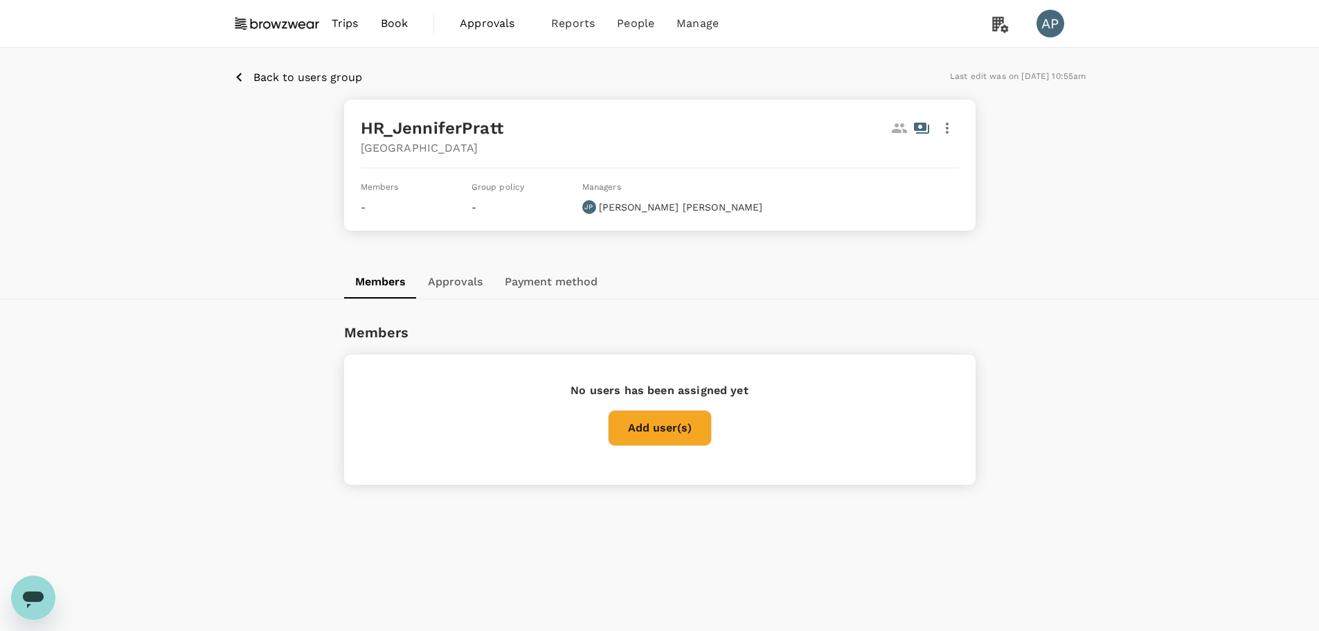
click at [949, 122] on icon "button" at bounding box center [947, 128] width 17 height 17
click at [929, 163] on span "Edit" at bounding box center [930, 165] width 36 height 17
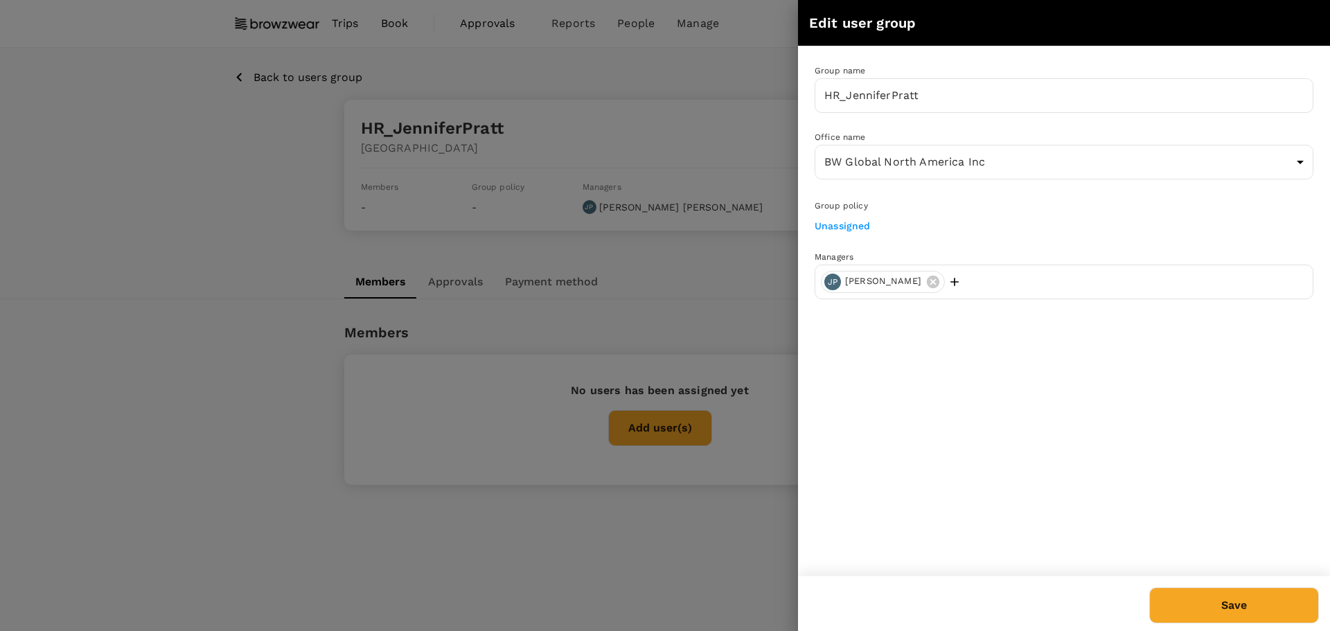
click at [838, 222] on link "Unassigned" at bounding box center [842, 225] width 56 height 11
click at [1260, 610] on button "Save" at bounding box center [1234, 605] width 170 height 36
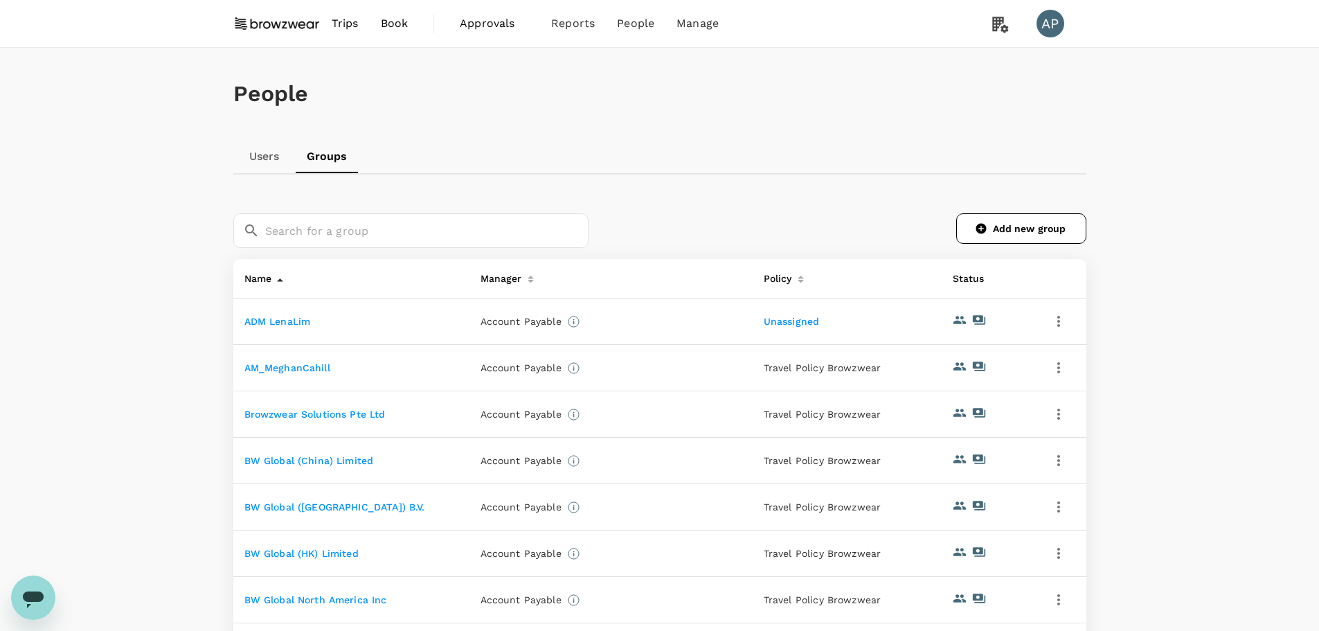
click at [257, 157] on link "Users" at bounding box center [264, 156] width 62 height 33
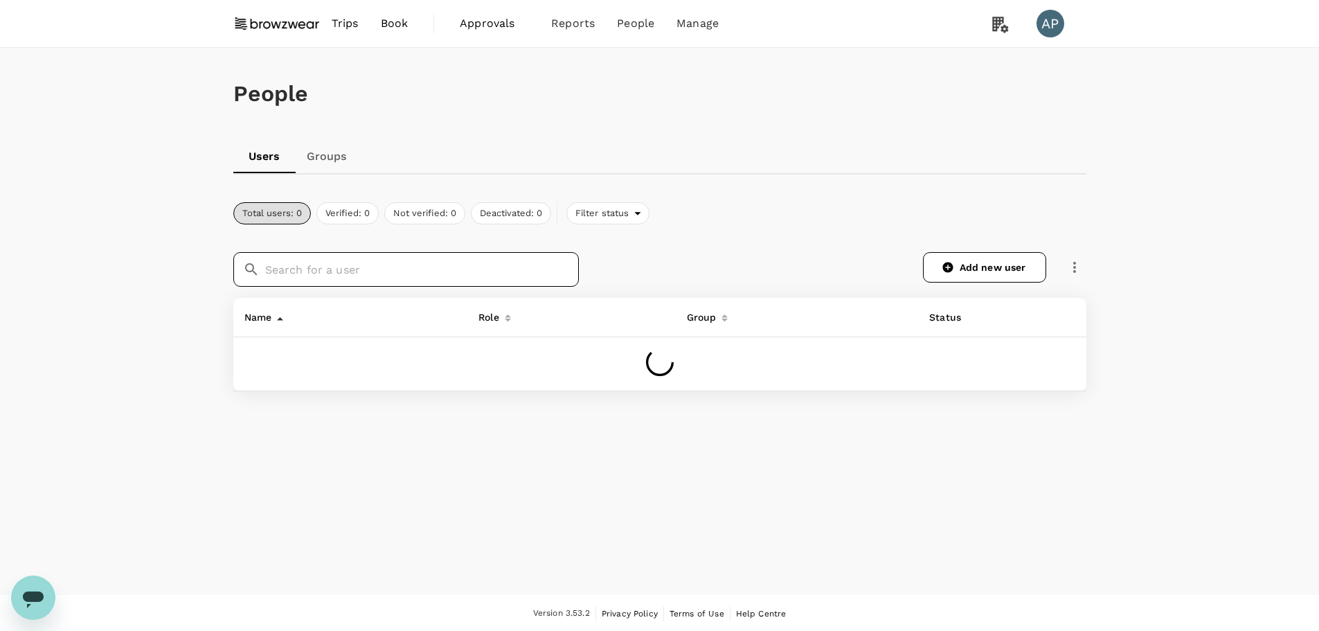
click at [388, 275] on input "text" at bounding box center [422, 269] width 314 height 35
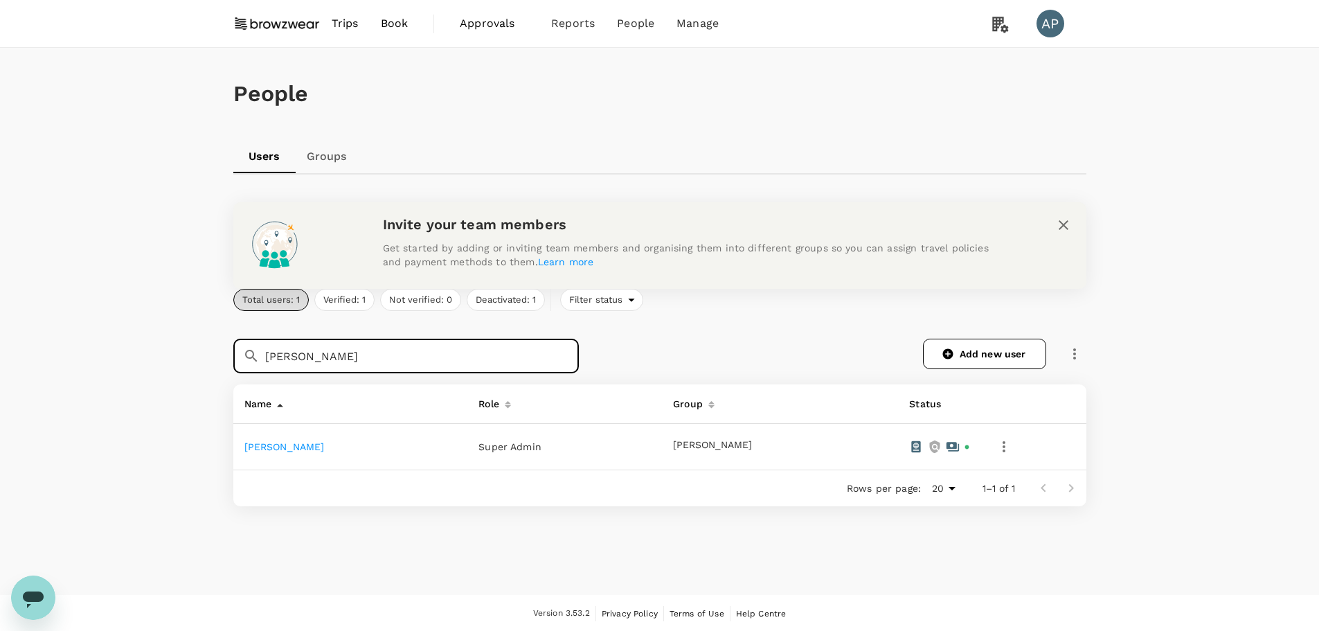
type input "[PERSON_NAME]"
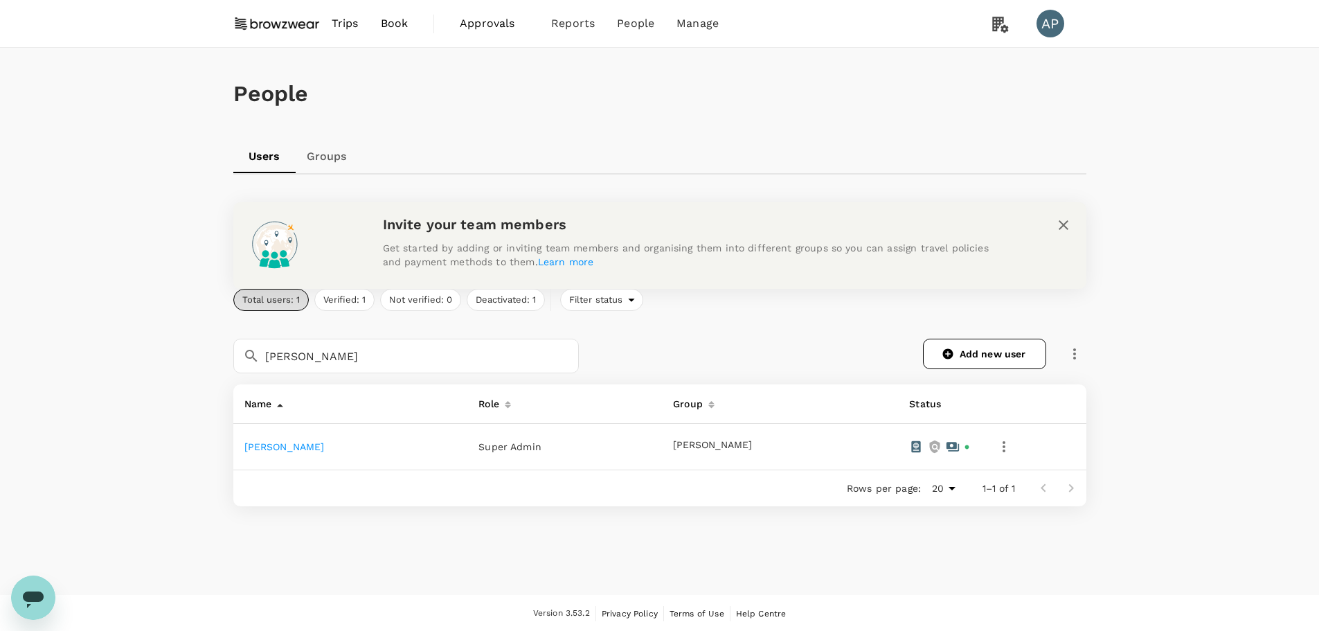
click at [305, 445] on link "[PERSON_NAME]" at bounding box center [284, 446] width 80 height 11
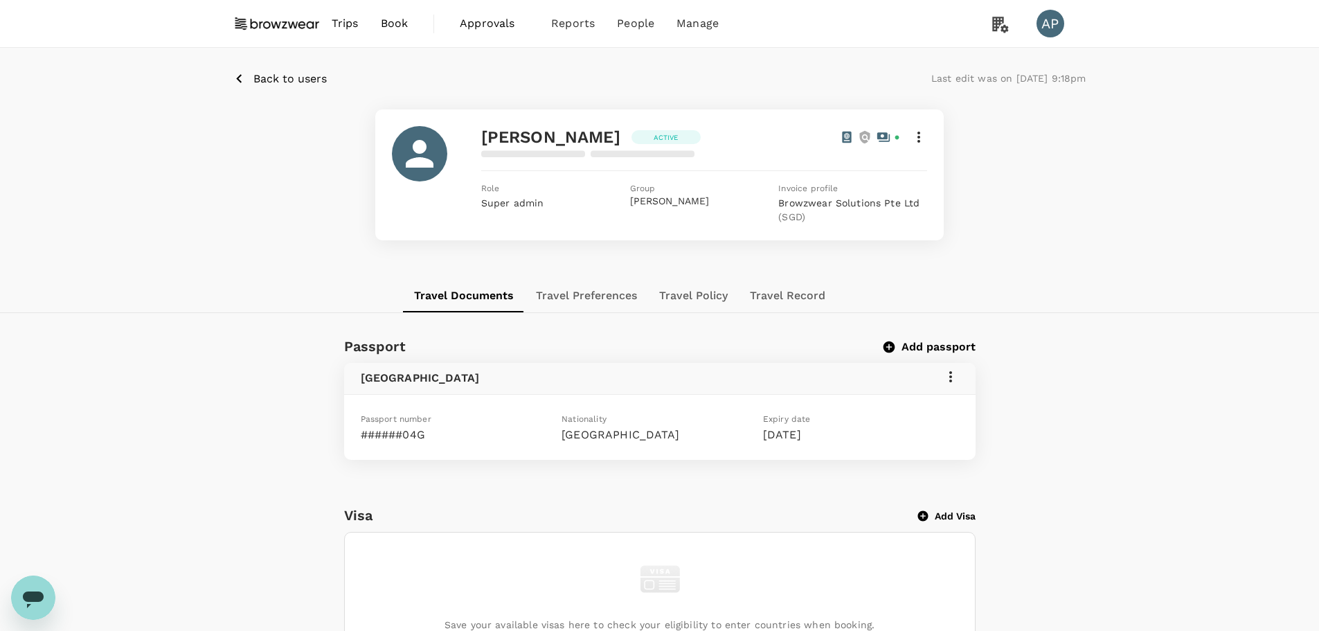
click at [922, 137] on icon at bounding box center [919, 137] width 17 height 17
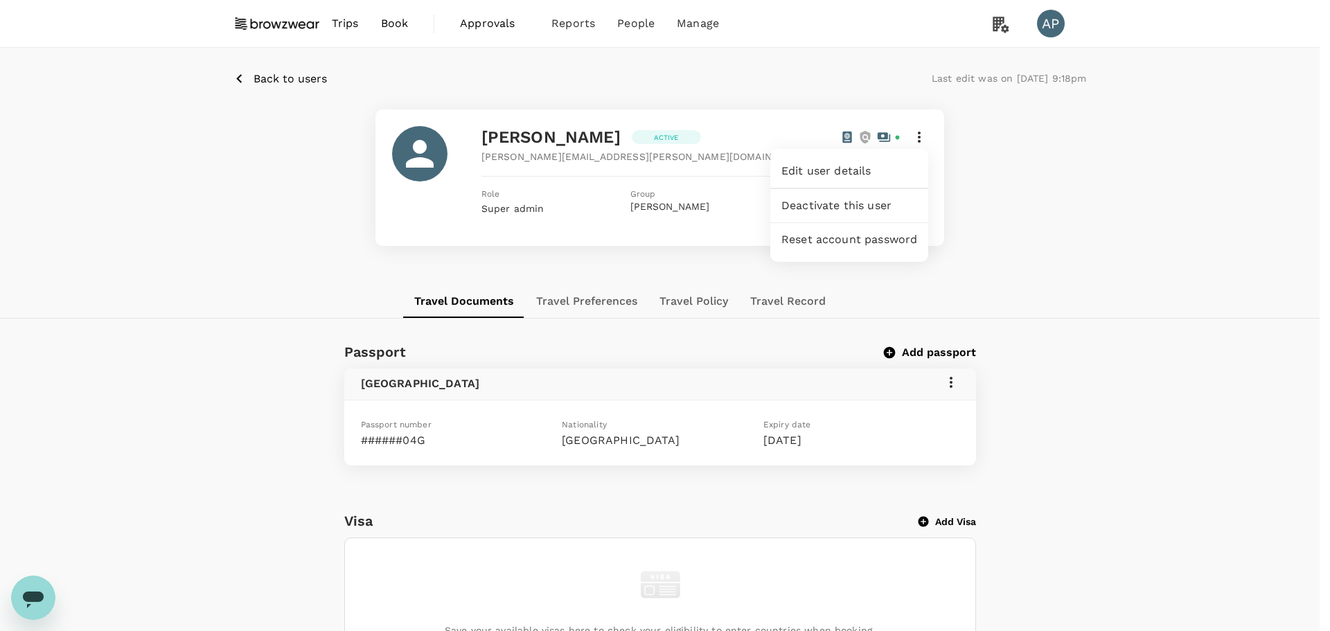
click at [868, 168] on span "Edit user details" at bounding box center [849, 171] width 136 height 17
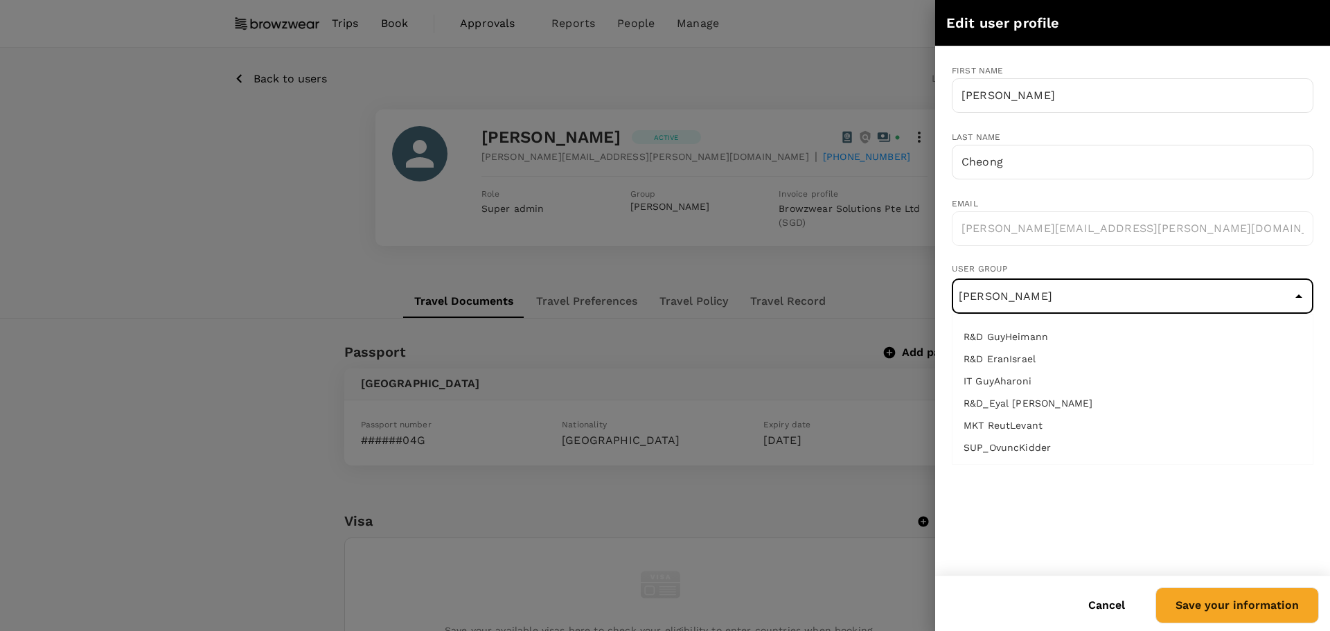
click at [1098, 305] on input "HR_Allison Delimon" at bounding box center [1132, 296] width 355 height 26
click at [1085, 337] on li "HR_JenniferPratt" at bounding box center [1132, 336] width 360 height 22
type input "HR_JenniferPratt"
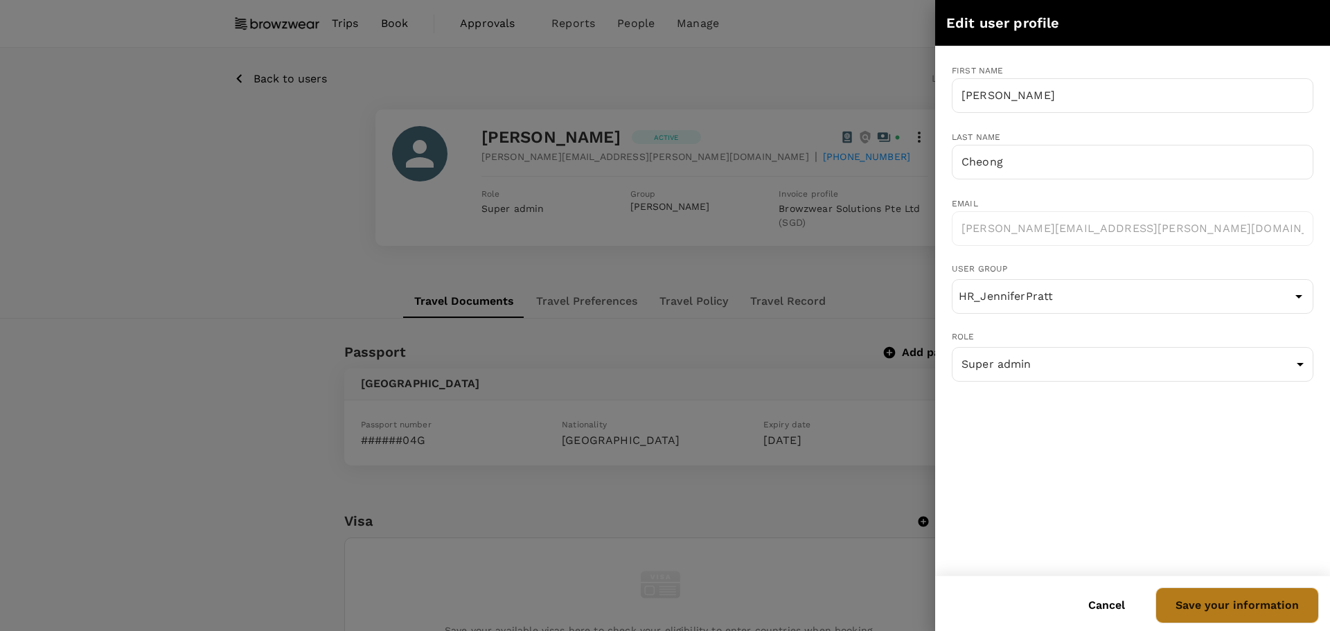
click at [1260, 607] on button "Save your information" at bounding box center [1236, 605] width 163 height 36
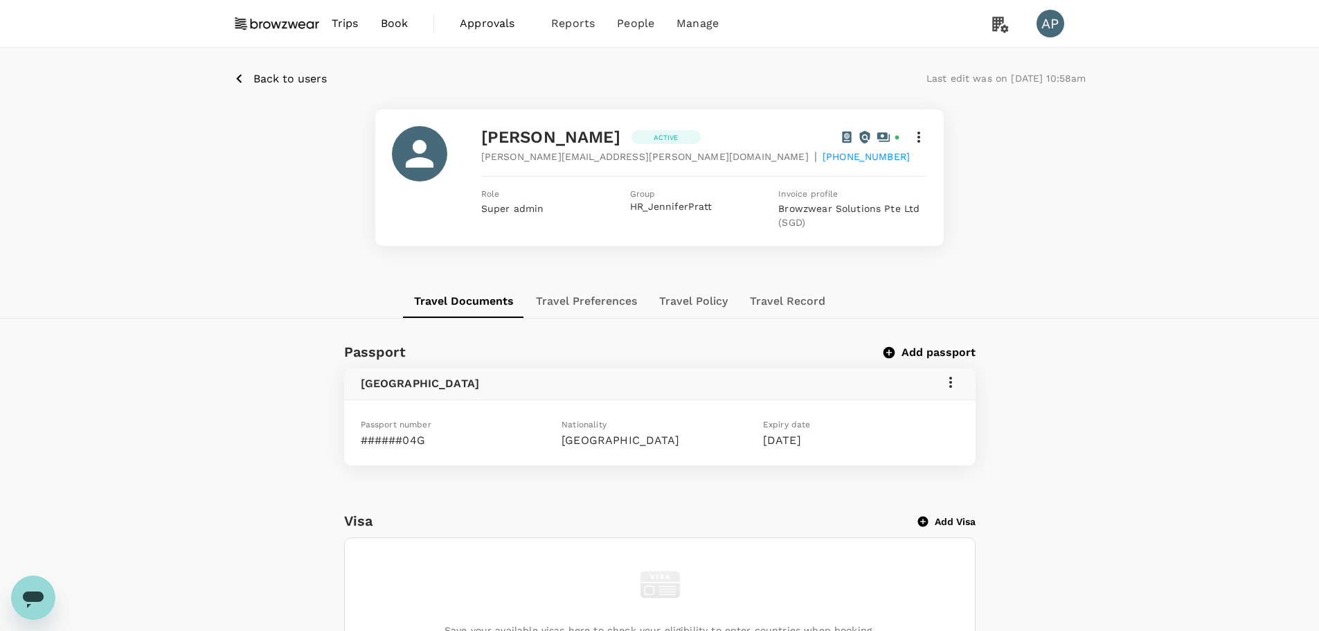
click at [276, 79] on span "Back to users" at bounding box center [289, 78] width 73 height 13
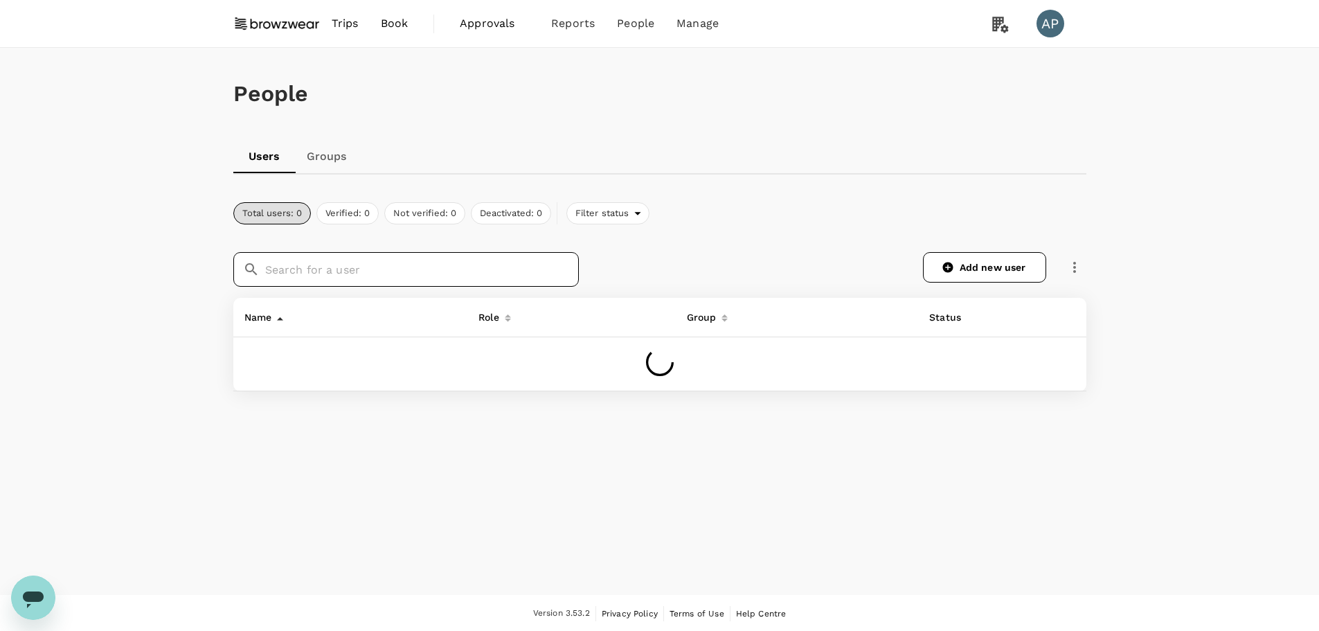
click at [403, 270] on input "text" at bounding box center [422, 269] width 314 height 35
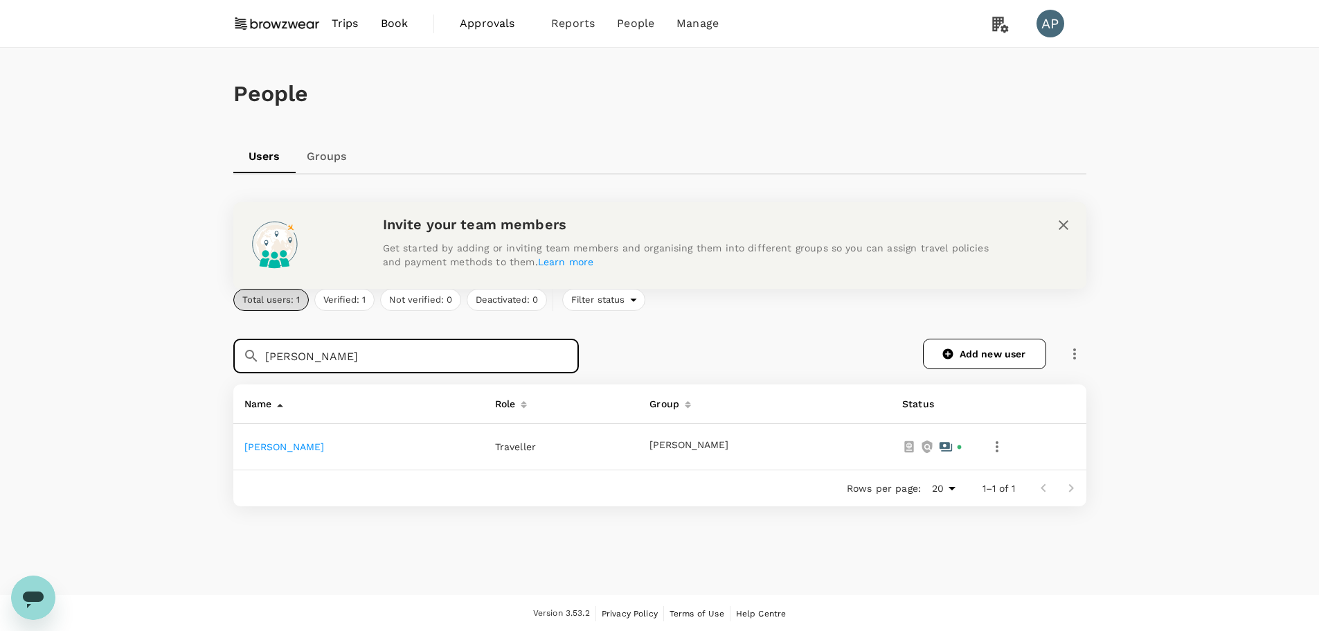
type input "[PERSON_NAME]"
click at [292, 449] on link "[PERSON_NAME]" at bounding box center [284, 446] width 80 height 11
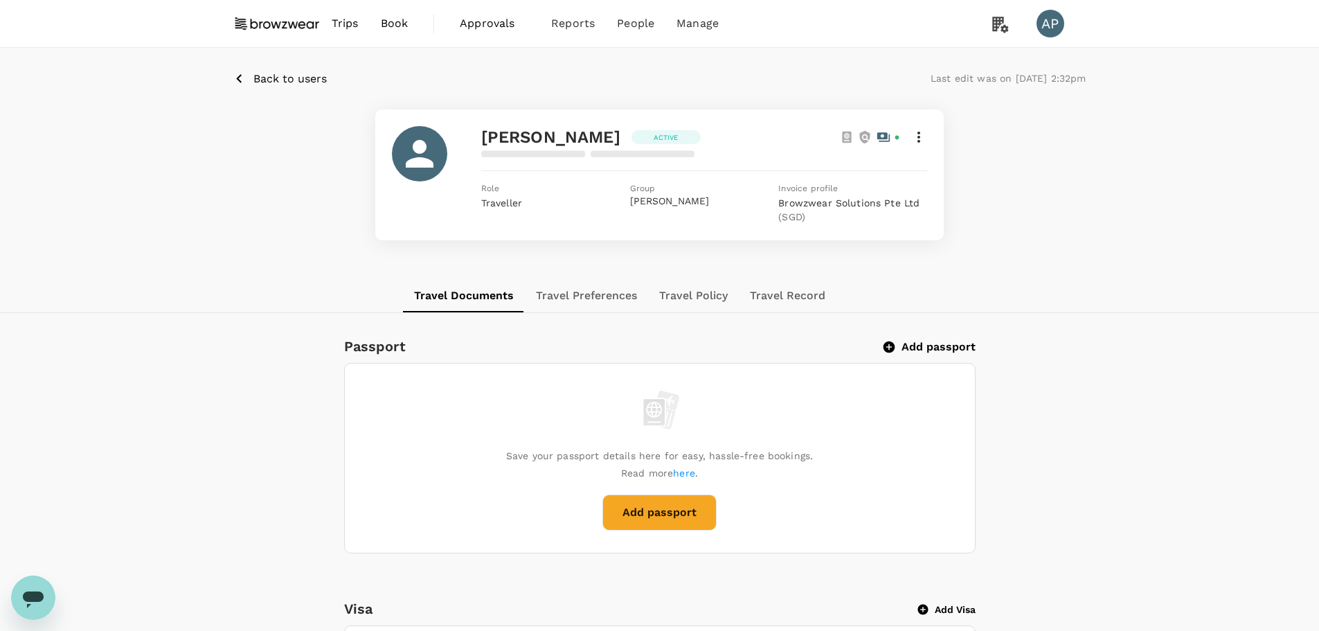
click at [922, 138] on icon at bounding box center [919, 137] width 17 height 17
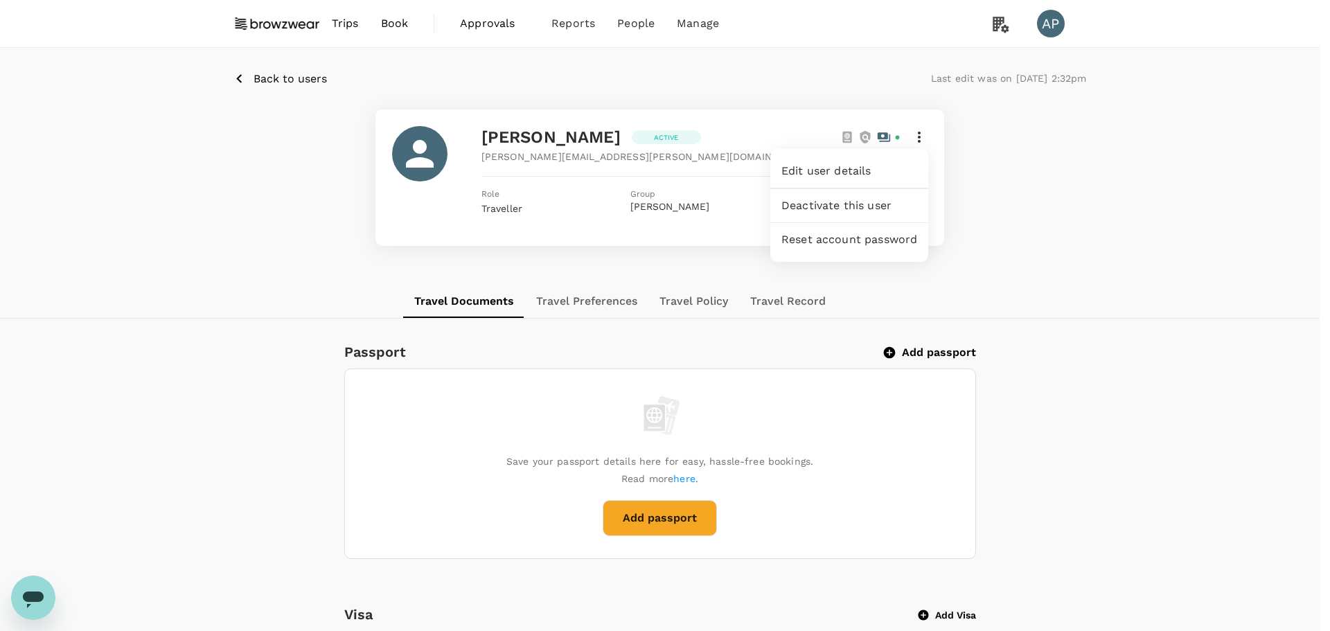
click at [873, 167] on span "Edit user details" at bounding box center [849, 171] width 136 height 17
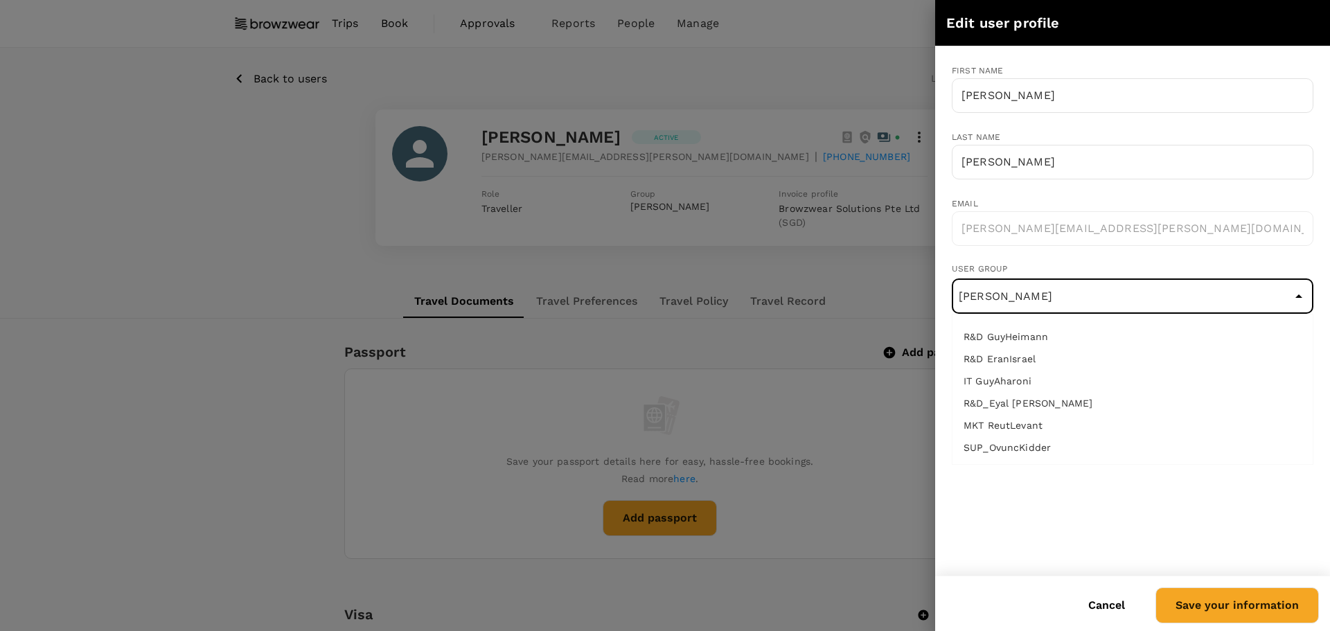
click at [1085, 298] on input "[PERSON_NAME]" at bounding box center [1132, 296] width 355 height 26
click at [1058, 335] on li "HR_JenniferPratt" at bounding box center [1132, 336] width 360 height 22
type input "HR_JenniferPratt"
click at [1224, 608] on button "Save your information" at bounding box center [1236, 605] width 163 height 36
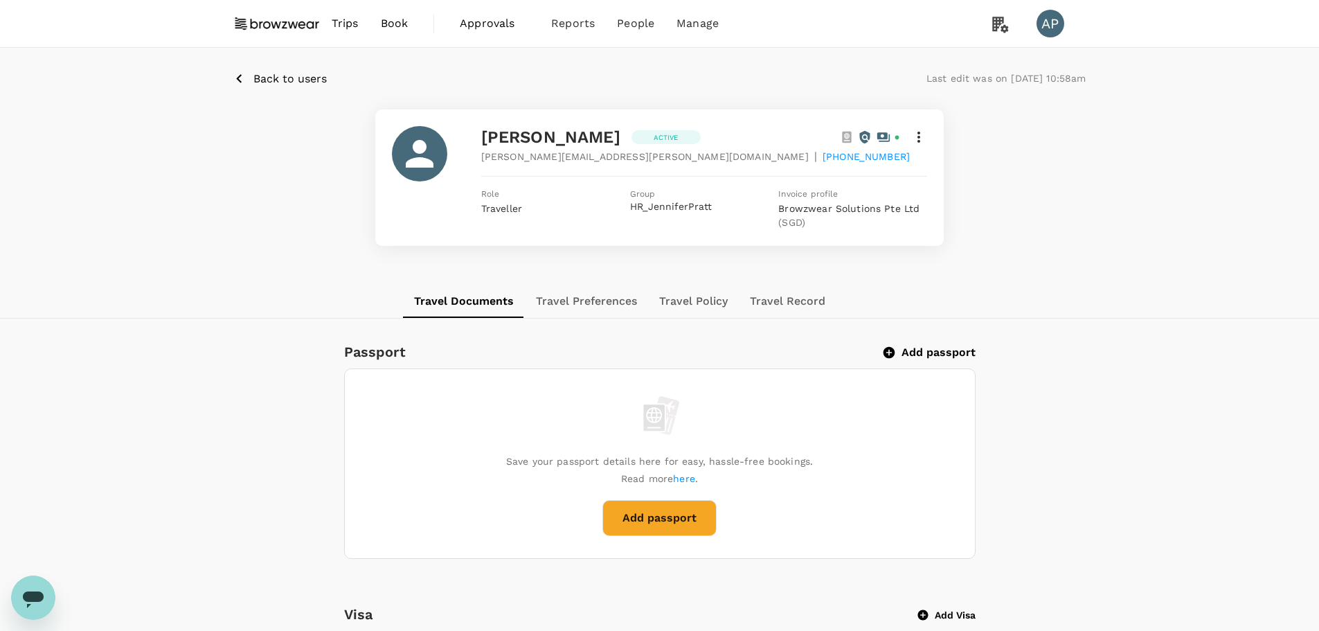
click at [312, 77] on span "Back to users" at bounding box center [289, 78] width 73 height 13
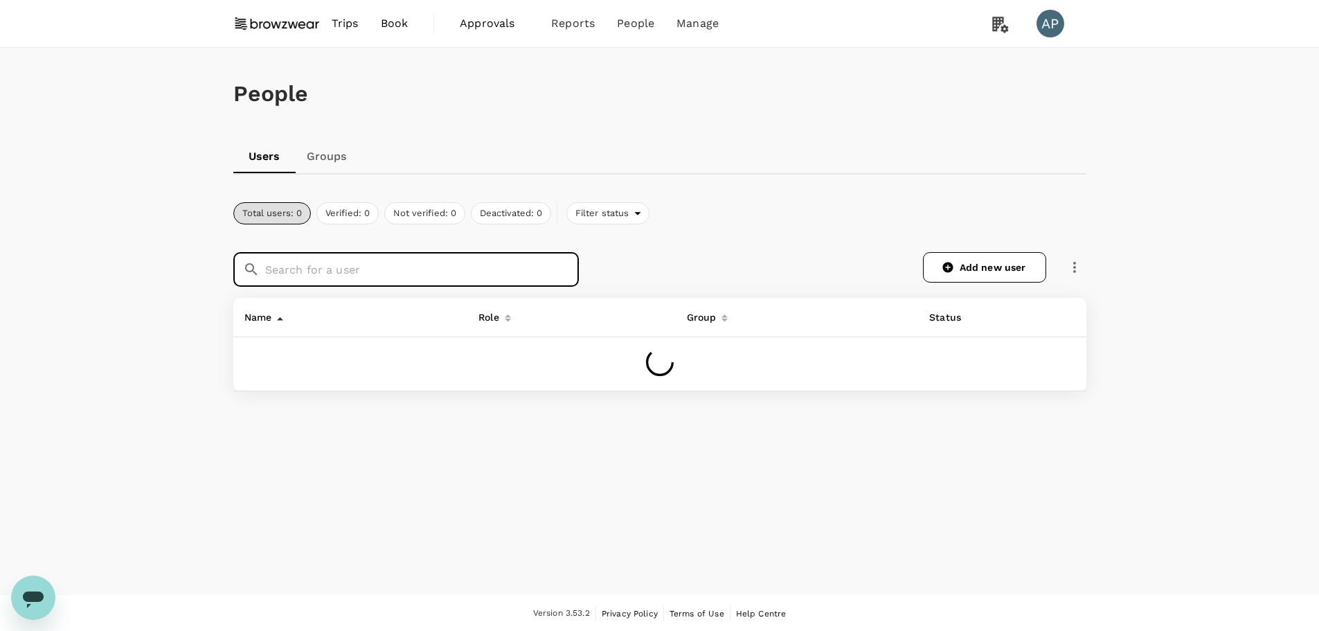
click at [371, 274] on input "text" at bounding box center [422, 269] width 314 height 35
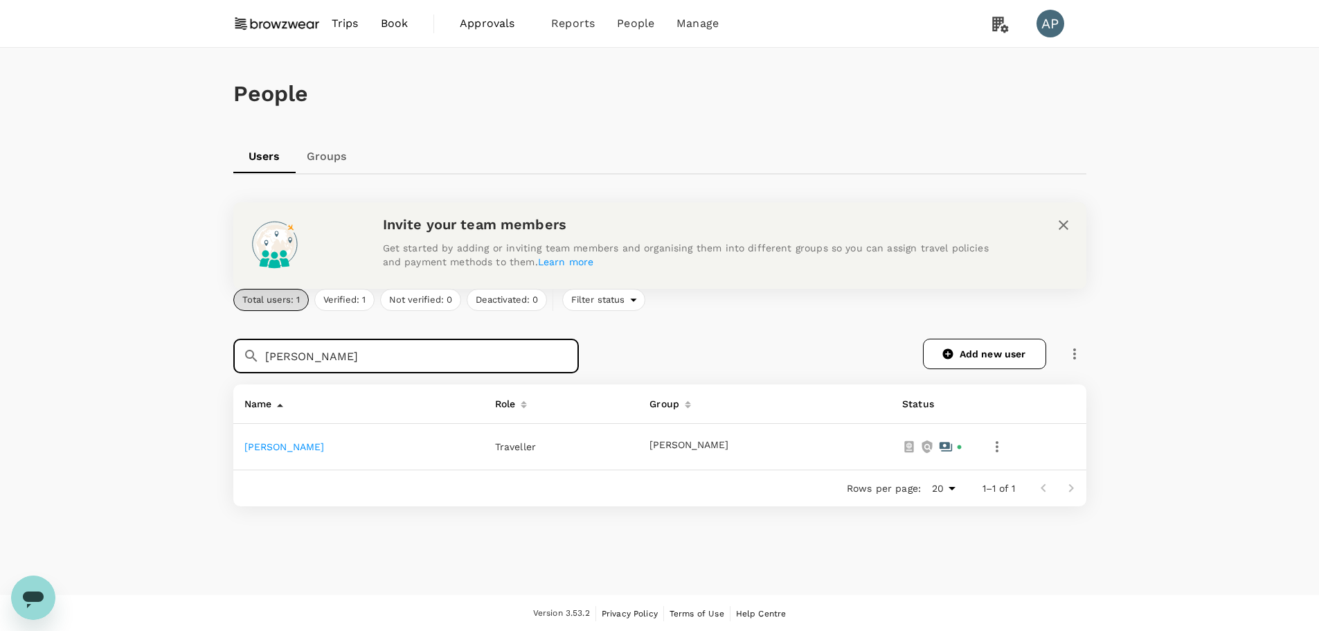
type input "[PERSON_NAME]"
click at [289, 447] on link "Katrina Wang" at bounding box center [284, 446] width 80 height 11
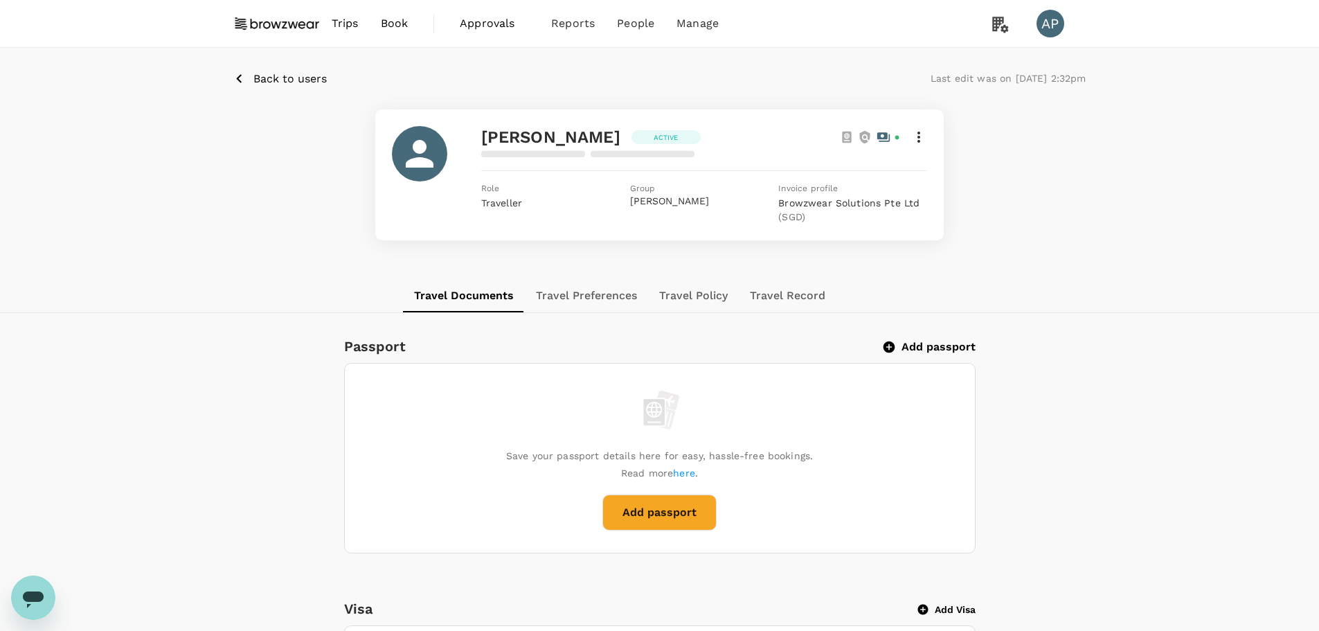
click at [920, 139] on icon at bounding box center [919, 137] width 17 height 17
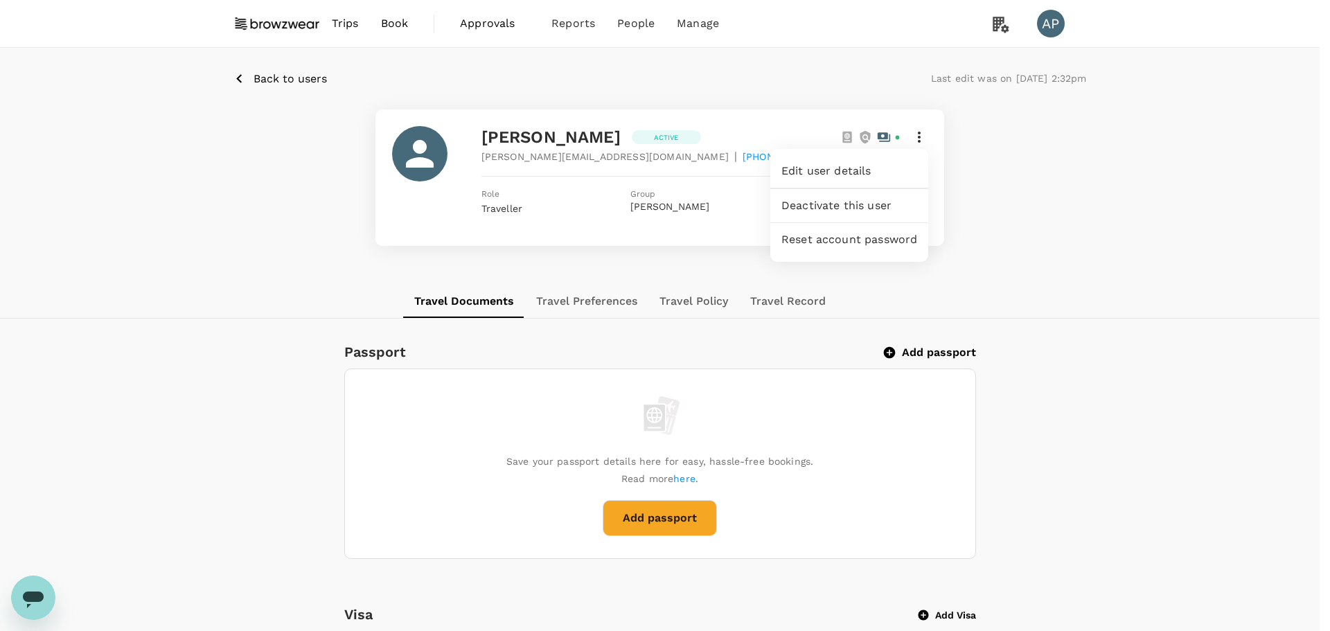
click at [864, 170] on span "Edit user details" at bounding box center [849, 171] width 136 height 17
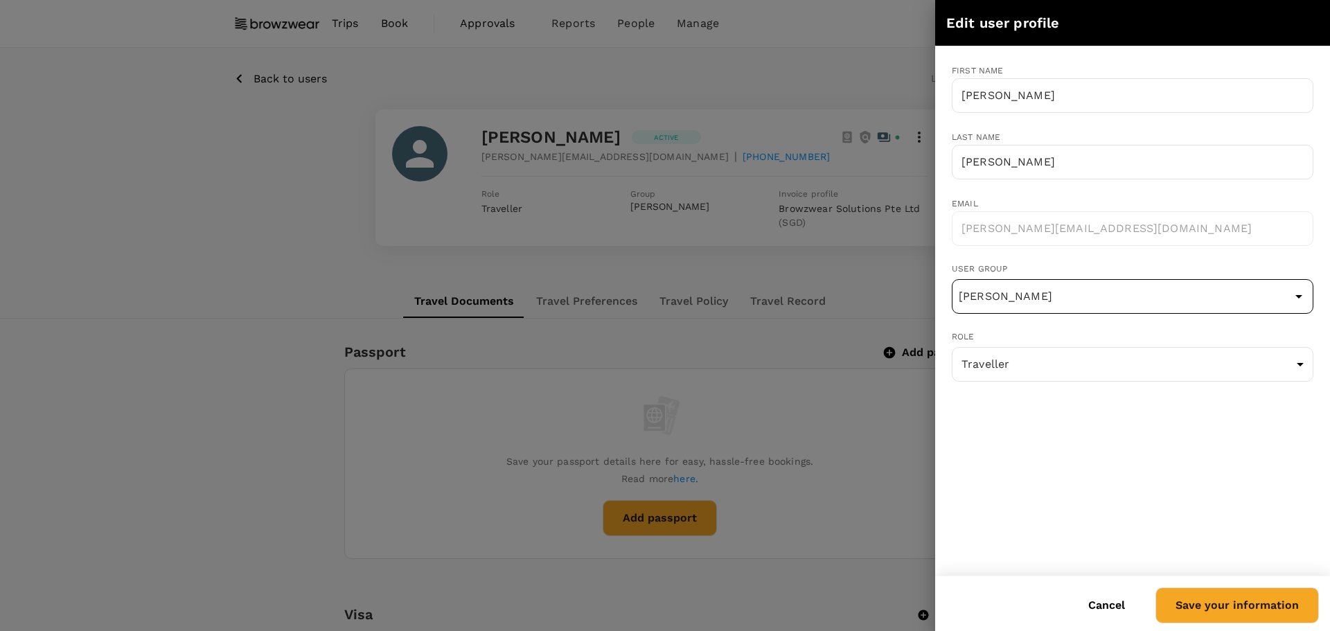
click at [1166, 303] on input "[PERSON_NAME]" at bounding box center [1132, 296] width 355 height 26
click at [1131, 335] on li "HR_JenniferPratt" at bounding box center [1132, 336] width 360 height 22
type input "HR_JenniferPratt"
click at [1261, 609] on button "Save your information" at bounding box center [1236, 605] width 163 height 36
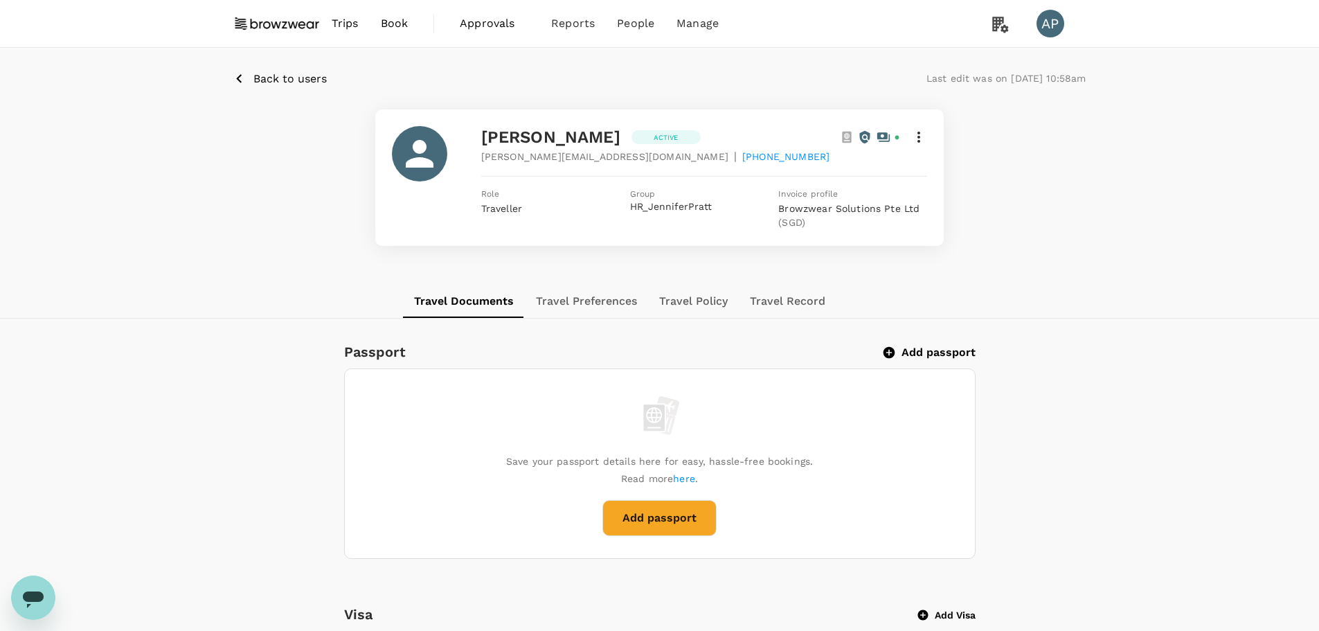
click at [284, 77] on span "Back to users" at bounding box center [289, 78] width 73 height 13
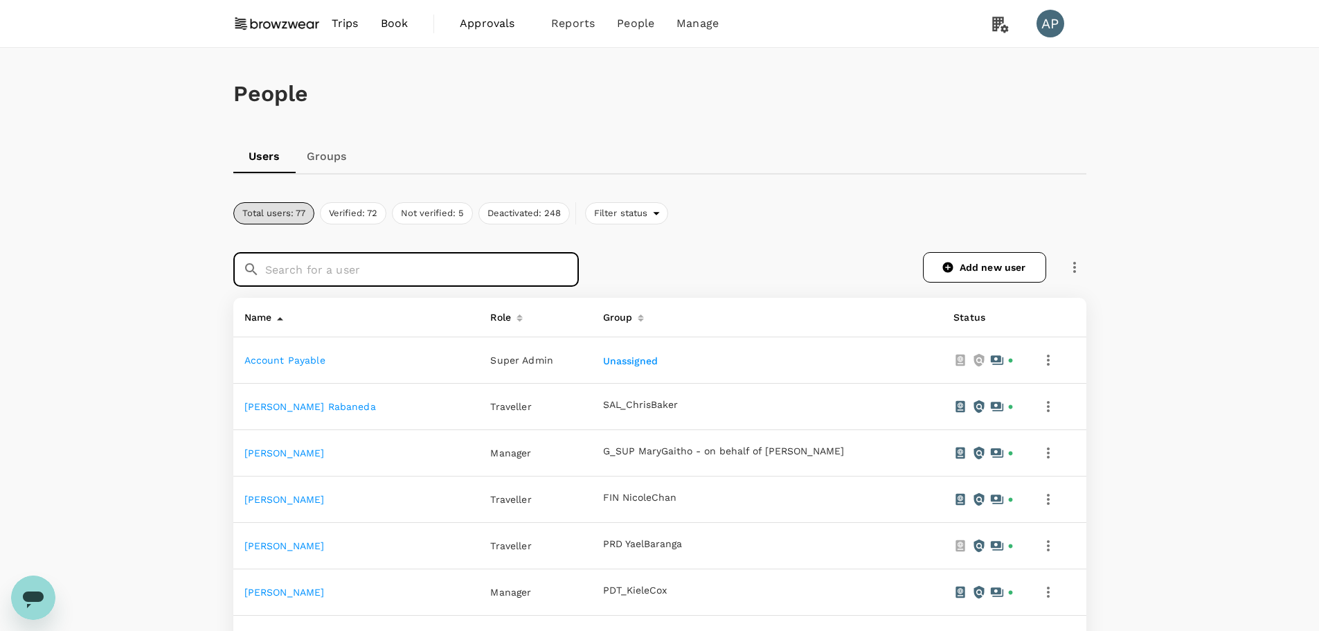
click at [402, 272] on input "text" at bounding box center [422, 269] width 314 height 35
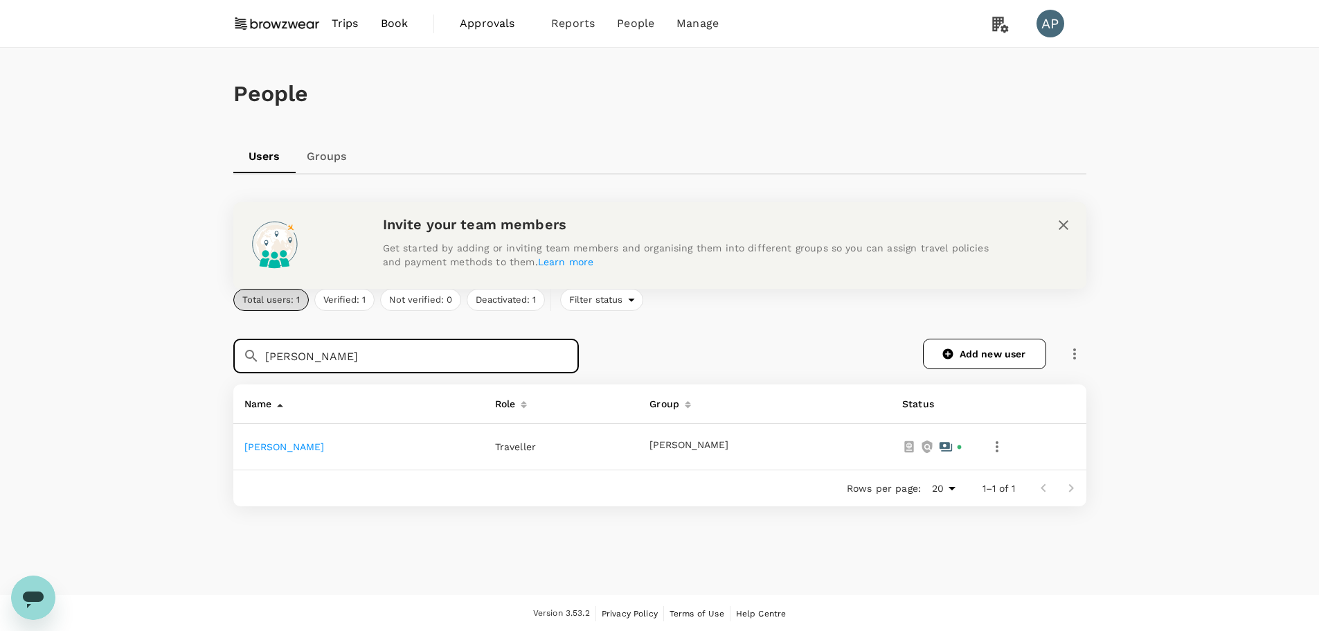
type input "[PERSON_NAME]"
click at [287, 449] on link "Jacob Martin" at bounding box center [284, 446] width 80 height 11
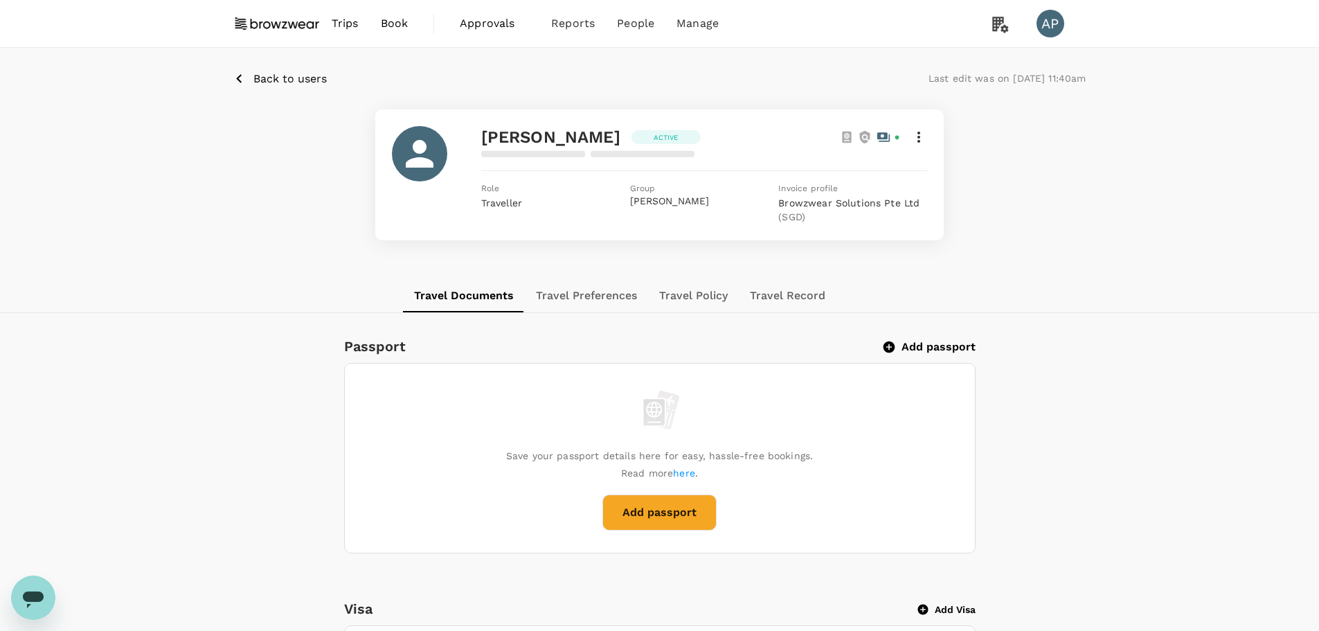
click at [921, 136] on icon at bounding box center [919, 137] width 17 height 17
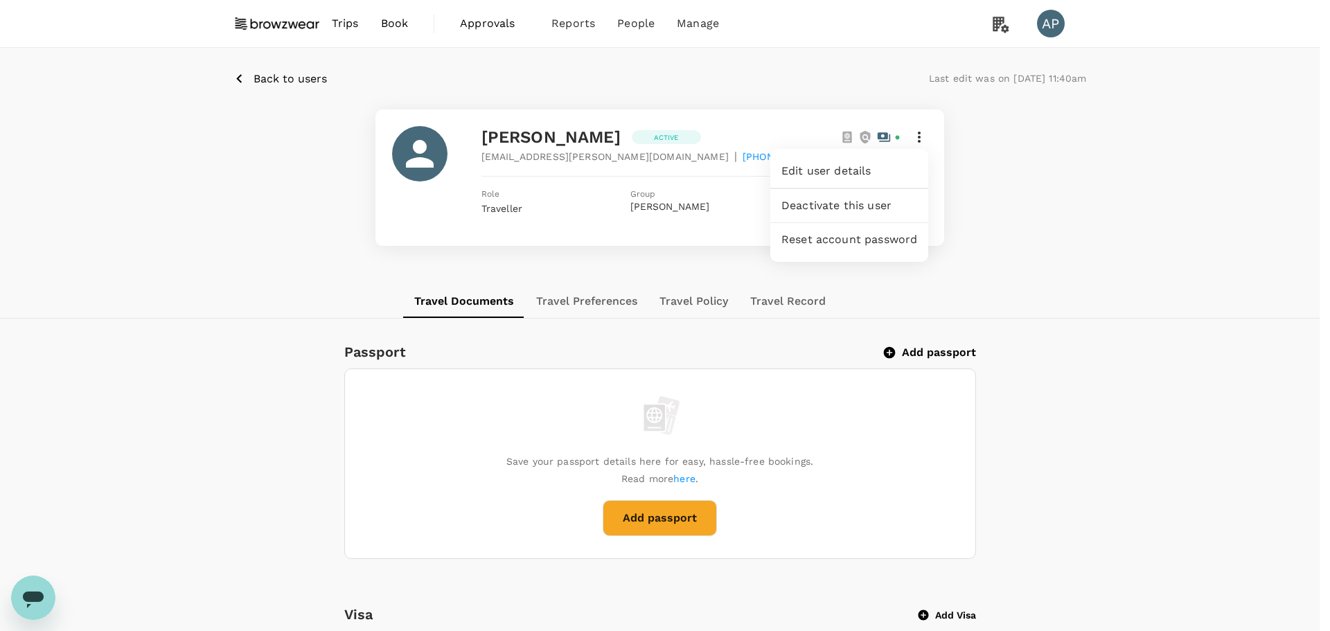
click at [861, 167] on span "Edit user details" at bounding box center [849, 171] width 136 height 17
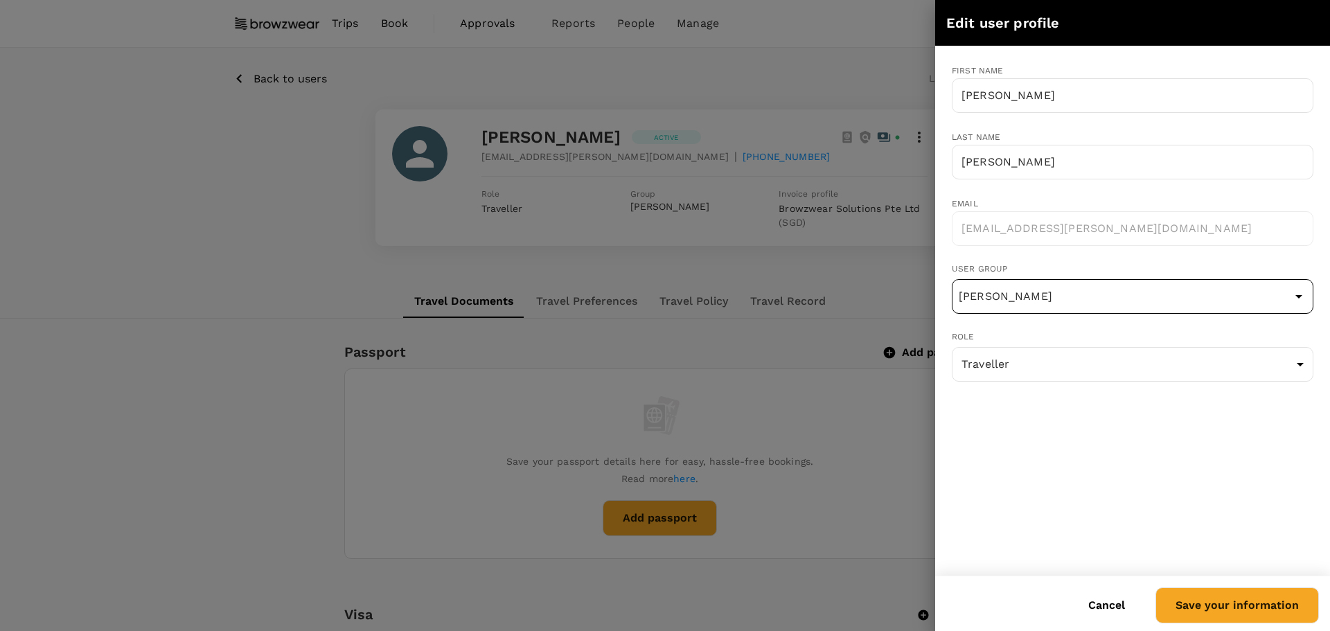
click at [1123, 305] on input "[PERSON_NAME]" at bounding box center [1132, 296] width 355 height 26
click at [1089, 332] on li "HR_JenniferPratt" at bounding box center [1132, 336] width 360 height 22
type input "HR_JenniferPratt"
click at [1226, 616] on button "Save your information" at bounding box center [1236, 605] width 163 height 36
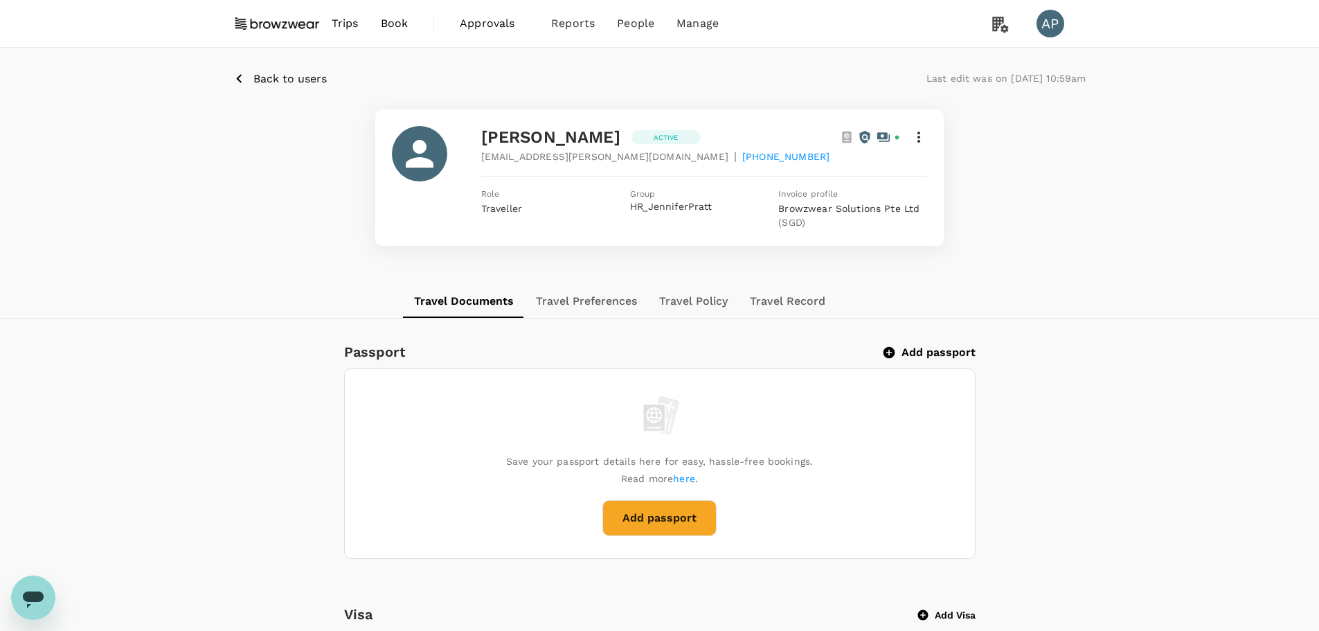
click at [301, 75] on span "Back to users" at bounding box center [289, 78] width 73 height 13
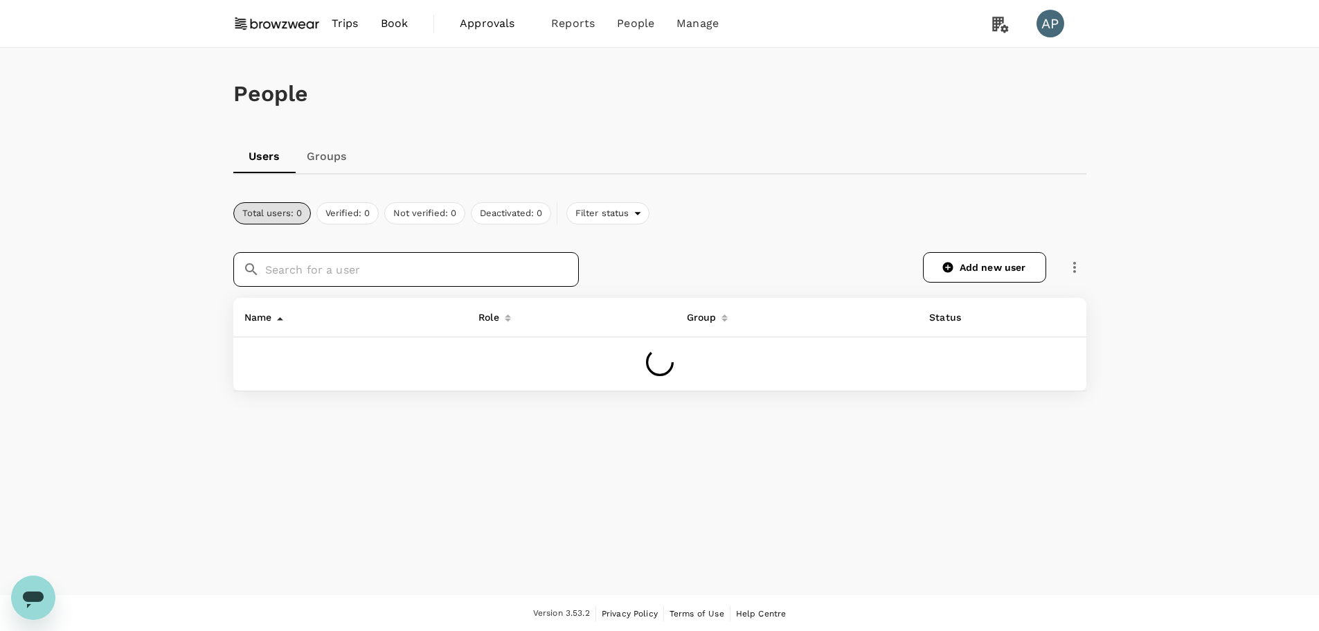
click at [325, 266] on input "text" at bounding box center [422, 269] width 314 height 35
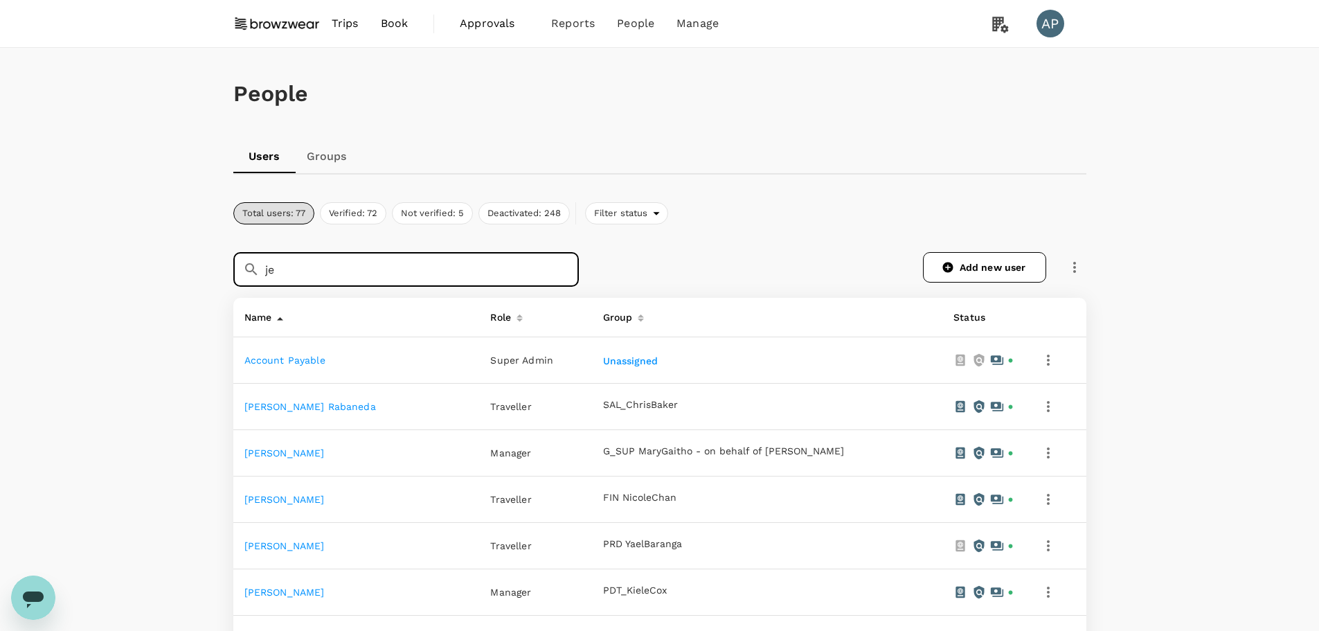
type input "j"
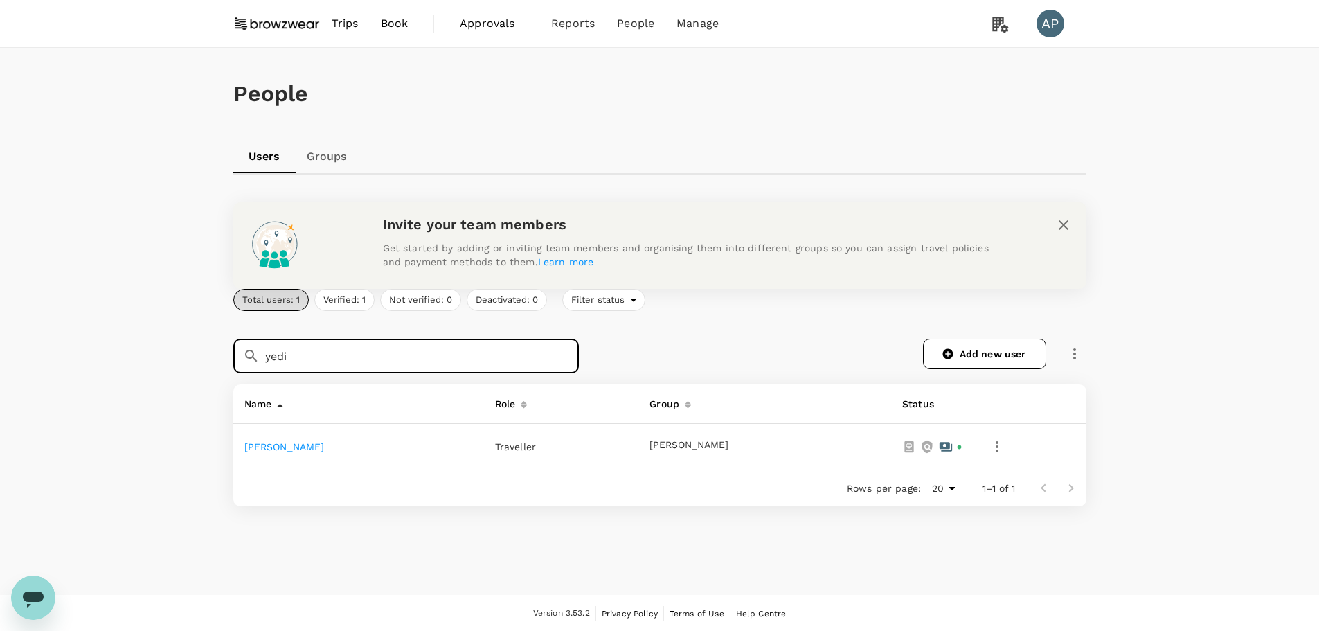
type input "yedi"
click at [265, 447] on link "Yedida Mor" at bounding box center [284, 446] width 80 height 11
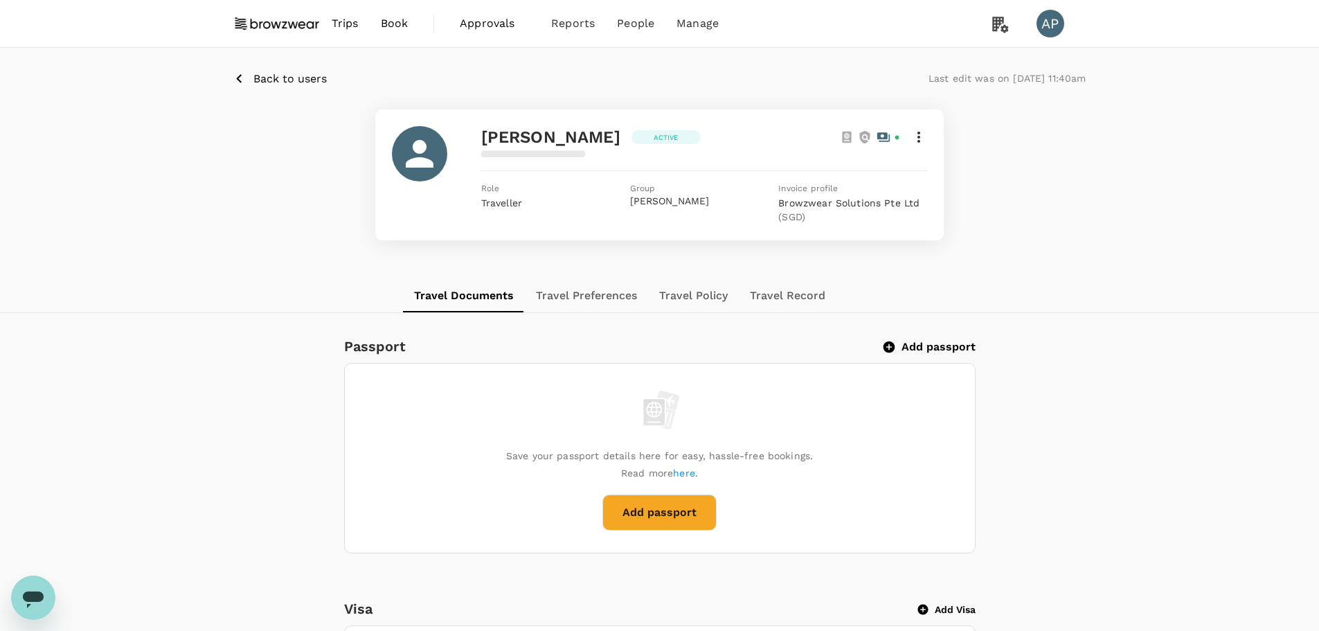
click at [920, 141] on icon at bounding box center [919, 137] width 3 height 11
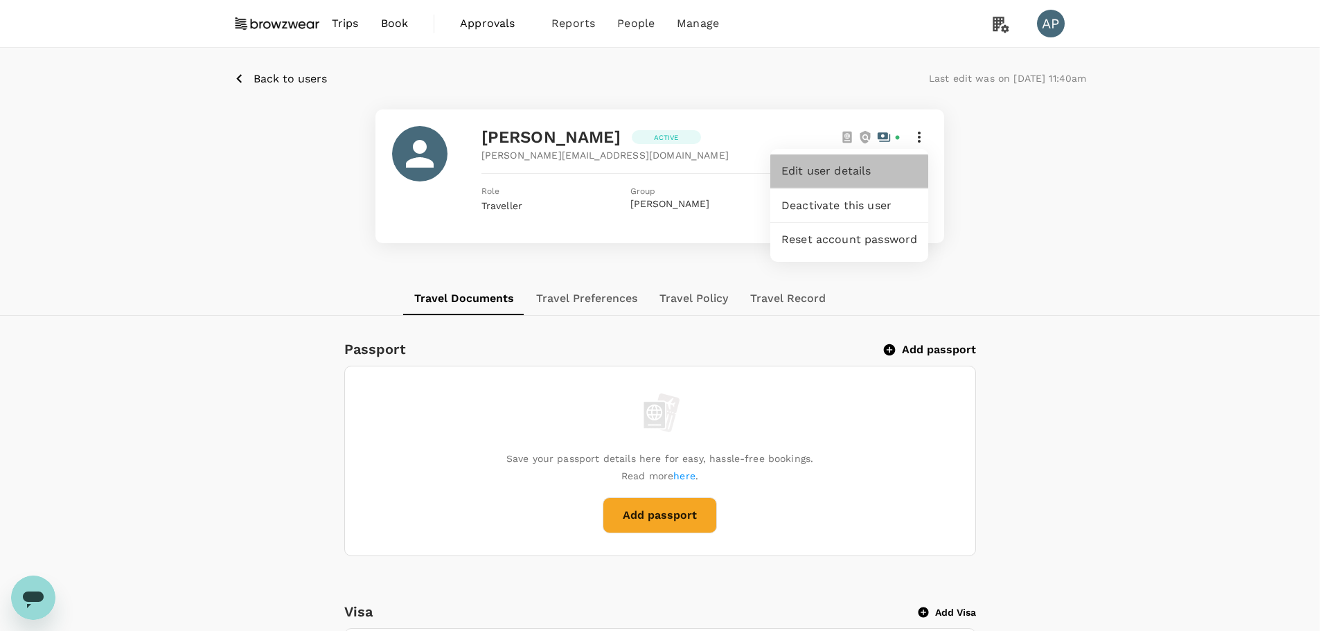
click at [871, 172] on span "Edit user details" at bounding box center [849, 171] width 136 height 17
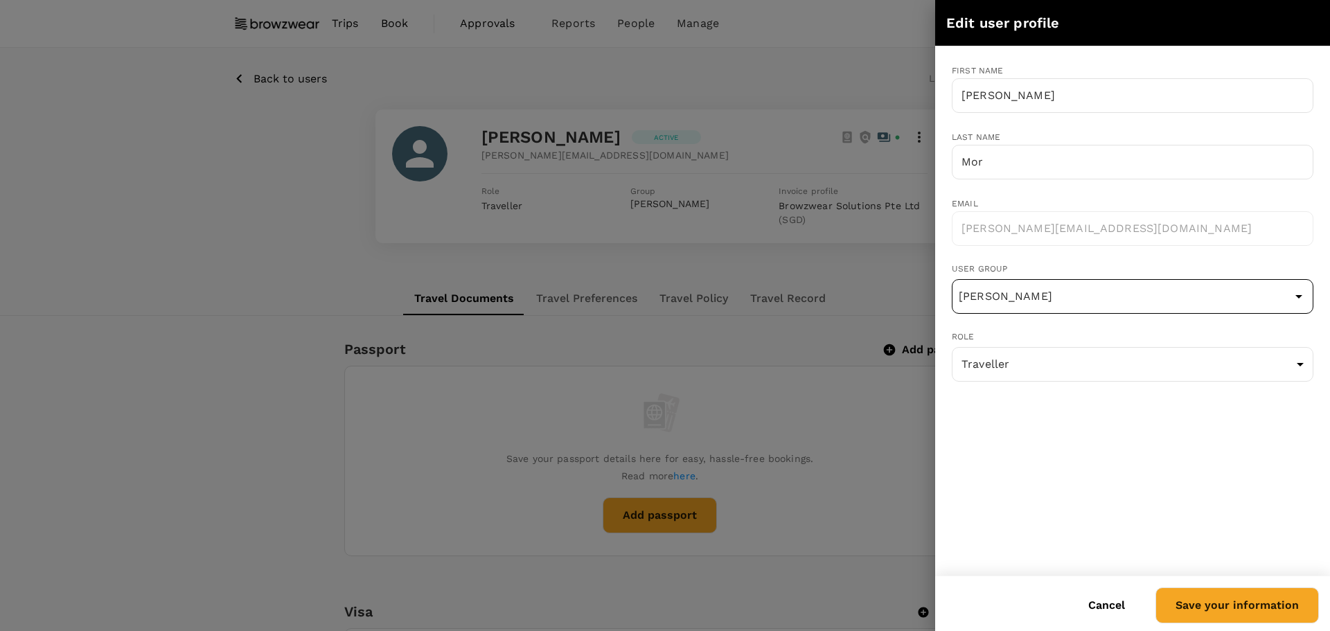
click at [1166, 306] on input "[PERSON_NAME]" at bounding box center [1132, 296] width 355 height 26
click at [1134, 332] on li "HR_JenniferPratt" at bounding box center [1132, 336] width 360 height 22
type input "HR_JenniferPratt"
click at [1256, 617] on button "Save your information" at bounding box center [1236, 605] width 163 height 36
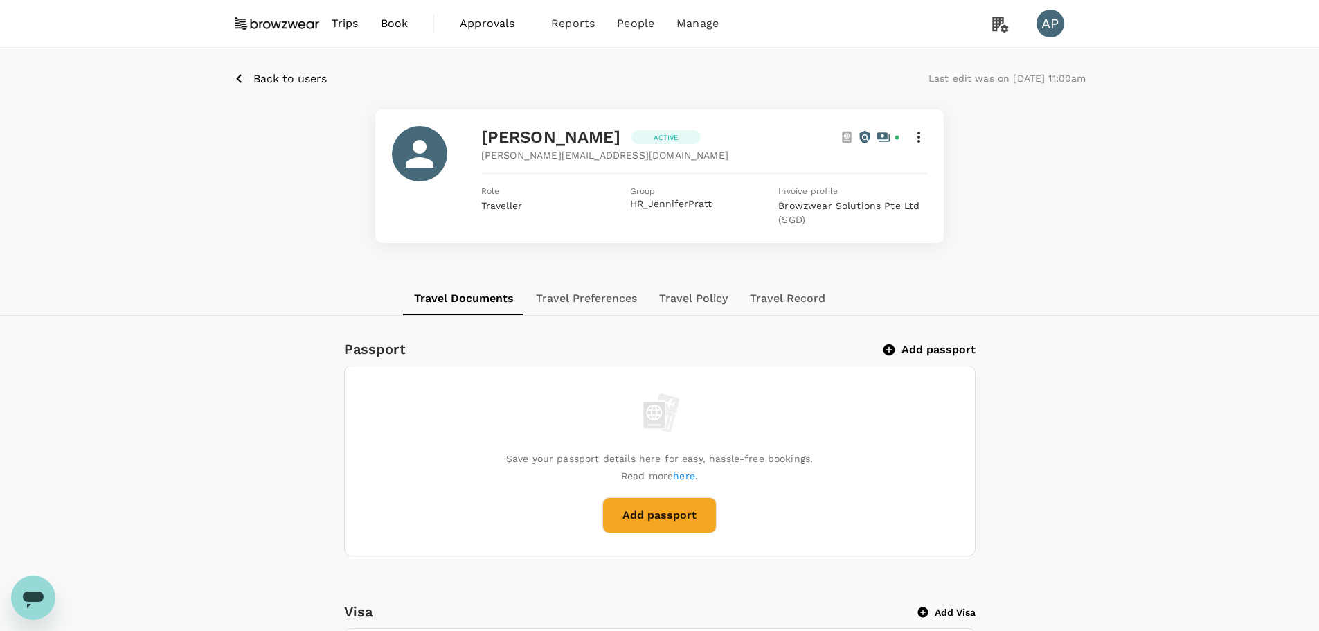
click at [260, 82] on span "Back to users" at bounding box center [289, 78] width 73 height 13
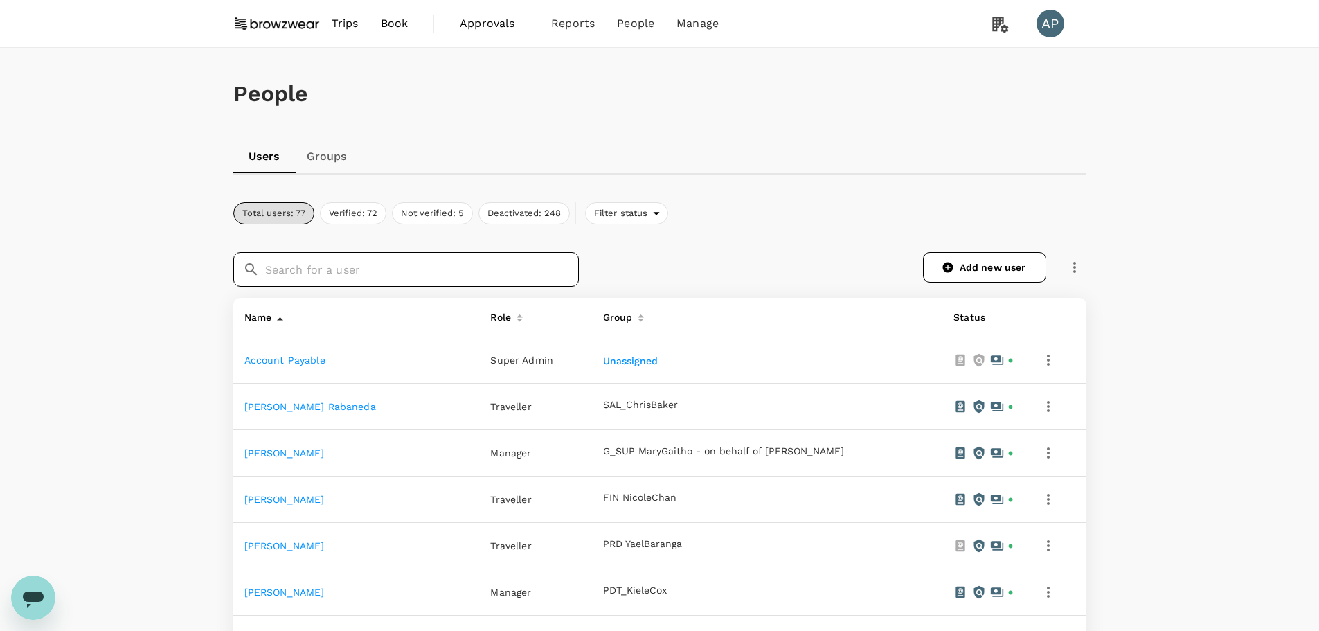
click at [343, 270] on input "text" at bounding box center [422, 269] width 314 height 35
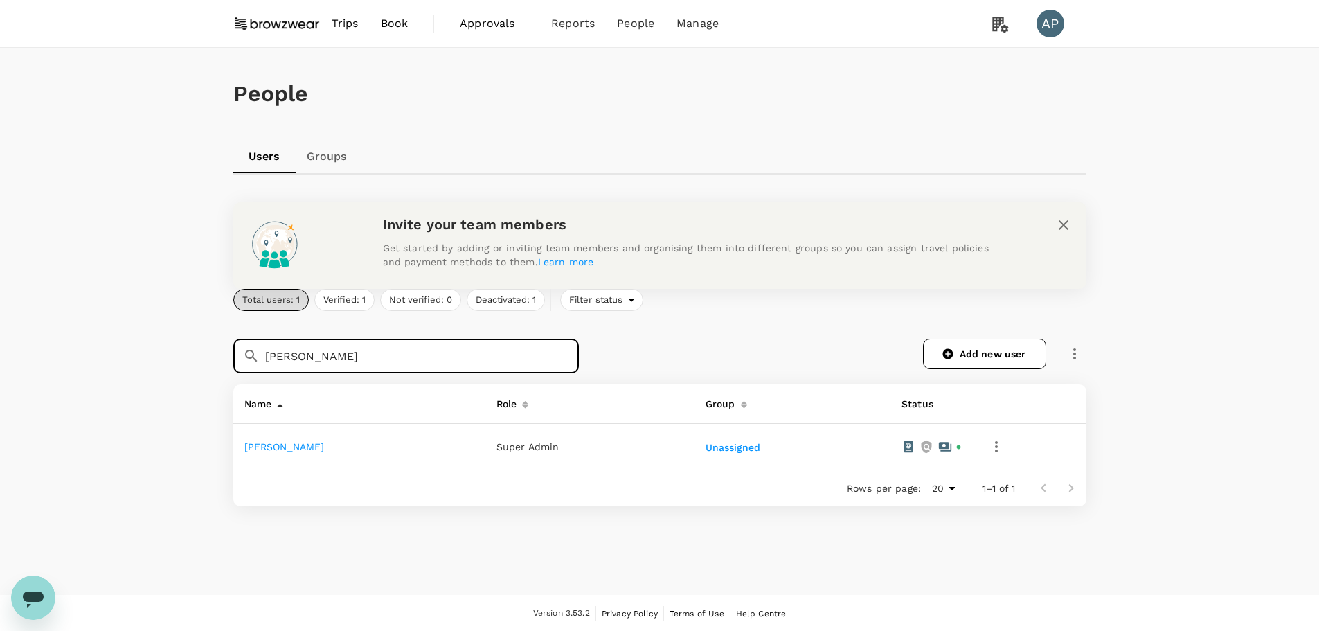
type input "[PERSON_NAME]"
click at [740, 448] on button "Unassigned" at bounding box center [734, 448] width 57 height 11
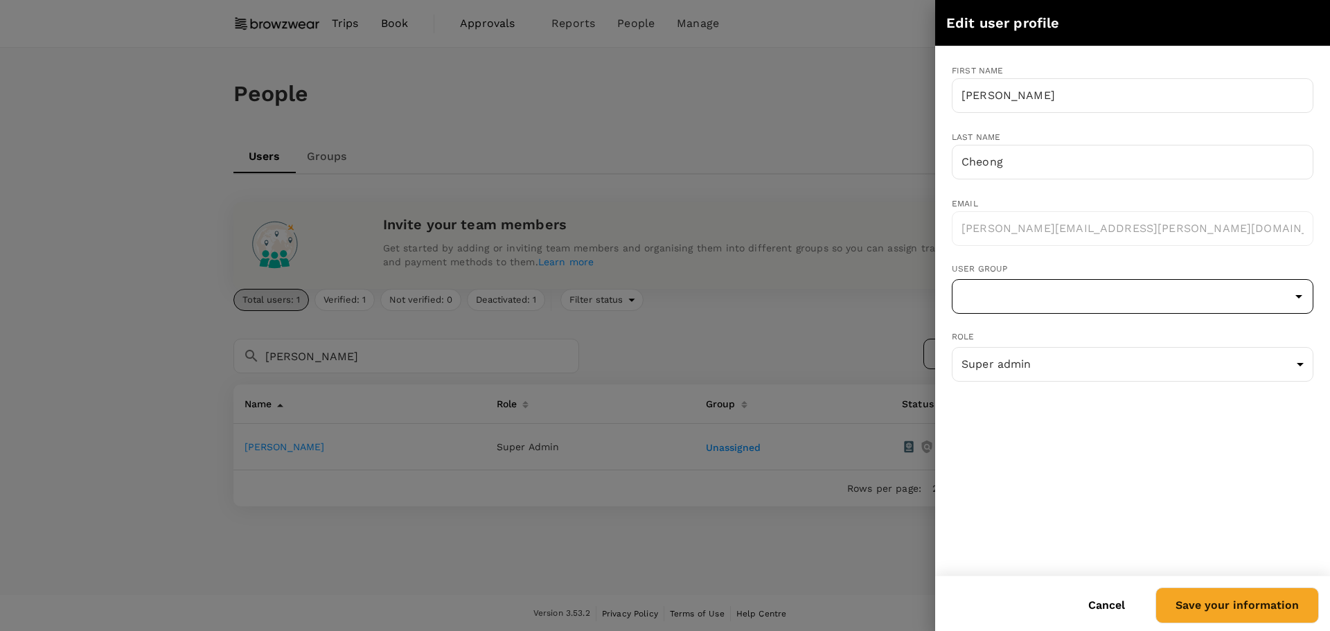
click at [1071, 291] on input "text" at bounding box center [1132, 296] width 355 height 26
click at [1082, 337] on li "HR_JenniferPratt" at bounding box center [1132, 336] width 360 height 22
type input "HR_JenniferPratt"
click at [1233, 611] on button "Save your information" at bounding box center [1236, 605] width 163 height 36
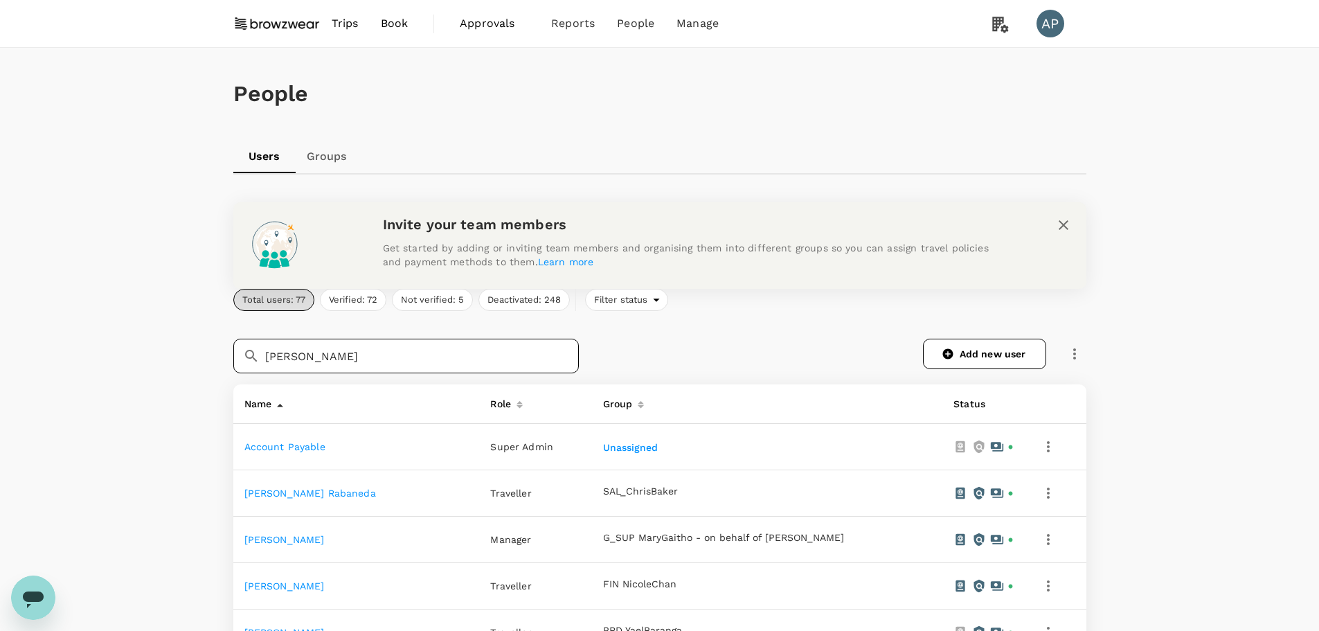
click at [458, 357] on input "[PERSON_NAME]" at bounding box center [422, 356] width 314 height 35
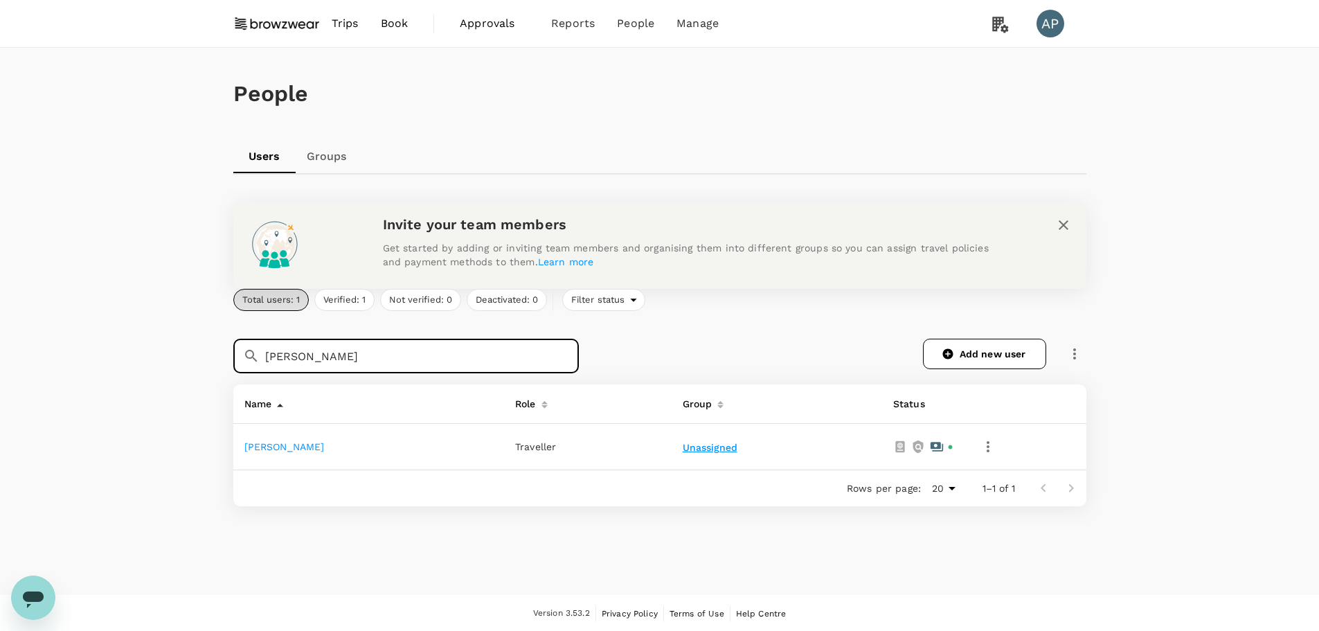
type input "[PERSON_NAME]"
click at [698, 446] on button "Unassigned" at bounding box center [711, 448] width 57 height 11
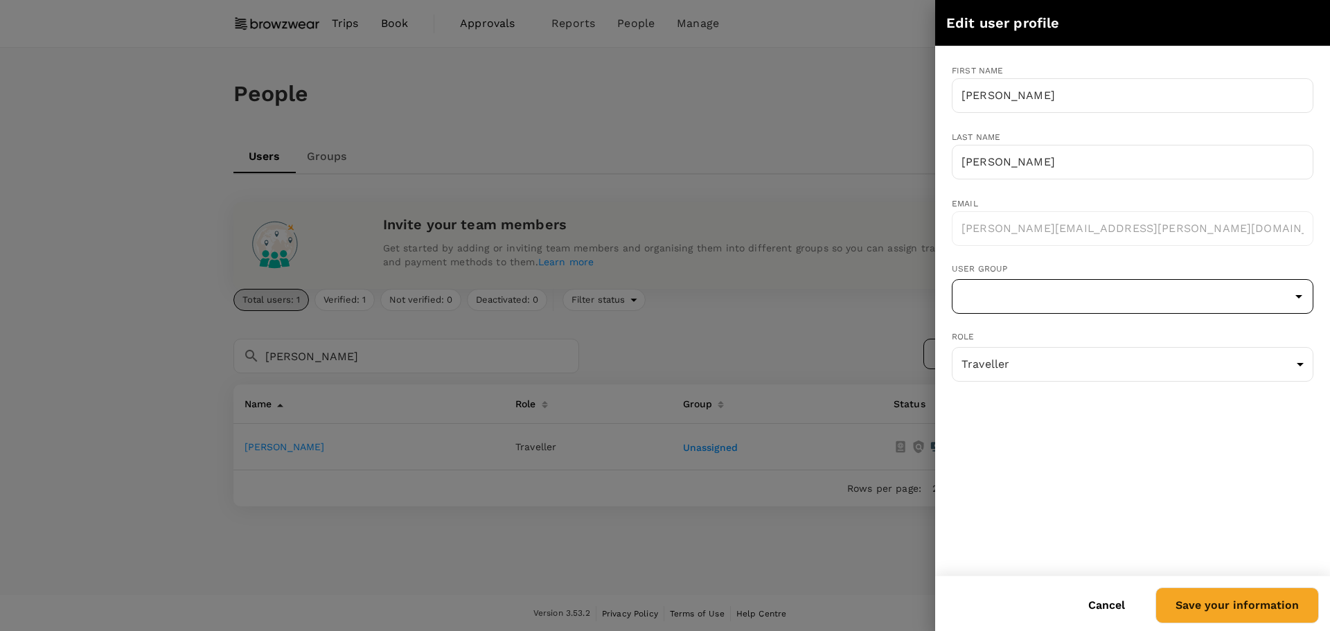
click at [1011, 291] on input "text" at bounding box center [1132, 296] width 355 height 26
type input "h"
click at [1019, 337] on li "HR_JenniferPratt" at bounding box center [1132, 336] width 360 height 22
type input "HR_JenniferPratt"
click at [1280, 605] on button "Save your information" at bounding box center [1236, 605] width 163 height 36
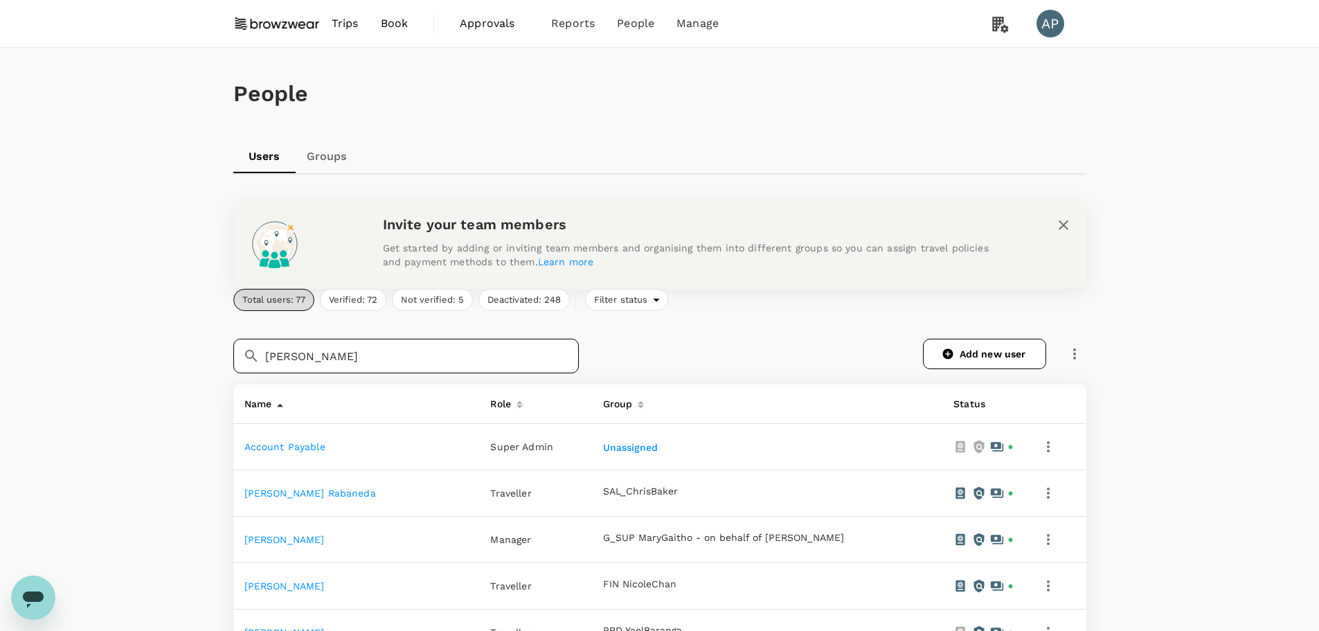
click at [403, 354] on input "[PERSON_NAME]" at bounding box center [422, 356] width 314 height 35
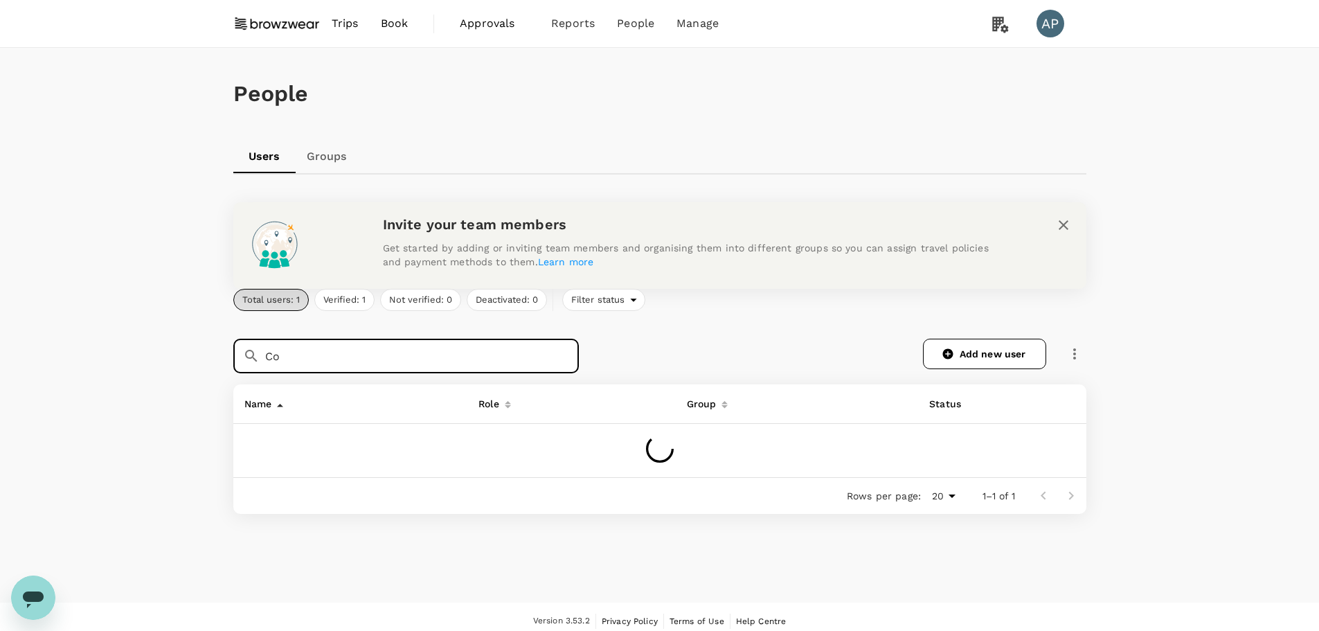
type input "C"
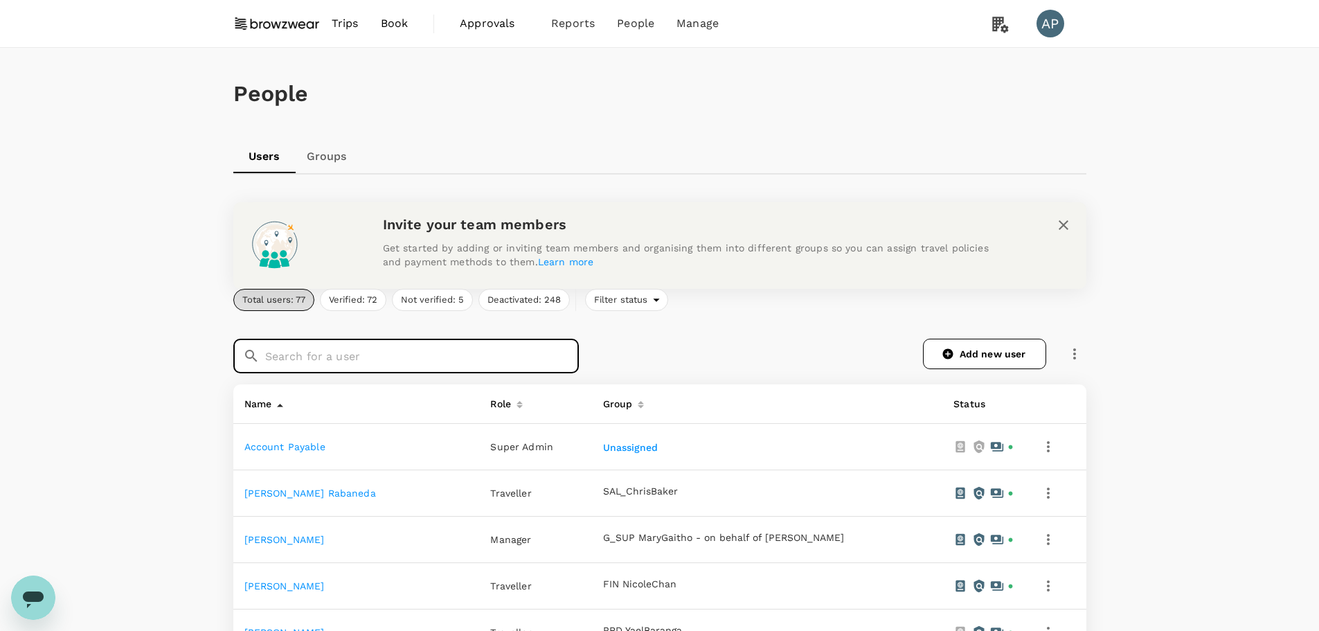
click at [452, 353] on input "text" at bounding box center [422, 356] width 314 height 35
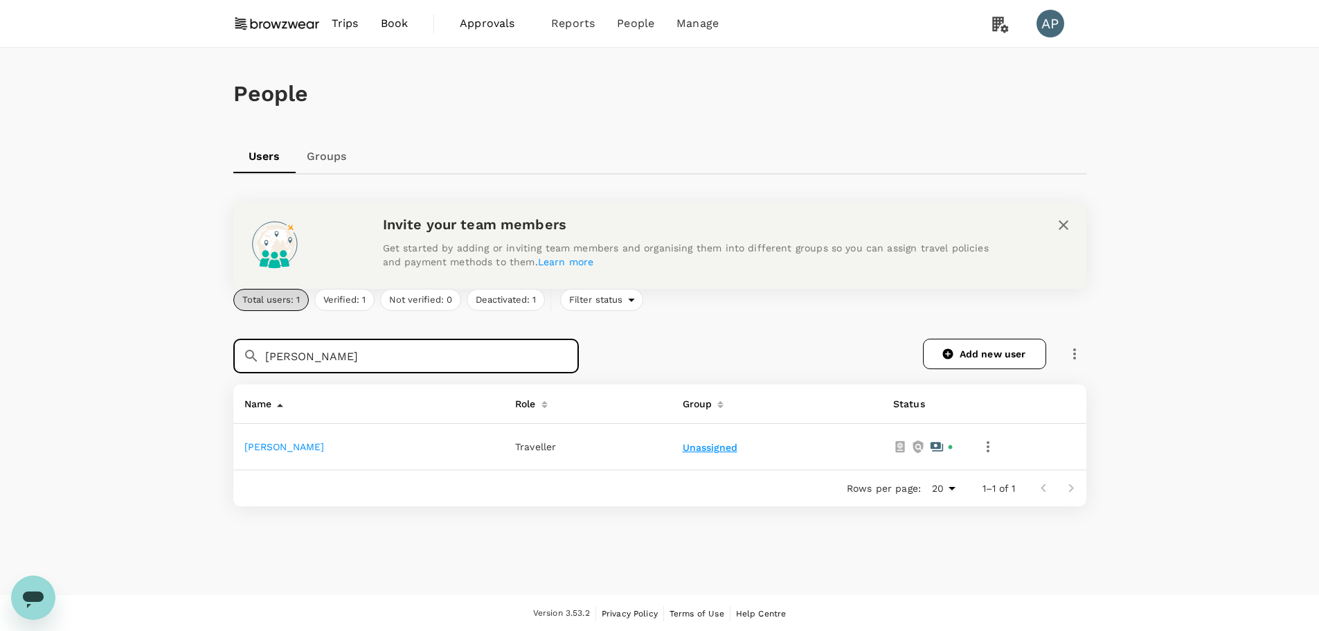
type input "[PERSON_NAME]"
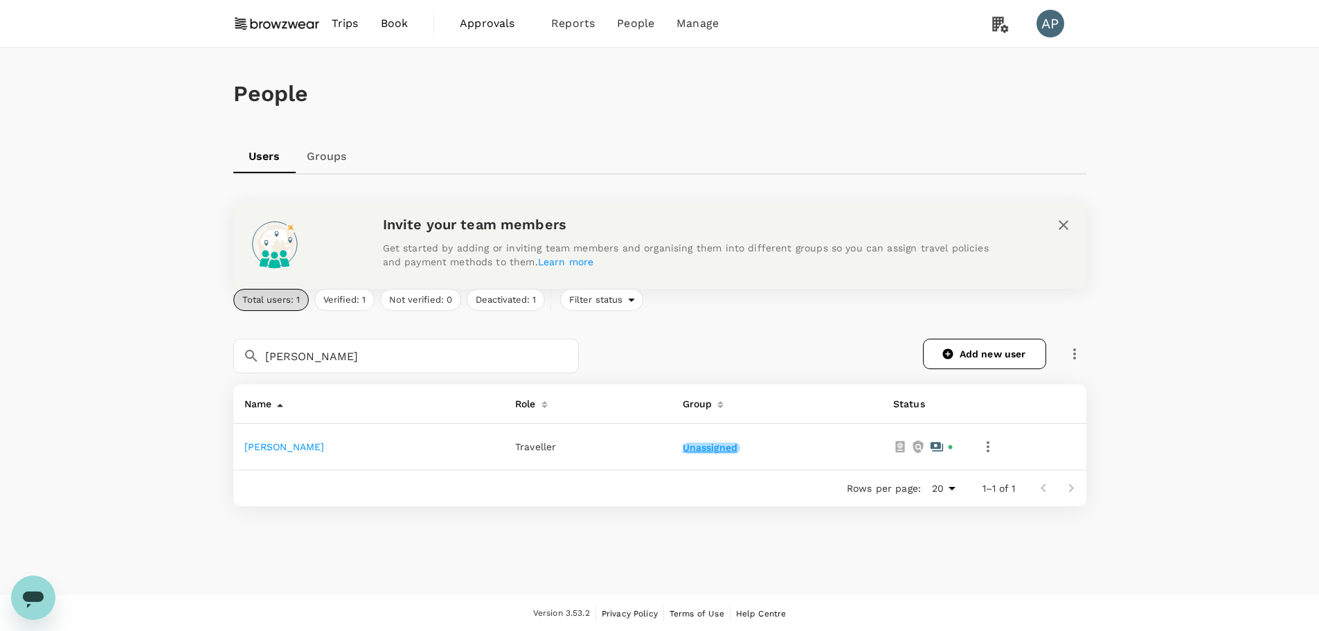
click at [699, 449] on button "Unassigned" at bounding box center [711, 448] width 57 height 11
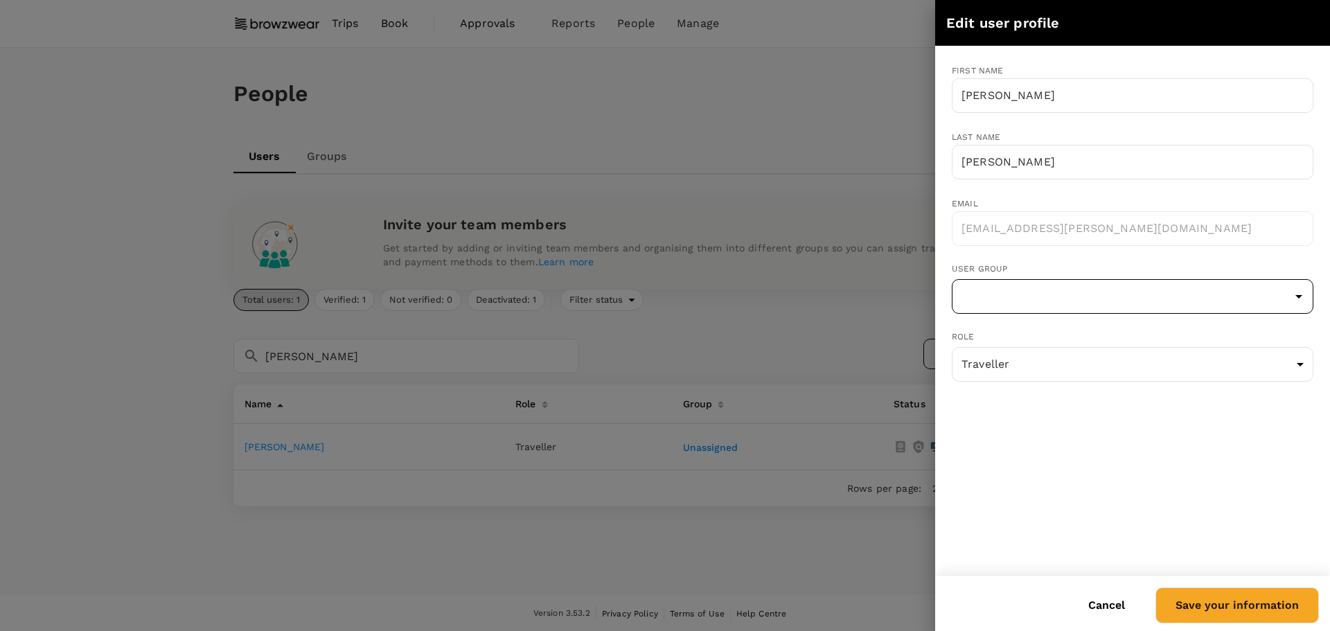
click at [1080, 301] on input "text" at bounding box center [1132, 296] width 355 height 26
click at [1063, 336] on li "HR_JenniferPratt" at bounding box center [1132, 336] width 360 height 22
type input "HR_JenniferPratt"
click at [1257, 602] on button "Save your information" at bounding box center [1236, 605] width 163 height 36
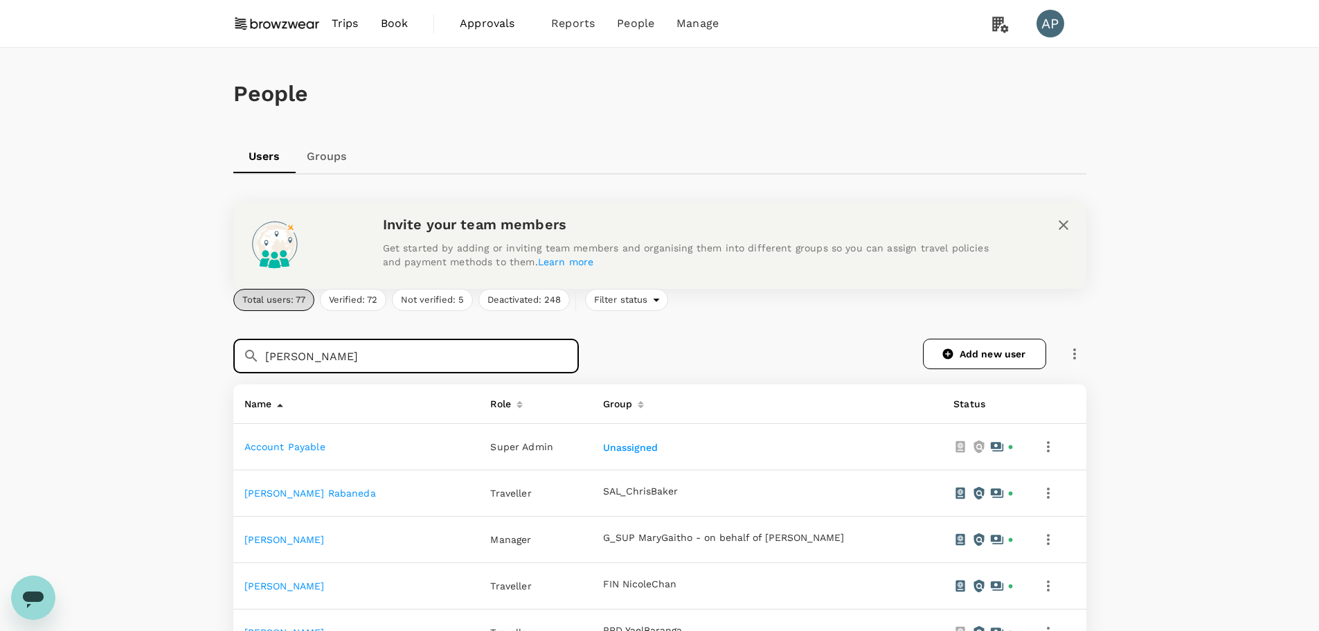
click at [365, 359] on input "[PERSON_NAME]" at bounding box center [422, 356] width 314 height 35
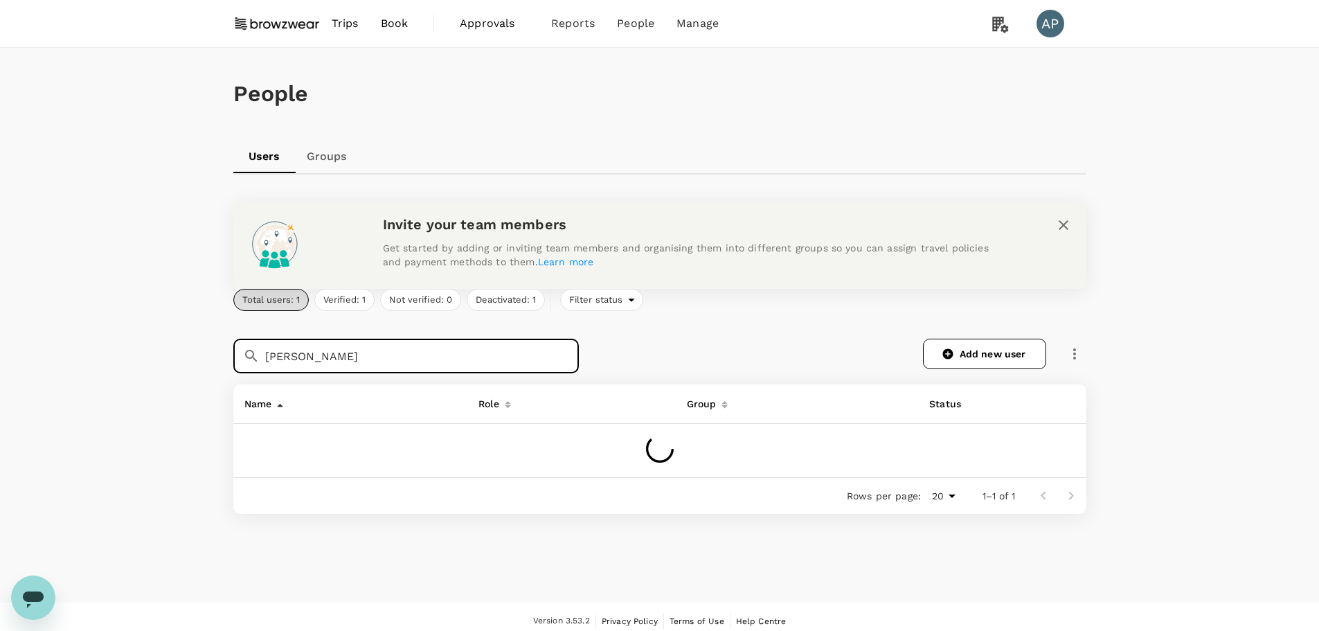
type input "J"
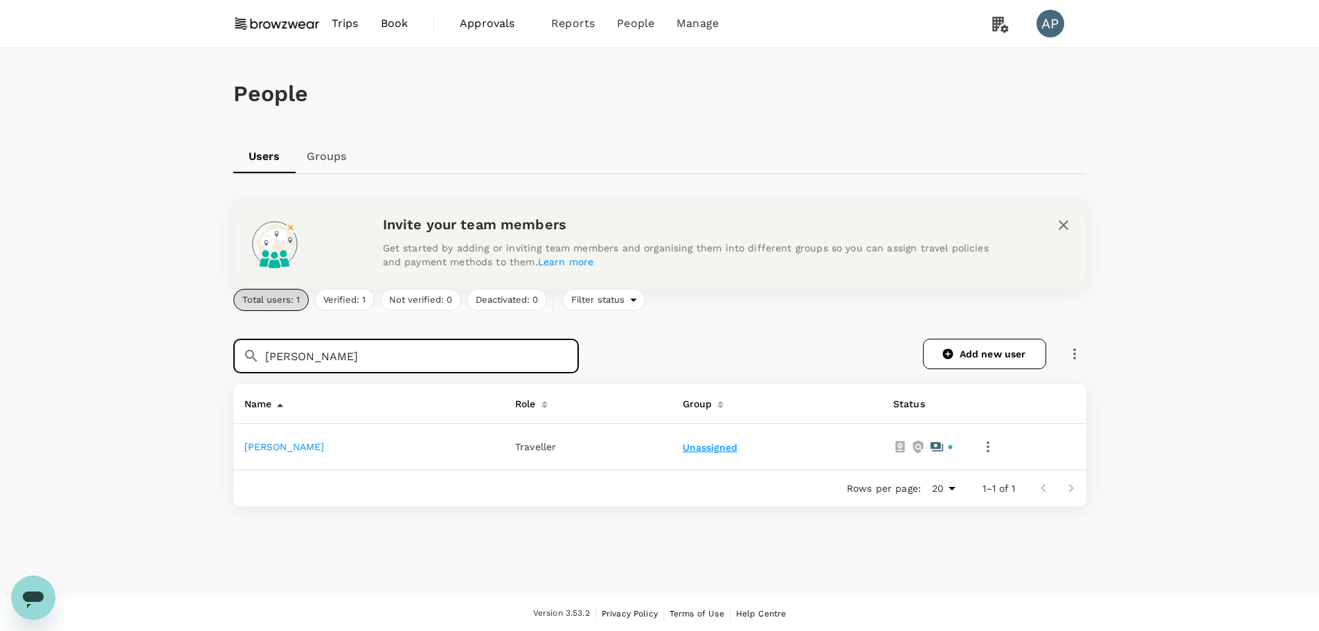
type input "[PERSON_NAME]"
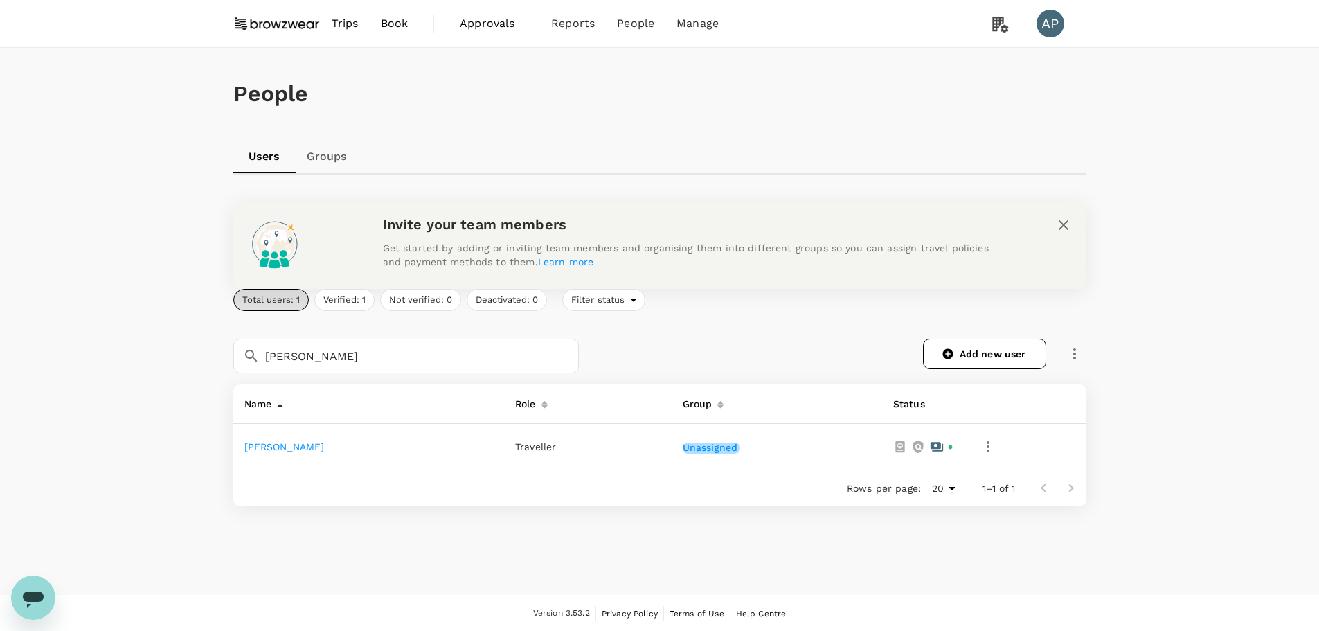
click at [706, 444] on button "Unassigned" at bounding box center [711, 448] width 57 height 11
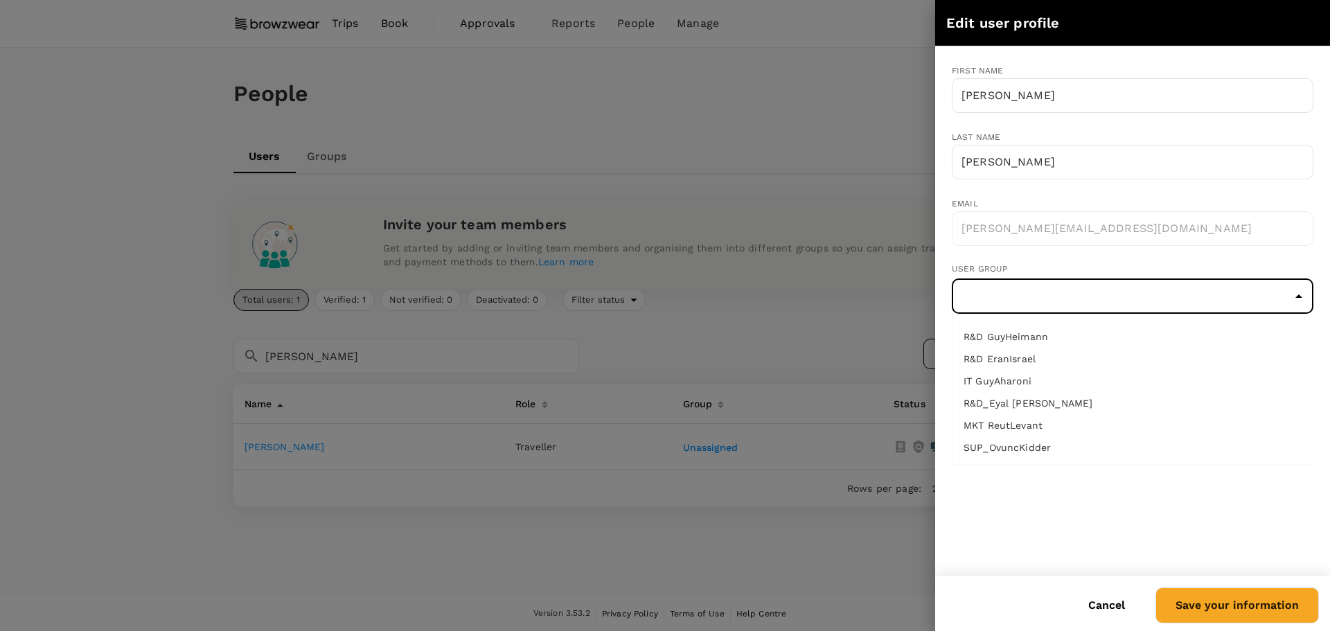
click at [1014, 299] on input "text" at bounding box center [1132, 296] width 355 height 26
click at [1015, 336] on li "HR_JenniferPratt" at bounding box center [1132, 336] width 360 height 22
type input "HR_JenniferPratt"
click at [1214, 611] on button "Save your information" at bounding box center [1236, 605] width 163 height 36
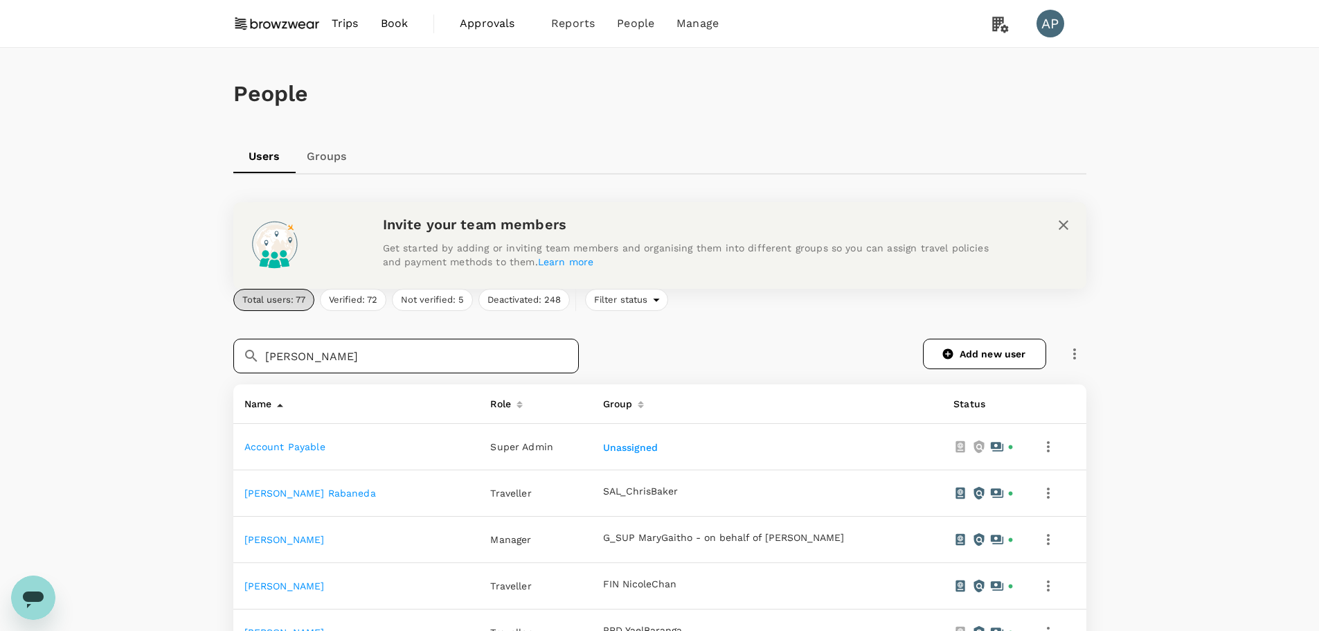
click at [396, 355] on input "[PERSON_NAME]" at bounding box center [422, 356] width 314 height 35
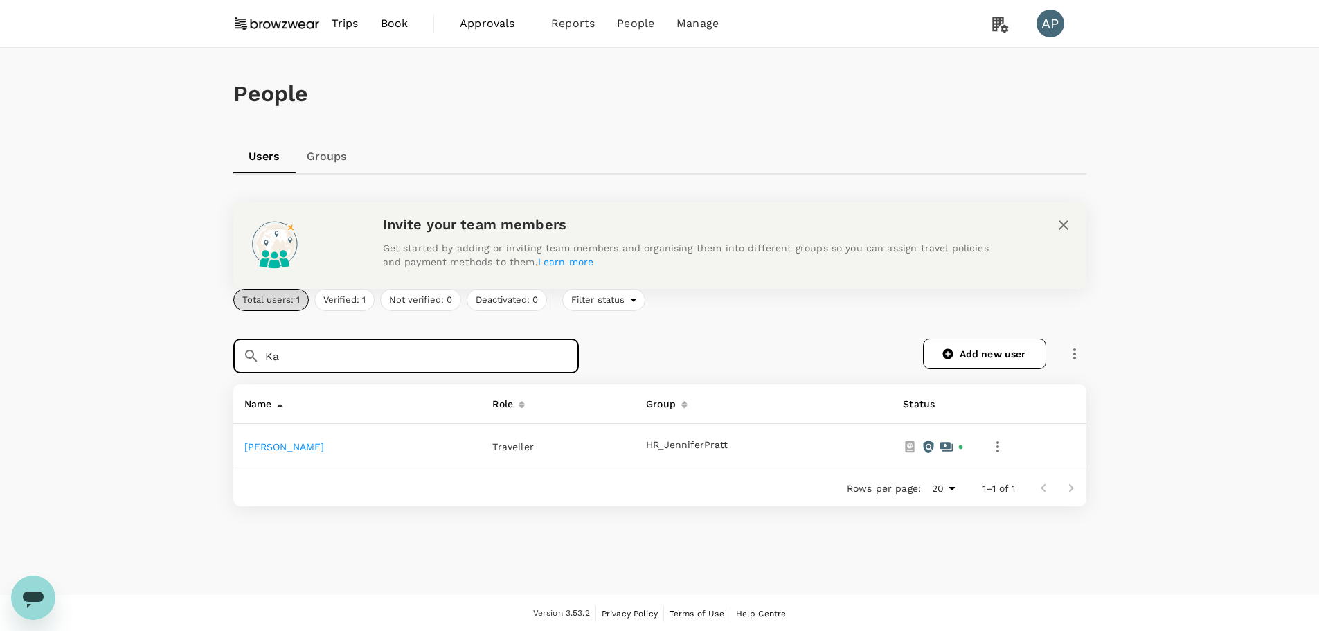
type input "K"
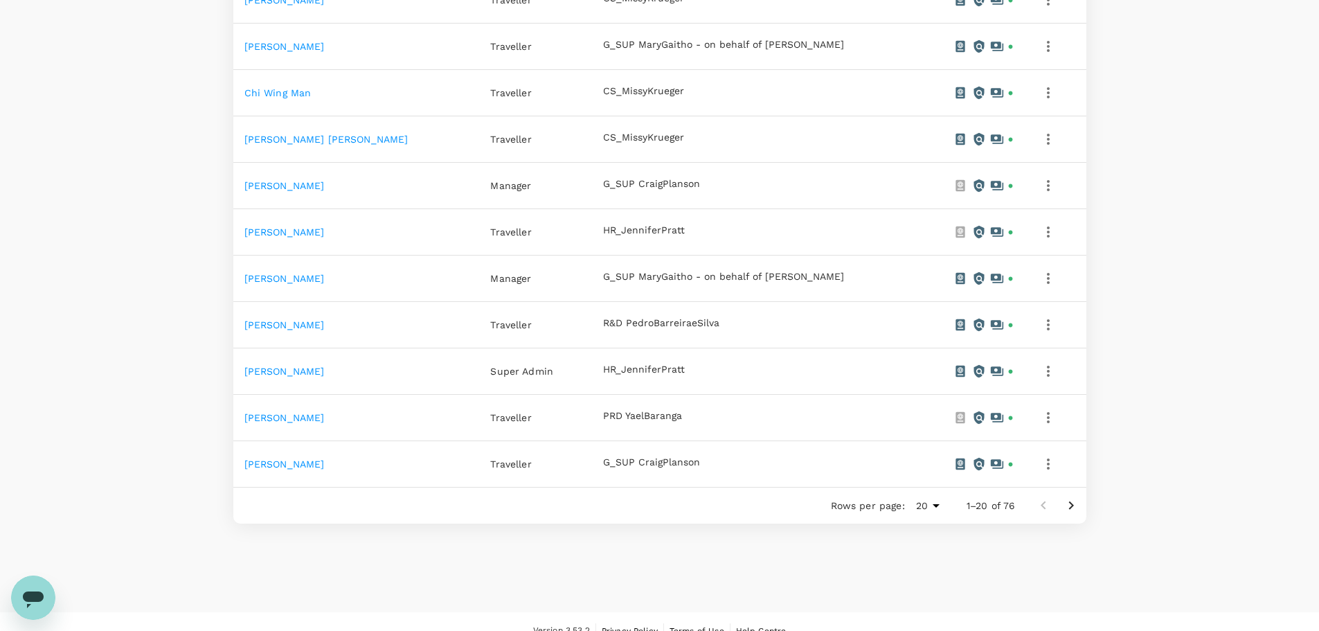
scroll to position [883, 0]
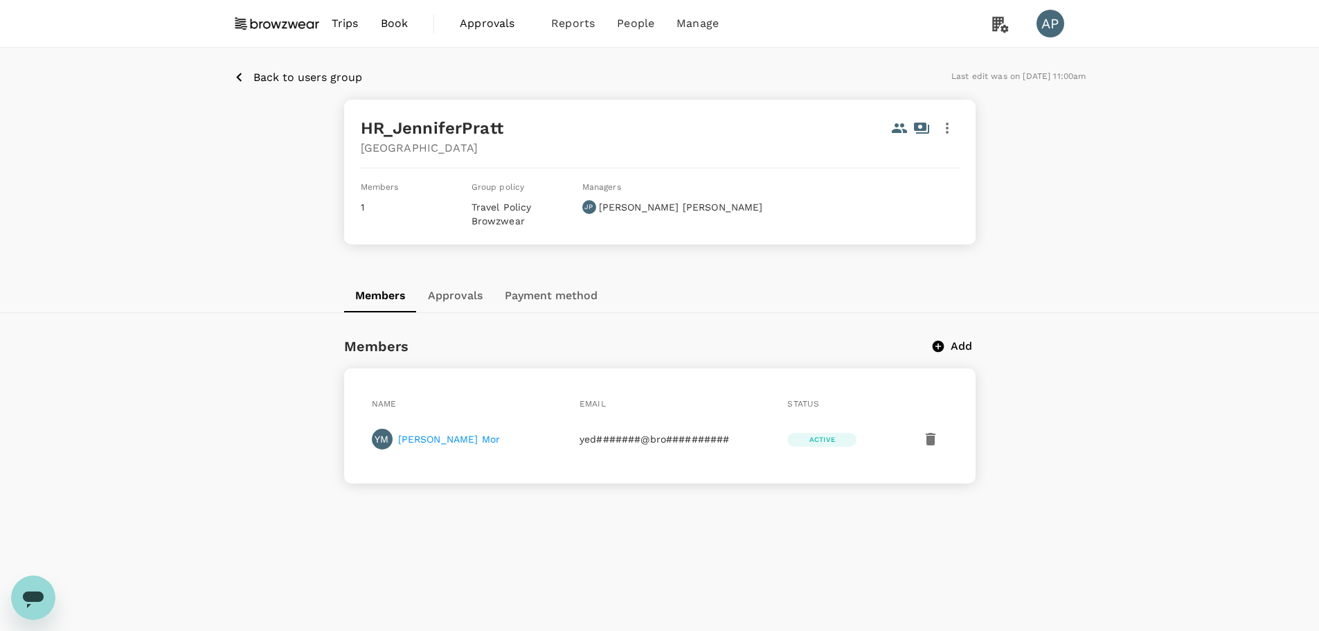
click at [308, 76] on p "Back to users group" at bounding box center [307, 77] width 109 height 17
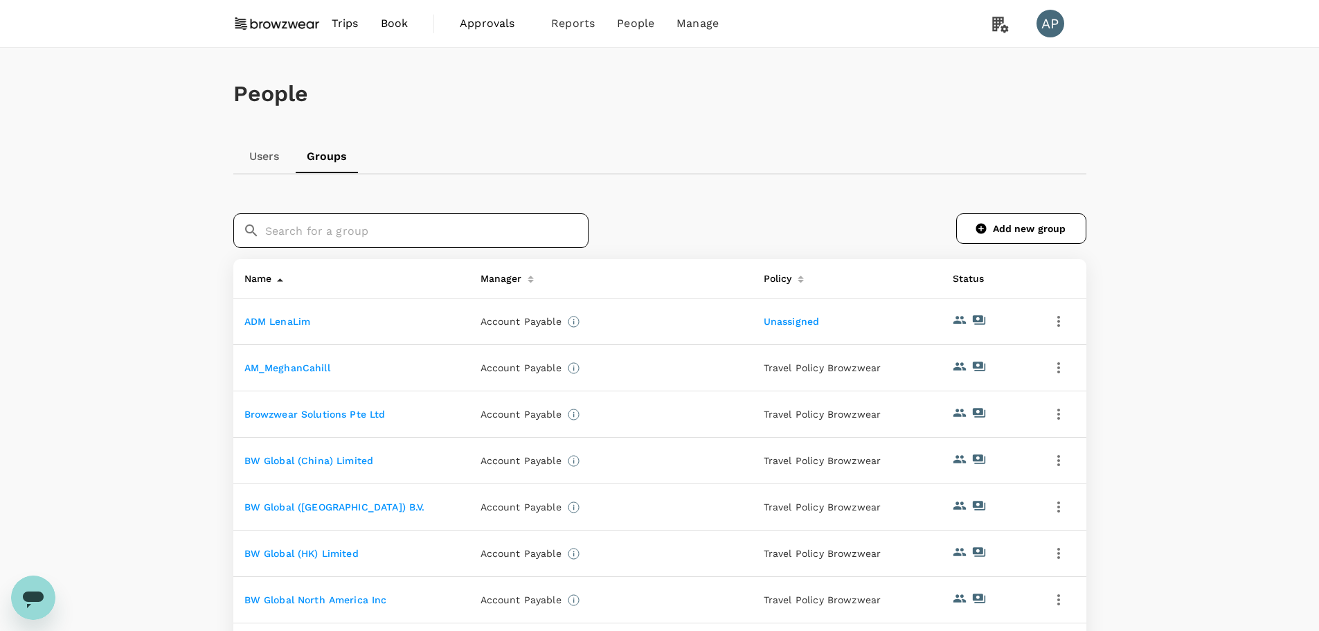
click at [317, 224] on input "text" at bounding box center [426, 230] width 323 height 35
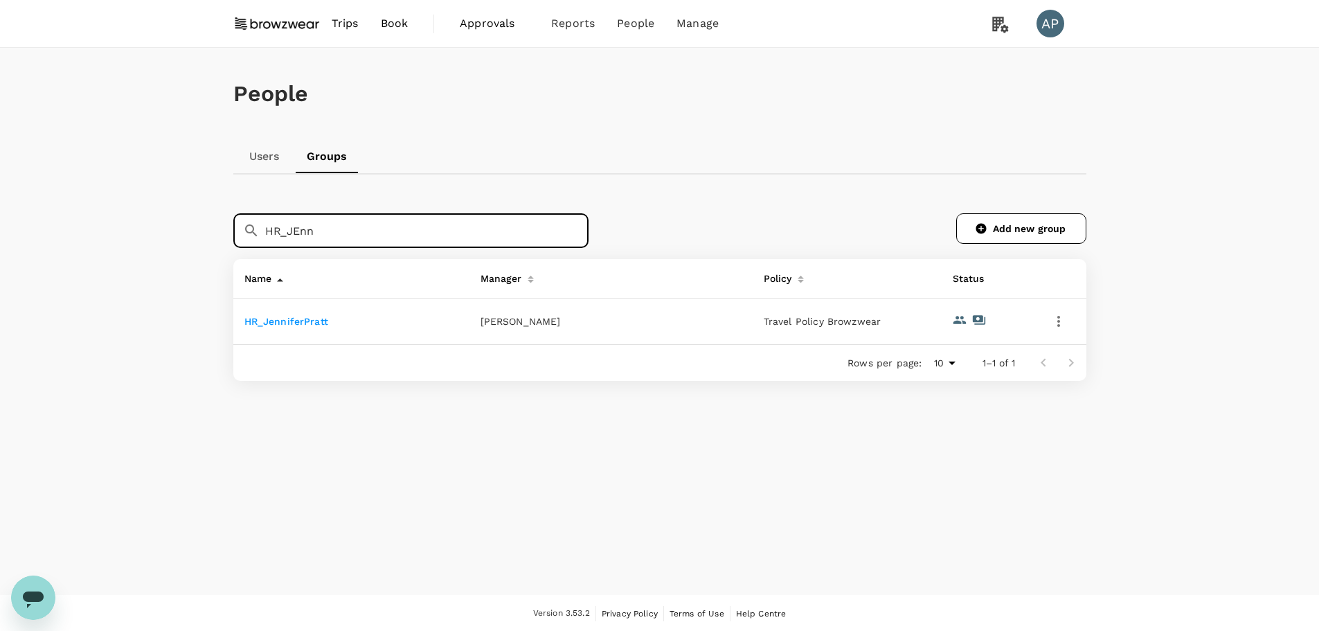
type input "HR_JEnn"
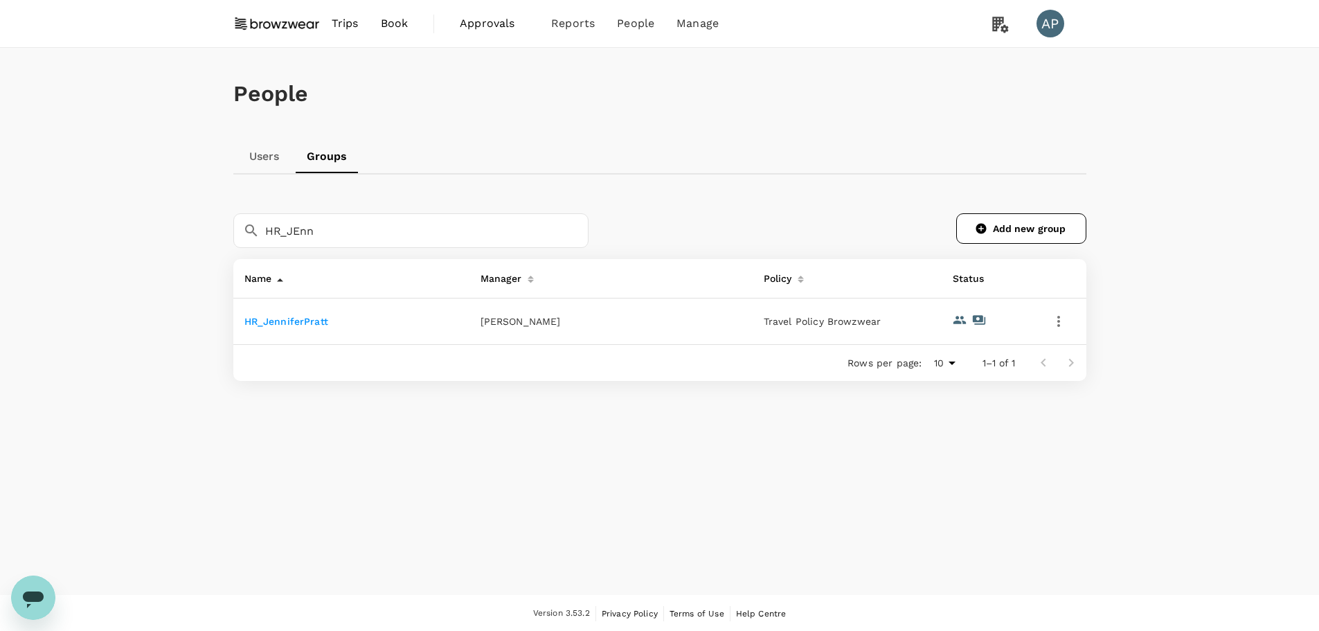
click at [305, 320] on link "HR_JenniferPratt" at bounding box center [286, 321] width 84 height 11
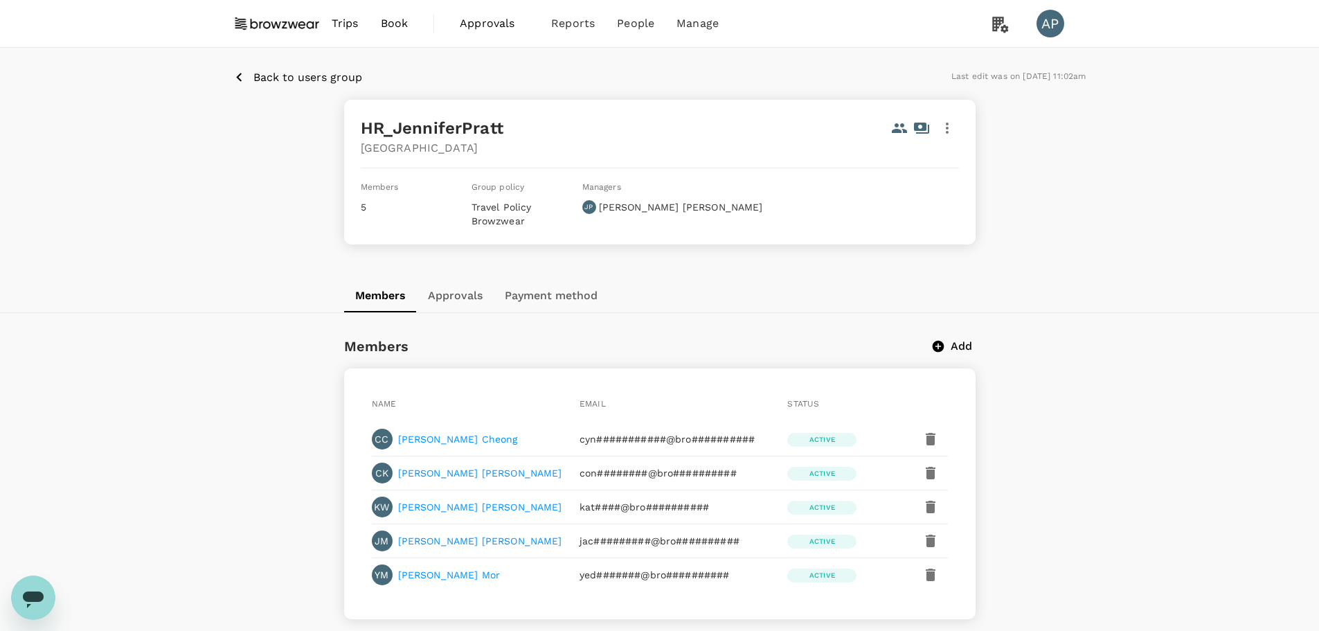
click at [310, 78] on p "Back to users group" at bounding box center [307, 77] width 109 height 17
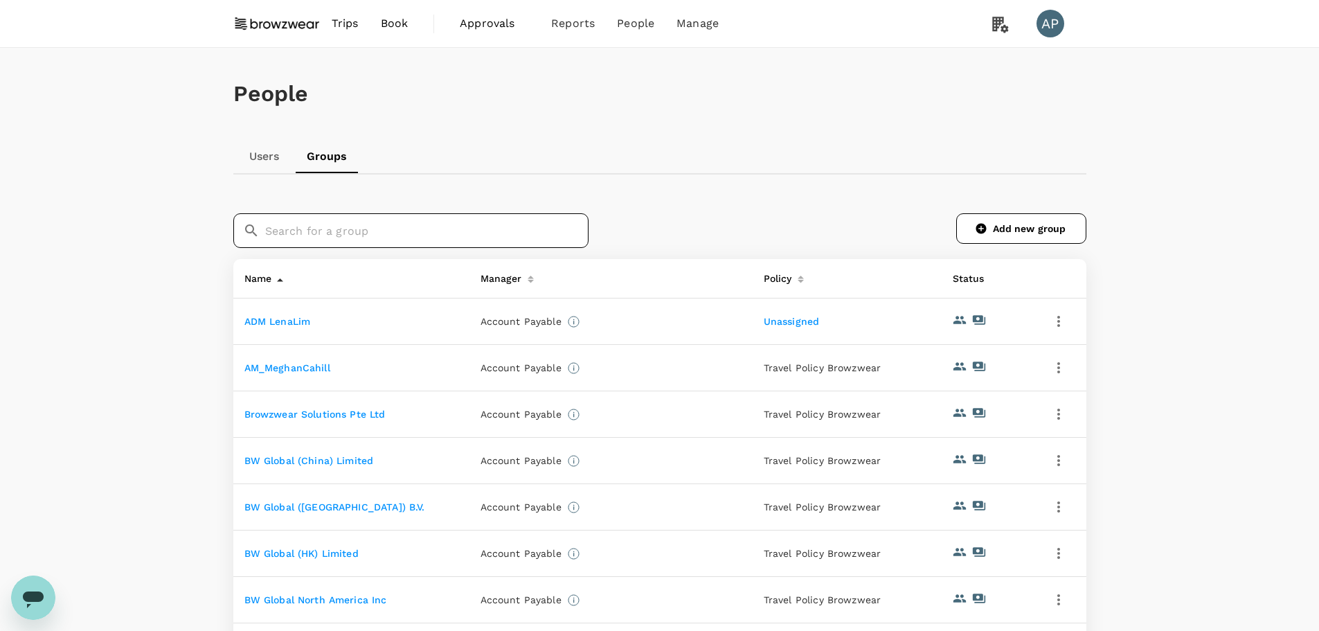
click at [411, 240] on input "text" at bounding box center [426, 230] width 323 height 35
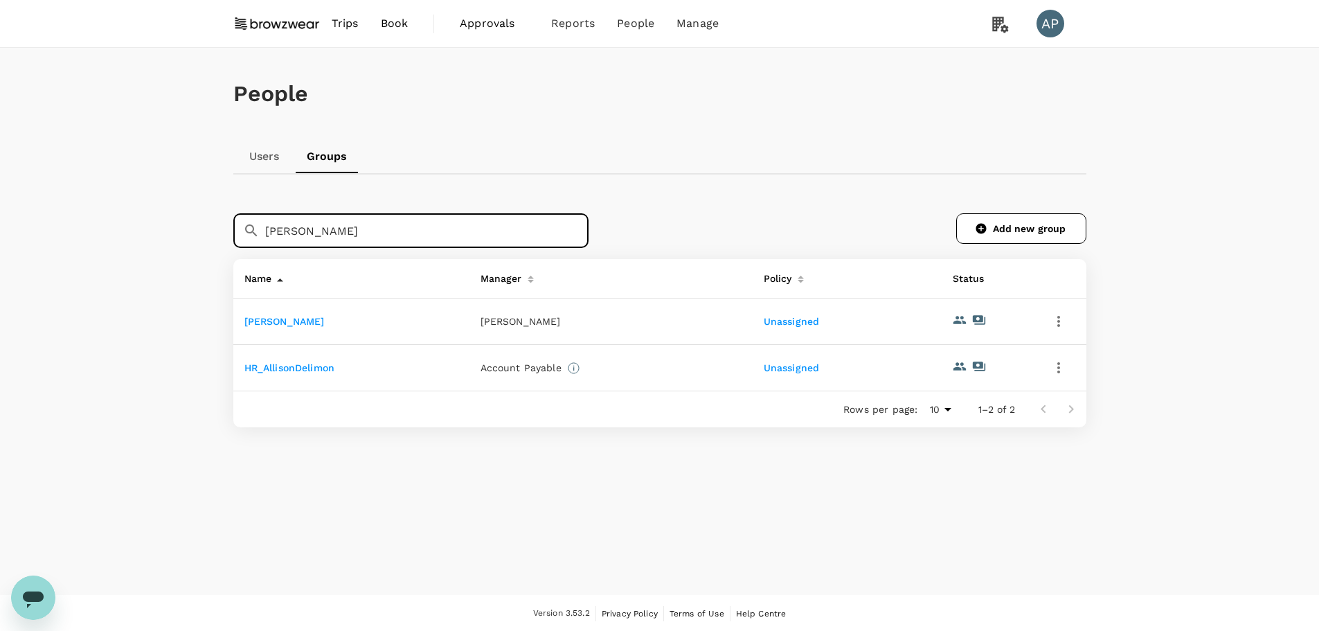
type input "[PERSON_NAME]"
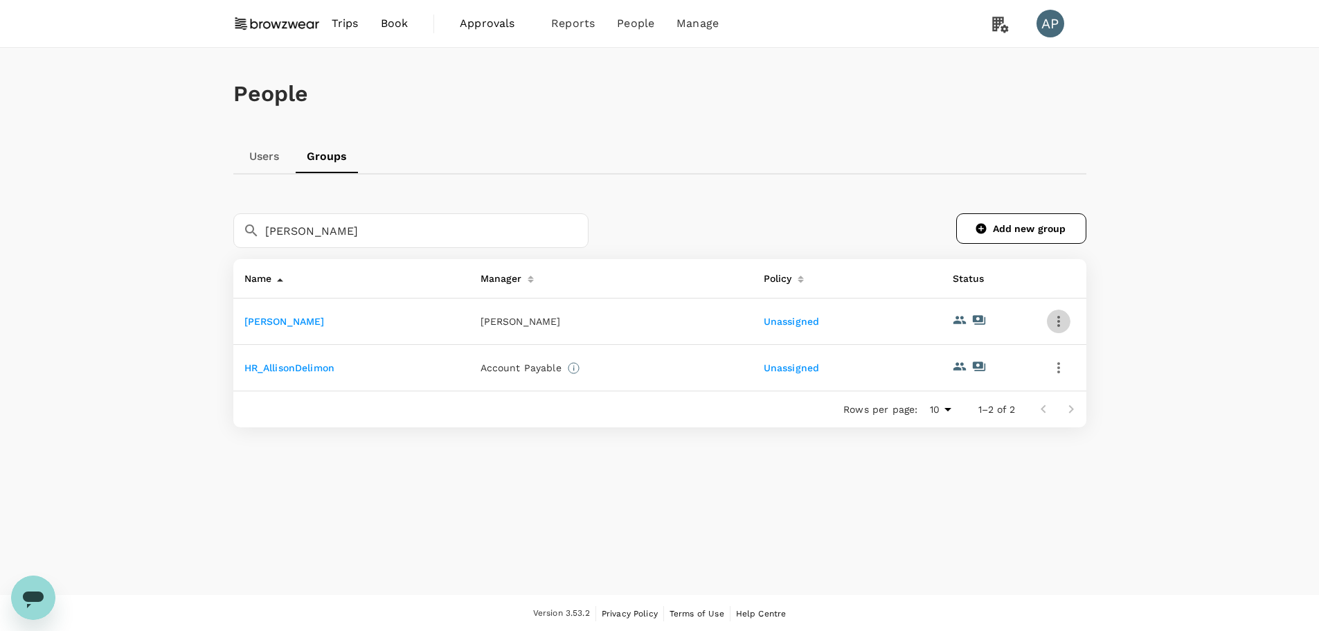
click at [1061, 321] on icon "button" at bounding box center [1059, 321] width 17 height 17
click at [986, 359] on span "Edit" at bounding box center [1011, 358] width 100 height 17
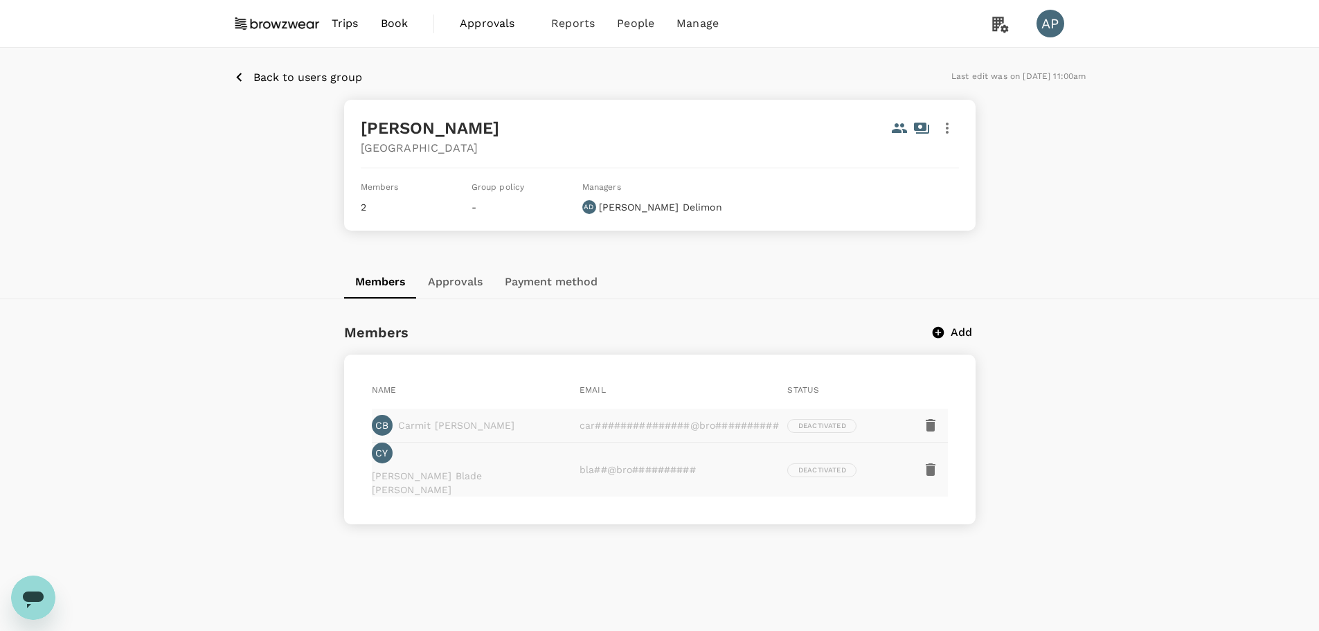
click at [952, 134] on icon "button" at bounding box center [947, 128] width 17 height 17
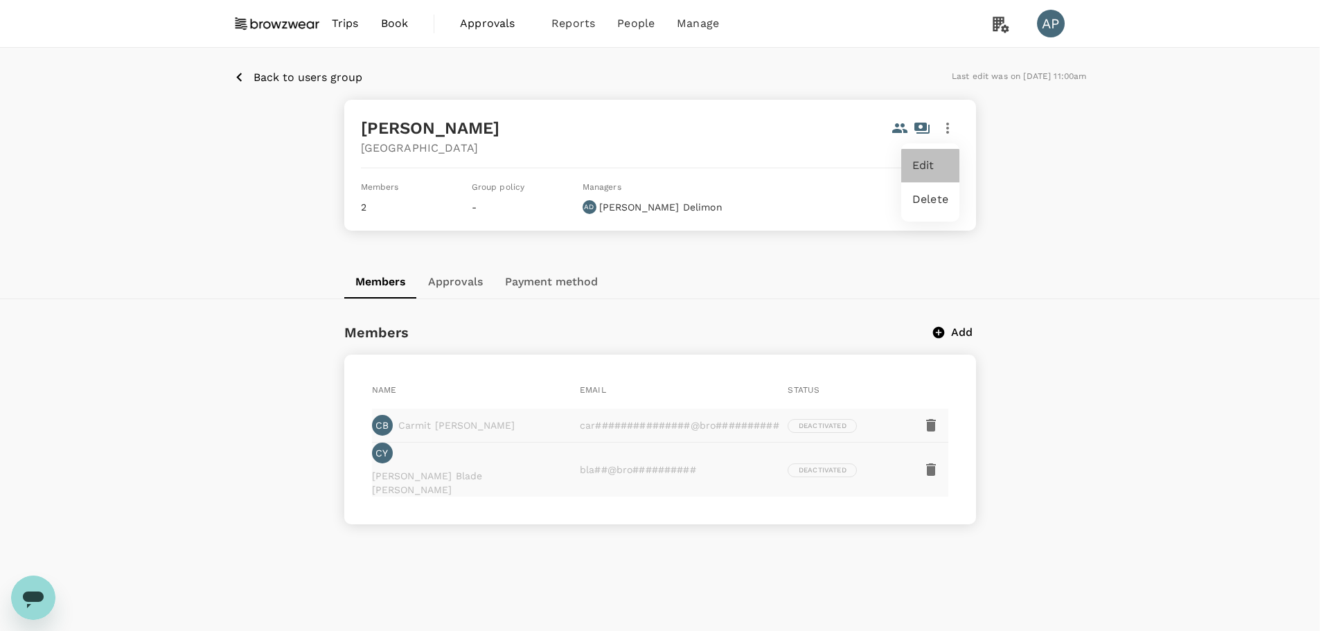
click at [940, 168] on span "Edit" at bounding box center [930, 165] width 36 height 17
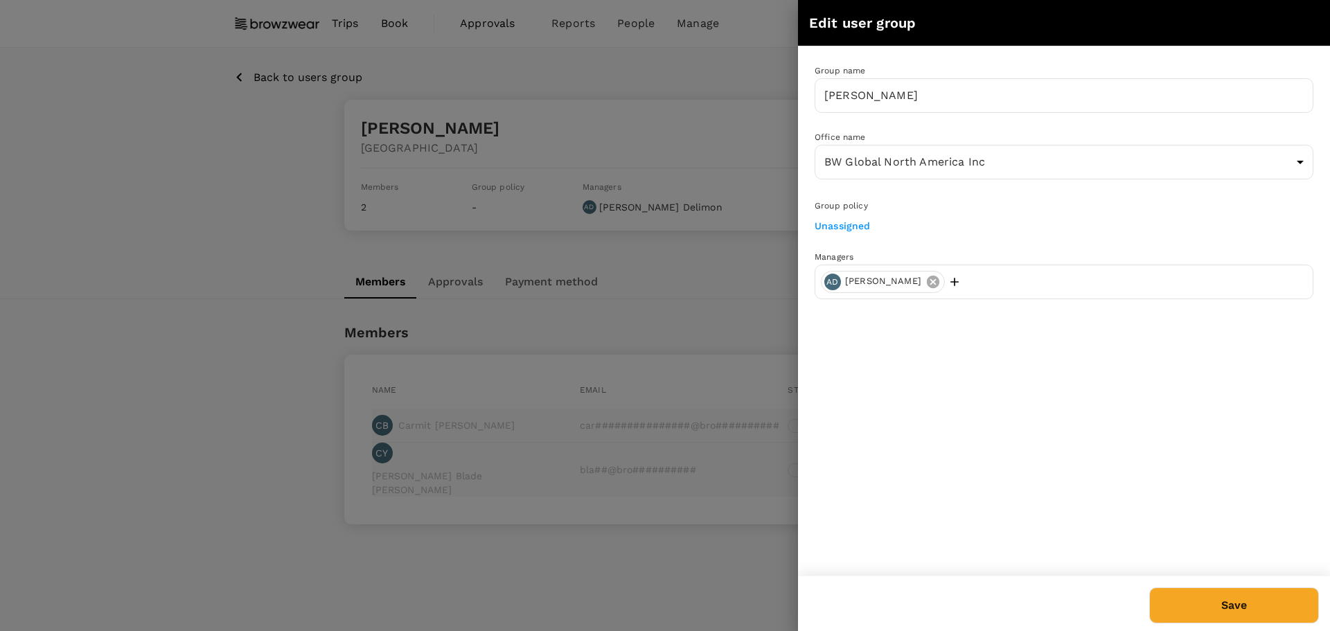
click at [931, 283] on icon at bounding box center [933, 281] width 12 height 12
click at [1225, 612] on button "Save" at bounding box center [1234, 605] width 170 height 36
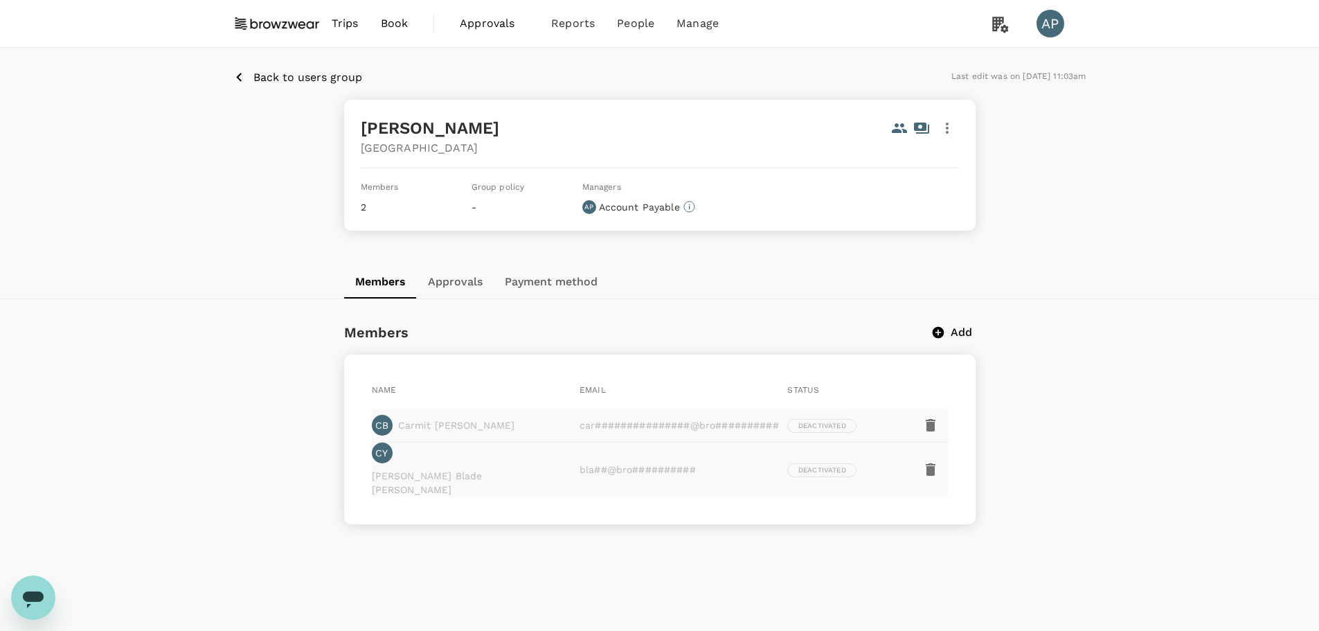
click at [280, 79] on p "Back to users group" at bounding box center [307, 77] width 109 height 17
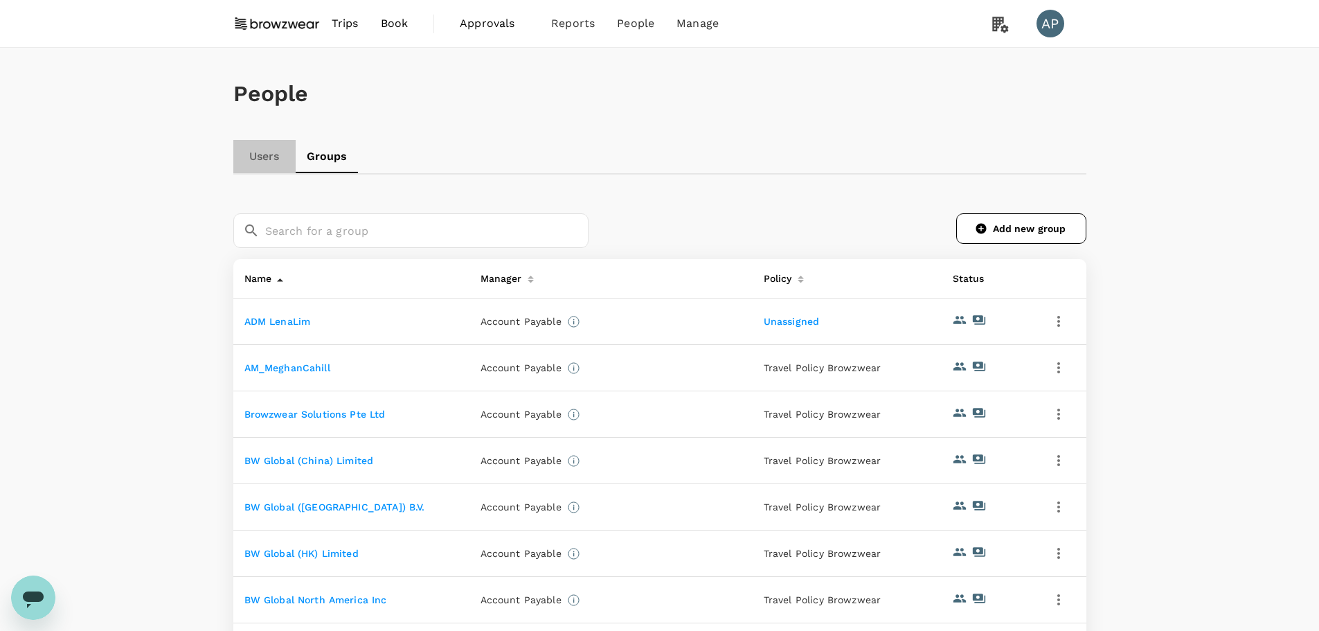
click at [271, 155] on link "Users" at bounding box center [264, 156] width 62 height 33
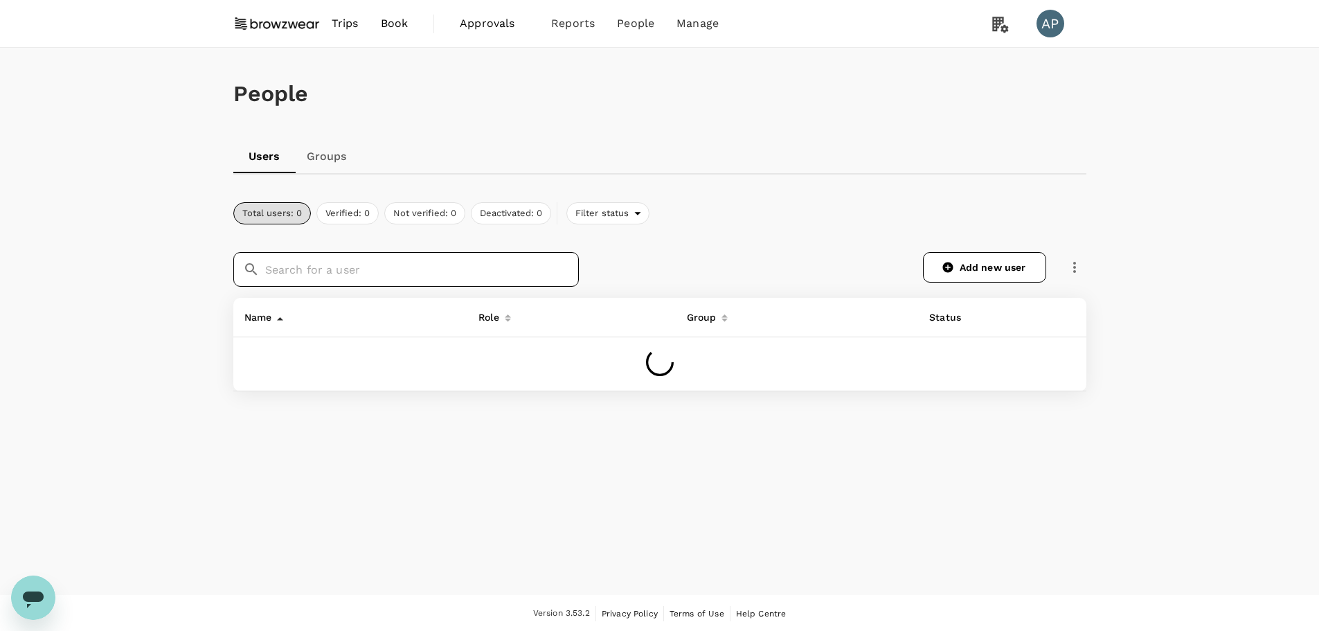
click at [348, 264] on input "text" at bounding box center [422, 269] width 314 height 35
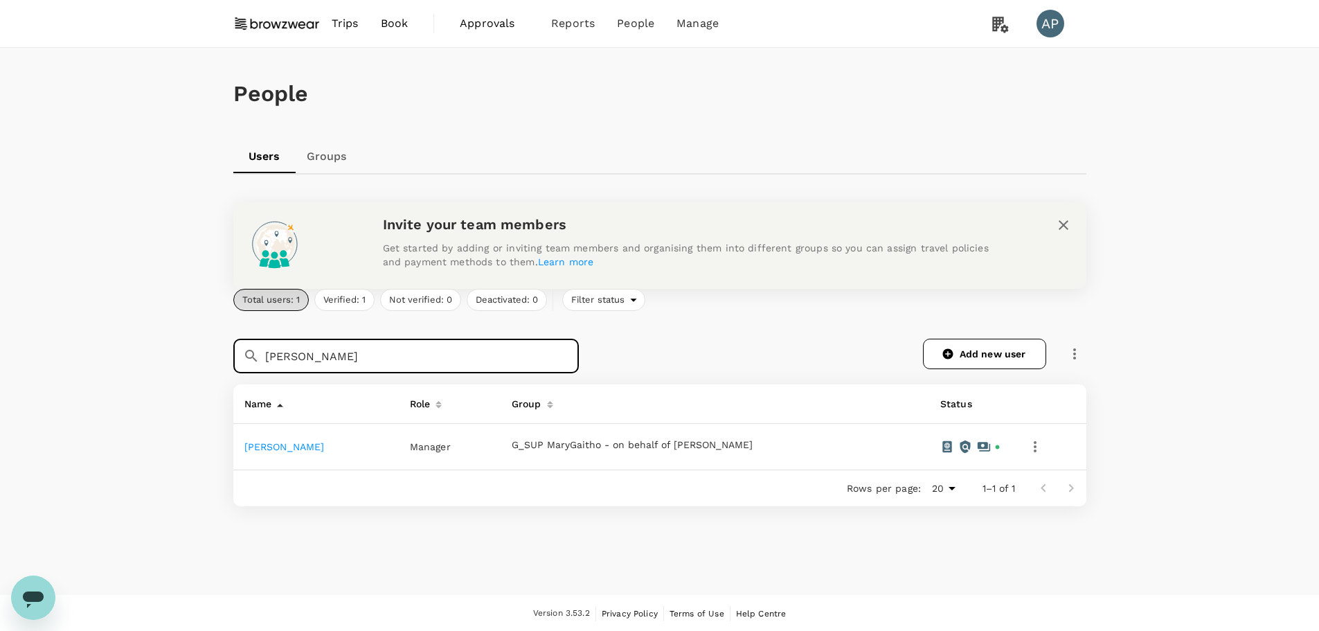
type input "[PERSON_NAME]"
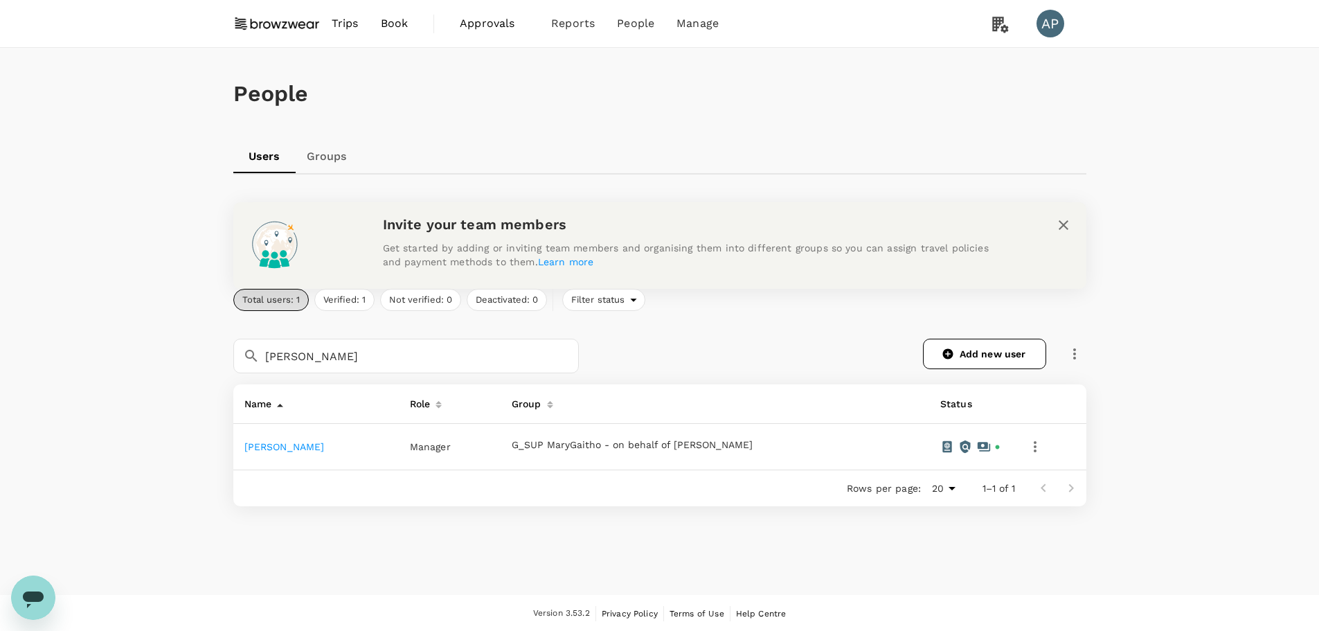
click at [309, 447] on link "[PERSON_NAME]" at bounding box center [284, 446] width 80 height 11
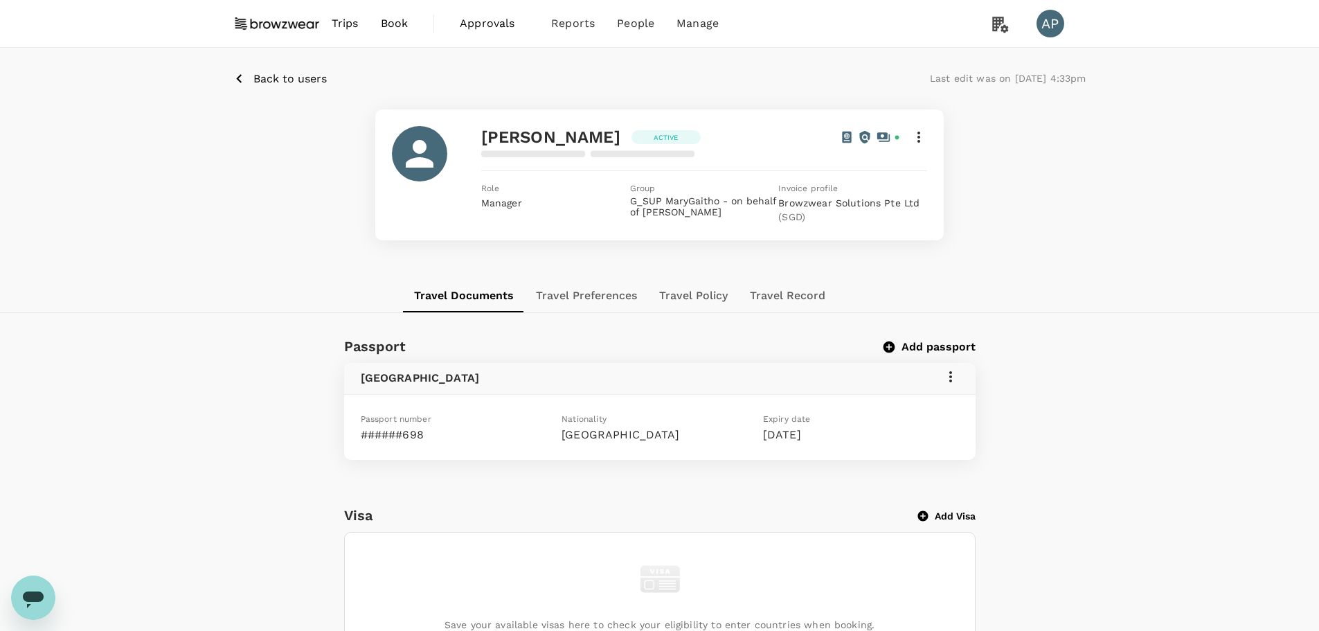
click at [919, 138] on icon at bounding box center [919, 137] width 3 height 11
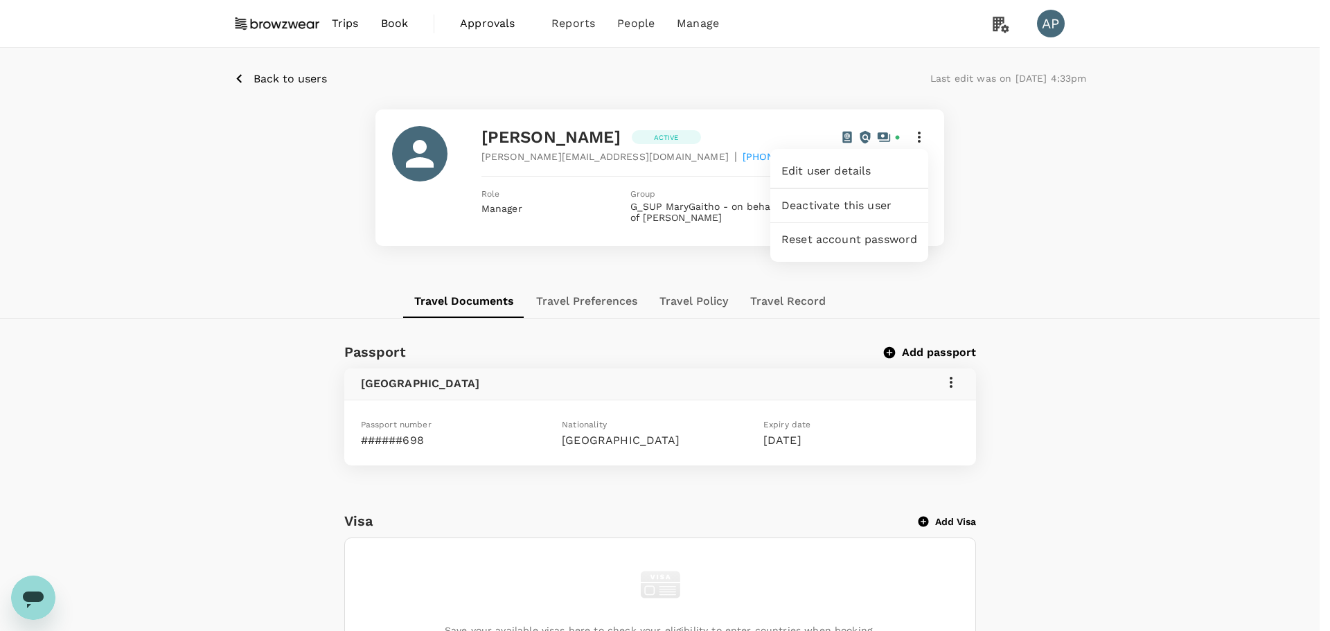
click at [882, 173] on span "Edit user details" at bounding box center [849, 171] width 136 height 17
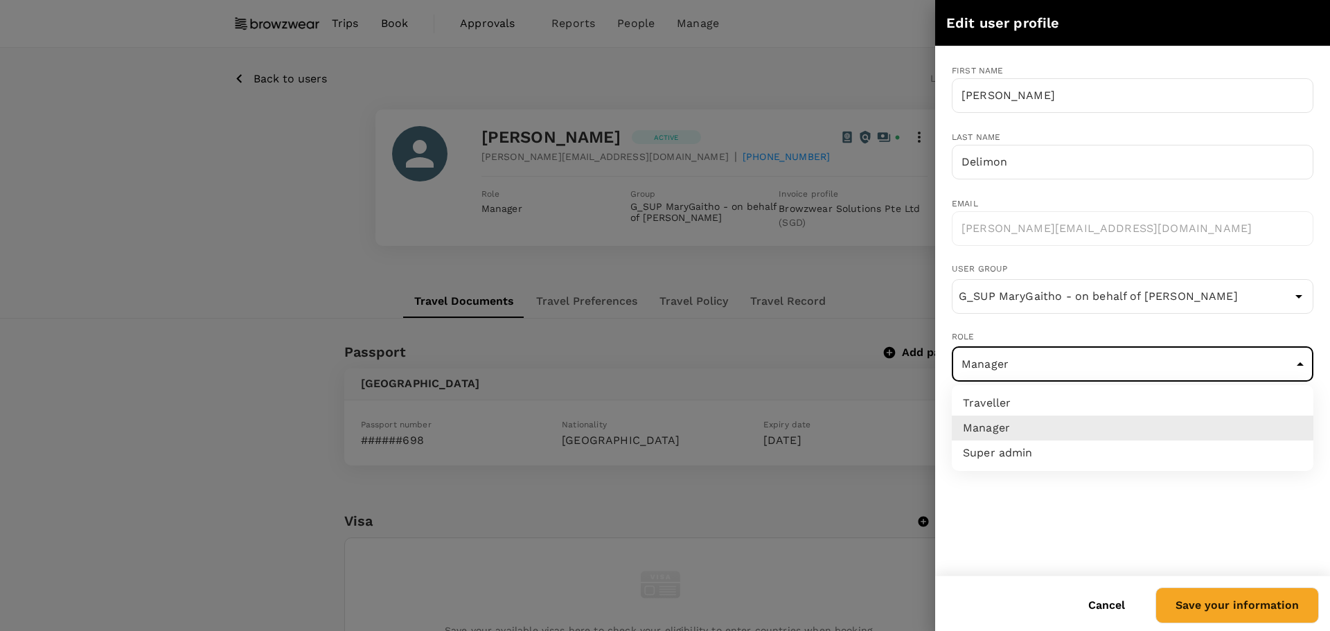
click at [1008, 373] on body "Trips Book Approvals 0 Reports People Manage AP Back to users Last edit was on …" at bounding box center [665, 575] width 1330 height 1151
click at [1062, 410] on li "Traveller" at bounding box center [1133, 403] width 362 height 25
type input "user"
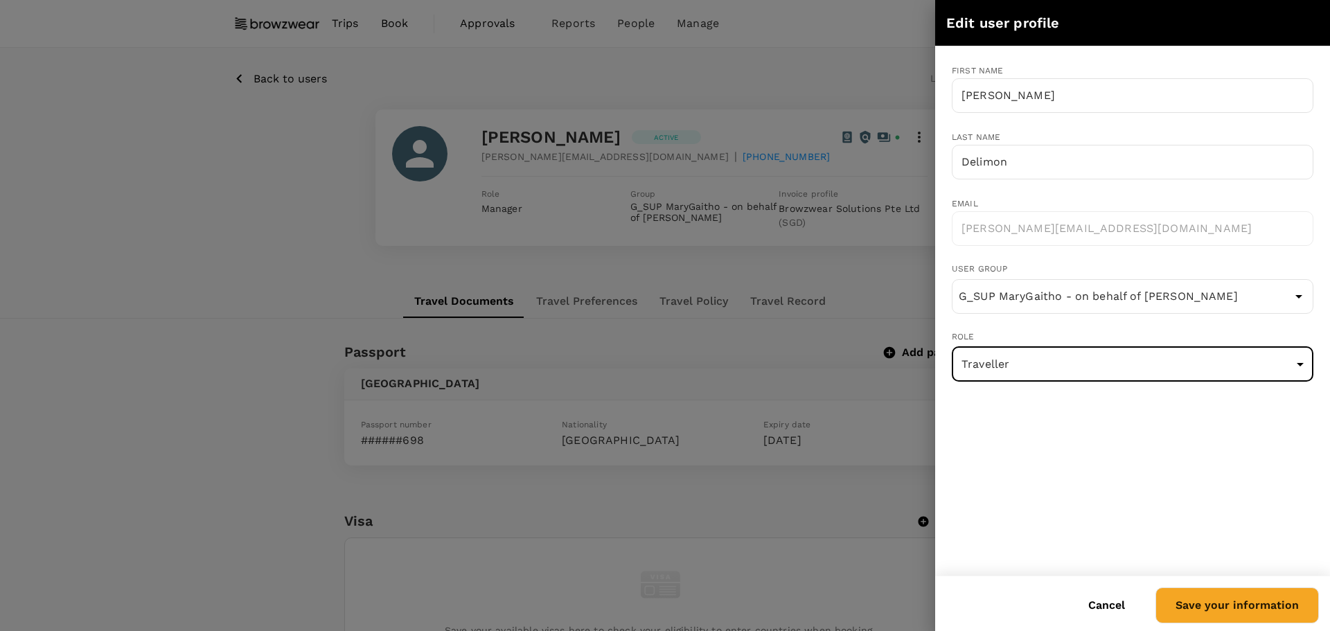
click at [1268, 611] on button "Save your information" at bounding box center [1236, 605] width 163 height 36
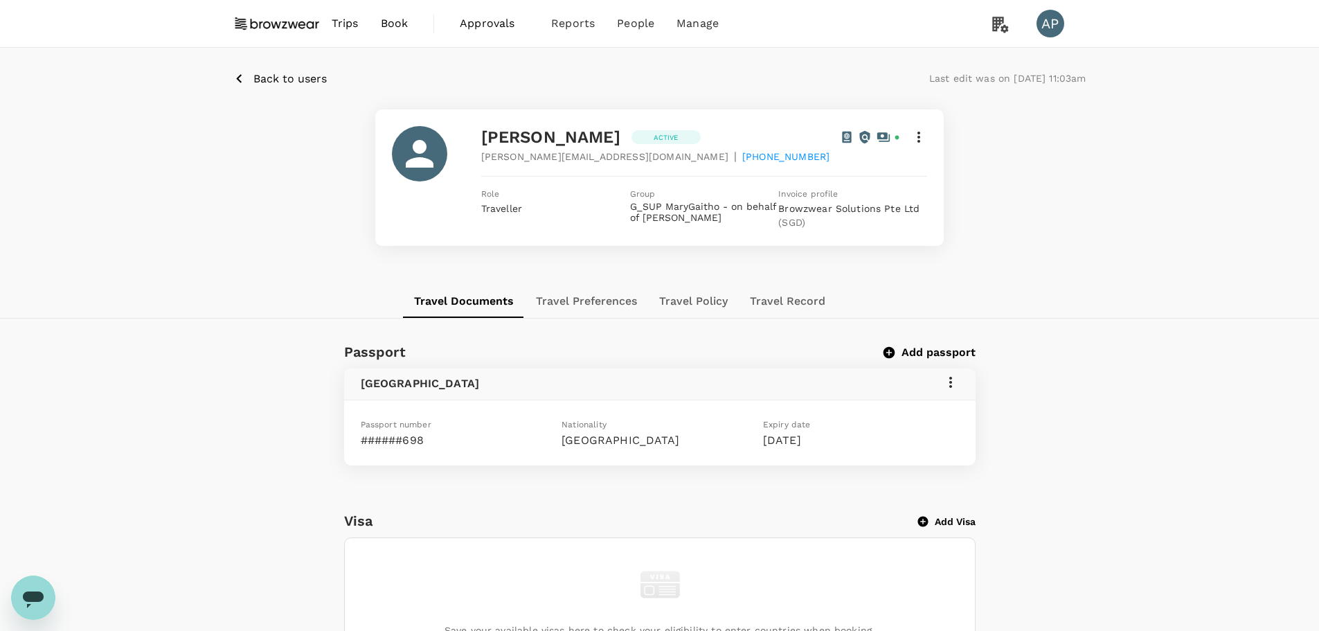
click at [922, 130] on icon at bounding box center [919, 137] width 17 height 17
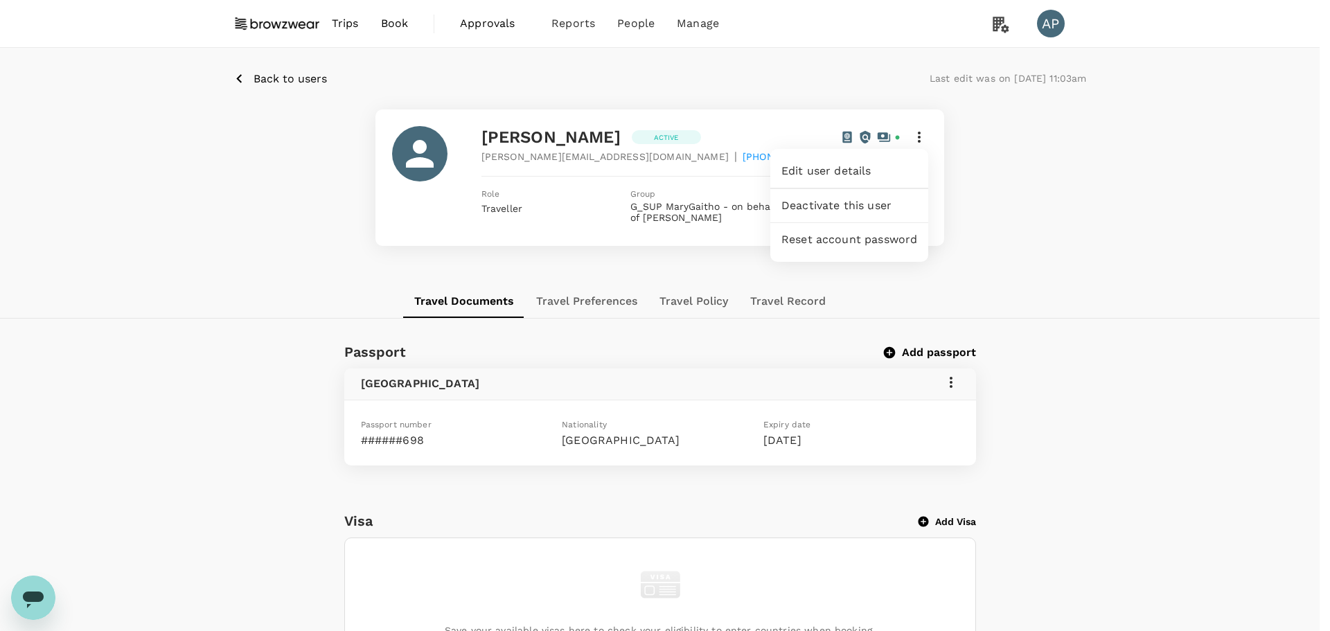
click at [816, 200] on span "Deactivate this user" at bounding box center [849, 205] width 136 height 17
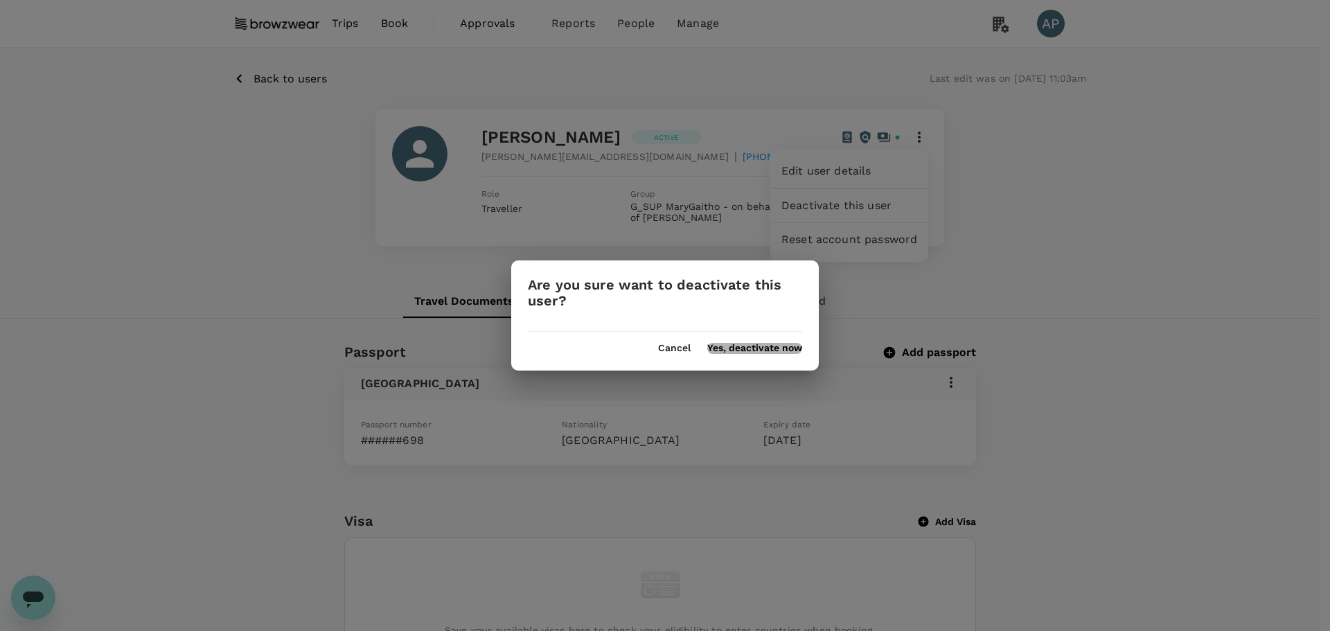
click at [776, 347] on button "Yes, deactivate now" at bounding box center [754, 348] width 95 height 11
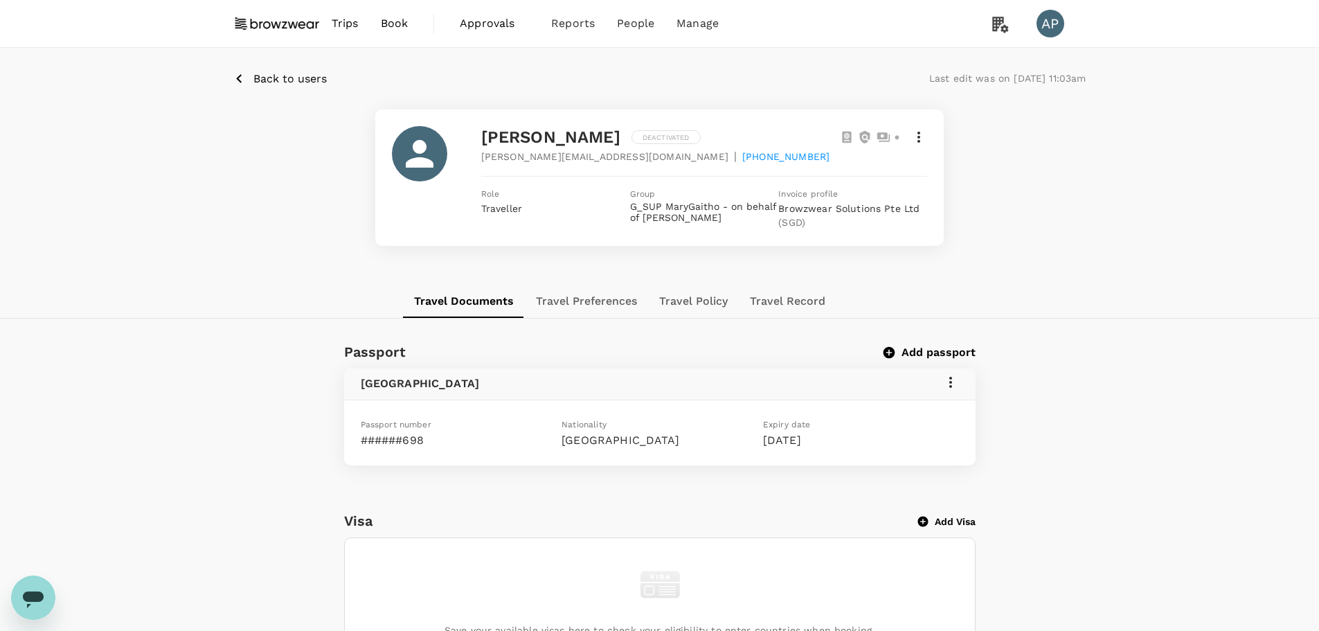
click at [283, 82] on span "Back to users" at bounding box center [289, 78] width 73 height 13
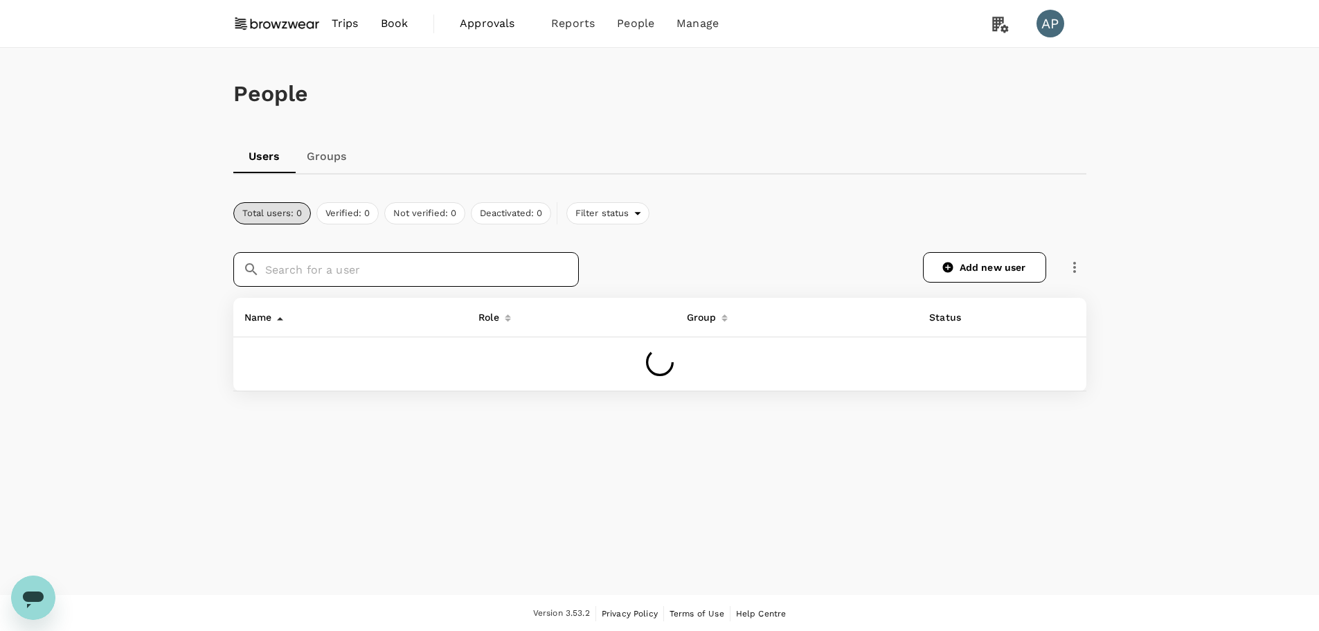
click at [419, 276] on input "text" at bounding box center [422, 269] width 314 height 35
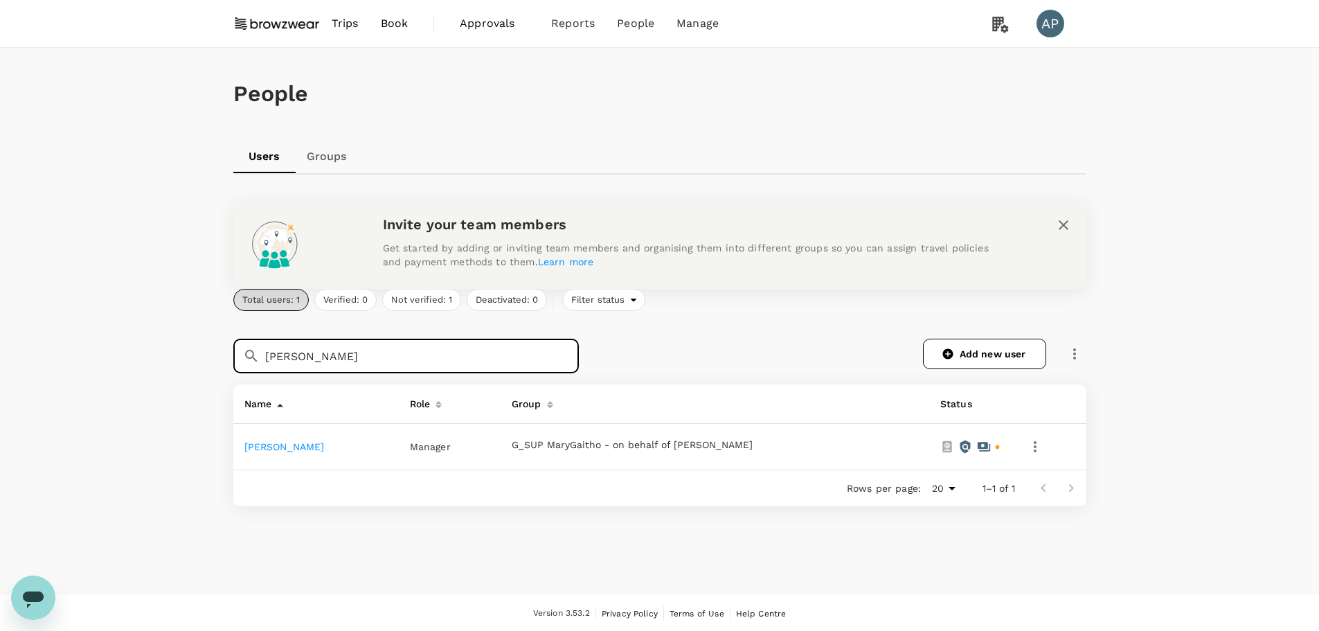
click at [68, 412] on div "People Users Groups Invite your team members Get started by adding or inviting …" at bounding box center [659, 321] width 1319 height 547
click at [375, 348] on input "[PERSON_NAME]" at bounding box center [422, 356] width 314 height 35
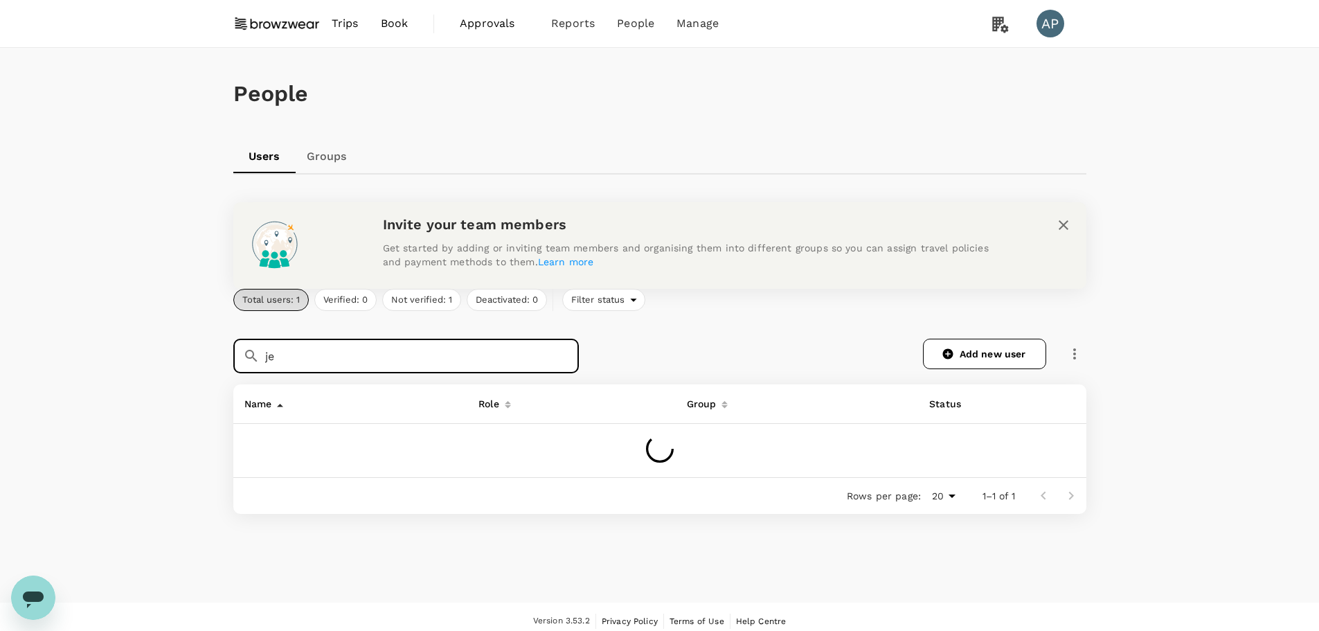
type input "j"
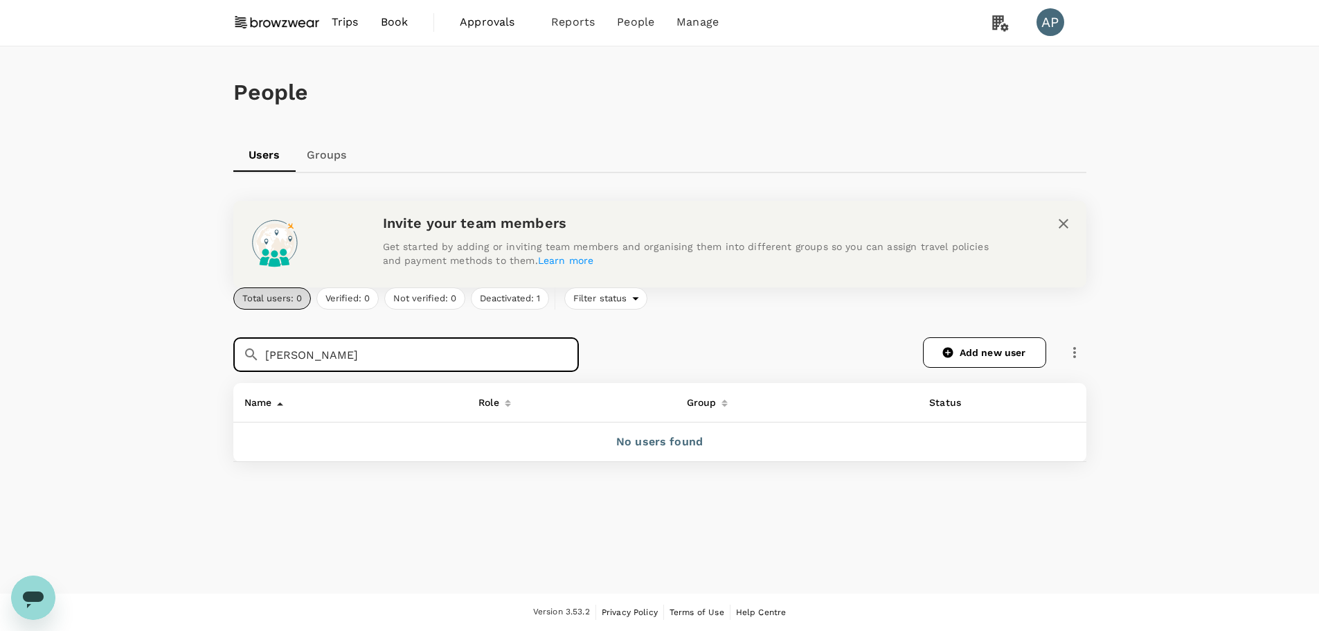
scroll to position [1, 0]
type input "a"
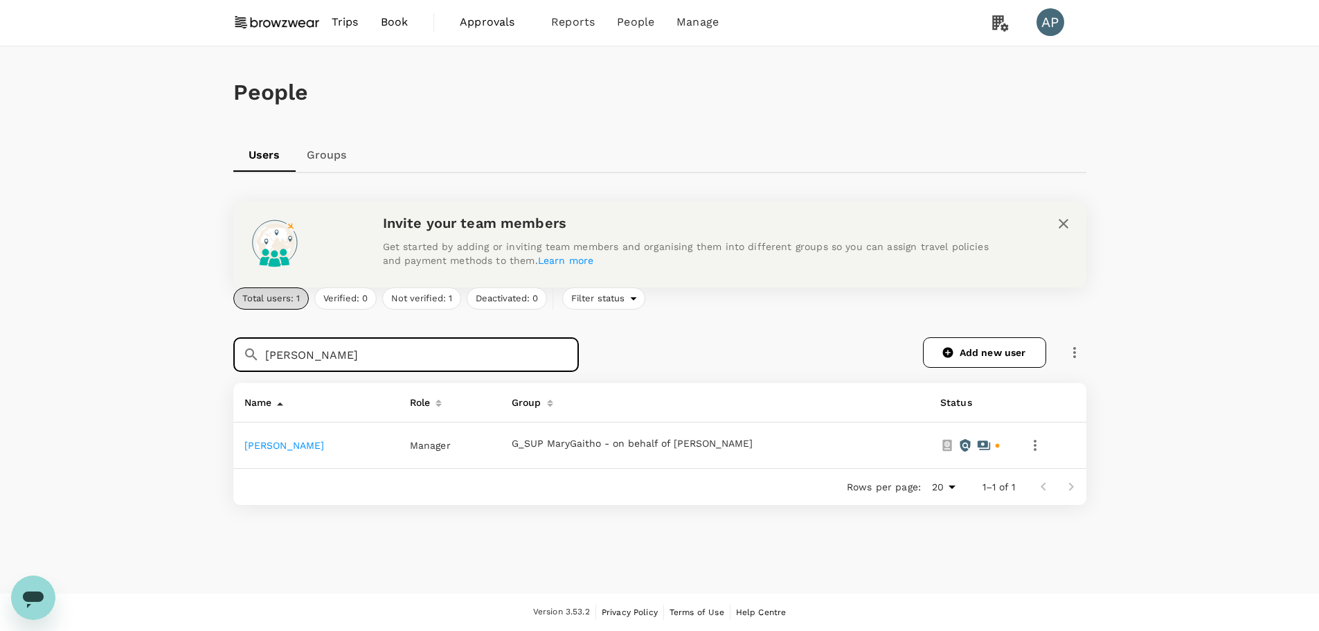
type input "[PERSON_NAME]"
click at [296, 445] on link "[PERSON_NAME]" at bounding box center [284, 445] width 80 height 11
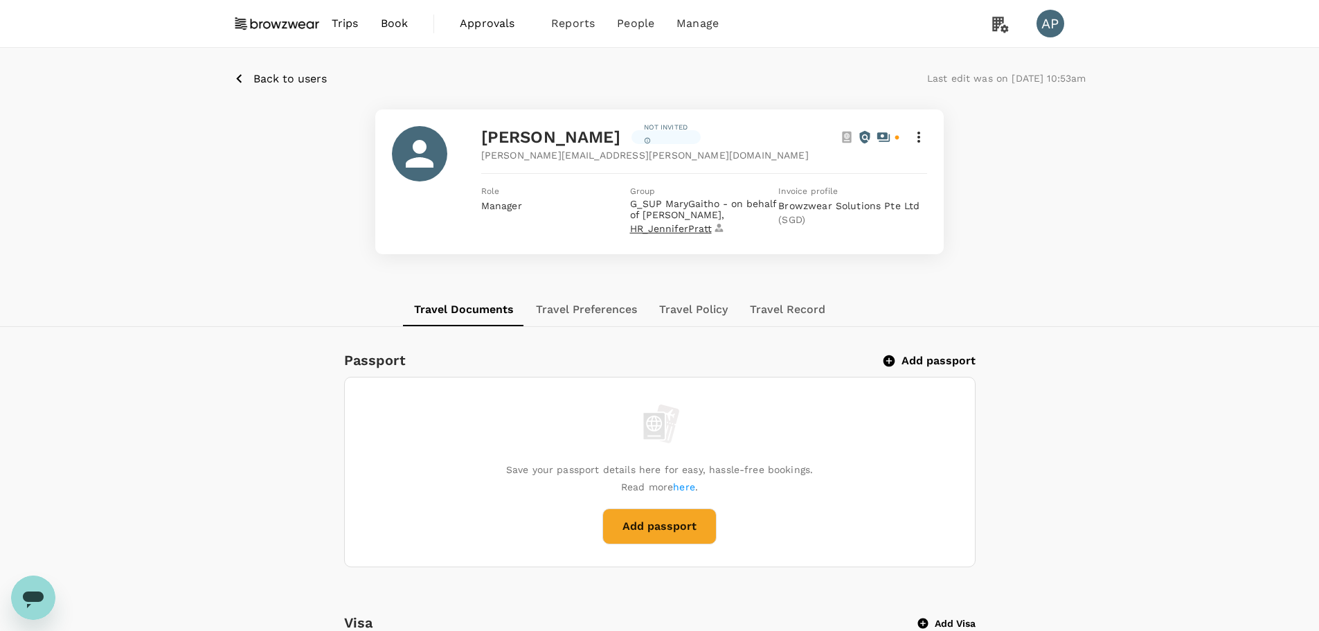
click at [664, 230] on span "HR_JenniferPratt" at bounding box center [678, 229] width 96 height 12
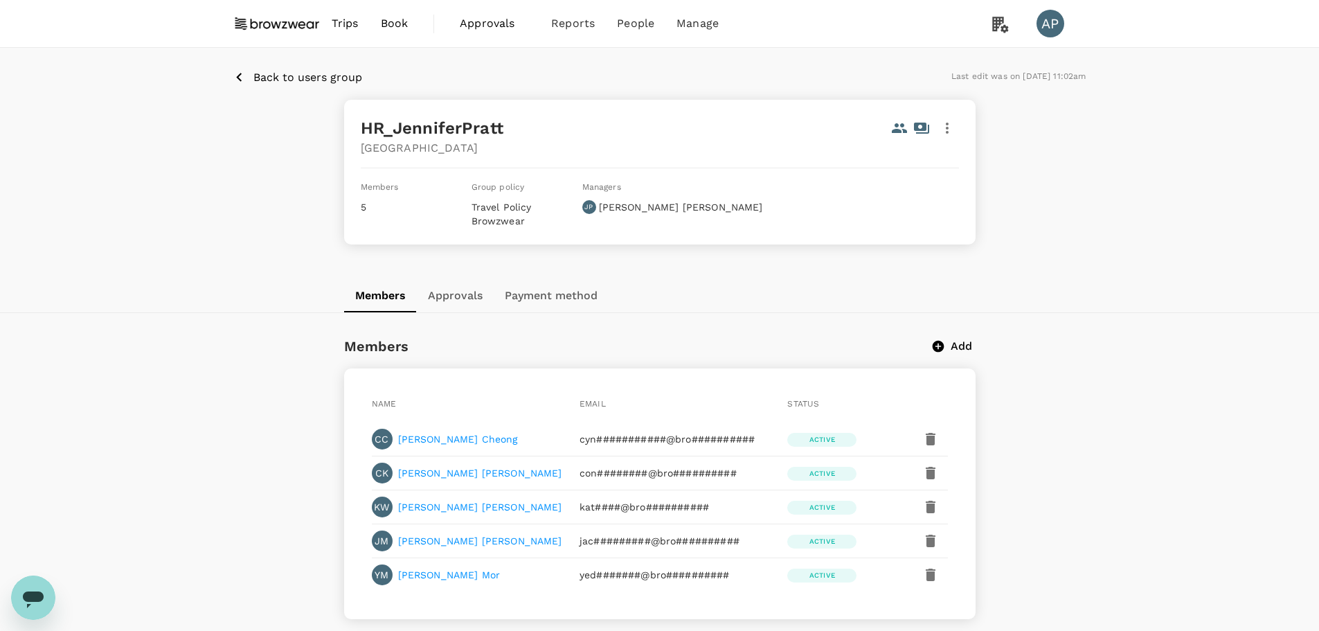
click at [292, 80] on p "Back to users group" at bounding box center [307, 77] width 109 height 17
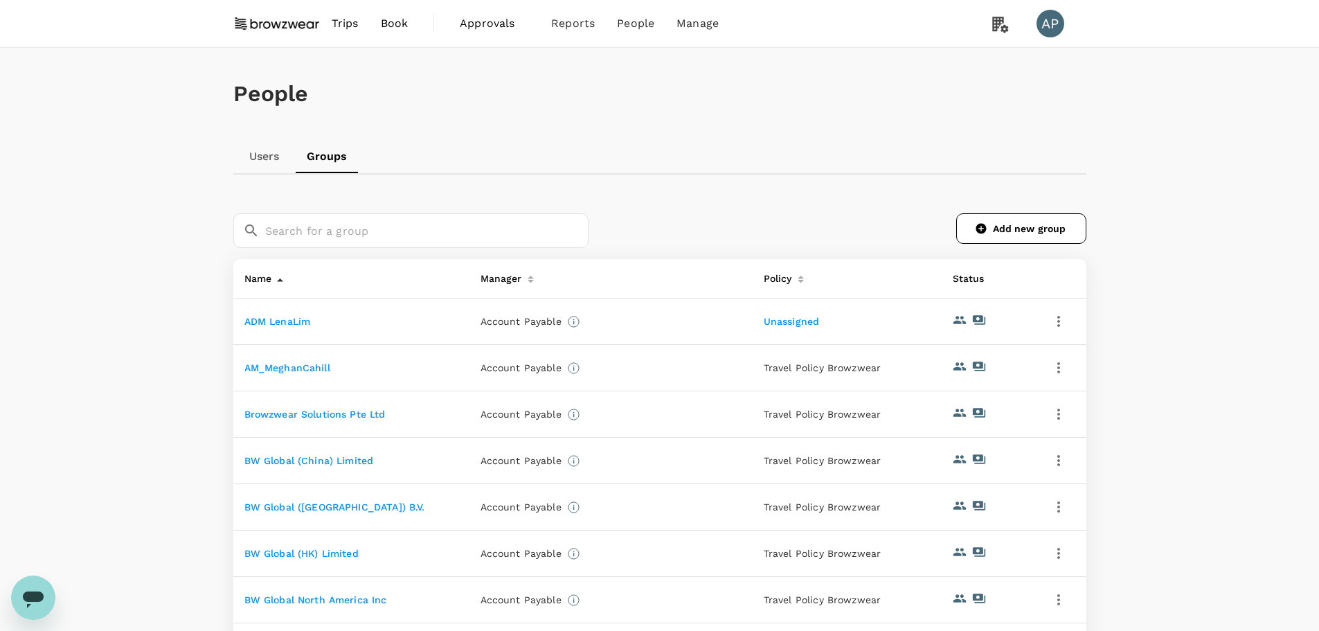
click at [267, 154] on link "Users" at bounding box center [264, 156] width 62 height 33
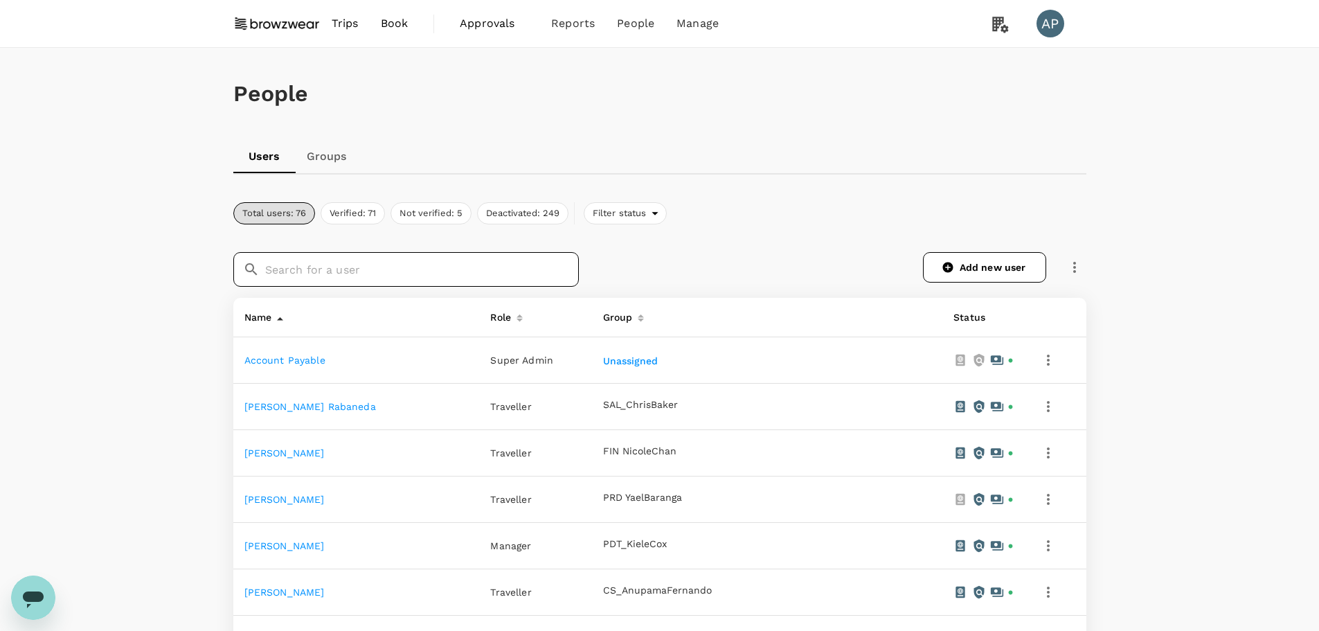
click at [340, 277] on input "text" at bounding box center [422, 269] width 314 height 35
click at [335, 152] on link "Groups" at bounding box center [327, 156] width 62 height 33
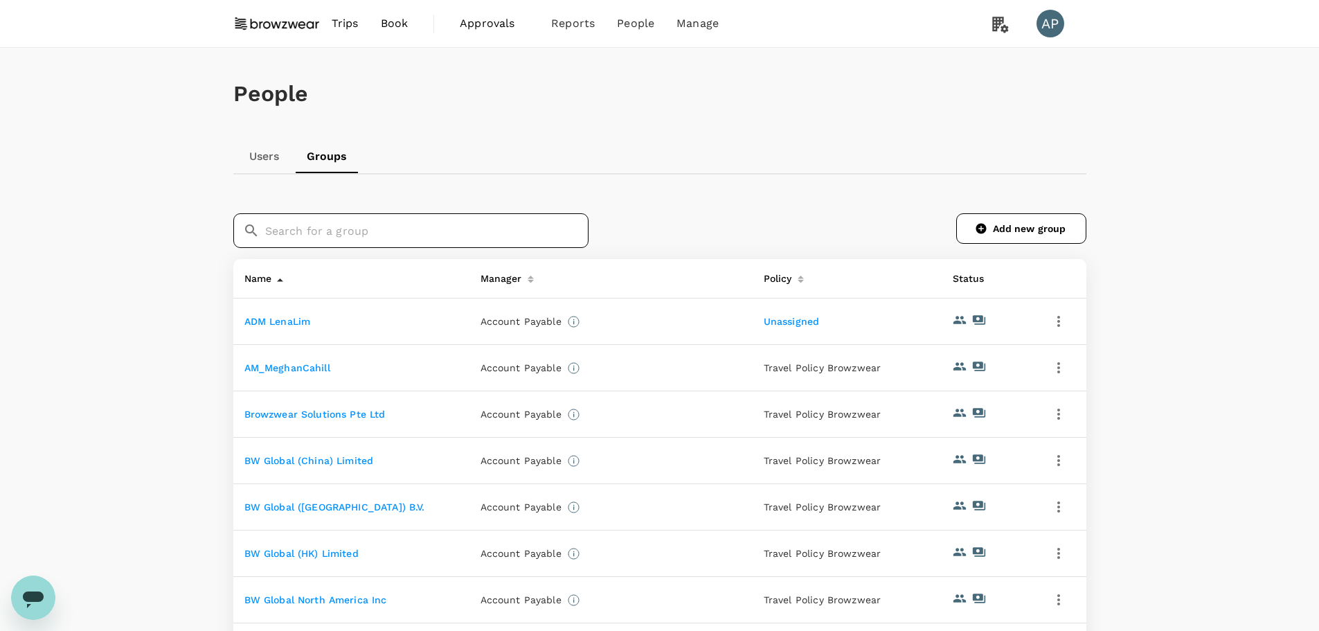
click at [429, 240] on input "text" at bounding box center [426, 230] width 323 height 35
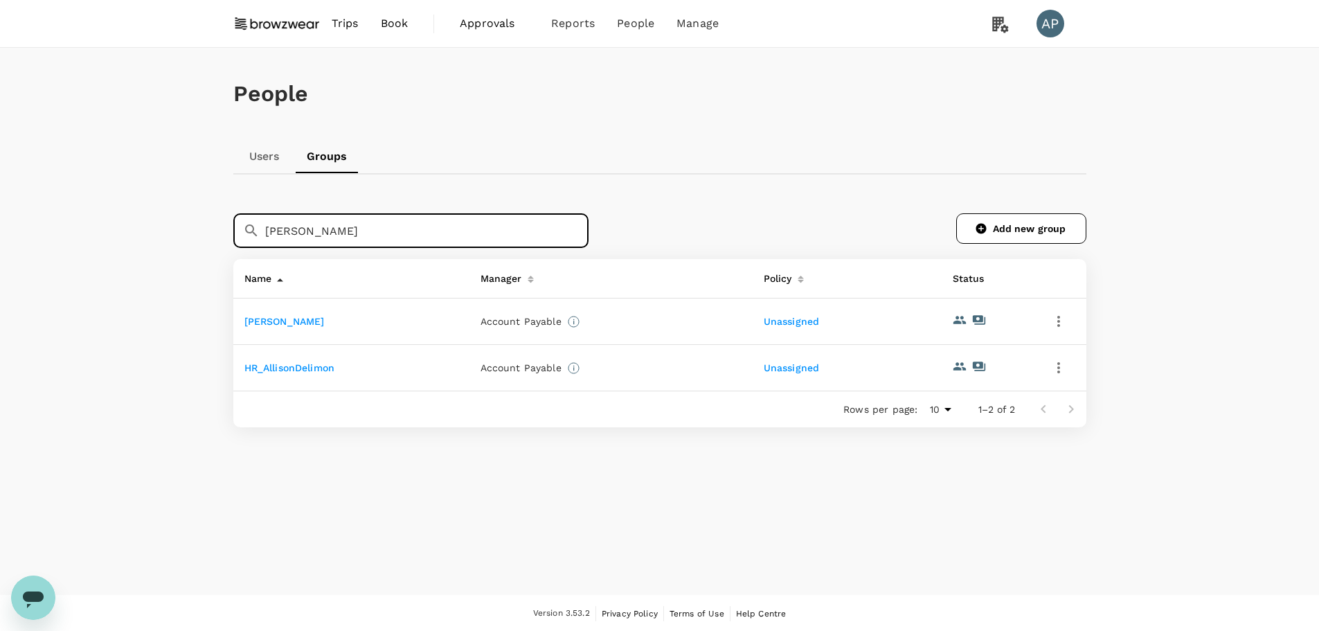
type input "[PERSON_NAME]"
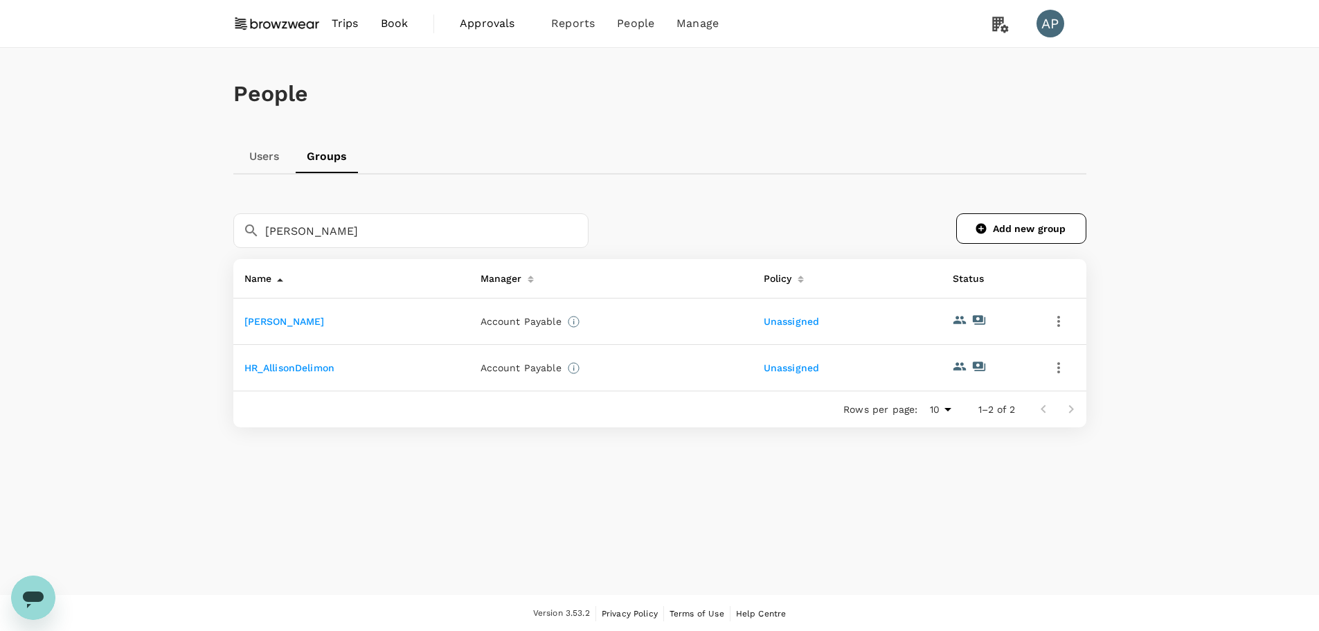
click at [305, 320] on link "[PERSON_NAME]" at bounding box center [284, 321] width 80 height 11
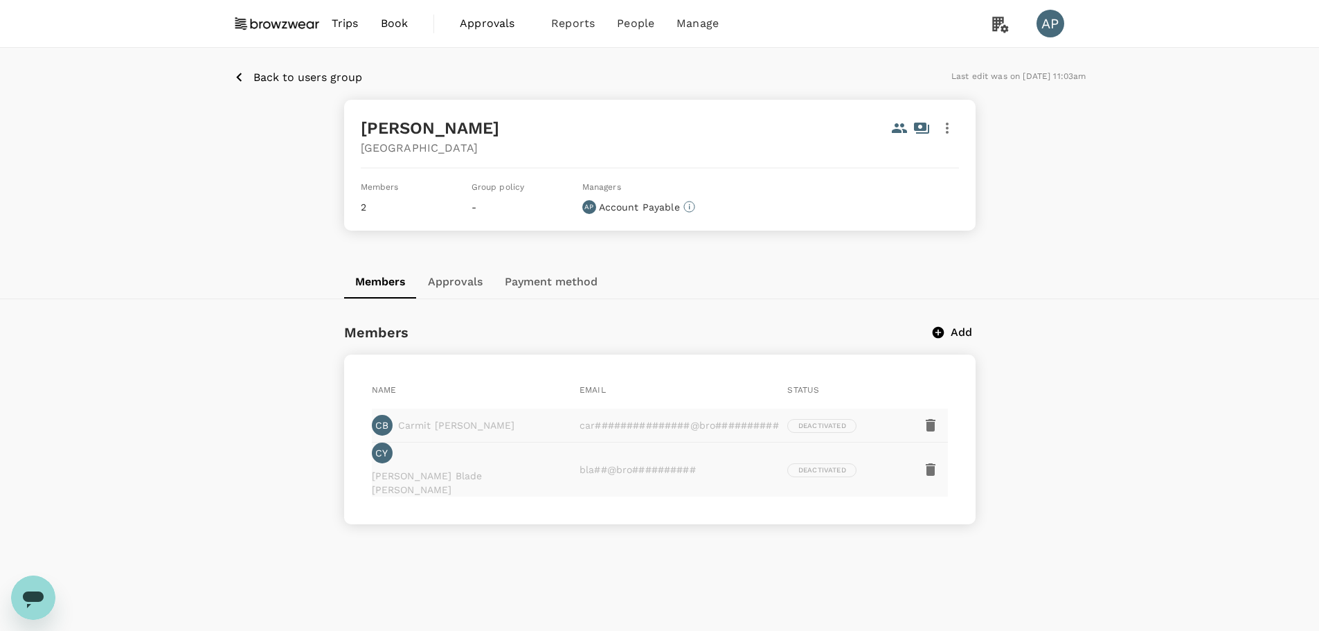
click at [270, 78] on p "Back to users group" at bounding box center [307, 77] width 109 height 17
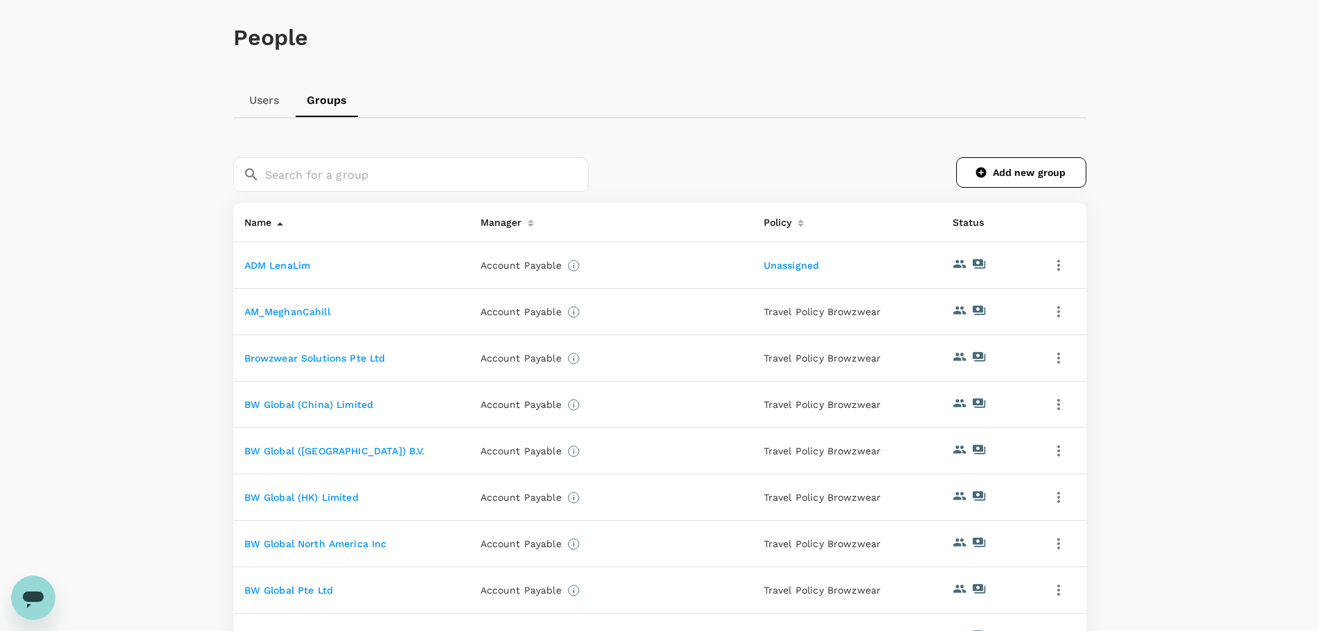
scroll to position [277, 0]
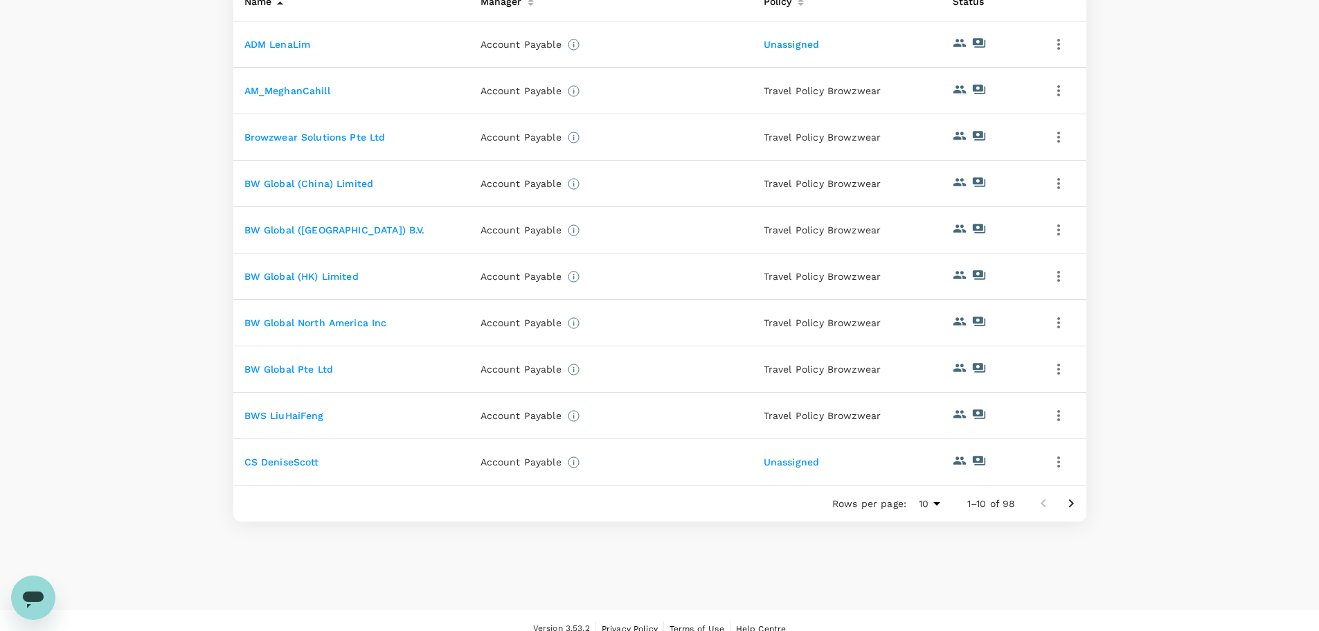
click at [1071, 509] on icon "Go to next page" at bounding box center [1071, 503] width 17 height 17
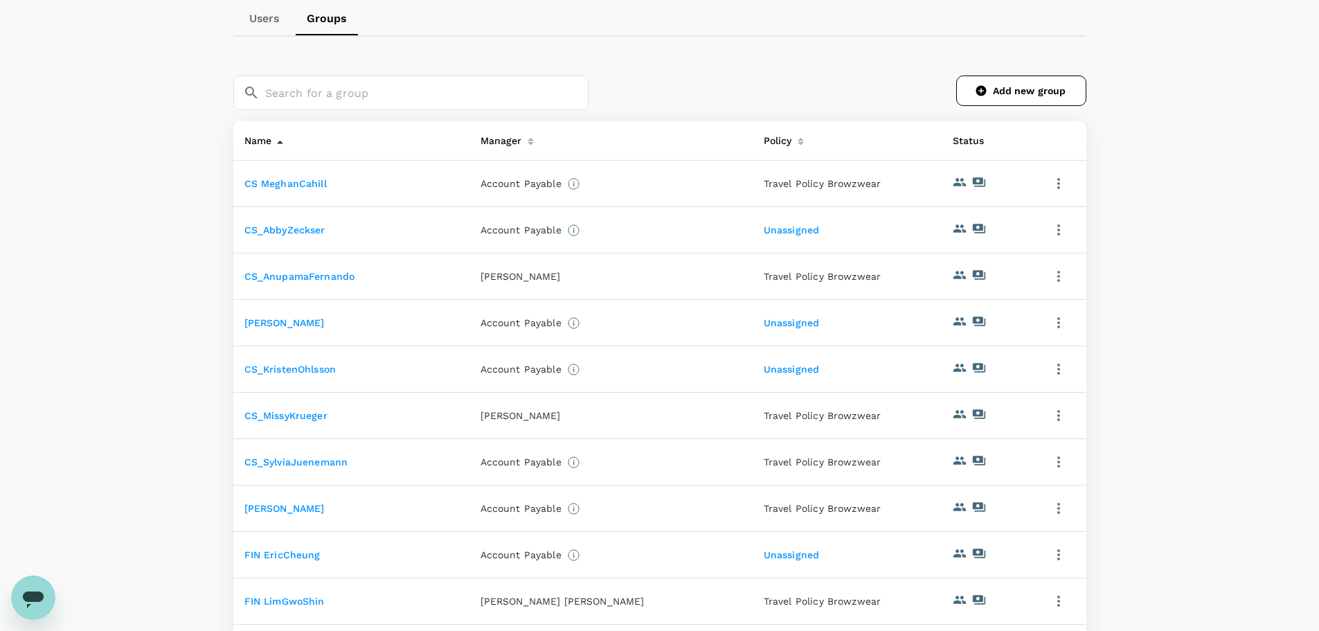
scroll to position [139, 0]
click at [307, 180] on link "CS MeghanCahill" at bounding box center [285, 182] width 82 height 11
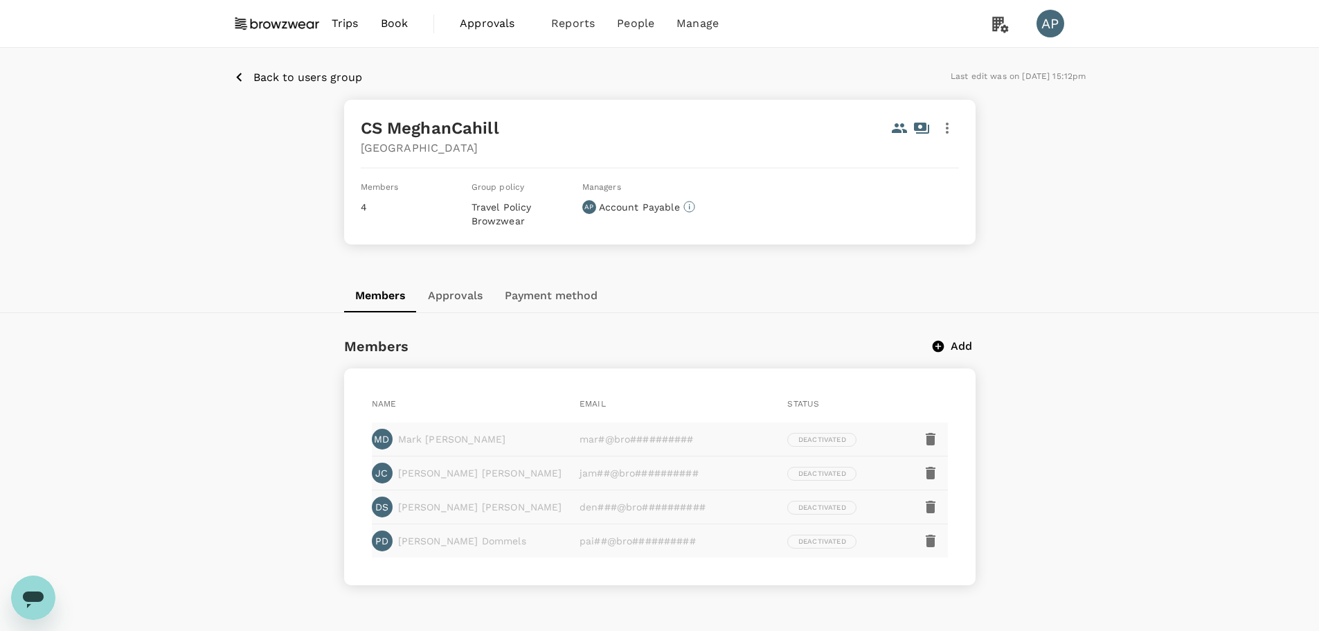
click at [300, 69] on p "Back to users group" at bounding box center [307, 77] width 109 height 17
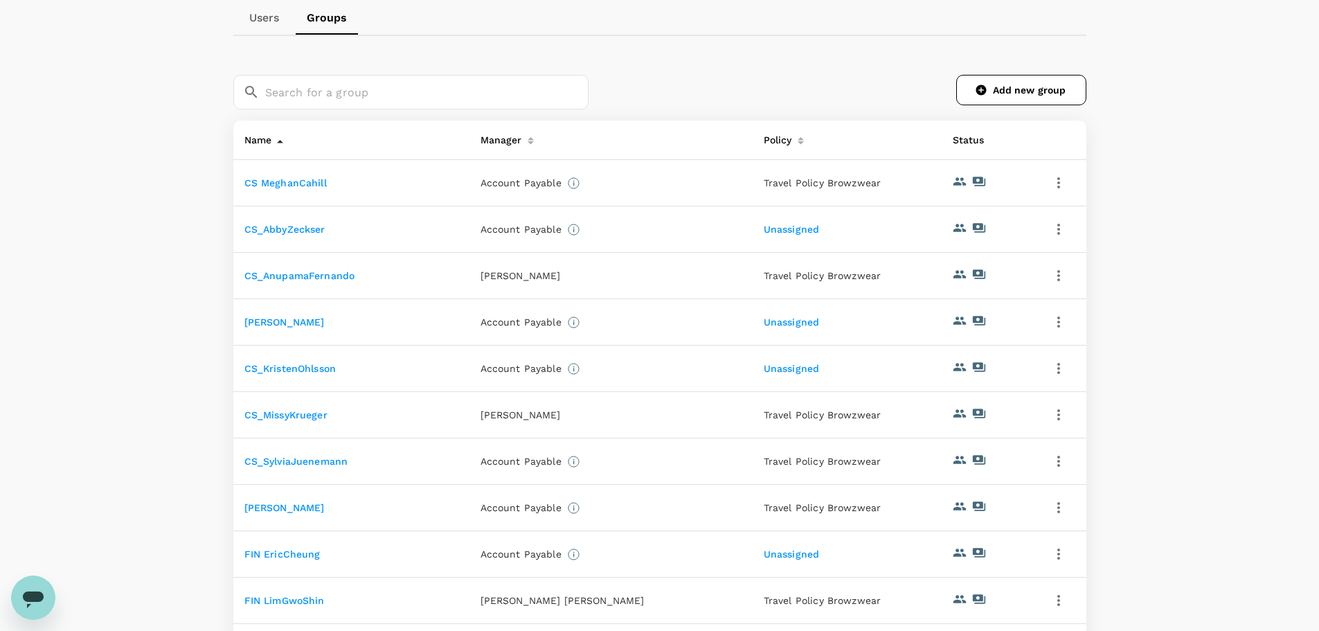
scroll to position [277, 0]
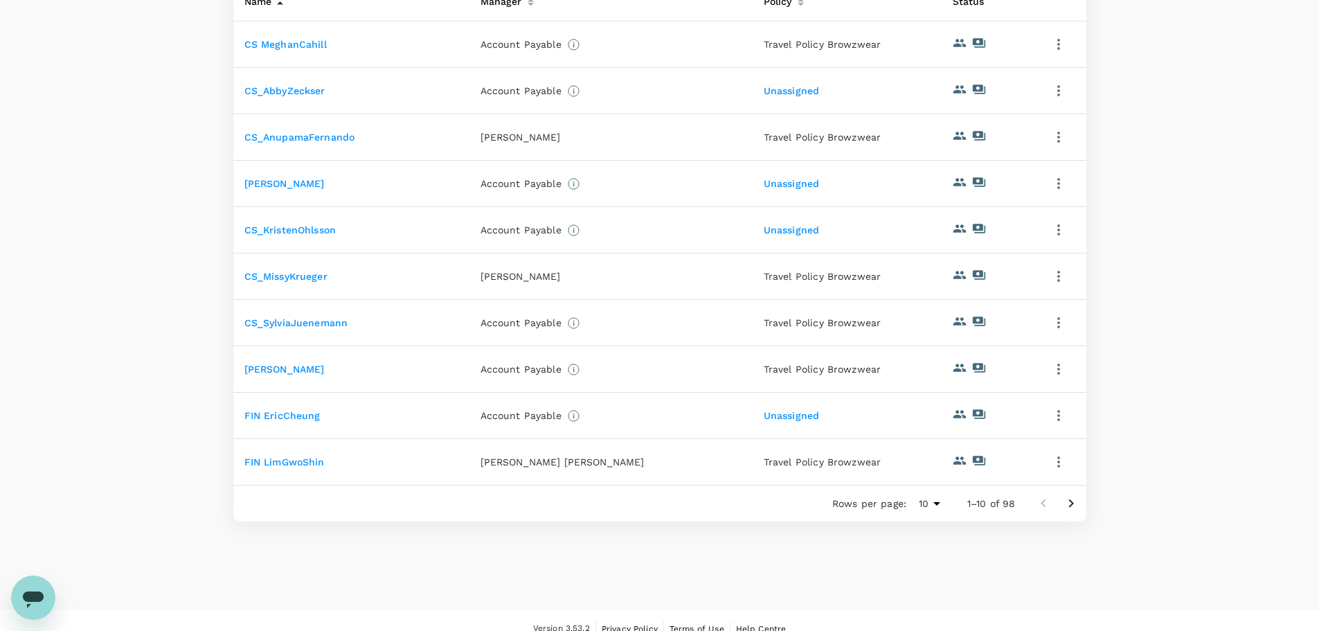
click at [297, 416] on link "FIN EricCheung" at bounding box center [282, 415] width 76 height 11
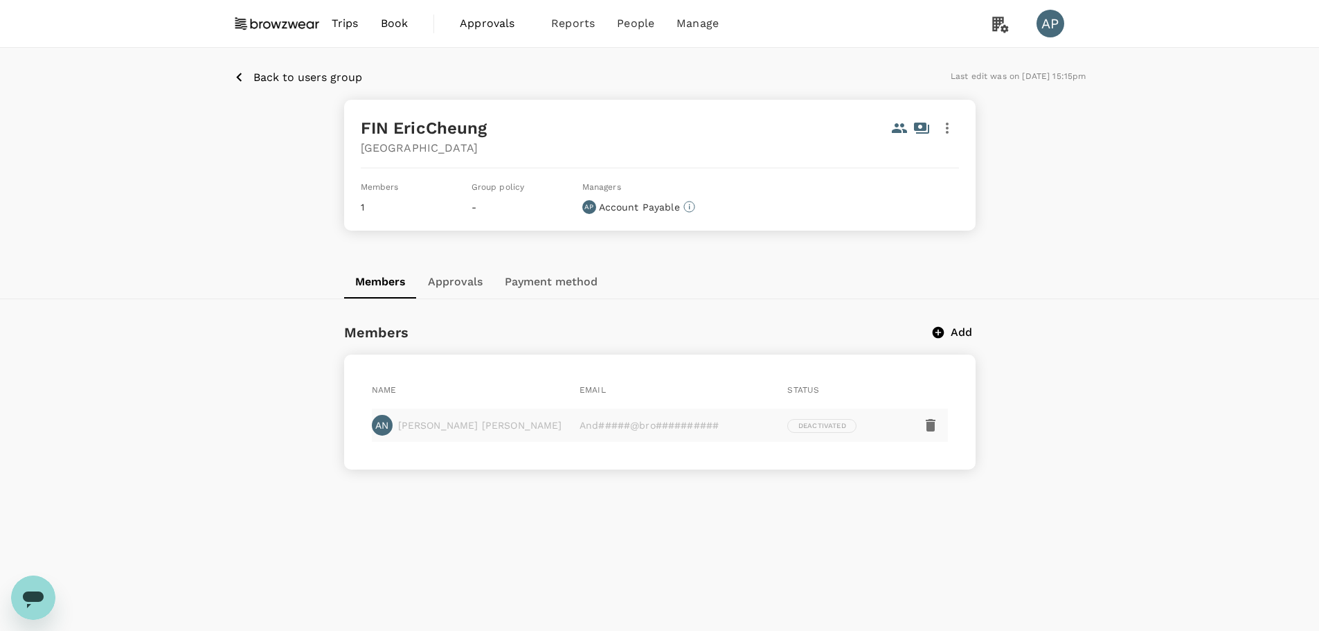
click at [286, 82] on p "Back to users group" at bounding box center [307, 77] width 109 height 17
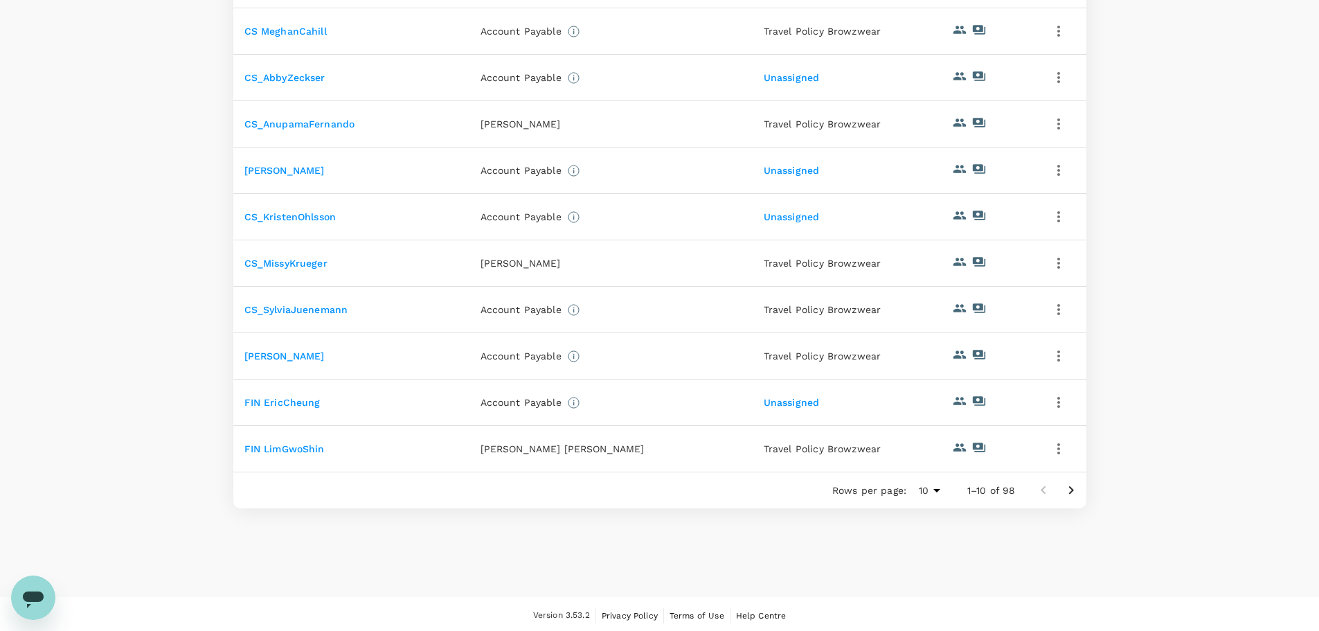
scroll to position [294, 0]
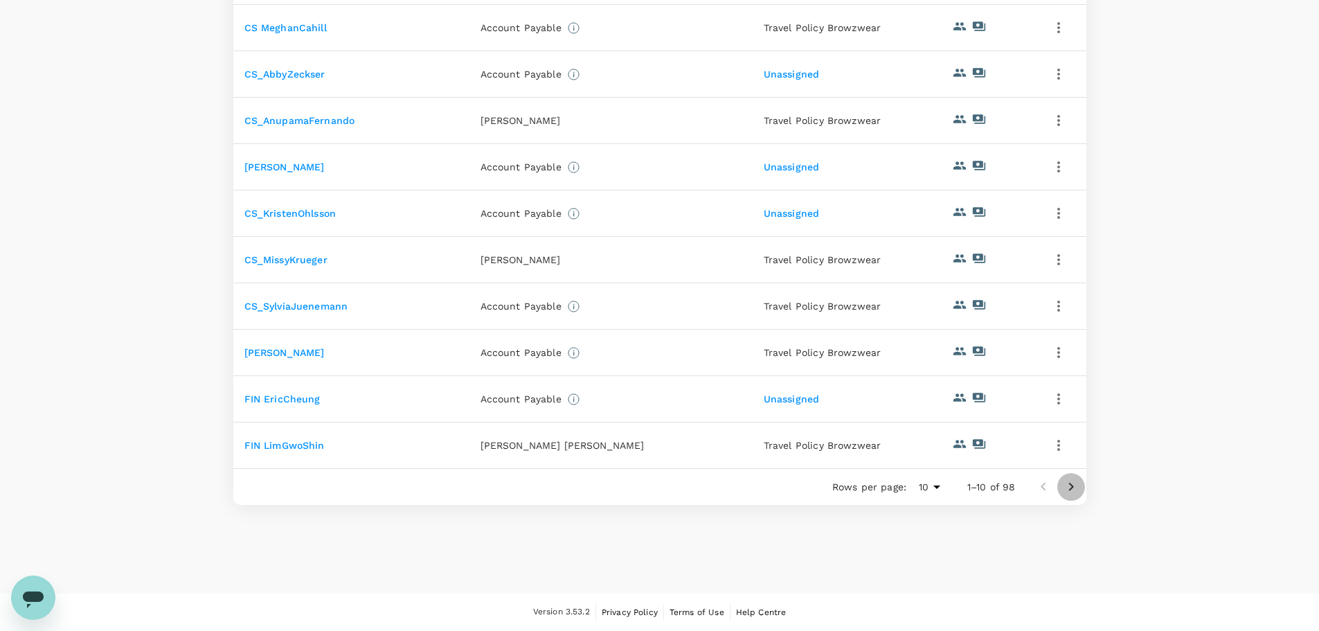
click at [1072, 492] on icon "Go to next page" at bounding box center [1071, 487] width 17 height 17
click at [1078, 486] on icon "Go to next page" at bounding box center [1071, 487] width 17 height 17
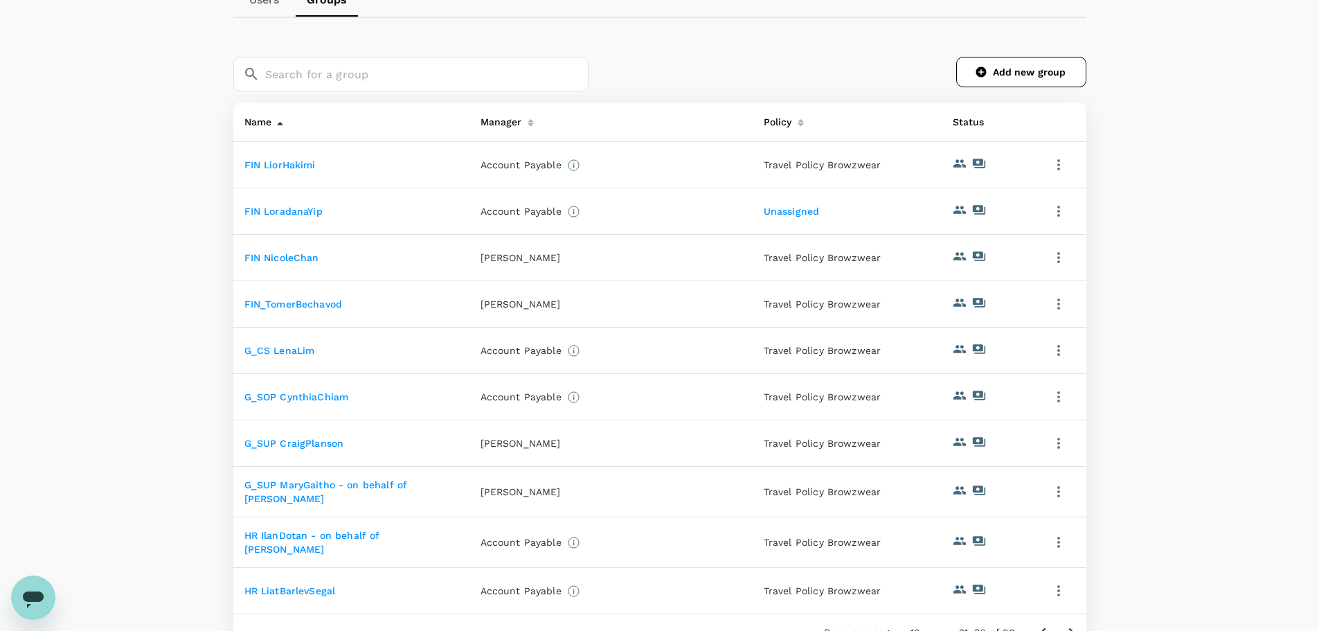
scroll to position [155, 0]
click at [305, 170] on link "FIN LiorHakimi" at bounding box center [279, 166] width 71 height 11
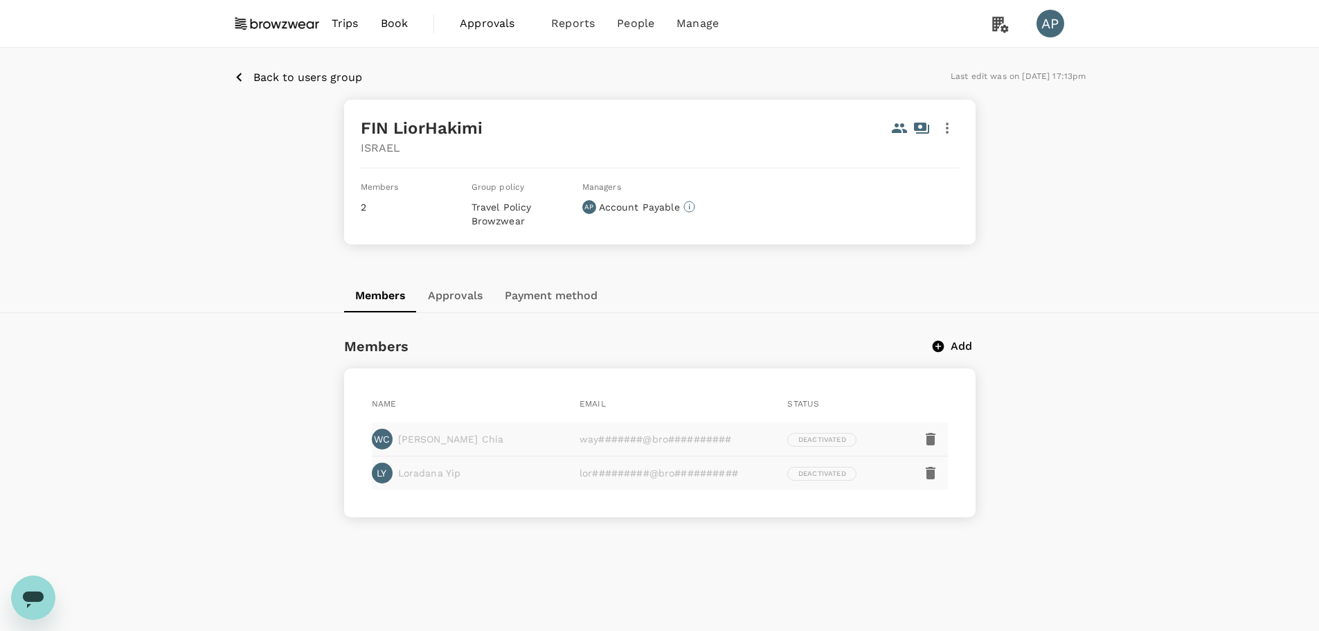
click at [952, 132] on icon "button" at bounding box center [947, 128] width 17 height 17
click at [927, 165] on span "Edit" at bounding box center [930, 165] width 36 height 17
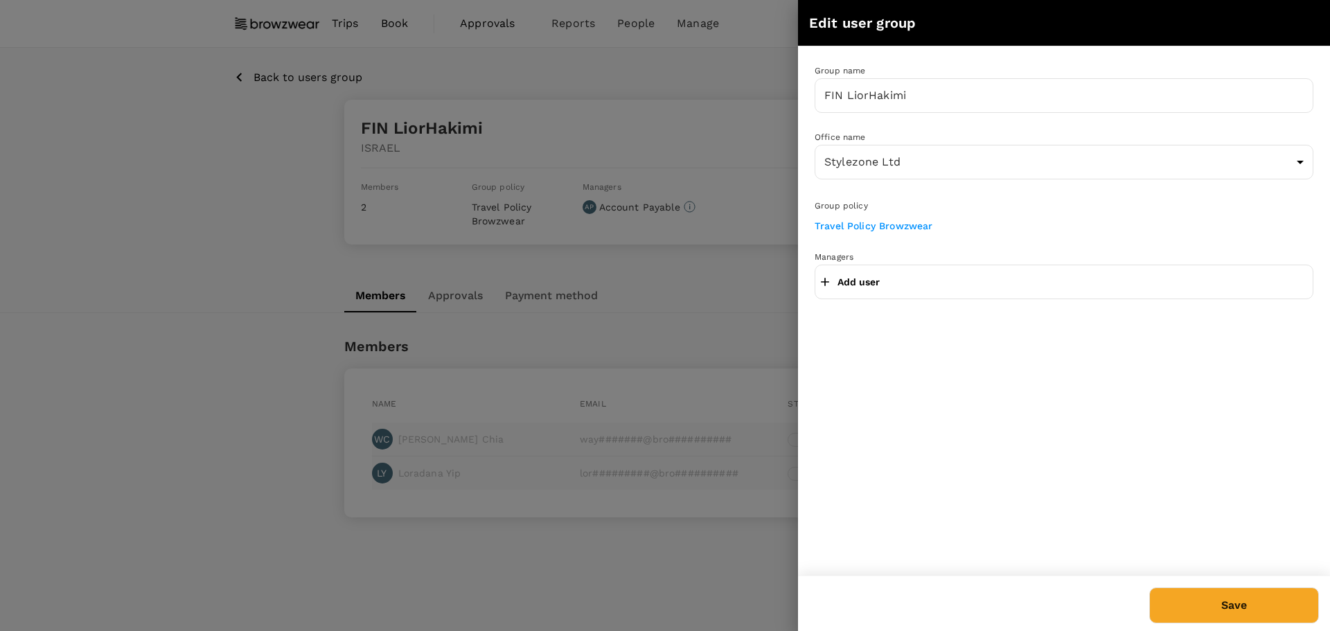
click at [909, 223] on link "Travel Policy Browzwear" at bounding box center [873, 225] width 118 height 11
